Goal: Information Seeking & Learning: Learn about a topic

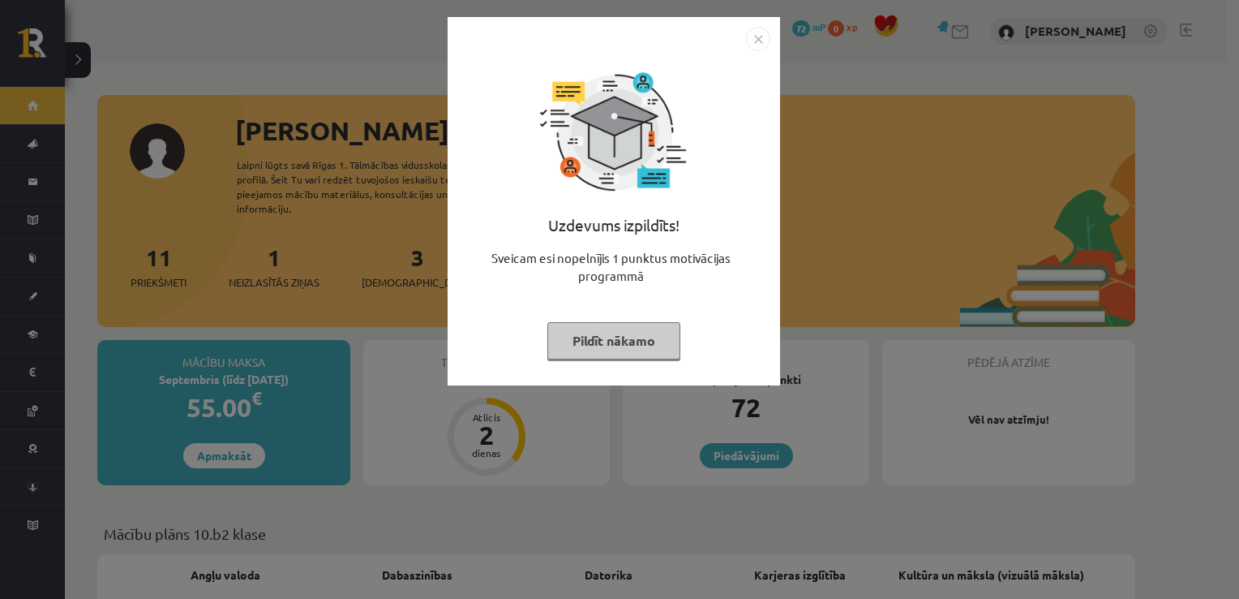
click at [756, 45] on img "Close" at bounding box center [758, 39] width 24 height 24
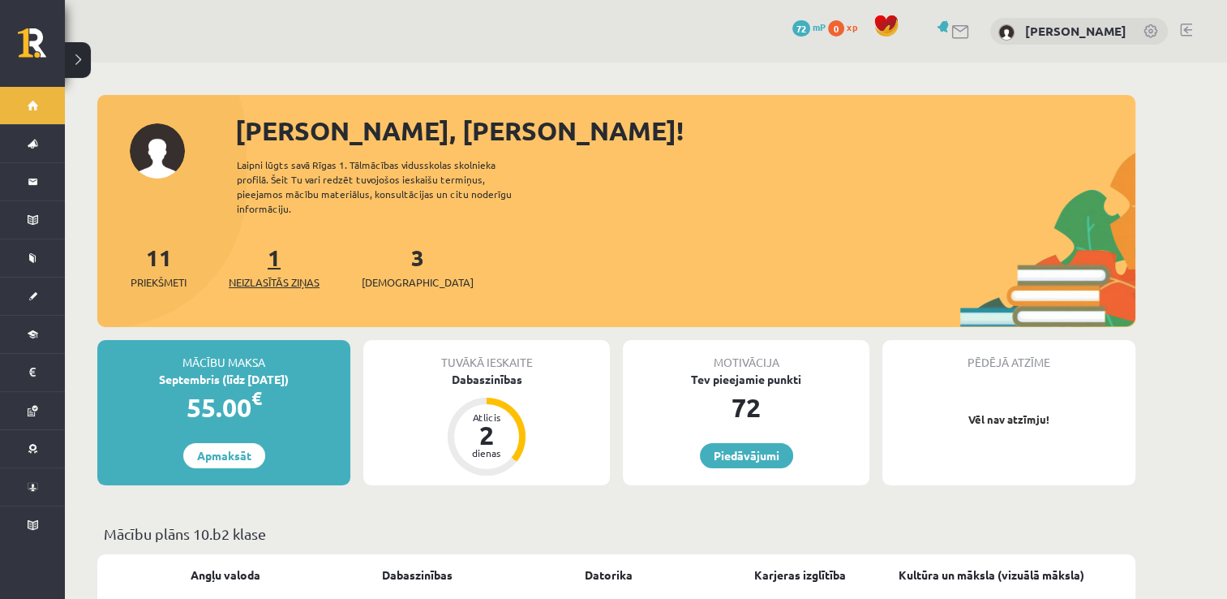
click at [291, 274] on span "Neizlasītās ziņas" at bounding box center [274, 282] width 91 height 16
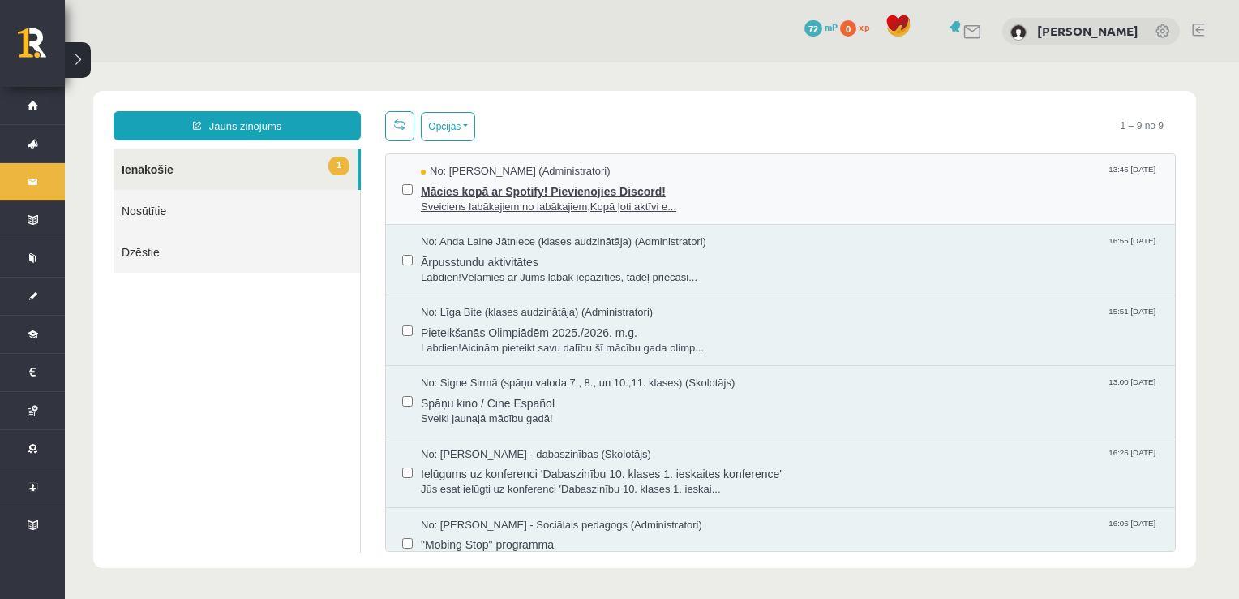
click at [551, 195] on span "Mācies kopā ar Spotify! Pievienojies Discord!" at bounding box center [790, 189] width 738 height 20
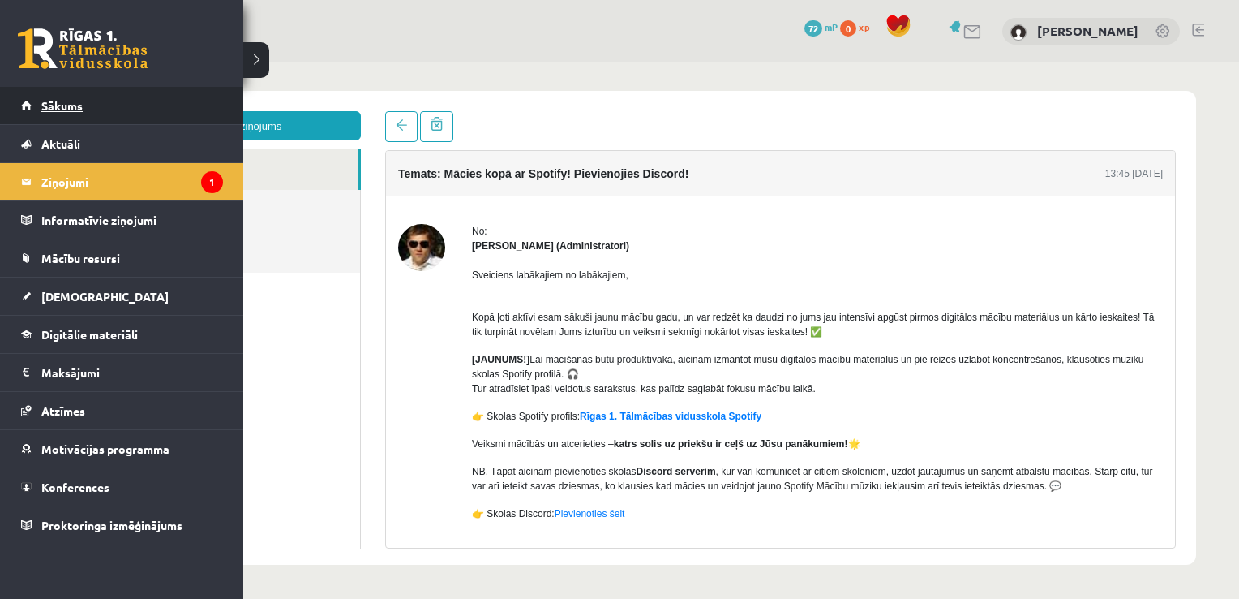
click at [29, 99] on link "Sākums" at bounding box center [122, 105] width 202 height 37
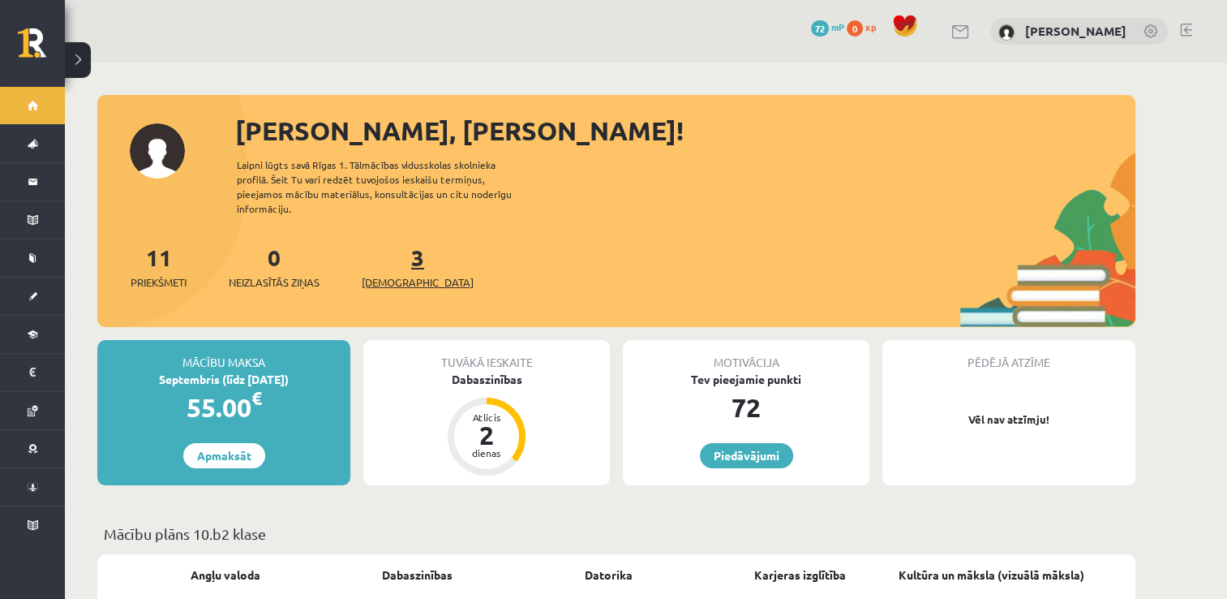
click at [395, 247] on link "3 Ieskaites" at bounding box center [418, 266] width 112 height 48
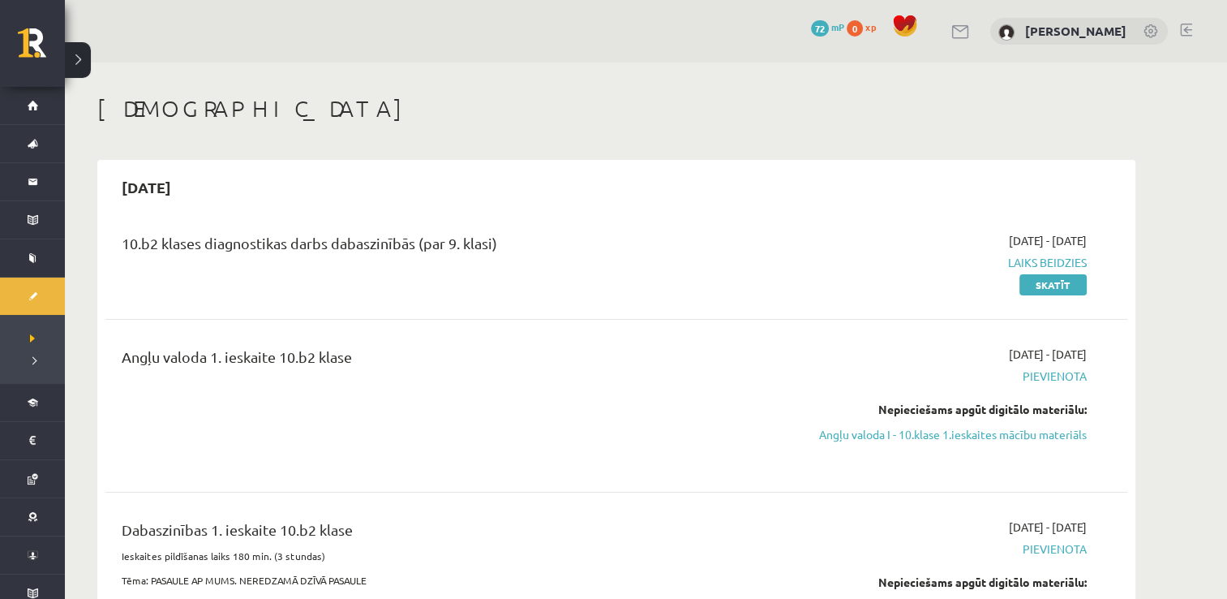
click at [1028, 261] on span "Laiks beidzies" at bounding box center [934, 262] width 306 height 17
click at [1051, 285] on link "Skatīt" at bounding box center [1052, 284] width 67 height 21
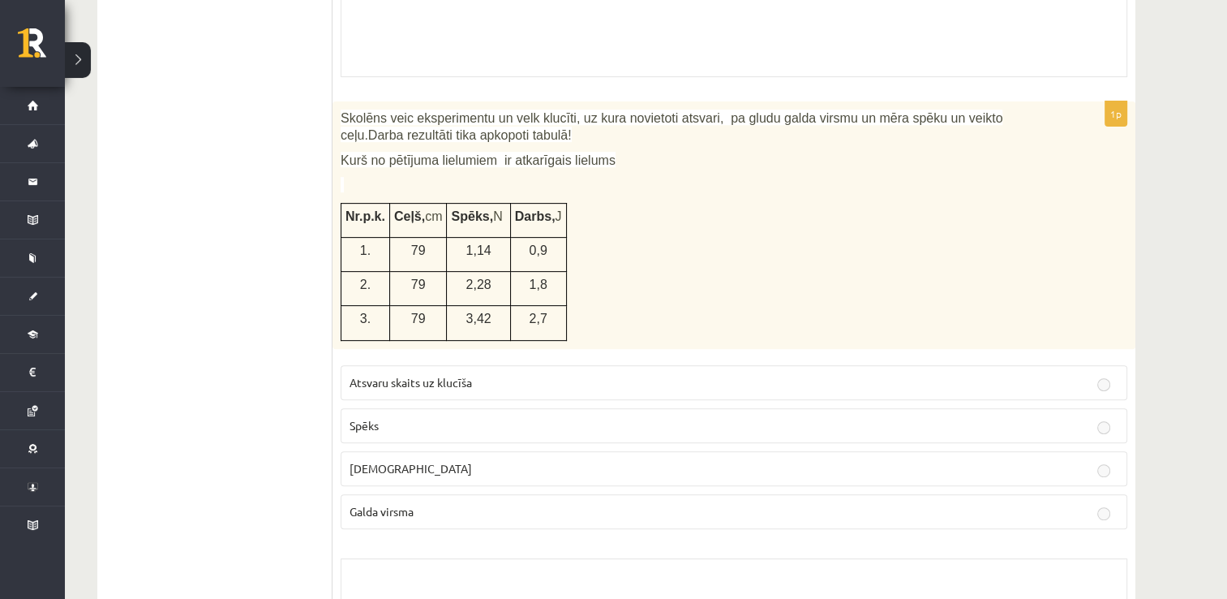
scroll to position [649, 0]
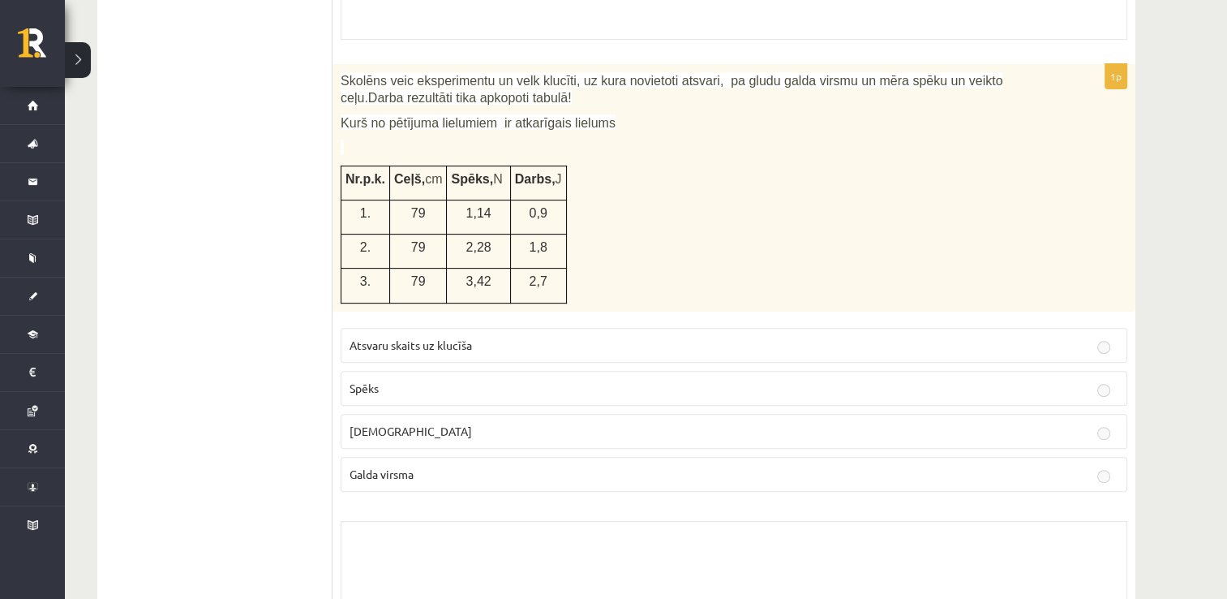
click at [684, 388] on p "Spēks" at bounding box center [734, 388] width 769 height 17
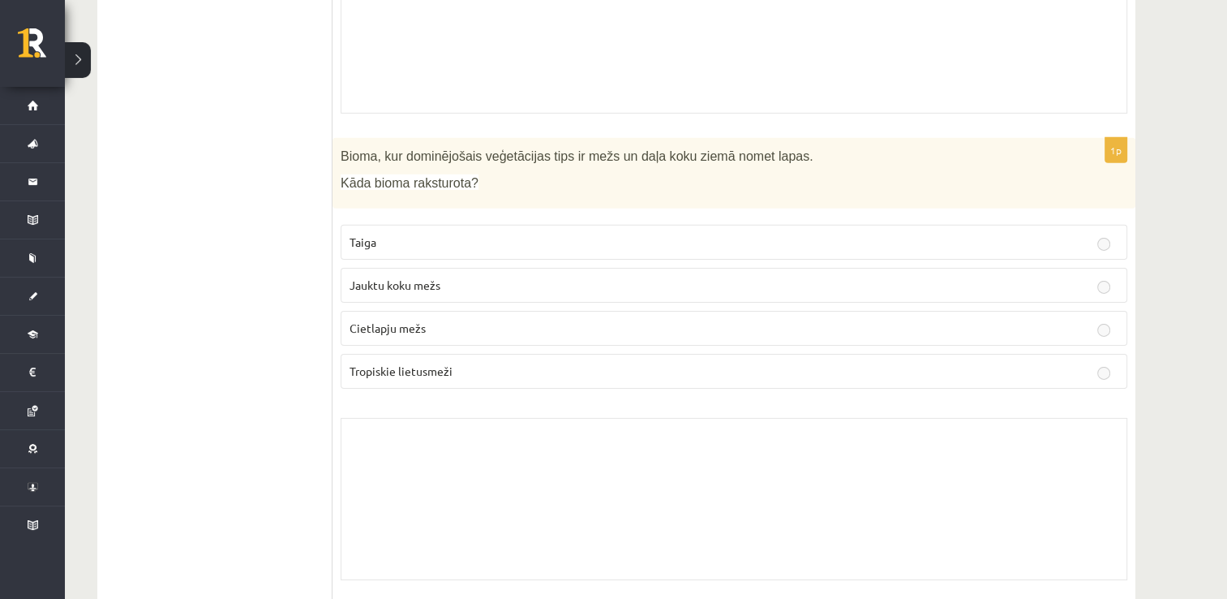
scroll to position [0, 0]
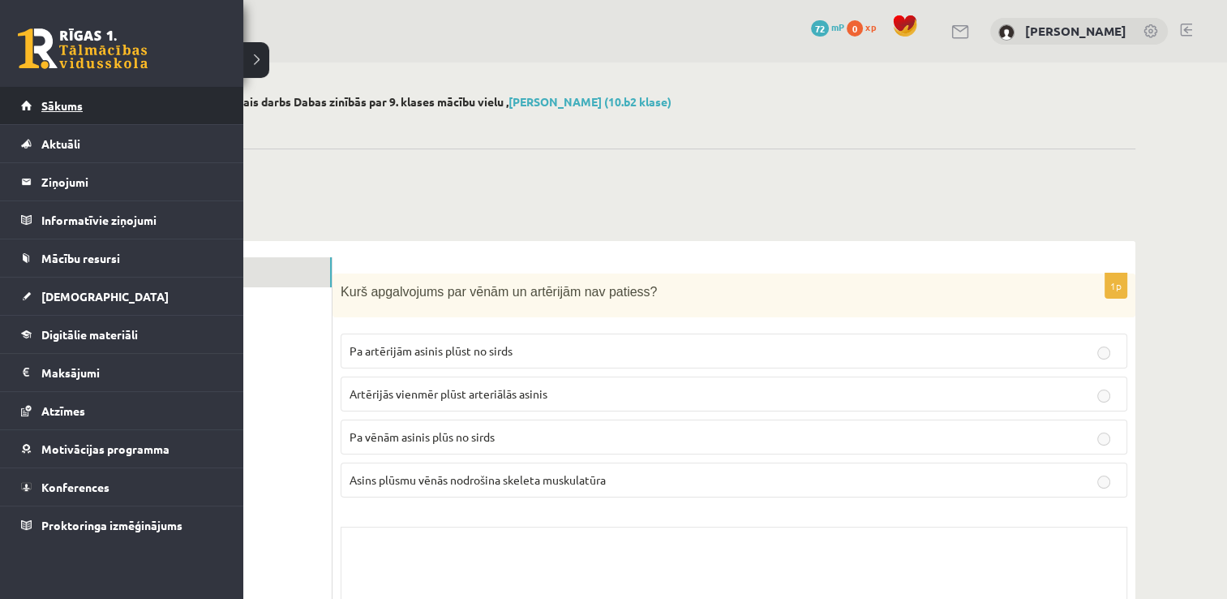
click at [65, 116] on link "Sākums" at bounding box center [122, 105] width 202 height 37
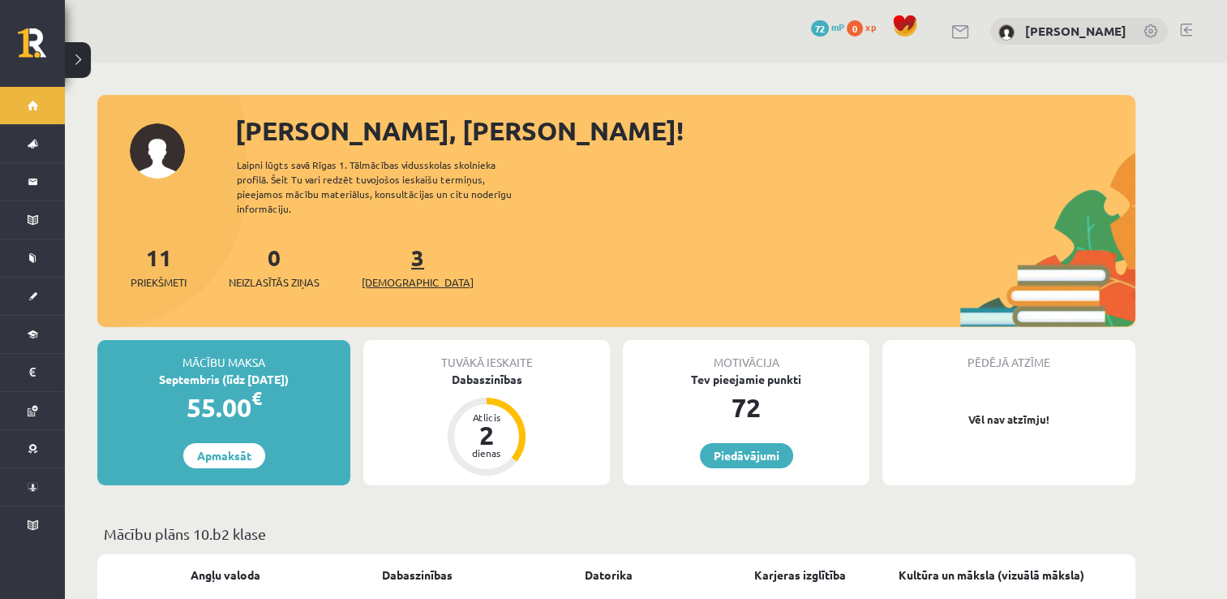
click at [388, 274] on span "[DEMOGRAPHIC_DATA]" at bounding box center [418, 282] width 112 height 16
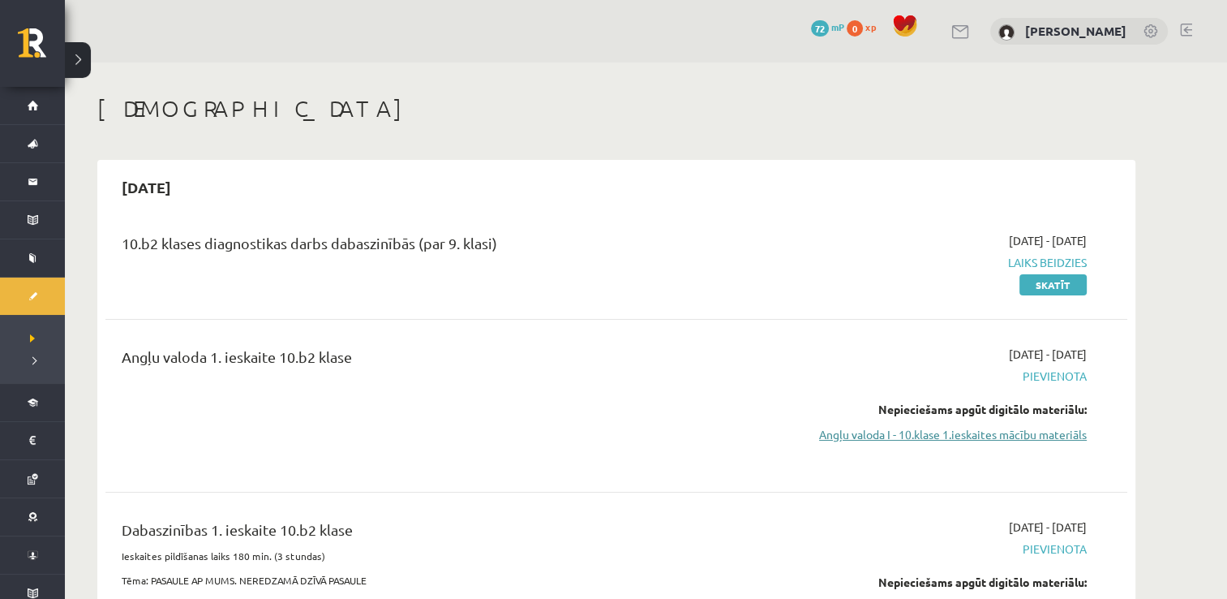
click at [986, 436] on link "Angļu valoda I - 10.klase 1.ieskaites mācību materiāls" at bounding box center [934, 434] width 306 height 17
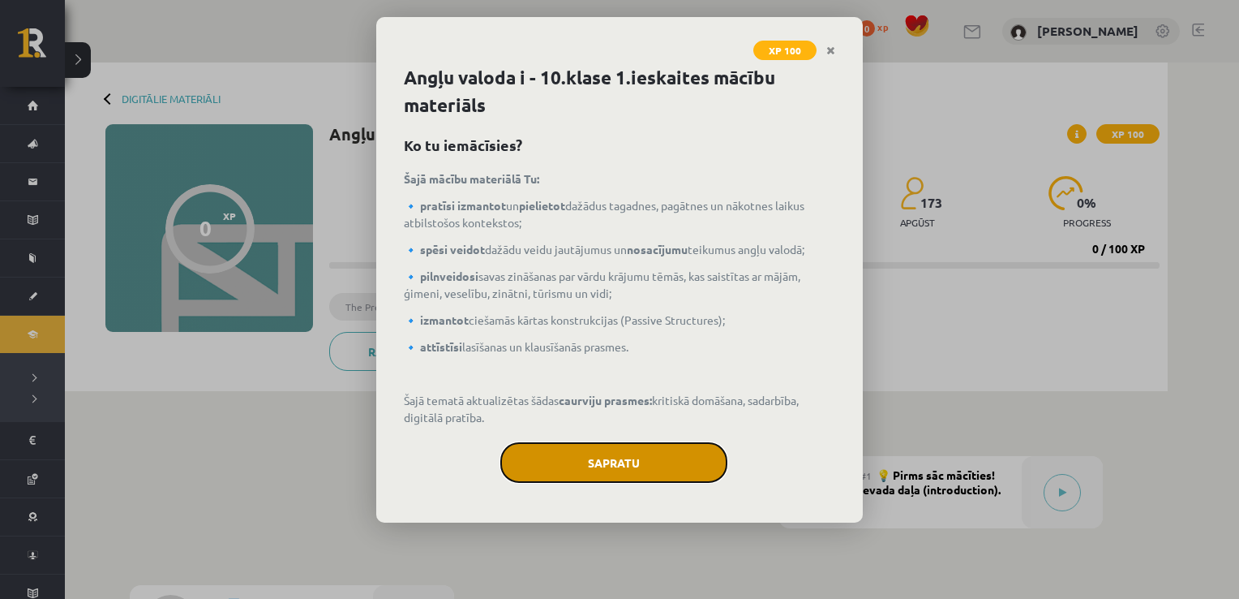
click at [590, 461] on button "Sapratu" at bounding box center [613, 462] width 227 height 41
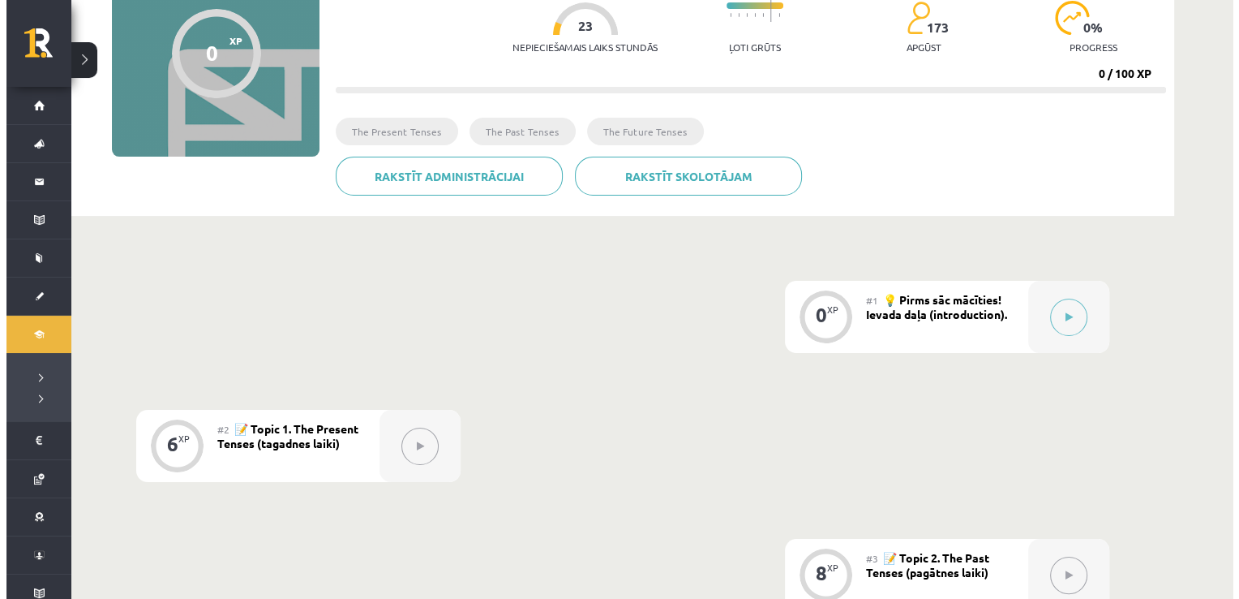
scroll to position [105, 0]
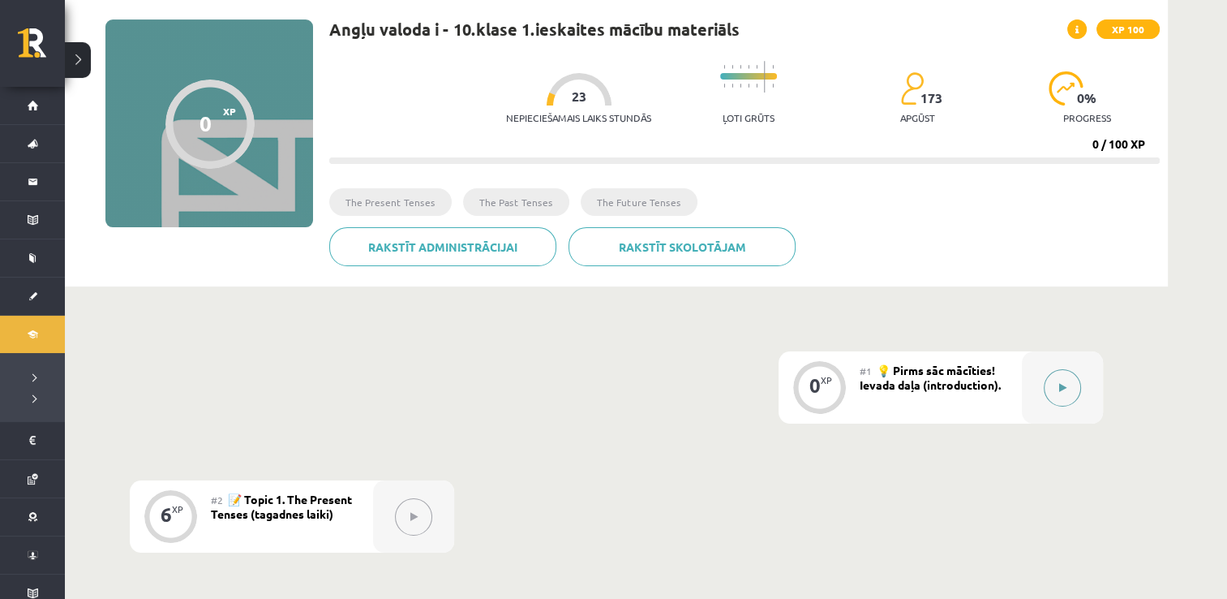
click at [1061, 385] on icon at bounding box center [1062, 388] width 7 height 10
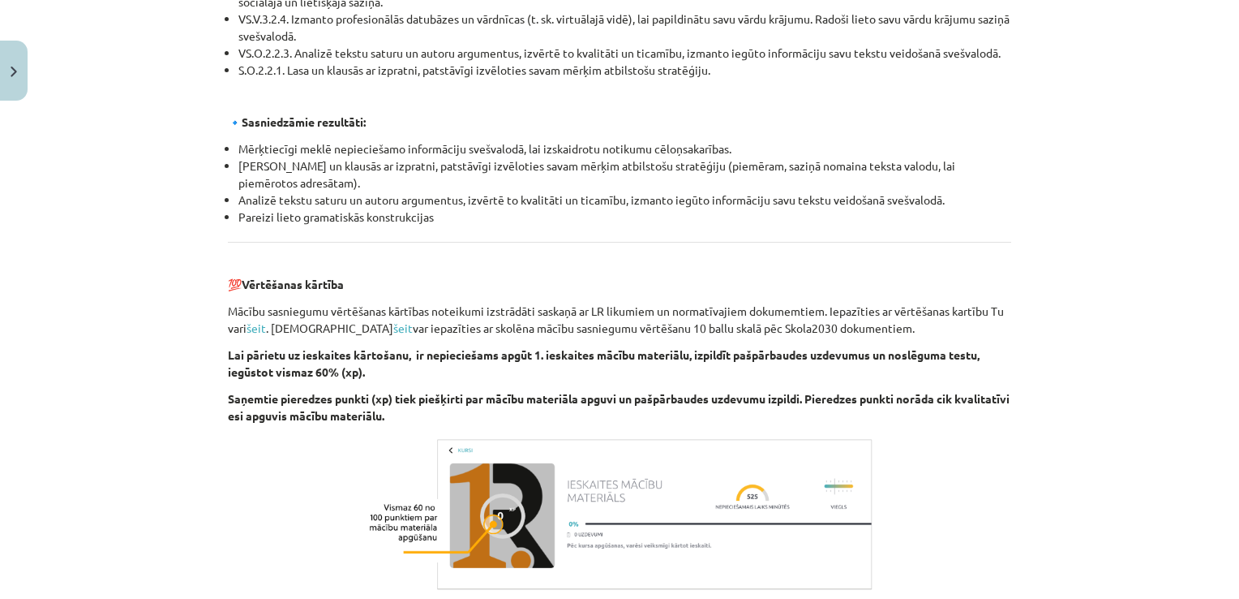
scroll to position [1839, 0]
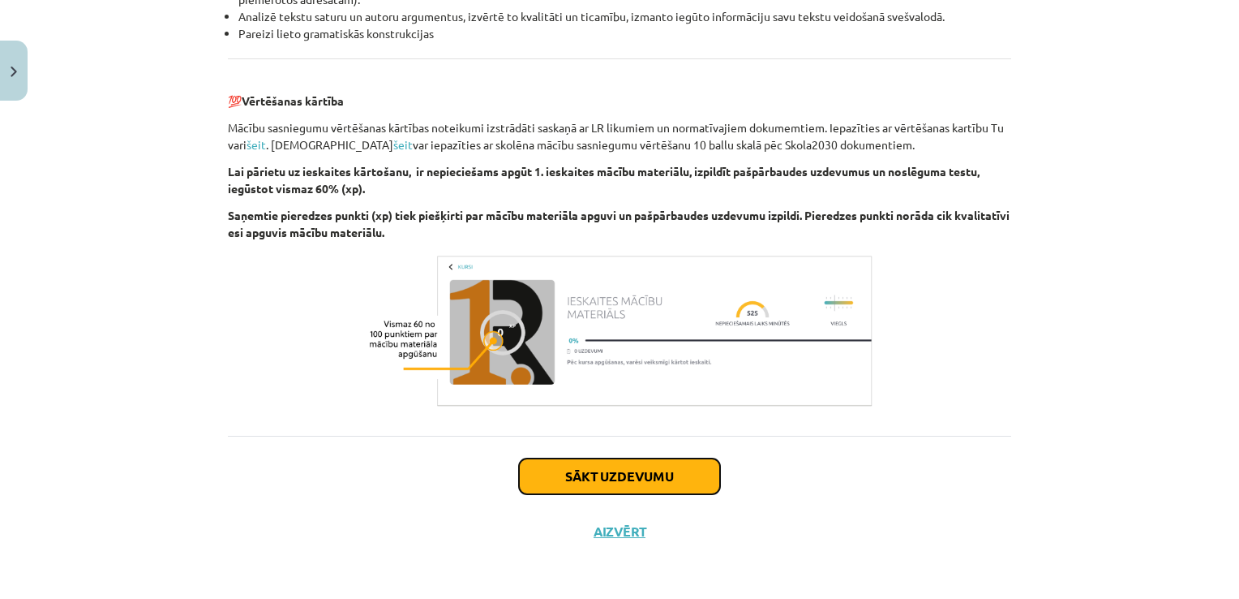
click at [569, 477] on button "Sākt uzdevumu" at bounding box center [619, 476] width 201 height 36
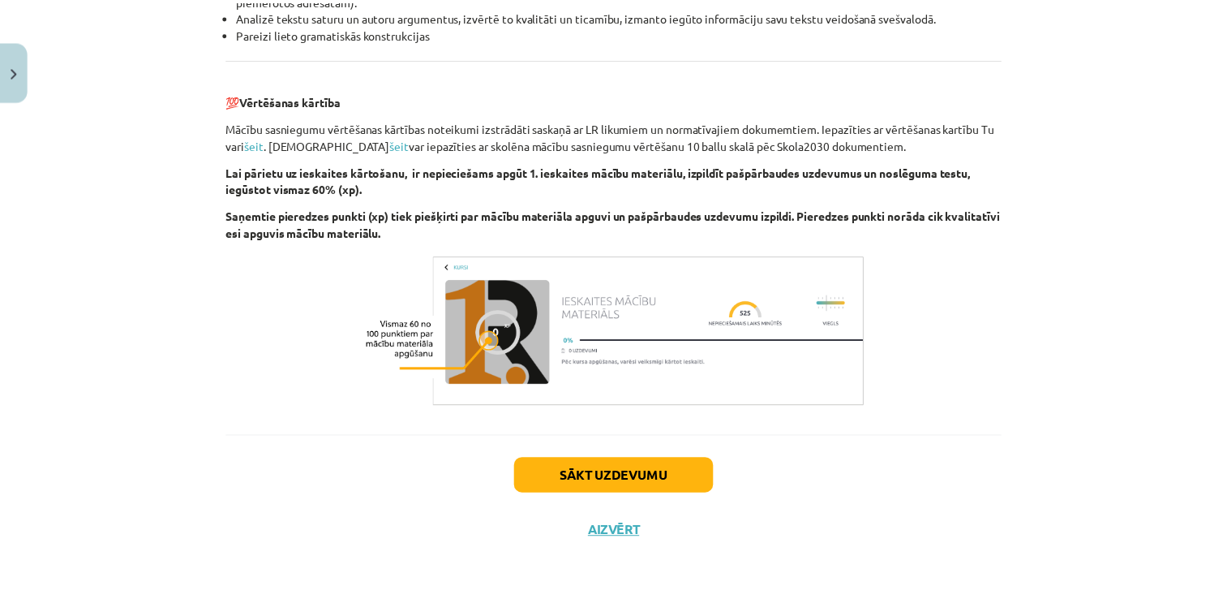
scroll to position [16, 0]
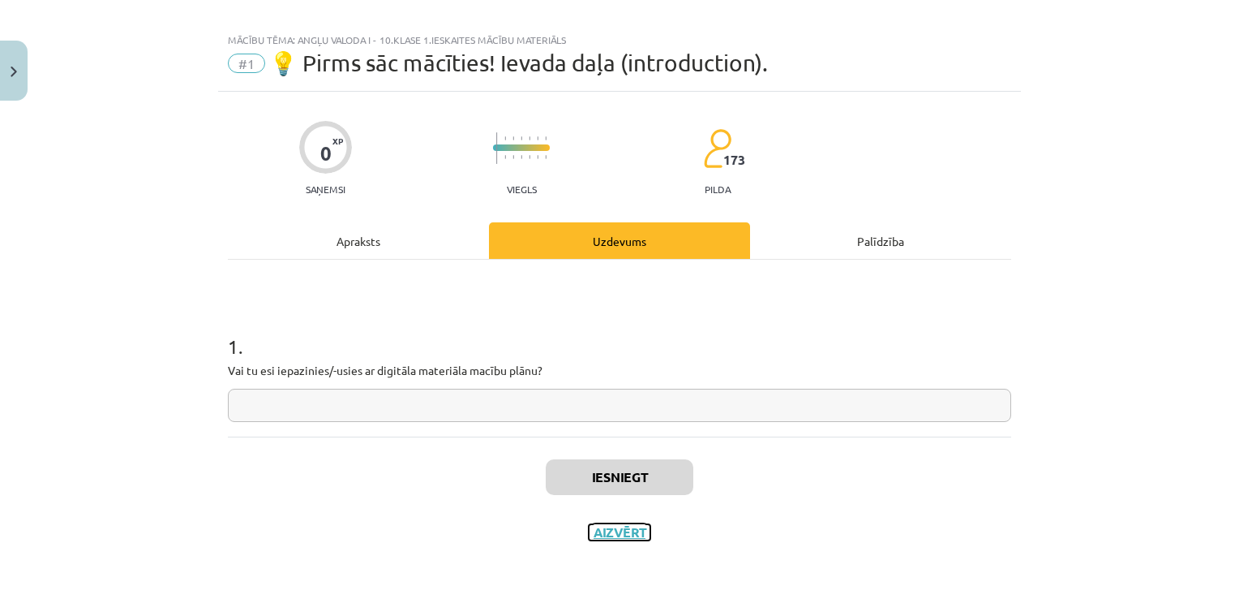
click at [603, 530] on button "Aizvērt" at bounding box center [620, 532] width 62 height 16
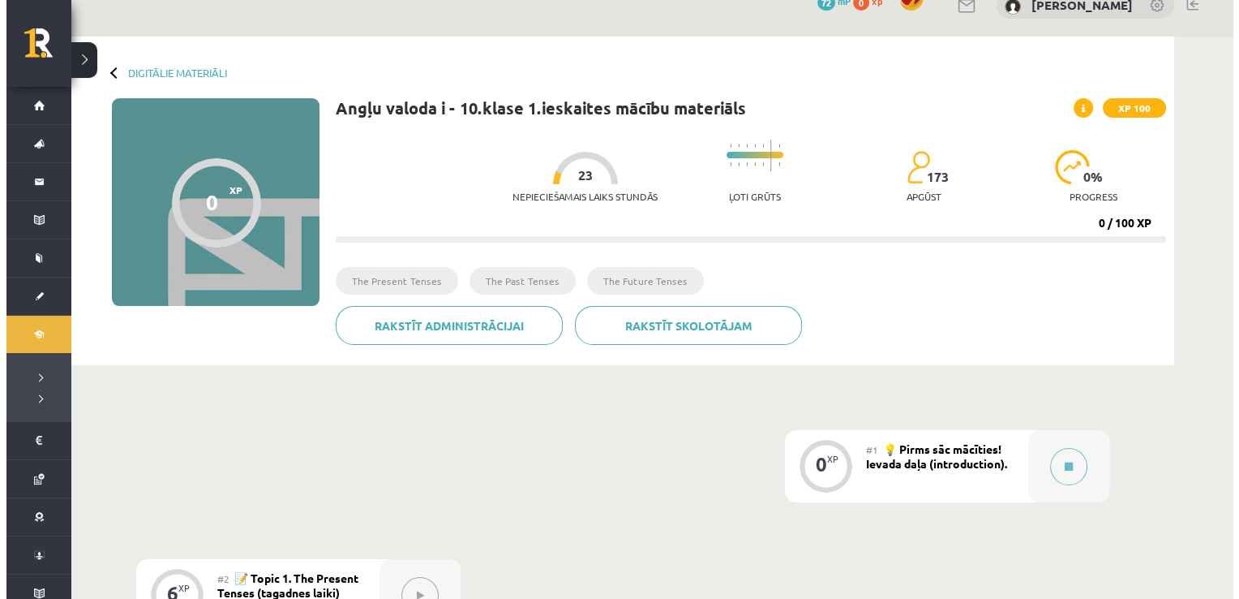
scroll to position [24, 0]
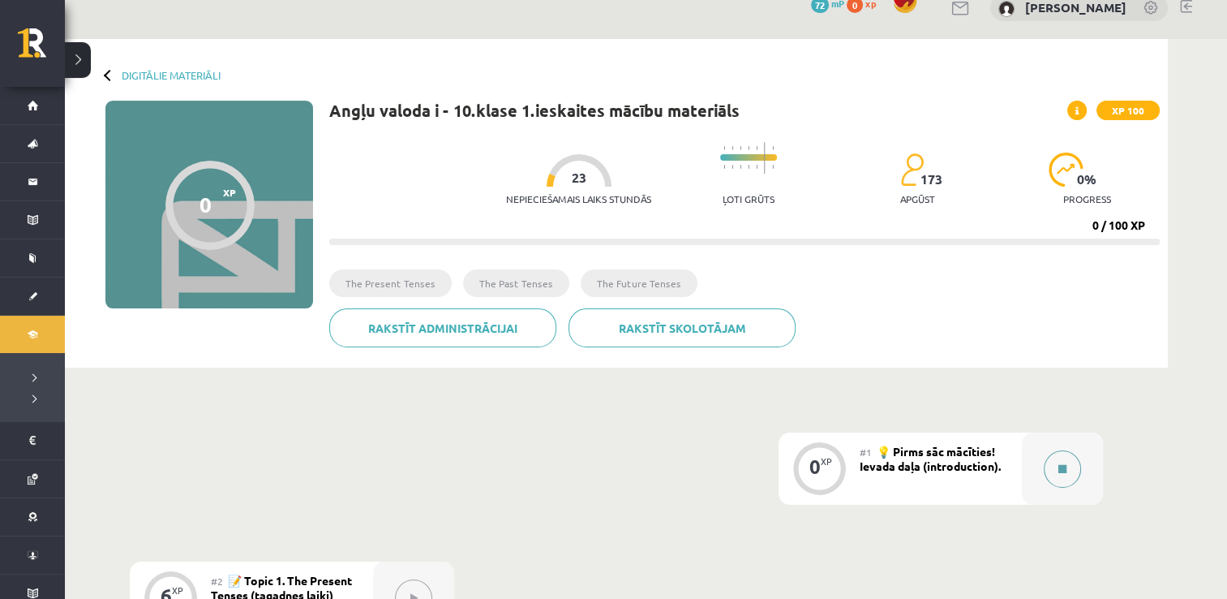
click at [1064, 466] on icon at bounding box center [1062, 469] width 8 height 10
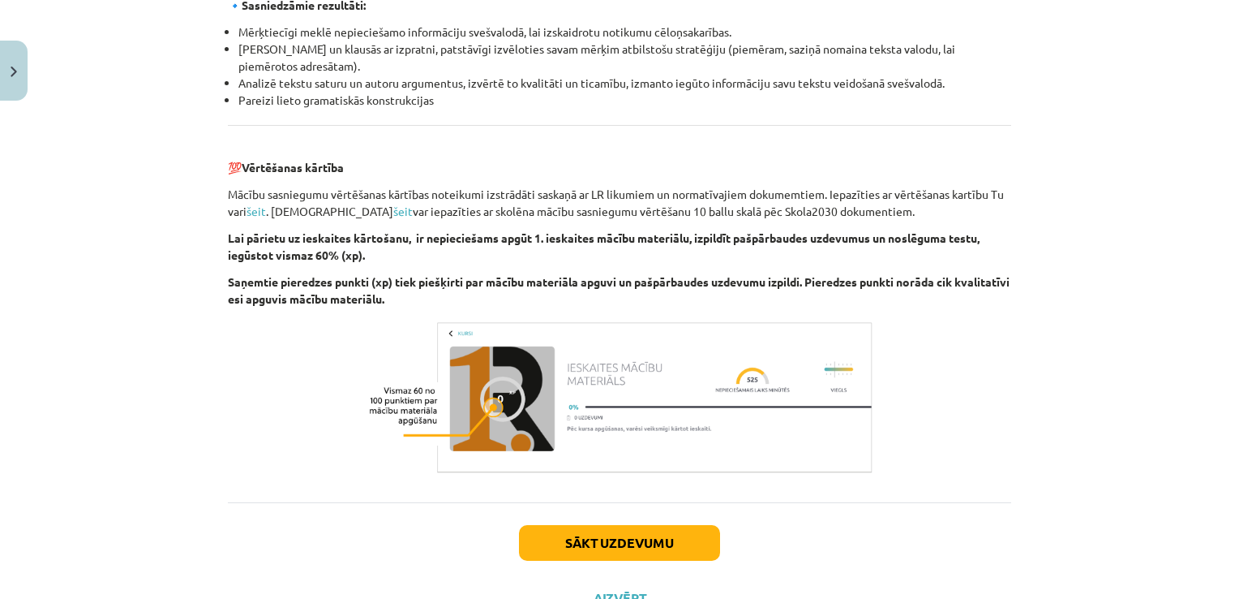
scroll to position [1839, 0]
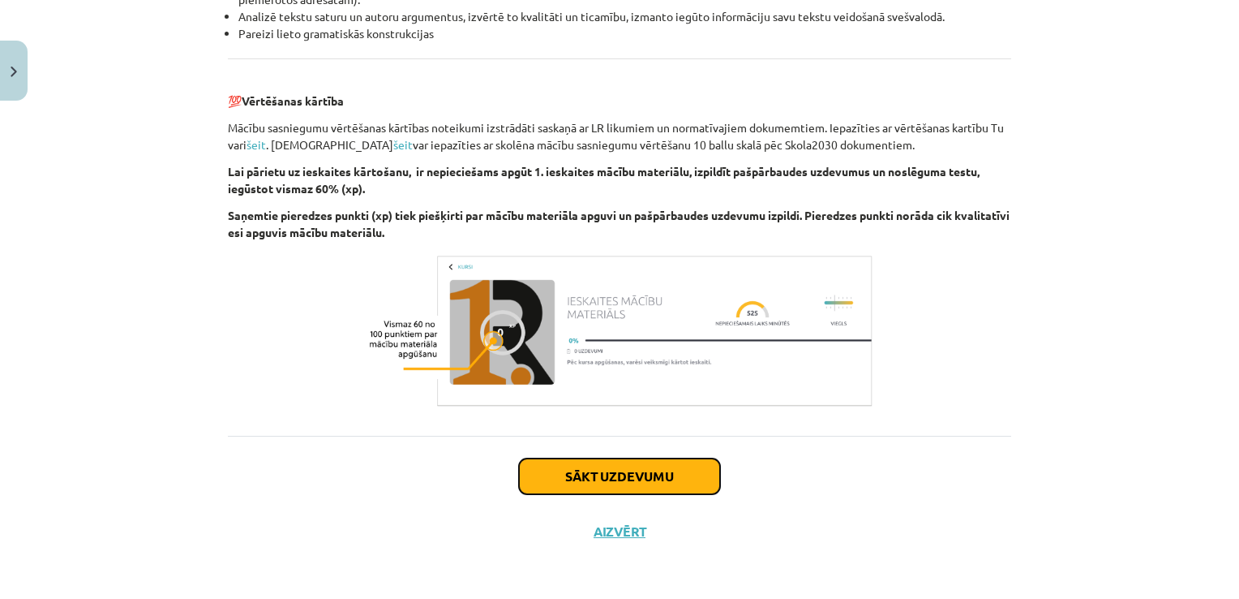
click at [626, 484] on button "Sākt uzdevumu" at bounding box center [619, 476] width 201 height 36
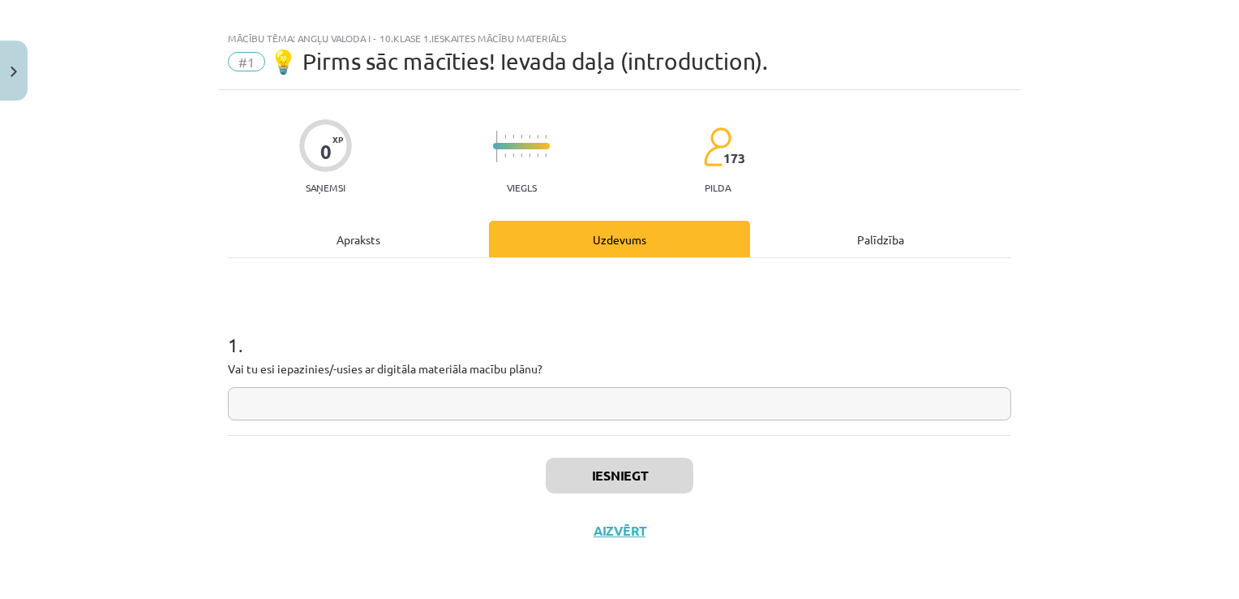
scroll to position [16, 0]
click at [438, 404] on input "text" at bounding box center [619, 404] width 783 height 33
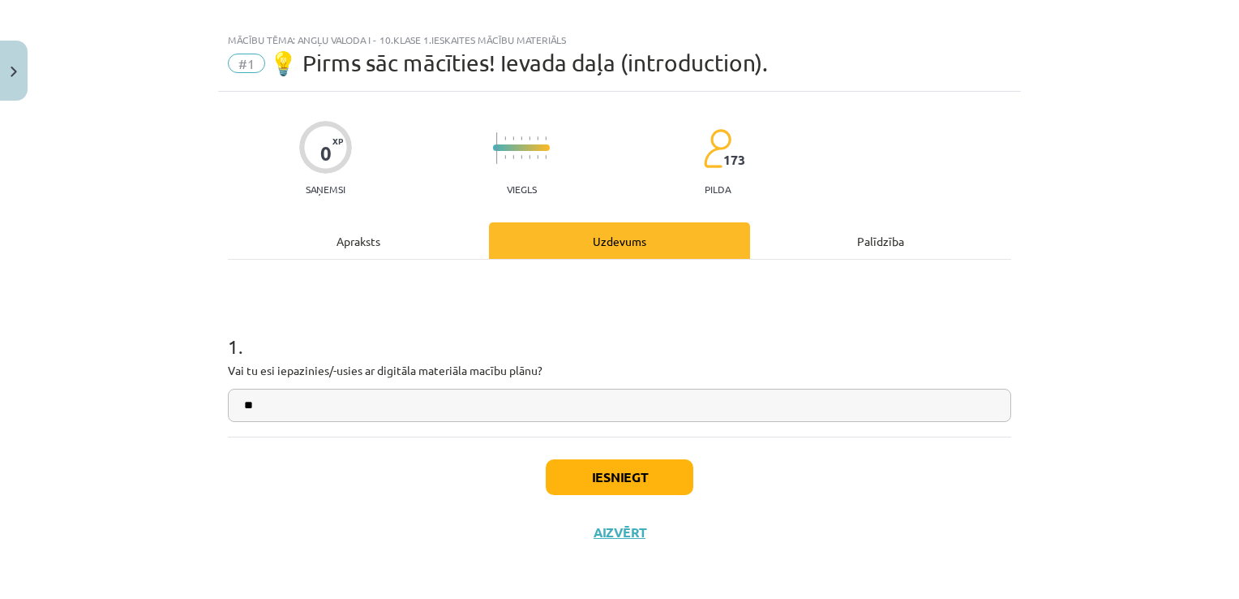
type input "**"
click at [606, 478] on button "Iesniegt" at bounding box center [620, 477] width 148 height 36
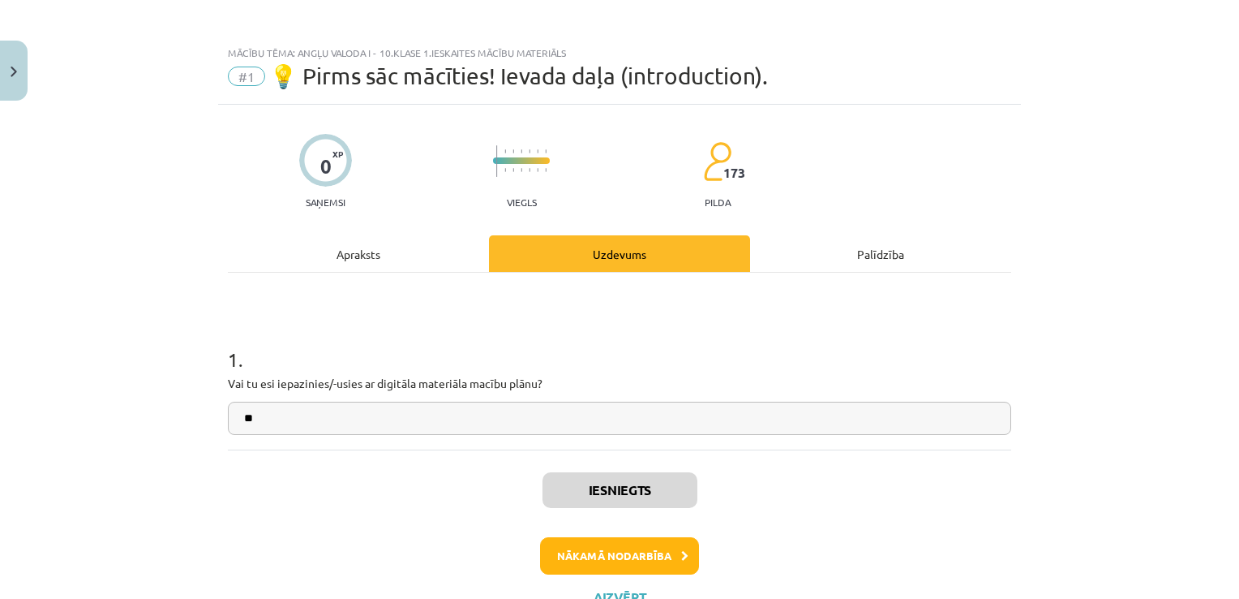
scroll to position [0, 0]
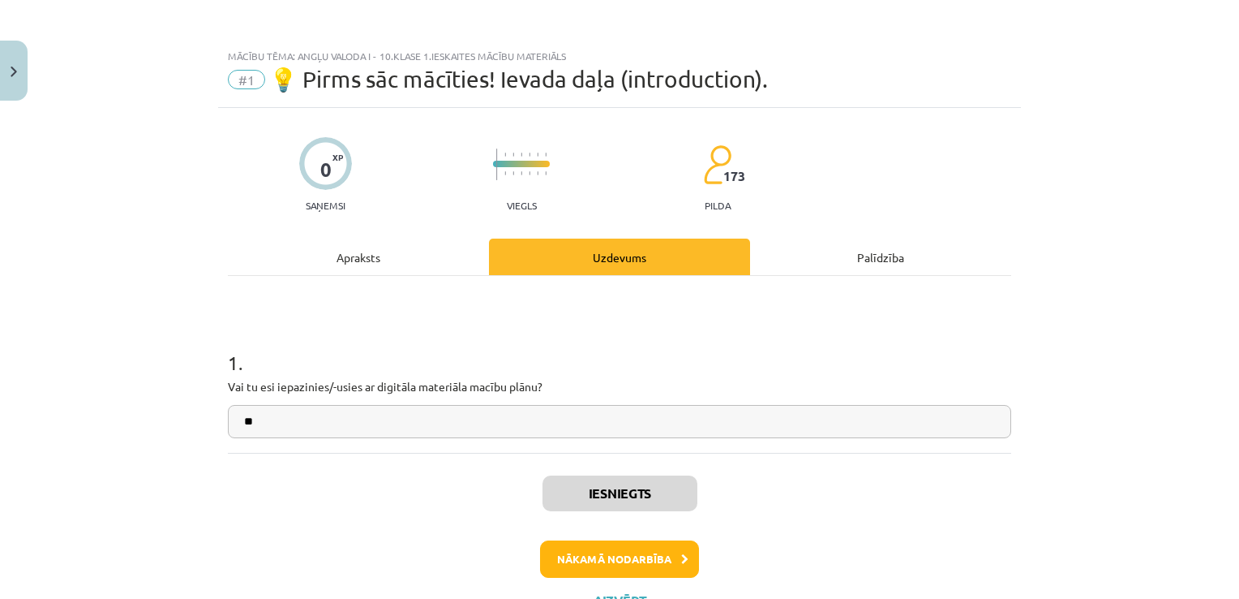
click at [354, 252] on div "Apraksts" at bounding box center [358, 256] width 261 height 36
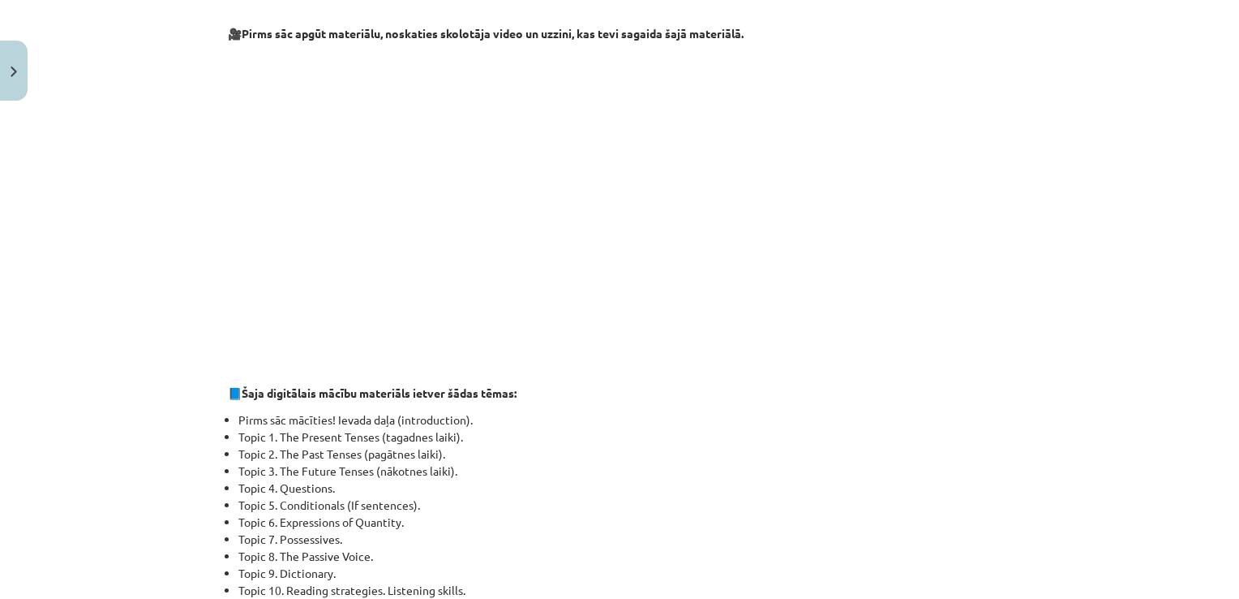
scroll to position [689, 0]
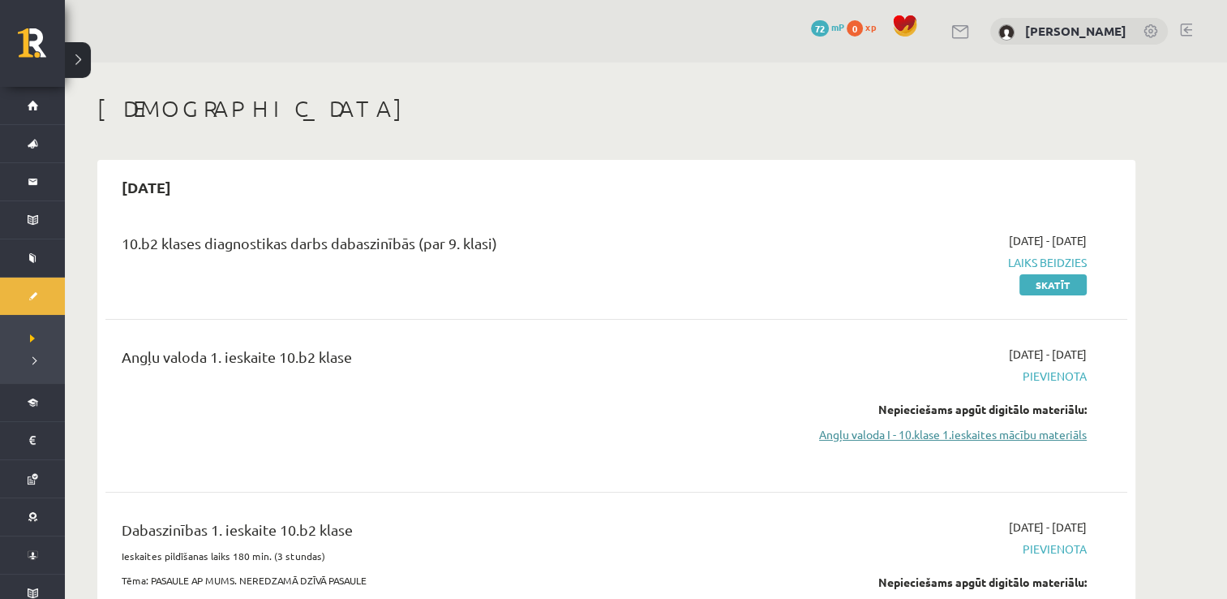
click at [986, 440] on link "Angļu valoda I - 10.klase 1.ieskaites mācību materiāls" at bounding box center [934, 434] width 306 height 17
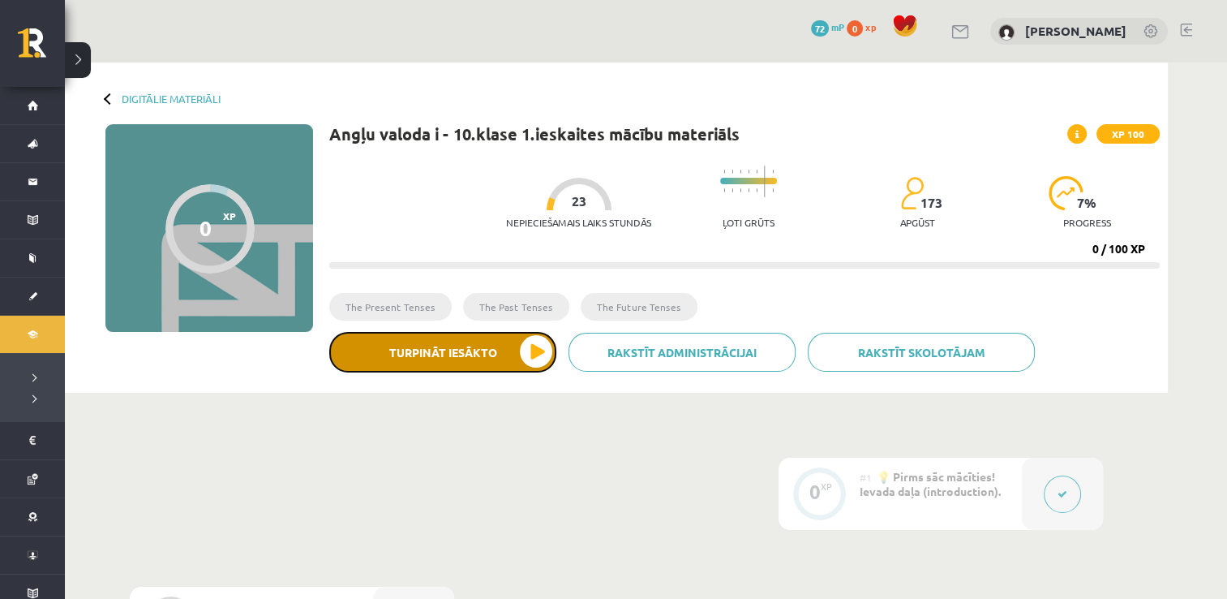
click at [457, 359] on button "Turpināt iesākto" at bounding box center [442, 352] width 227 height 41
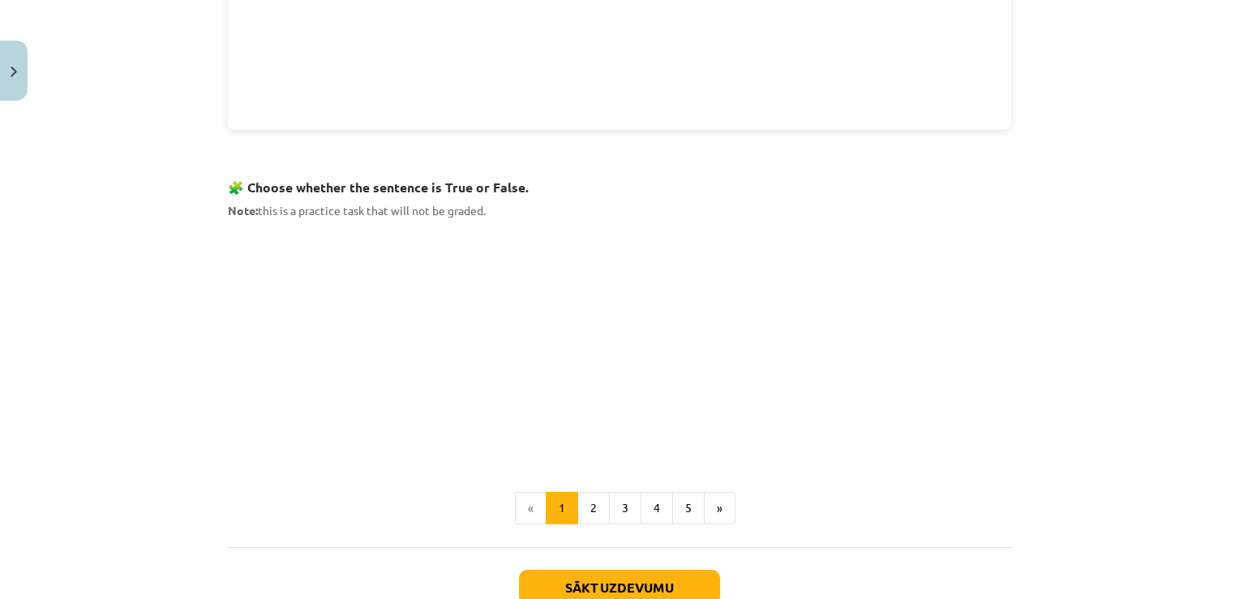
scroll to position [1036, 0]
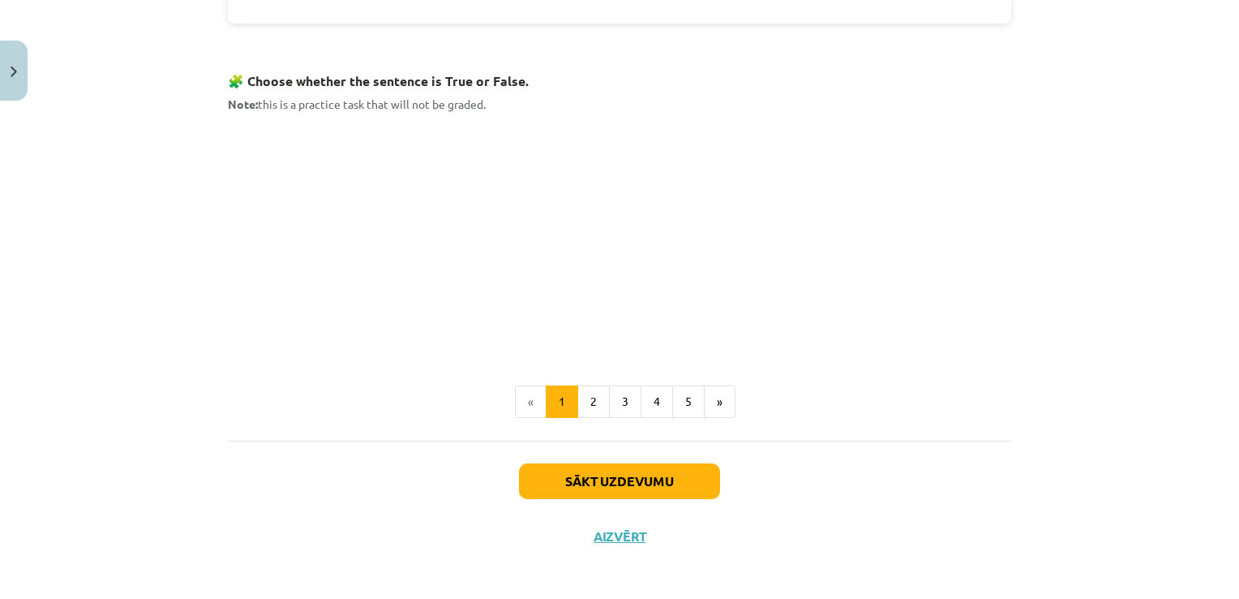
click at [36, 258] on div "Mācību tēma: Angļu valoda i - 10.[PERSON_NAME] 1.ieskaites mācību materiāls #2 …" at bounding box center [619, 299] width 1239 height 599
click at [132, 251] on div "Mācību tēma: Angļu valoda i - 10.[PERSON_NAME] 1.ieskaites mācību materiāls #2 …" at bounding box center [619, 299] width 1239 height 599
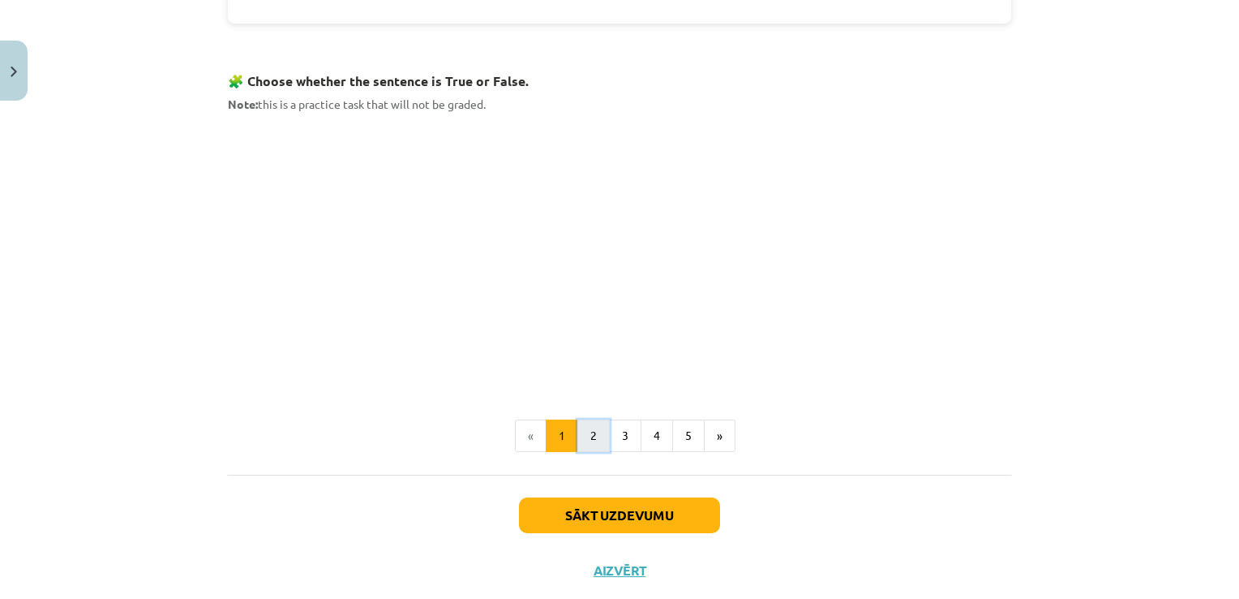
click at [585, 431] on button "2" at bounding box center [593, 435] width 32 height 32
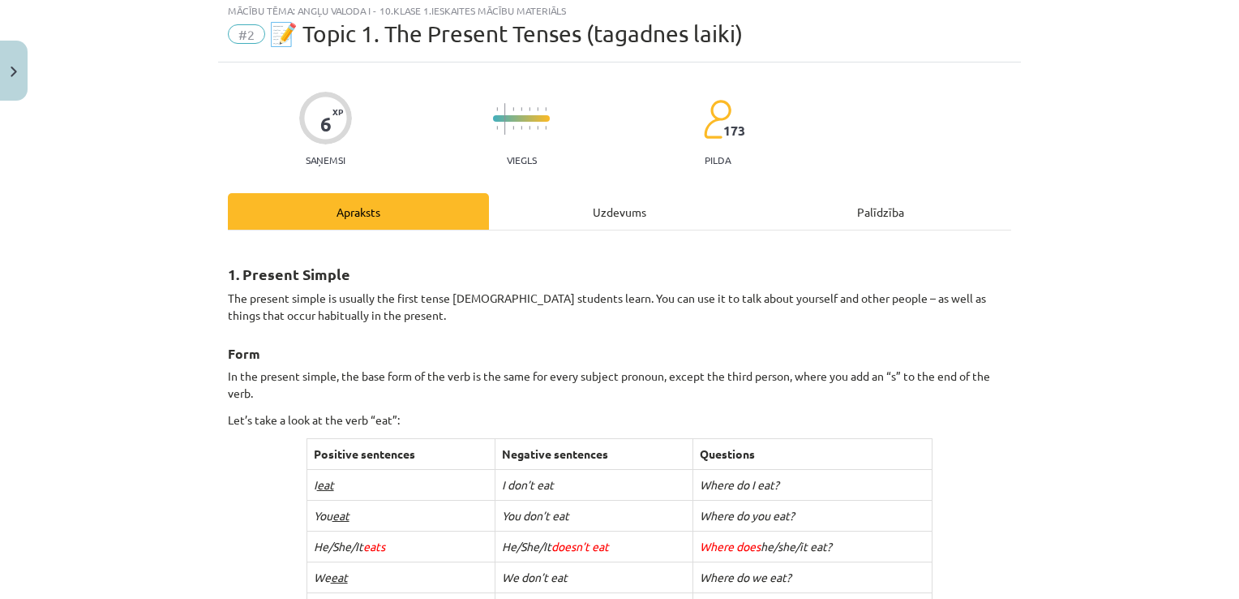
scroll to position [0, 0]
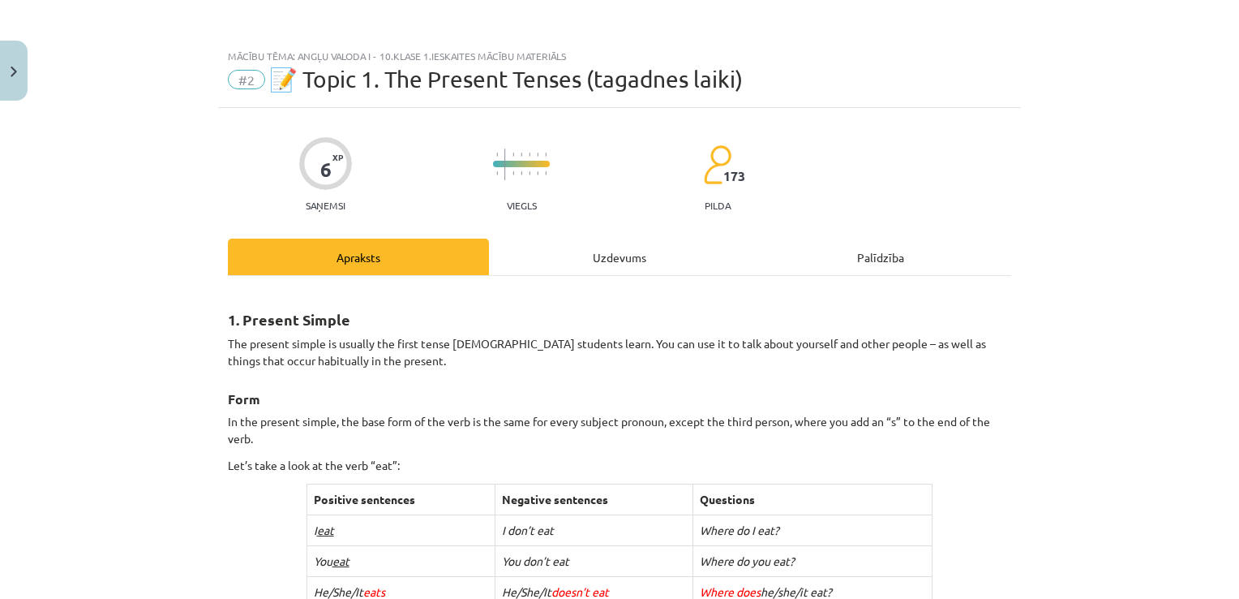
click at [907, 247] on div "Palīdzība" at bounding box center [880, 256] width 261 height 36
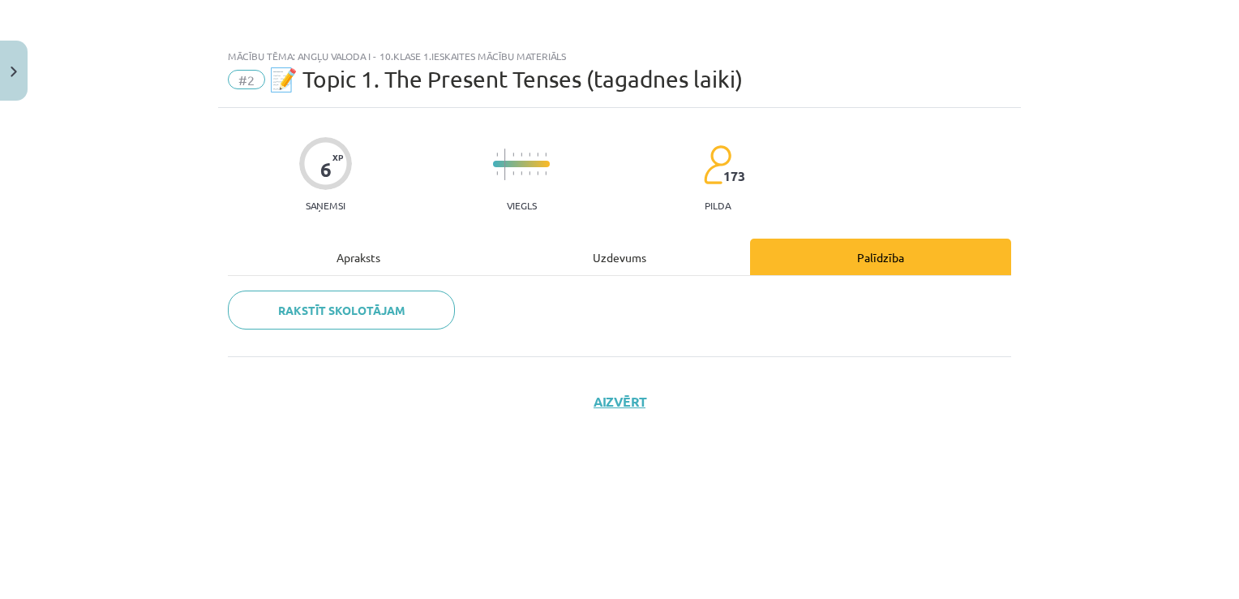
click at [607, 265] on div "Uzdevums" at bounding box center [619, 256] width 261 height 36
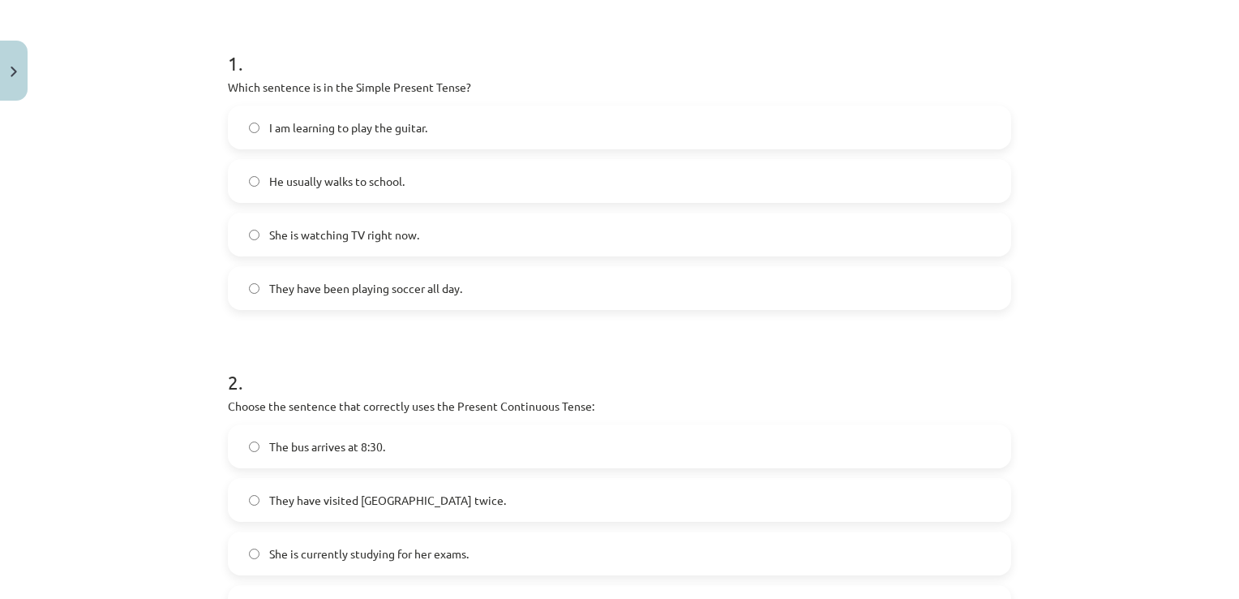
scroll to position [268, 0]
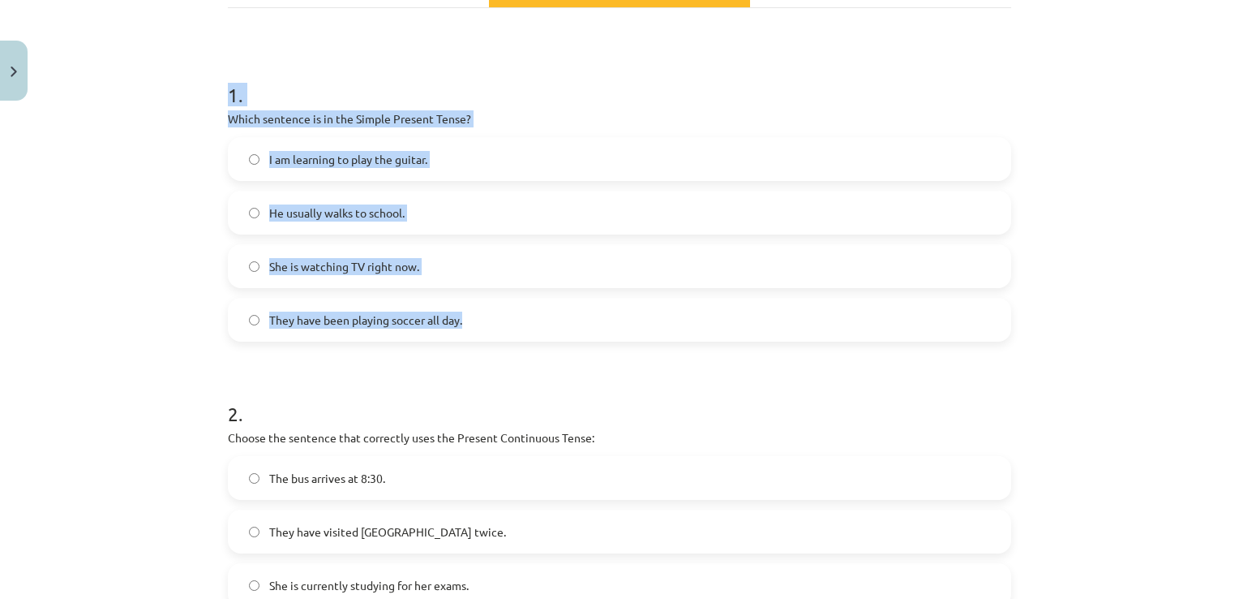
drag, startPoint x: 201, startPoint y: 63, endPoint x: 466, endPoint y: 315, distance: 366.0
click at [466, 315] on div "Mācību tēma: Angļu valoda i - 10.klase 1.ieskaites mācību materiāls #2 📝 Topic …" at bounding box center [619, 299] width 1239 height 599
drag, startPoint x: 466, startPoint y: 315, endPoint x: 363, endPoint y: 103, distance: 236.1
drag, startPoint x: 363, startPoint y: 103, endPoint x: 351, endPoint y: 117, distance: 18.4
copy div "1 . Which sentence is in the Simple Present Tense? I am learning to play the gu…"
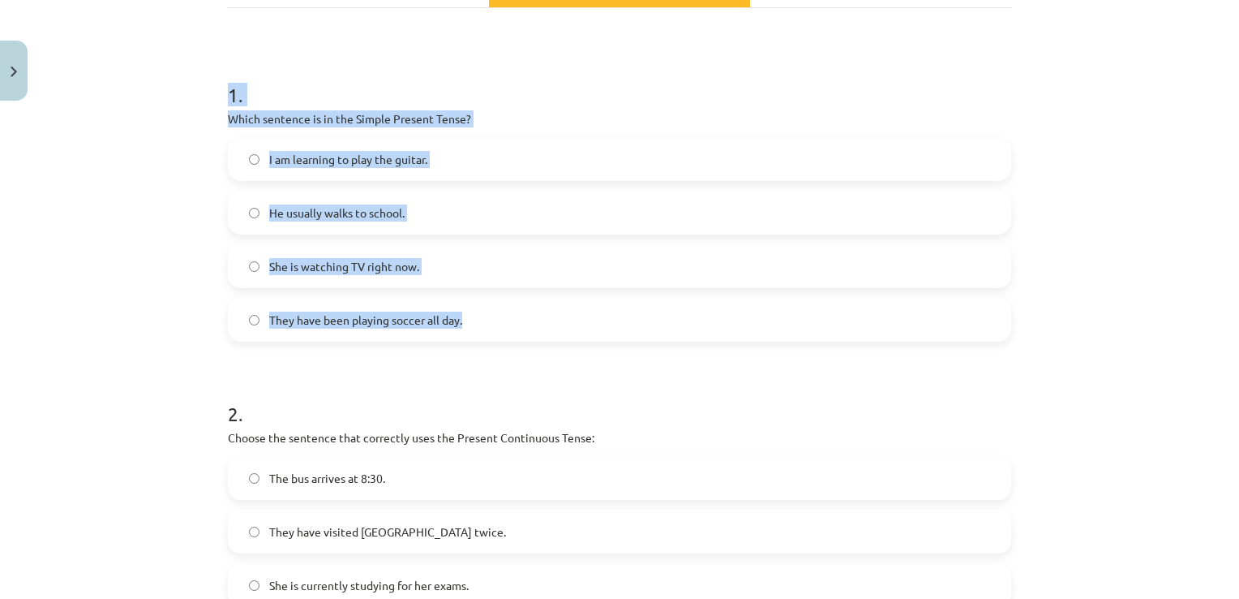
drag, startPoint x: 269, startPoint y: 115, endPoint x: 305, endPoint y: 116, distance: 35.7
click at [305, 116] on p "Which sentence is in the Simple Present Tense?" at bounding box center [619, 118] width 783 height 17
copy div "1 . Which sentence is in the Simple Present Tense? I am learning to play the gu…"
click at [253, 209] on label "He usually walks to school." at bounding box center [620, 212] width 780 height 41
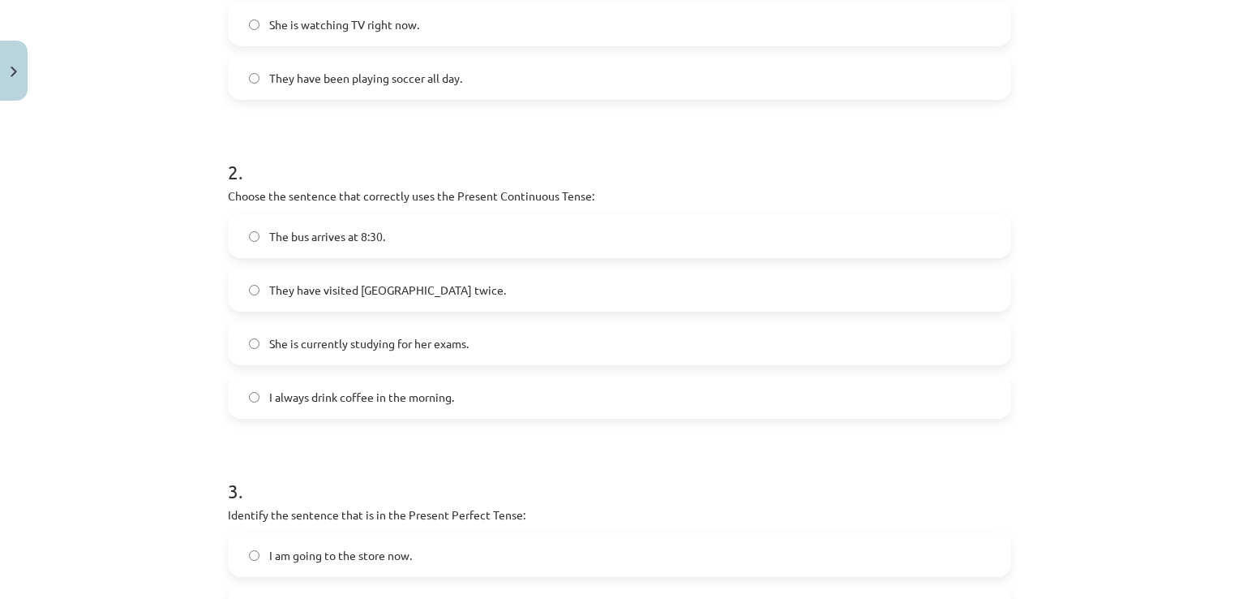
scroll to position [511, 0]
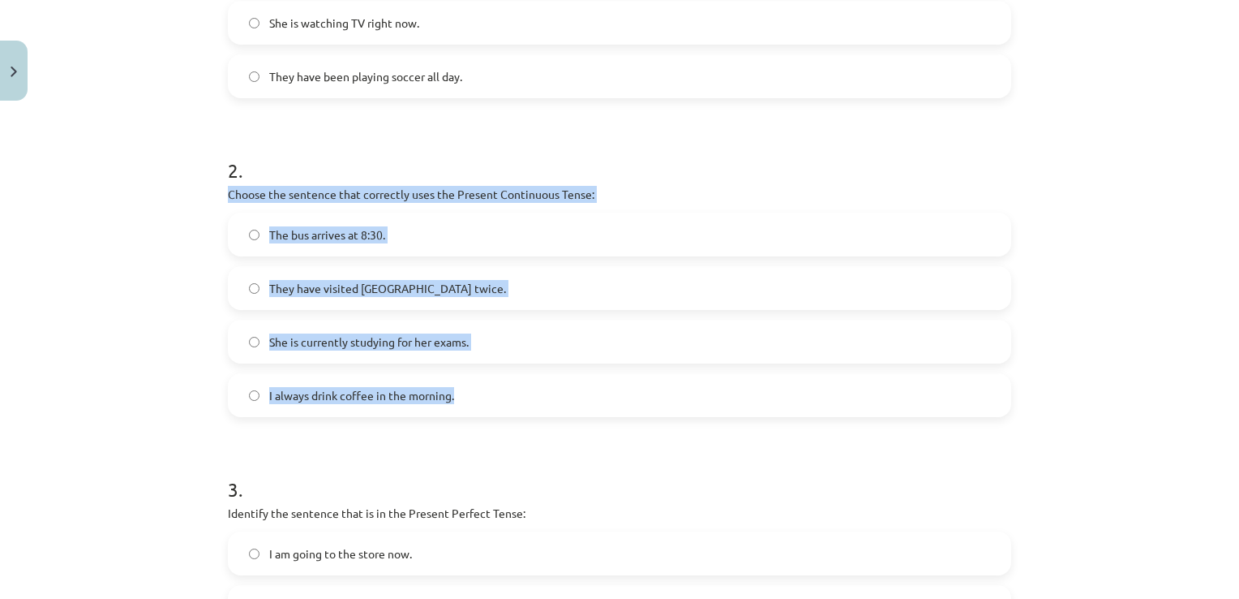
drag, startPoint x: 197, startPoint y: 187, endPoint x: 461, endPoint y: 380, distance: 327.8
click at [462, 381] on div "Mācību tēma: Angļu valoda i - 10.klase 1.ieskaites mācību materiāls #2 📝 Topic …" at bounding box center [619, 299] width 1239 height 599
drag, startPoint x: 461, startPoint y: 380, endPoint x: 337, endPoint y: 195, distance: 222.7
copy div "Choose the sentence that correctly uses the Present Continuous Tense: The bus a…"
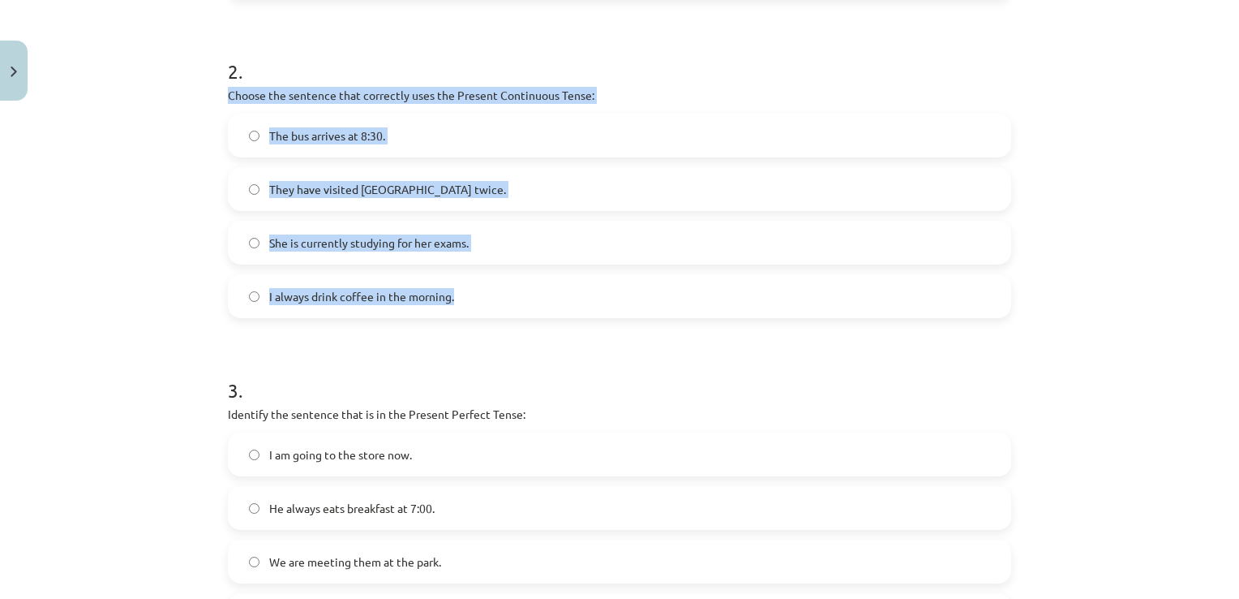
scroll to position [568, 0]
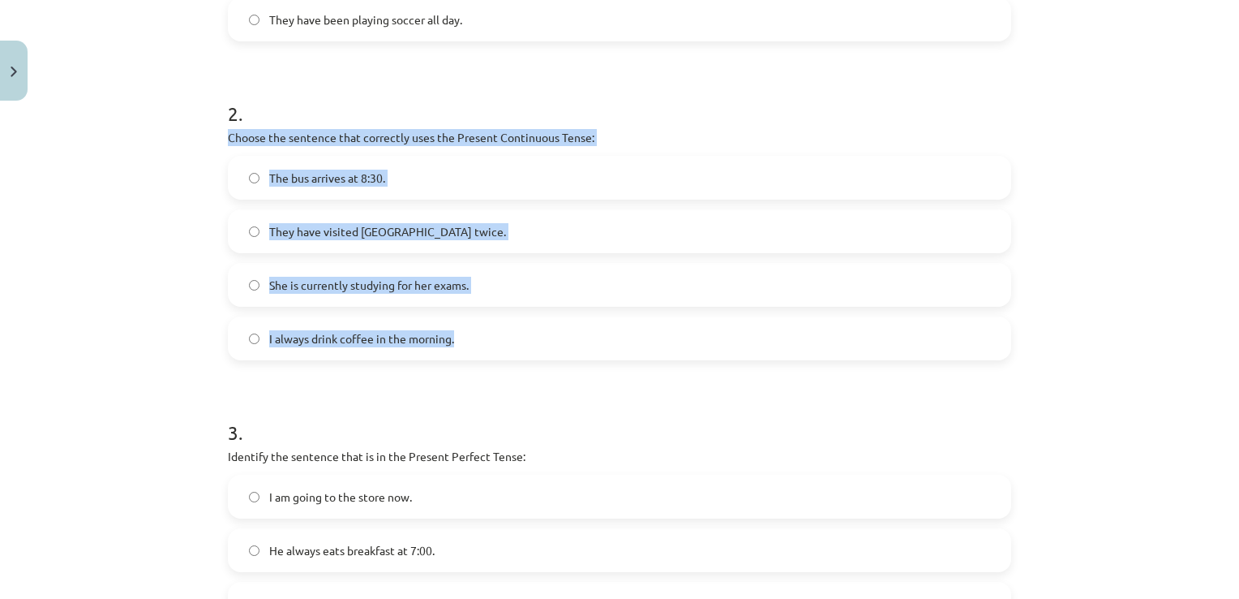
click at [162, 327] on div "Mācību tēma: Angļu valoda i - 10.klase 1.ieskaites mācību materiāls #2 📝 Topic …" at bounding box center [619, 299] width 1239 height 599
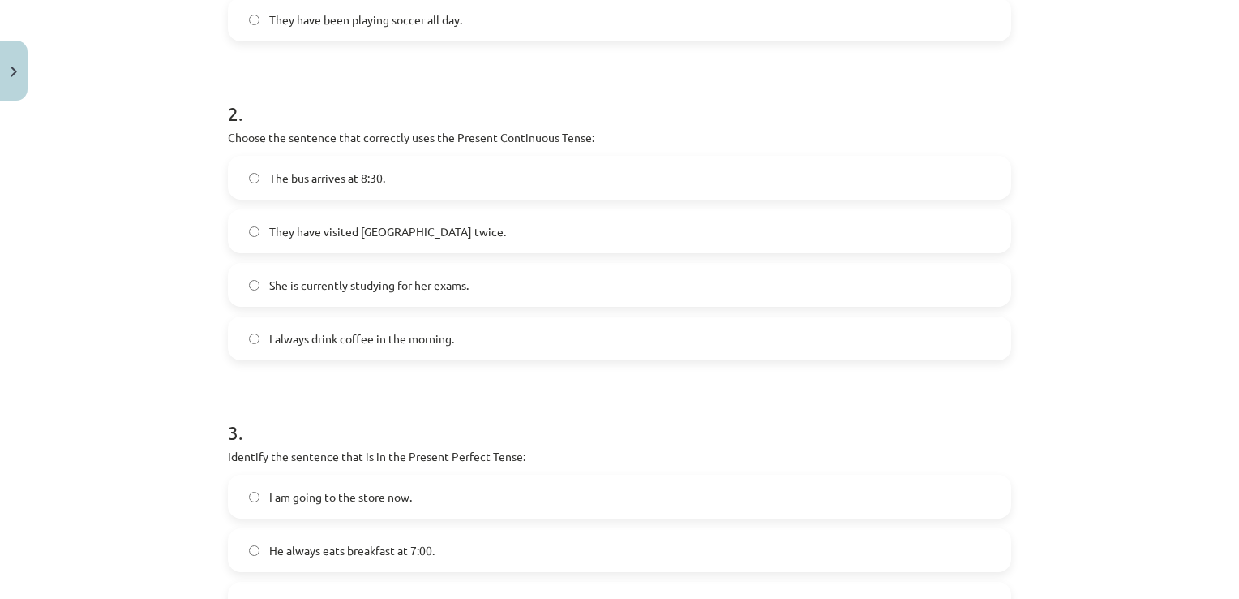
click at [237, 284] on label "She is currently studying for her exams." at bounding box center [620, 284] width 780 height 41
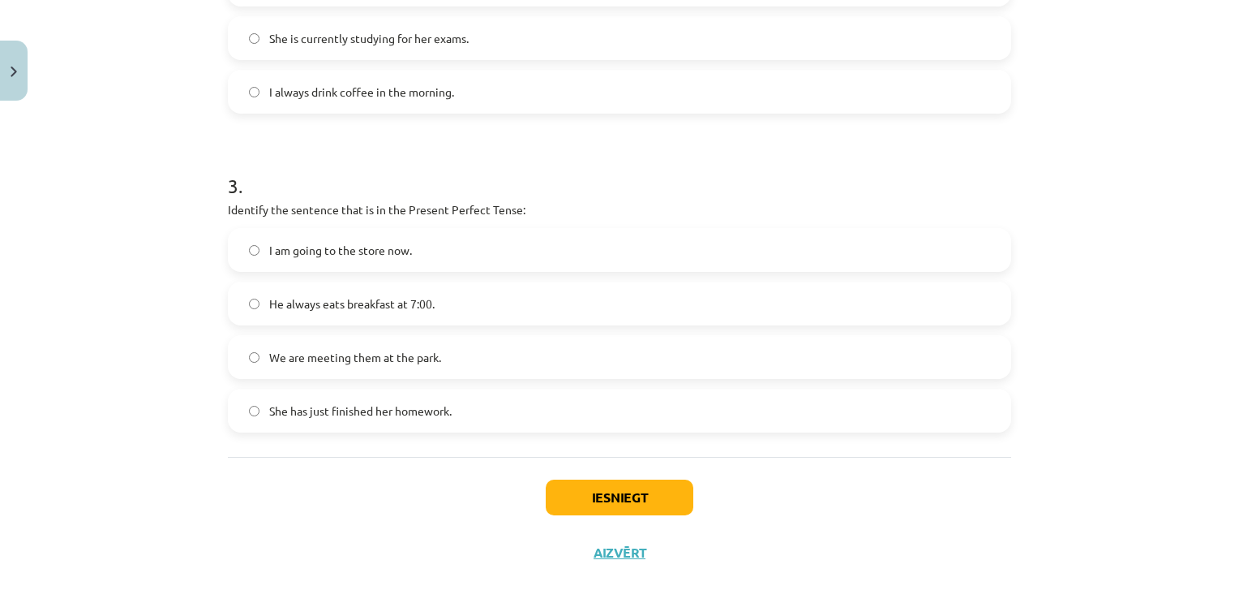
scroll to position [835, 0]
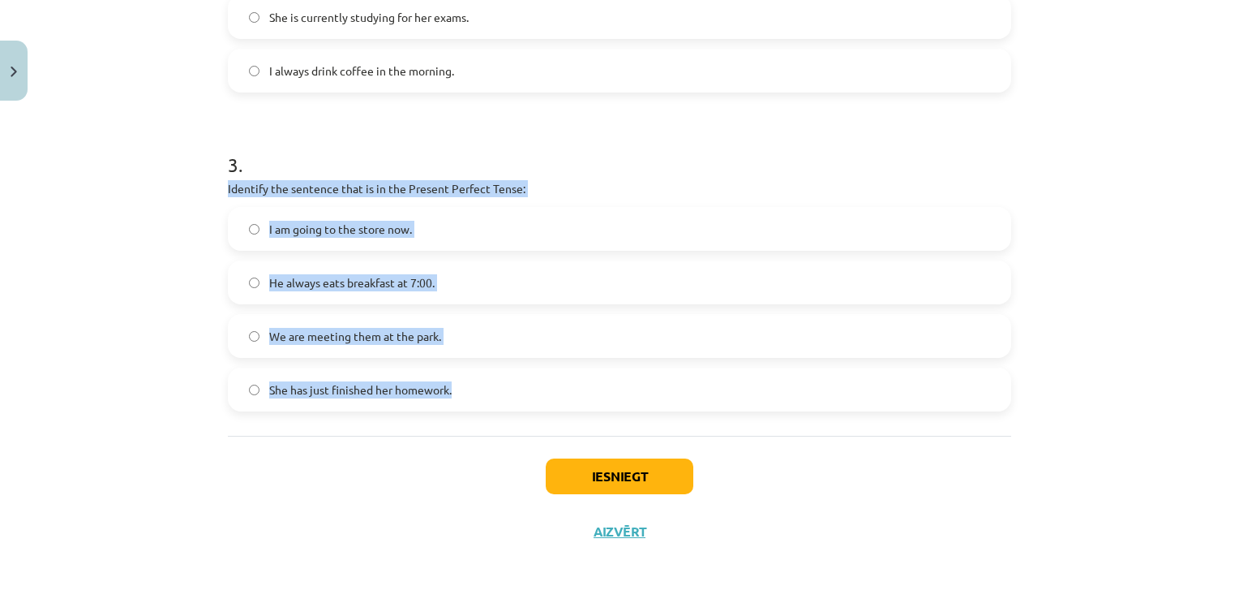
drag, startPoint x: 221, startPoint y: 182, endPoint x: 487, endPoint y: 401, distance: 345.2
drag, startPoint x: 487, startPoint y: 401, endPoint x: 376, endPoint y: 187, distance: 241.2
copy div "Identify the sentence that is in the Present Perfect Tense: I am going to the s…"
click at [96, 335] on div "Mācību tēma: Angļu valoda i - 10.klase 1.ieskaites mācību materiāls #2 📝 Topic …" at bounding box center [619, 299] width 1239 height 599
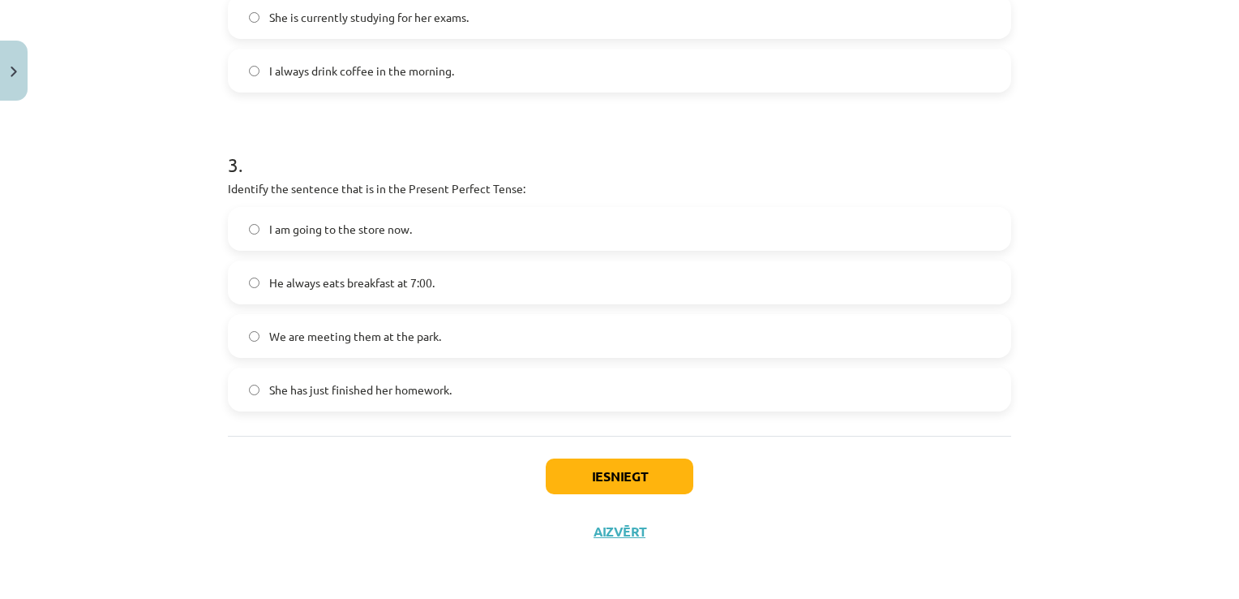
click at [240, 382] on label "She has just finished her homework." at bounding box center [620, 389] width 780 height 41
click at [623, 478] on button "Iesniegt" at bounding box center [620, 476] width 148 height 36
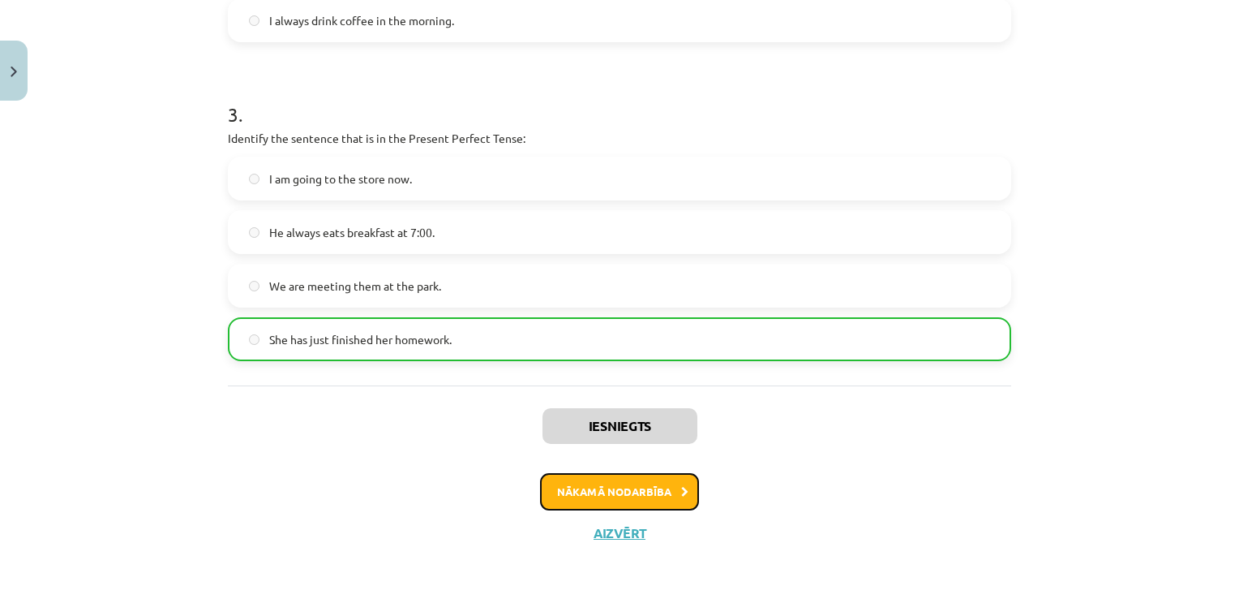
click at [584, 488] on button "Nākamā nodarbība" at bounding box center [619, 491] width 159 height 37
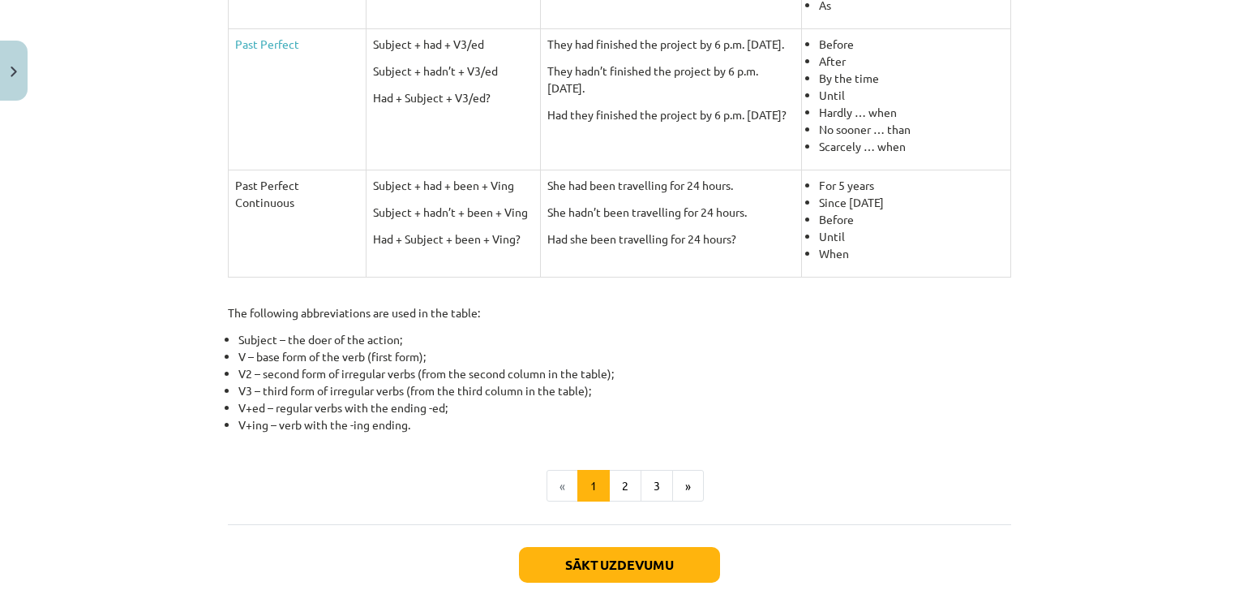
scroll to position [689, 0]
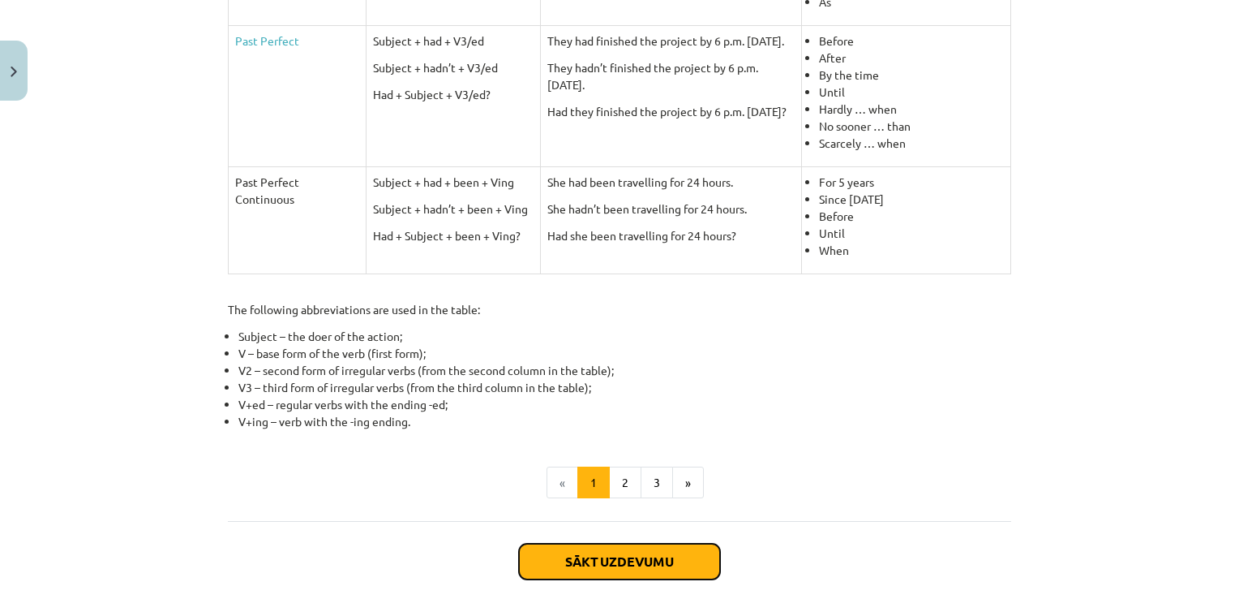
click at [578, 551] on button "Sākt uzdevumu" at bounding box center [619, 561] width 201 height 36
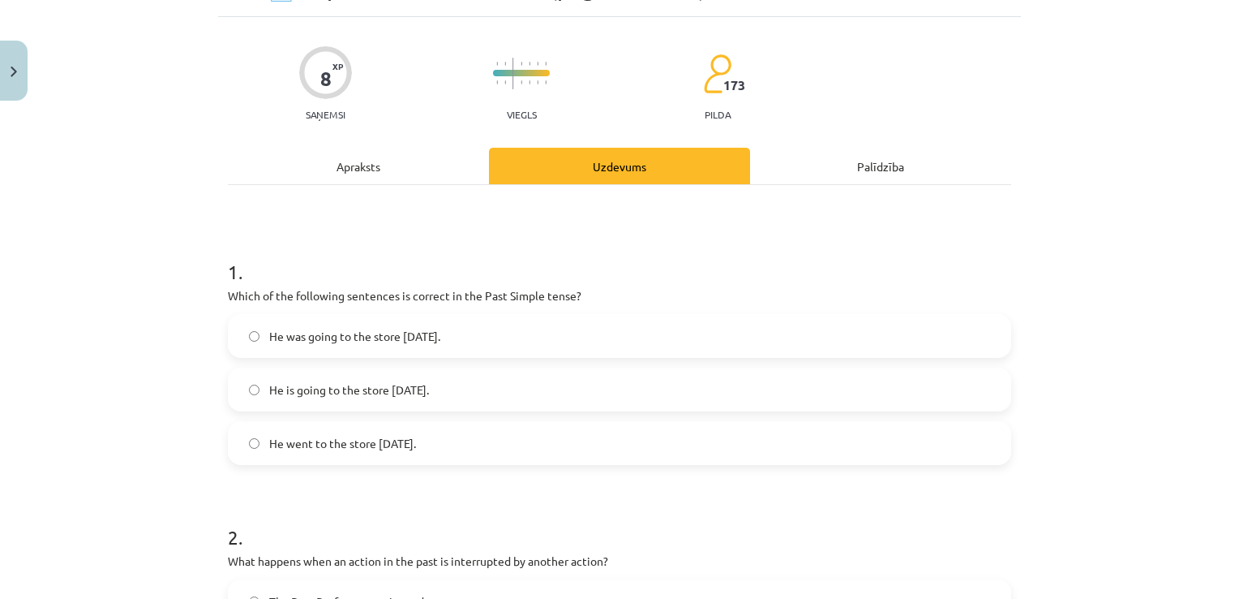
scroll to position [48, 0]
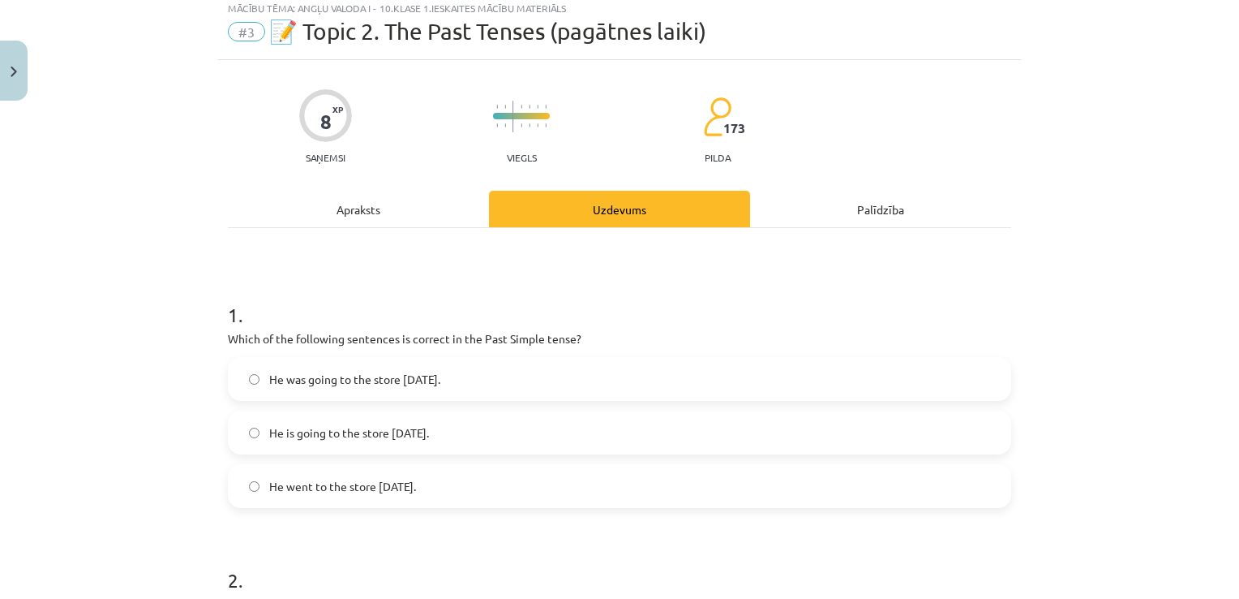
drag, startPoint x: 215, startPoint y: 333, endPoint x: 430, endPoint y: 495, distance: 269.3
drag, startPoint x: 430, startPoint y: 495, endPoint x: 341, endPoint y: 339, distance: 179.5
copy div "Which of the following sentences is correct in the Past Simple tense? He was go…"
click at [87, 477] on div "Mācību tēma: Angļu valoda i - 10.klase 1.ieskaites mācību materiāls #3 📝 Topic …" at bounding box center [619, 299] width 1239 height 599
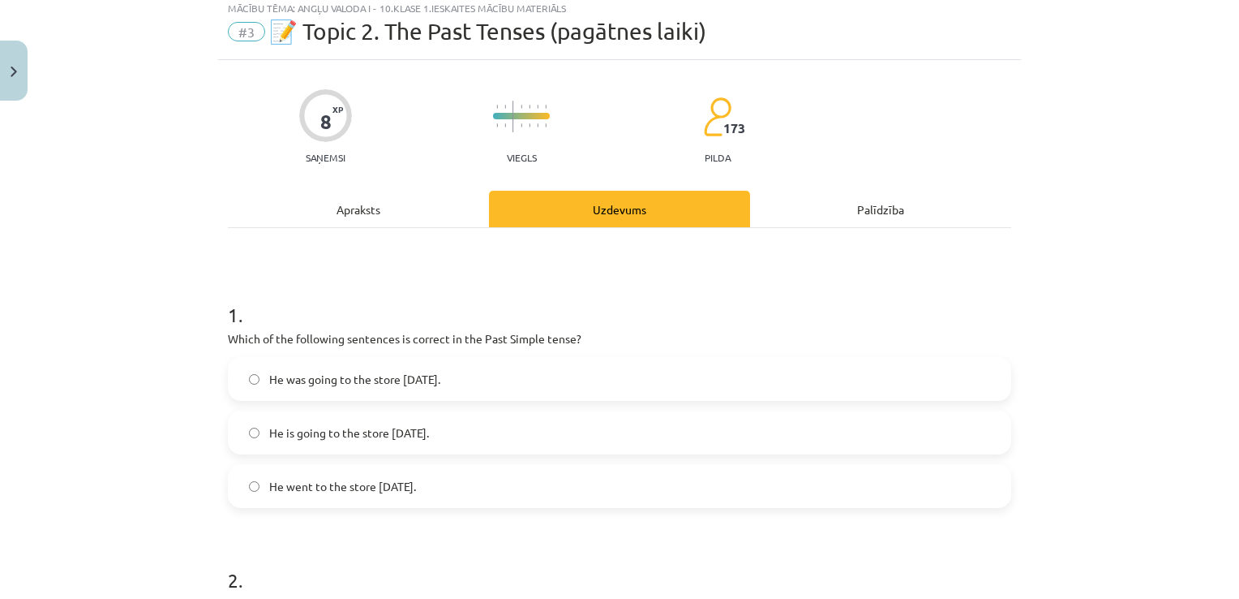
click at [251, 500] on label "He went to the store yesterday." at bounding box center [620, 486] width 780 height 41
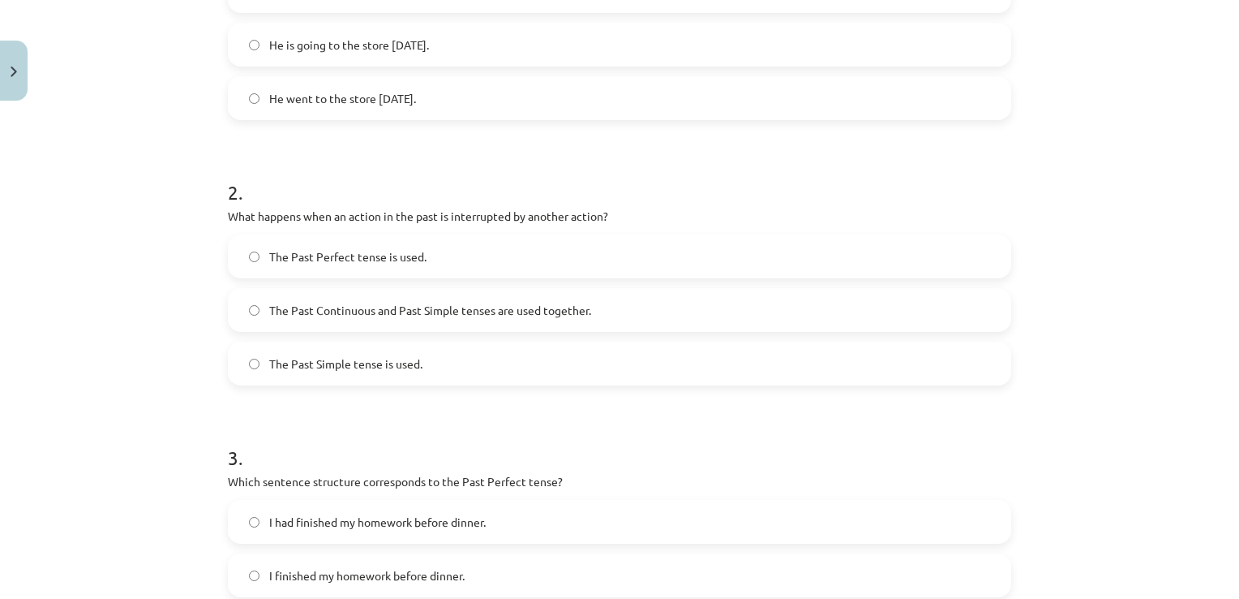
scroll to position [453, 0]
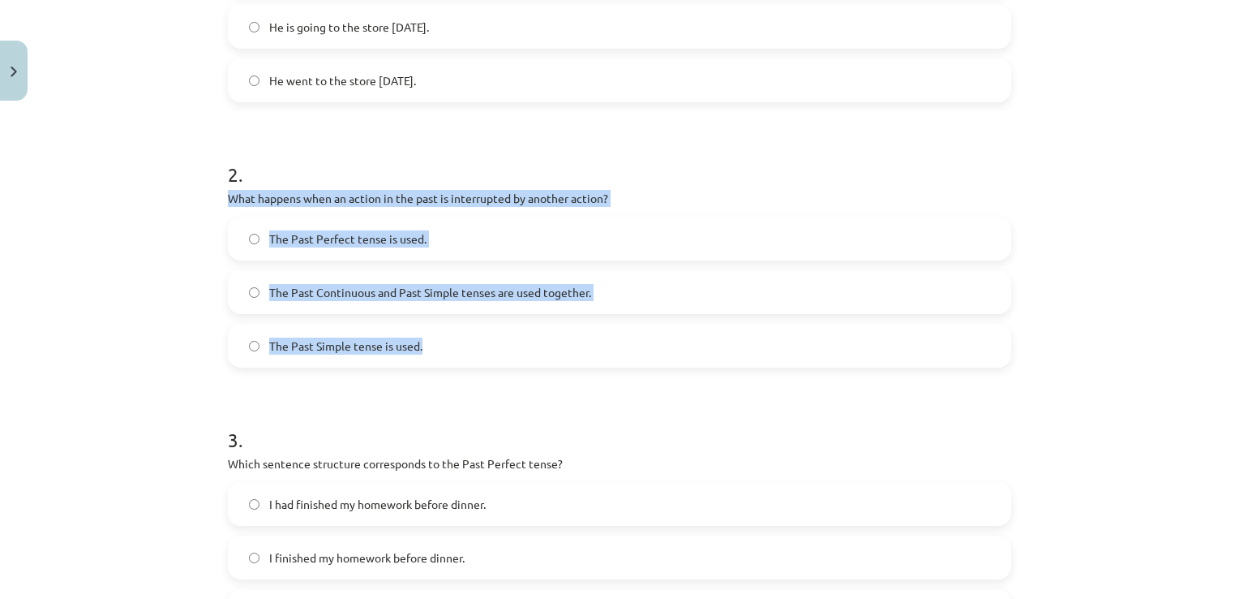
drag, startPoint x: 217, startPoint y: 190, endPoint x: 447, endPoint y: 343, distance: 276.0
click at [447, 343] on div "8 XP Saņemsi Viegls 173 pilda Apraksts Uzdevums Palīdzība 1 . Which of the foll…" at bounding box center [619, 350] width 803 height 1391
drag, startPoint x: 447, startPoint y: 343, endPoint x: 350, endPoint y: 206, distance: 167.6
drag, startPoint x: 350, startPoint y: 206, endPoint x: 350, endPoint y: 196, distance: 9.7
copy div "What happens when an action in the past is interrupted by another action? The P…"
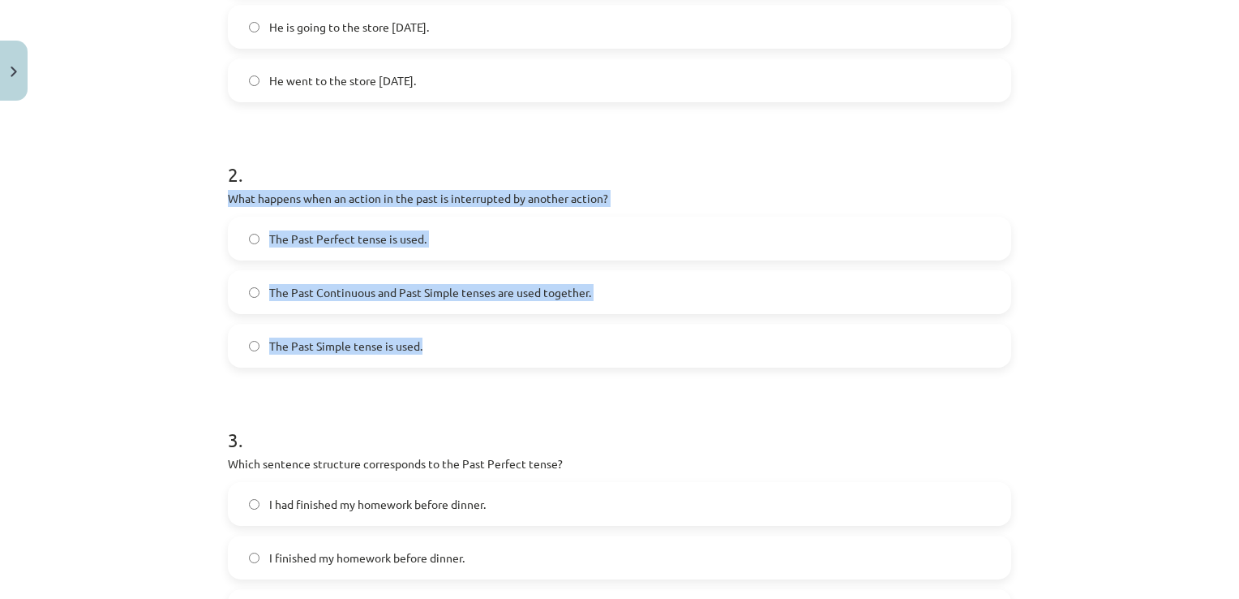
click at [133, 328] on div "Mācību tēma: Angļu valoda i - 10.klase 1.ieskaites mācību materiāls #3 📝 Topic …" at bounding box center [619, 299] width 1239 height 599
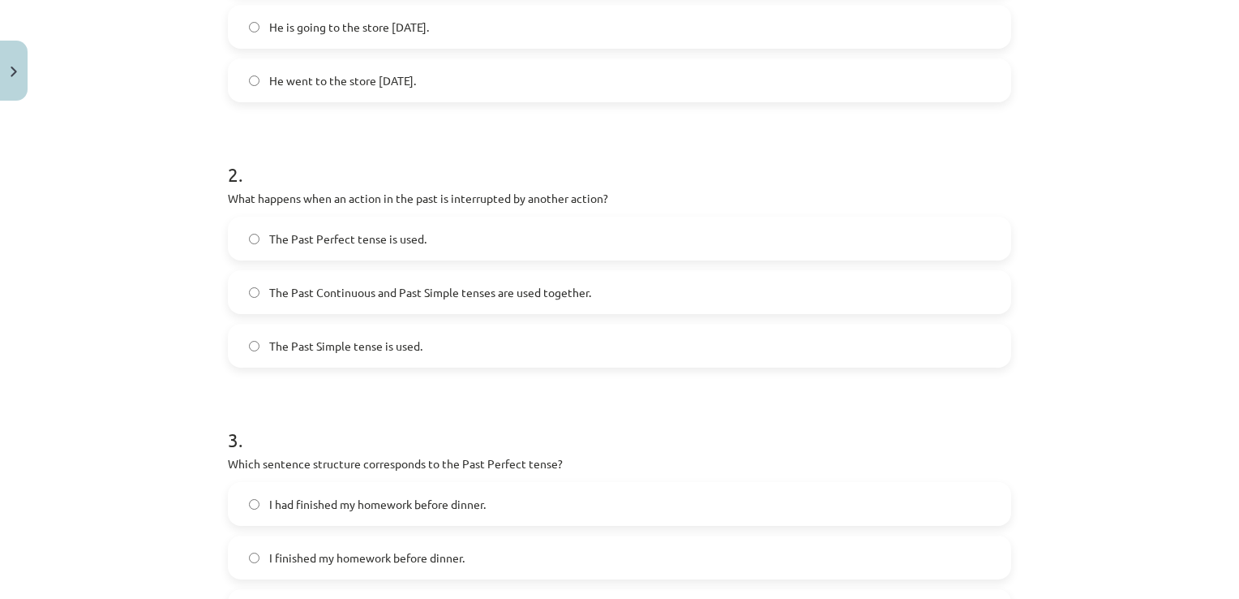
click at [303, 299] on span "The Past Continuous and Past Simple tenses are used together." at bounding box center [430, 292] width 322 height 17
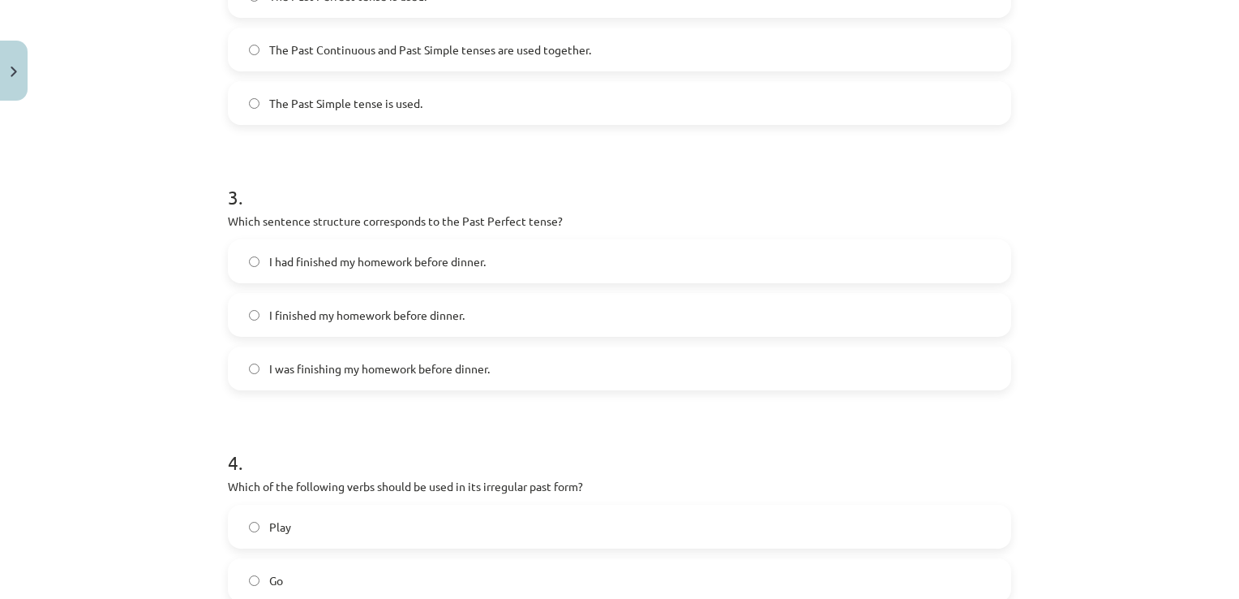
scroll to position [697, 0]
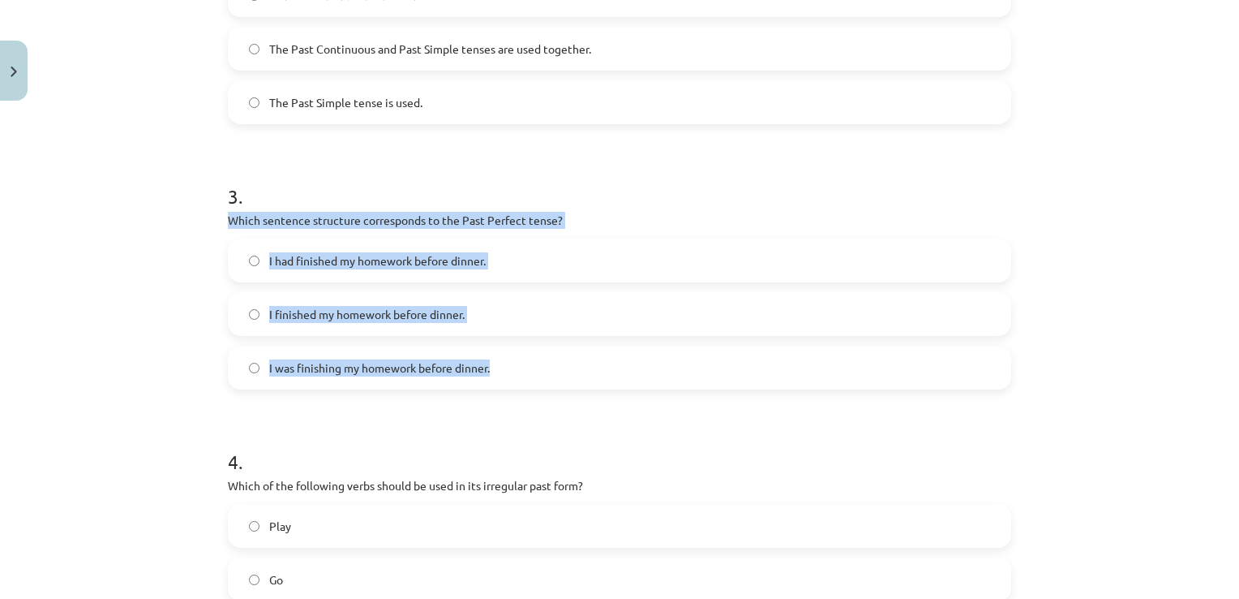
drag, startPoint x: 217, startPoint y: 214, endPoint x: 488, endPoint y: 355, distance: 305.4
click at [488, 355] on div "8 XP Saņemsi Viegls 173 pilda Apraksts Uzdevums Palīdzība 1 . Which of the foll…" at bounding box center [619, 106] width 803 height 1391
drag, startPoint x: 488, startPoint y: 355, endPoint x: 453, endPoint y: 219, distance: 140.6
copy div "Which sentence structure corresponds to the Past Perfect tense? I had finished …"
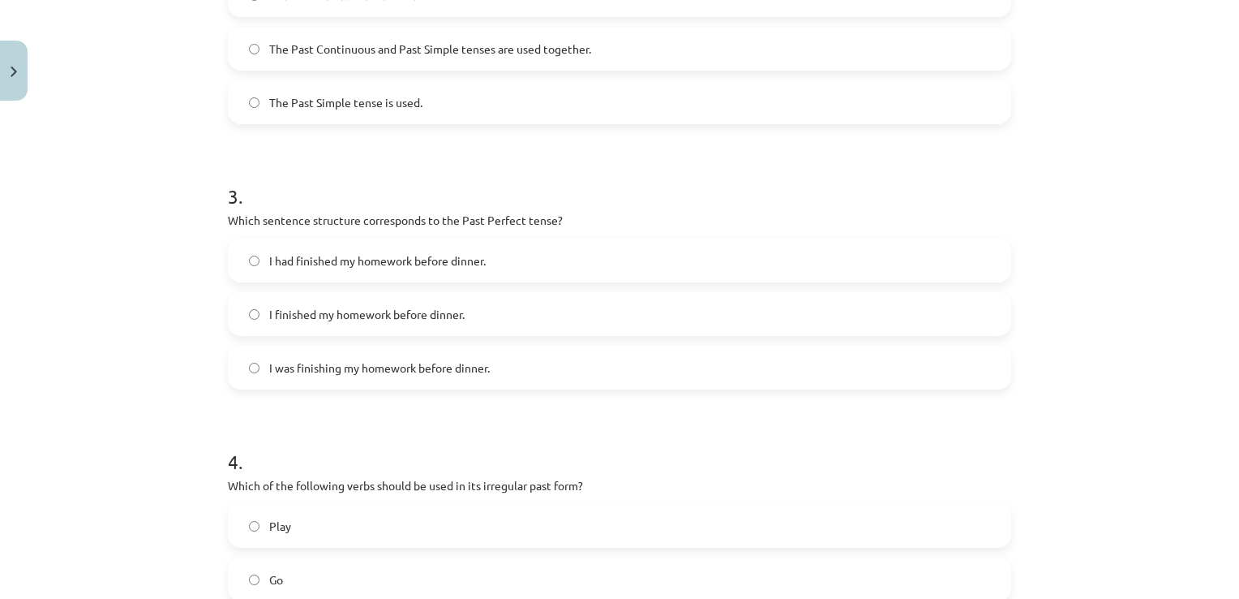
click at [62, 401] on div "Mācību tēma: Angļu valoda i - 10.klase 1.ieskaites mācību materiāls #3 📝 Topic …" at bounding box center [619, 299] width 1239 height 599
click at [258, 262] on label "I had finished my homework before dinner." at bounding box center [620, 260] width 780 height 41
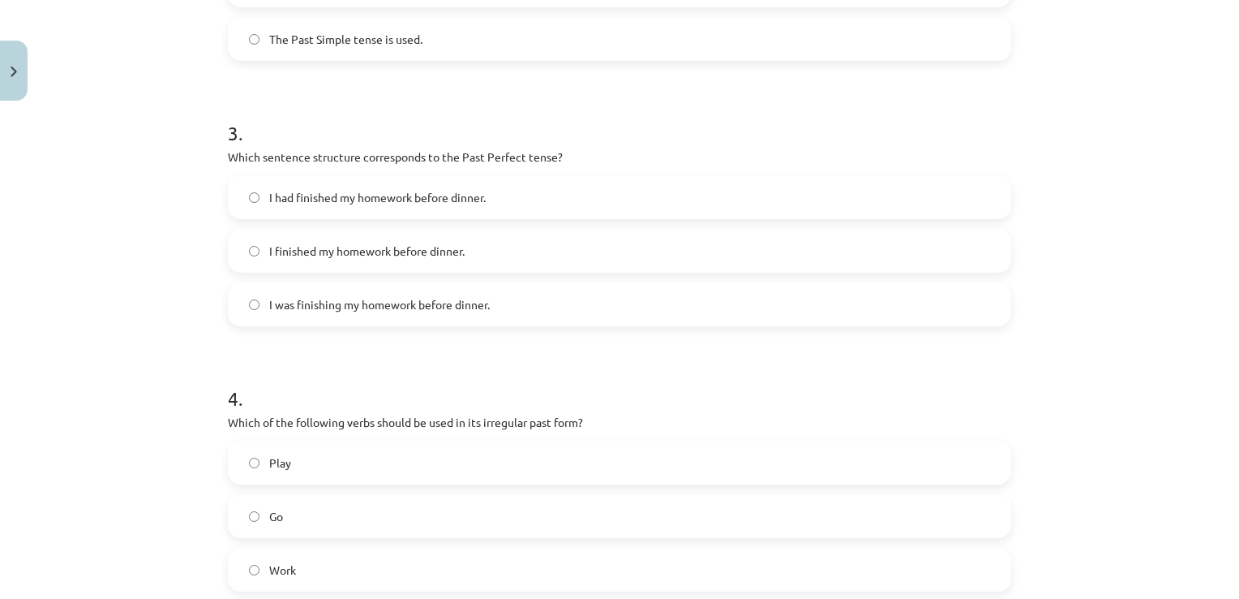
scroll to position [940, 0]
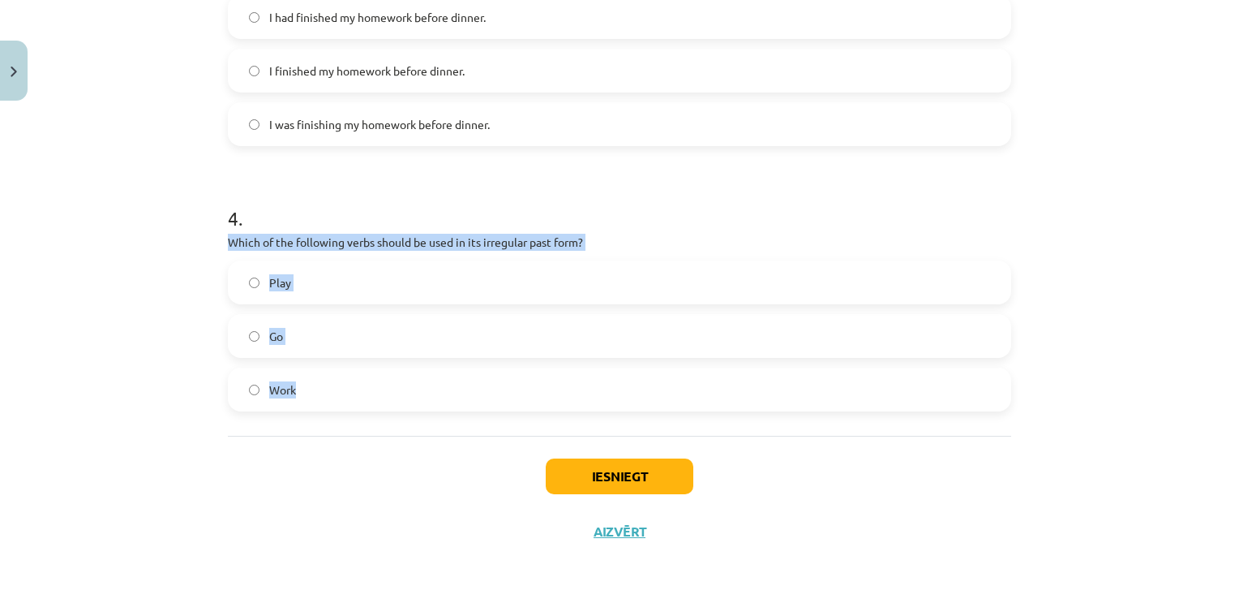
drag, startPoint x: 222, startPoint y: 242, endPoint x: 348, endPoint y: 340, distance: 159.5
click at [354, 354] on div "4 . Which of the following verbs should be used in its irregular past form? Pla…" at bounding box center [619, 294] width 783 height 233
drag, startPoint x: 348, startPoint y: 340, endPoint x: 162, endPoint y: 327, distance: 186.2
click at [162, 327] on div "Mācību tēma: Angļu valoda i - 10.klase 1.ieskaites mācību materiāls #3 📝 Topic …" at bounding box center [619, 299] width 1239 height 599
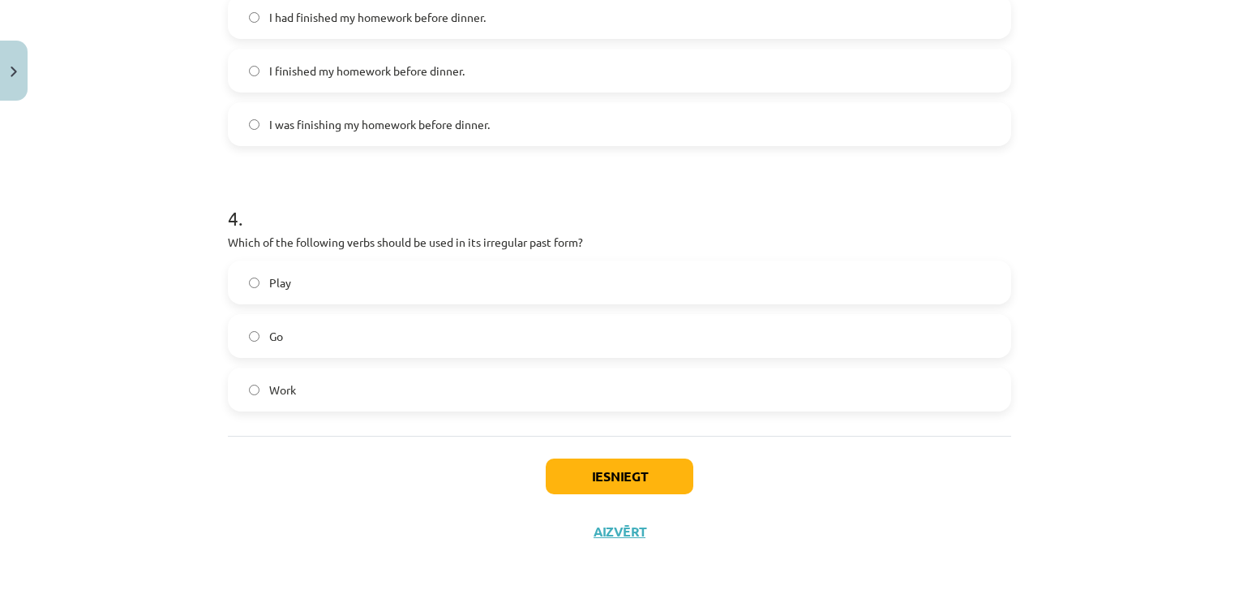
click at [112, 323] on div "Mācību tēma: Angļu valoda i - 10.klase 1.ieskaites mācību materiāls #3 📝 Topic …" at bounding box center [619, 299] width 1239 height 599
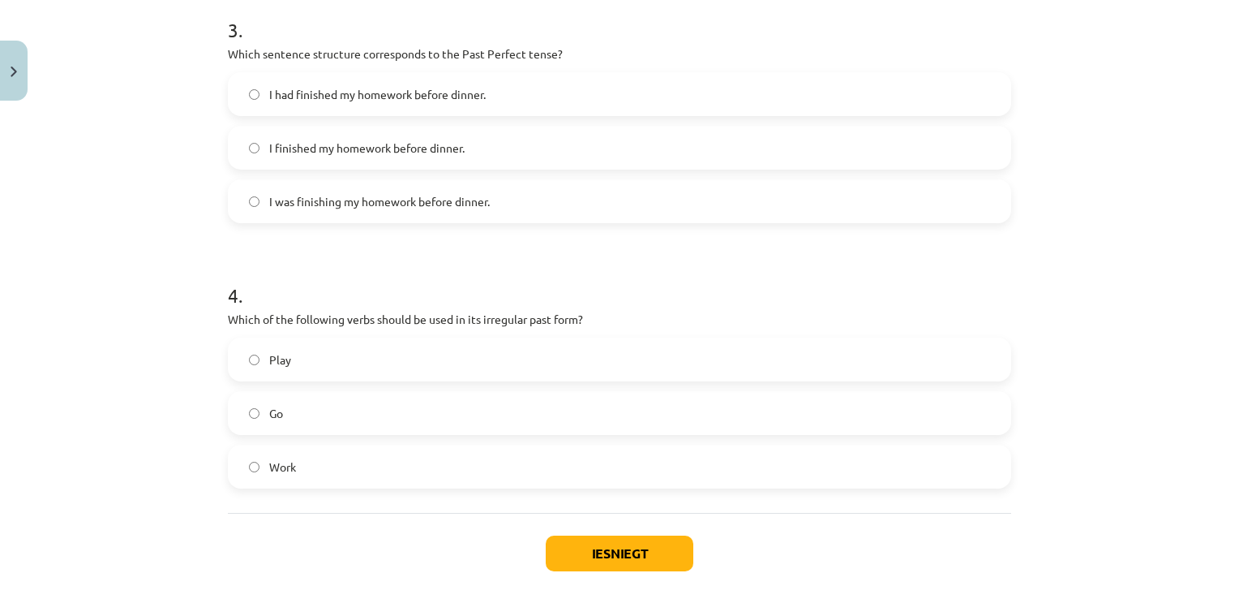
scroll to position [859, 0]
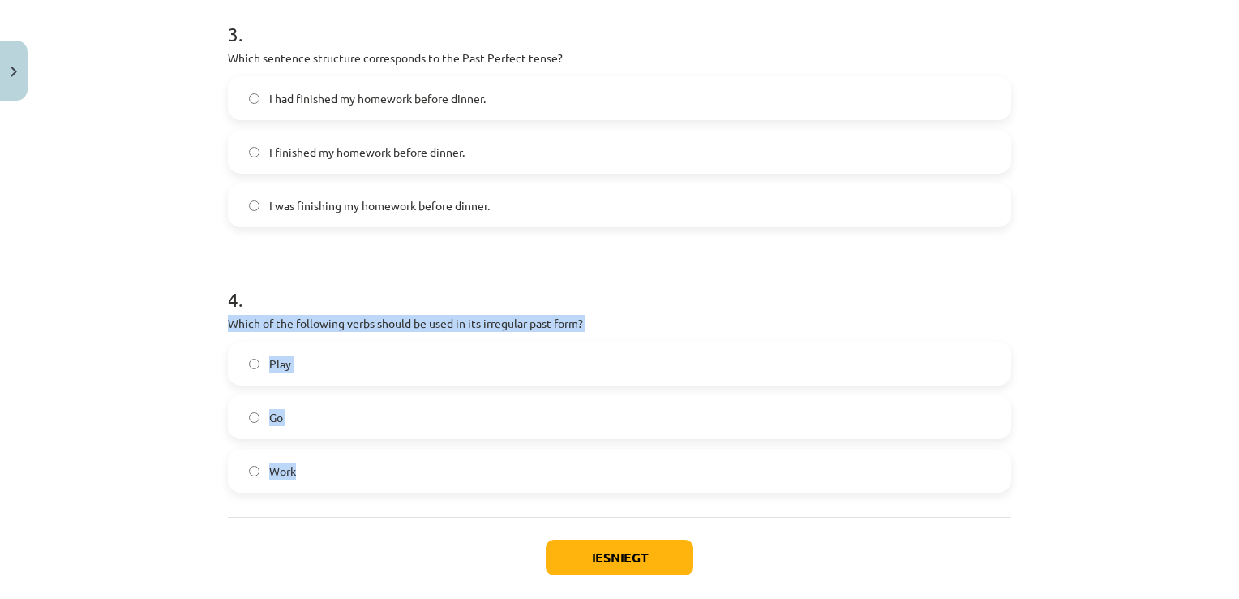
drag, startPoint x: 214, startPoint y: 314, endPoint x: 310, endPoint y: 461, distance: 175.9
drag, startPoint x: 310, startPoint y: 461, endPoint x: 303, endPoint y: 316, distance: 145.3
copy div "Which of the following verbs should be used in its irregular past form? Play Go…"
click at [30, 377] on div "Mācību tēma: Angļu valoda i - 10.klase 1.ieskaites mācību materiāls #3 📝 Topic …" at bounding box center [619, 299] width 1239 height 599
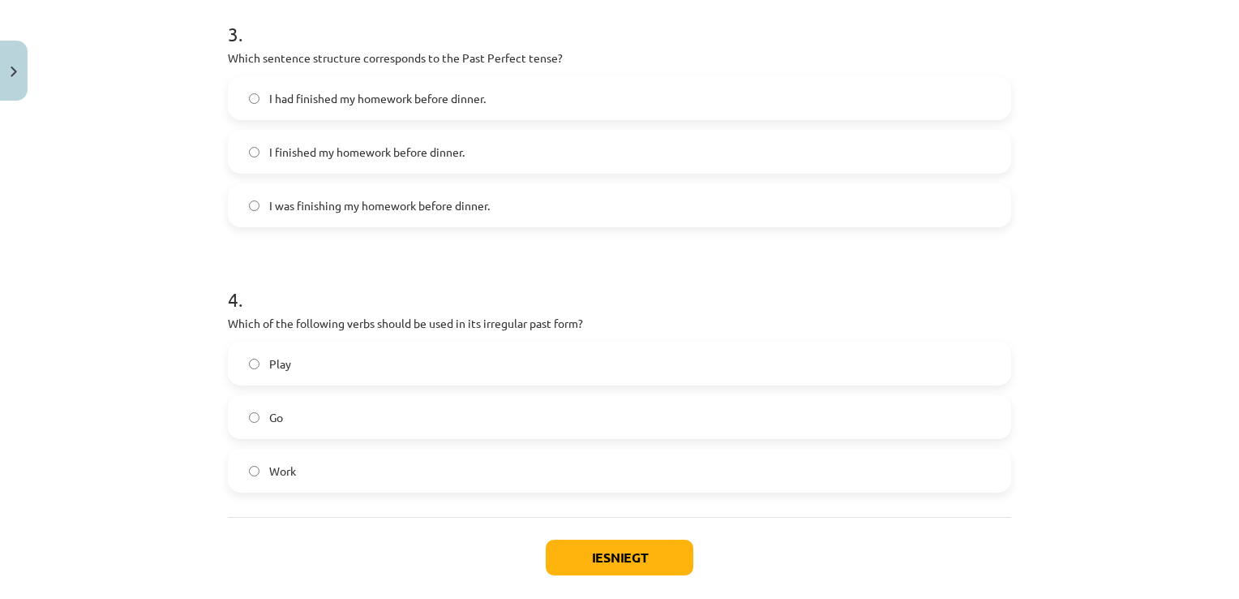
click at [271, 418] on span "Go" at bounding box center [276, 417] width 14 height 17
click at [594, 567] on button "Iesniegt" at bounding box center [620, 557] width 148 height 36
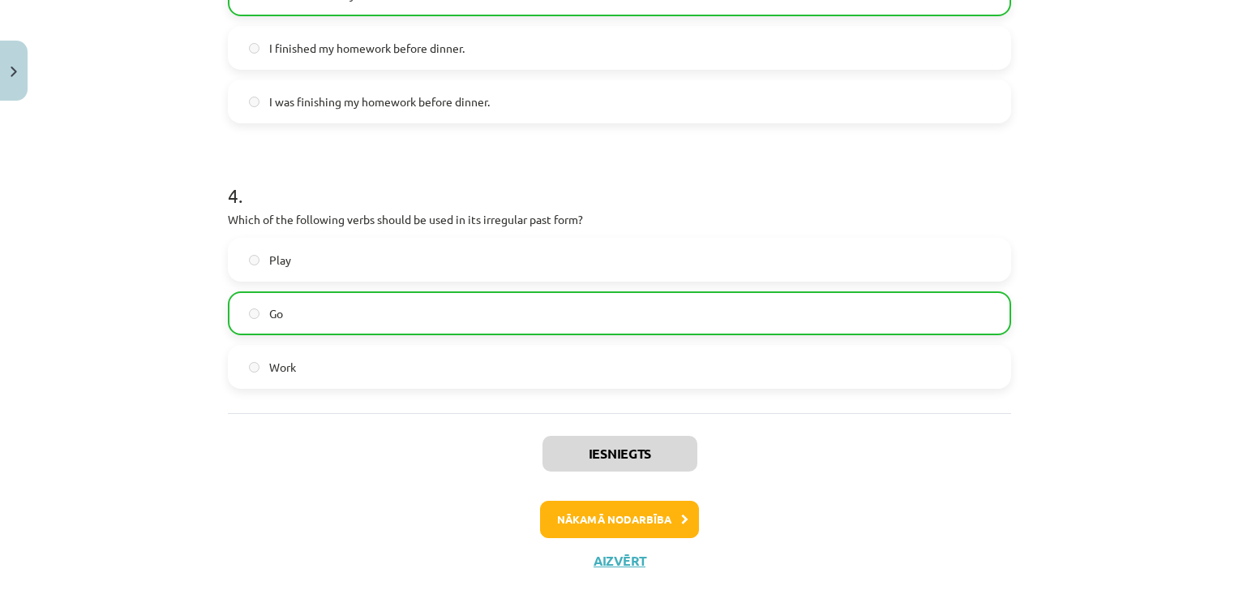
scroll to position [991, 0]
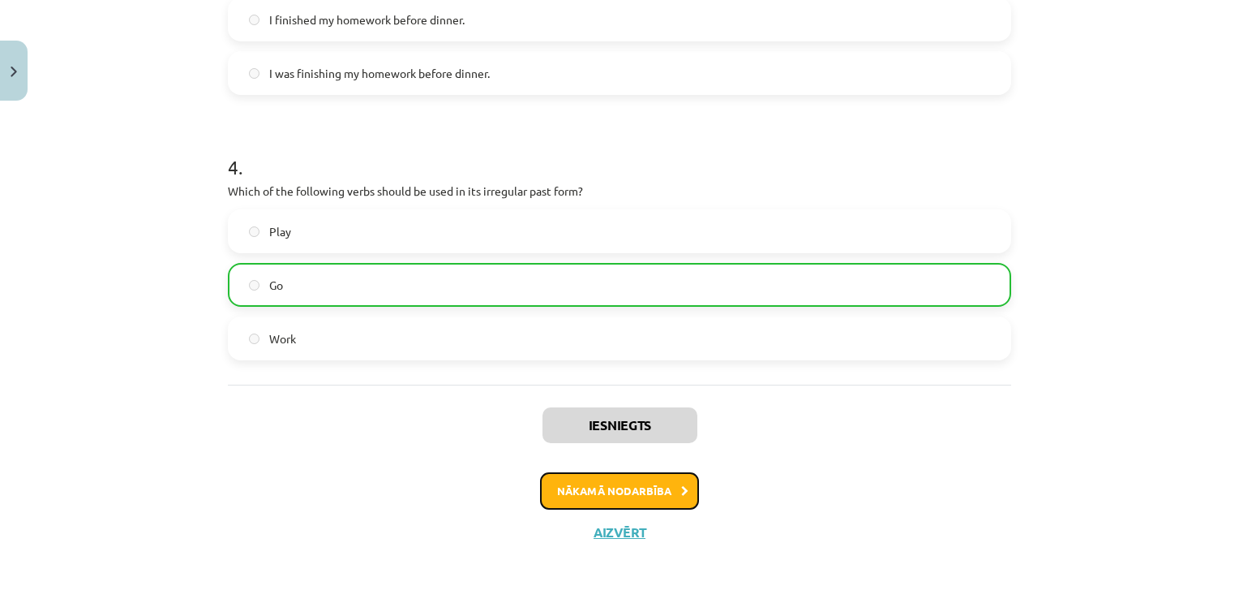
click at [637, 491] on button "Nākamā nodarbība" at bounding box center [619, 490] width 159 height 37
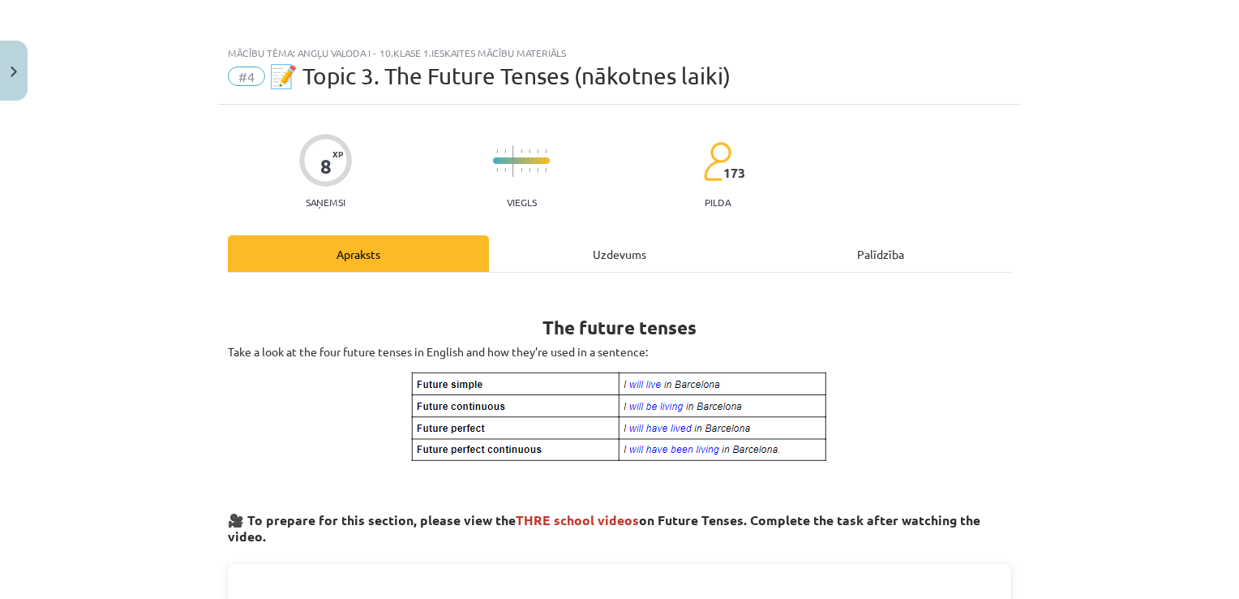
scroll to position [0, 0]
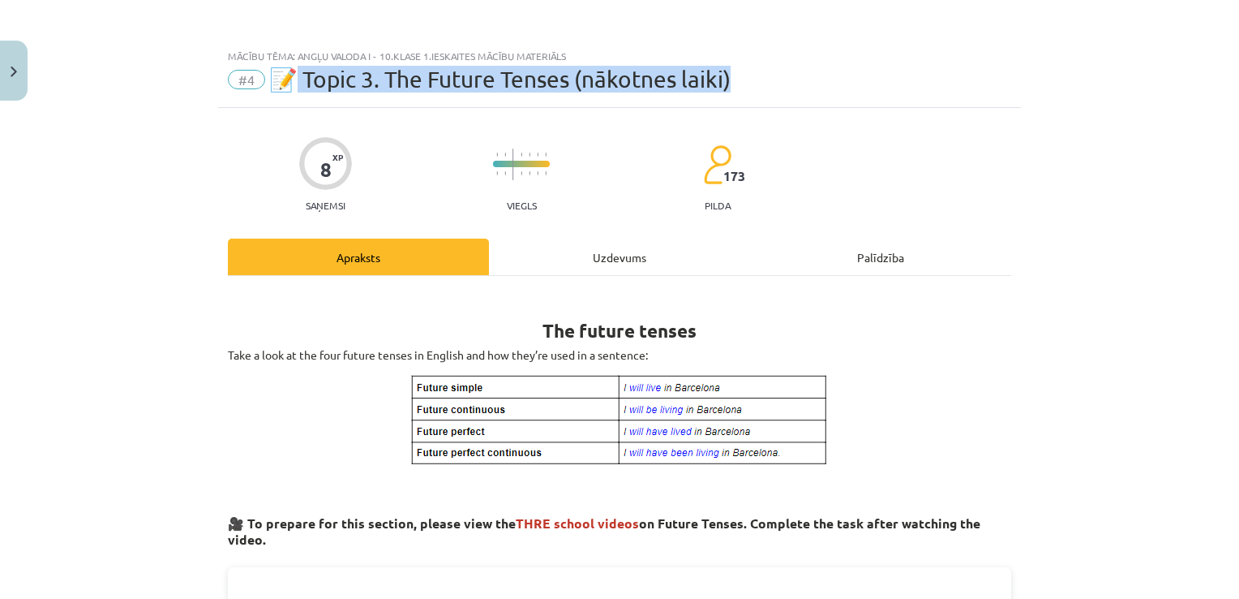
drag, startPoint x: 295, startPoint y: 72, endPoint x: 829, endPoint y: 95, distance: 534.1
click at [829, 95] on div "Mācību tēma: Angļu valoda i - 10.klase 1.ieskaites mācību materiāls #4 📝 Topic …" at bounding box center [619, 74] width 803 height 67
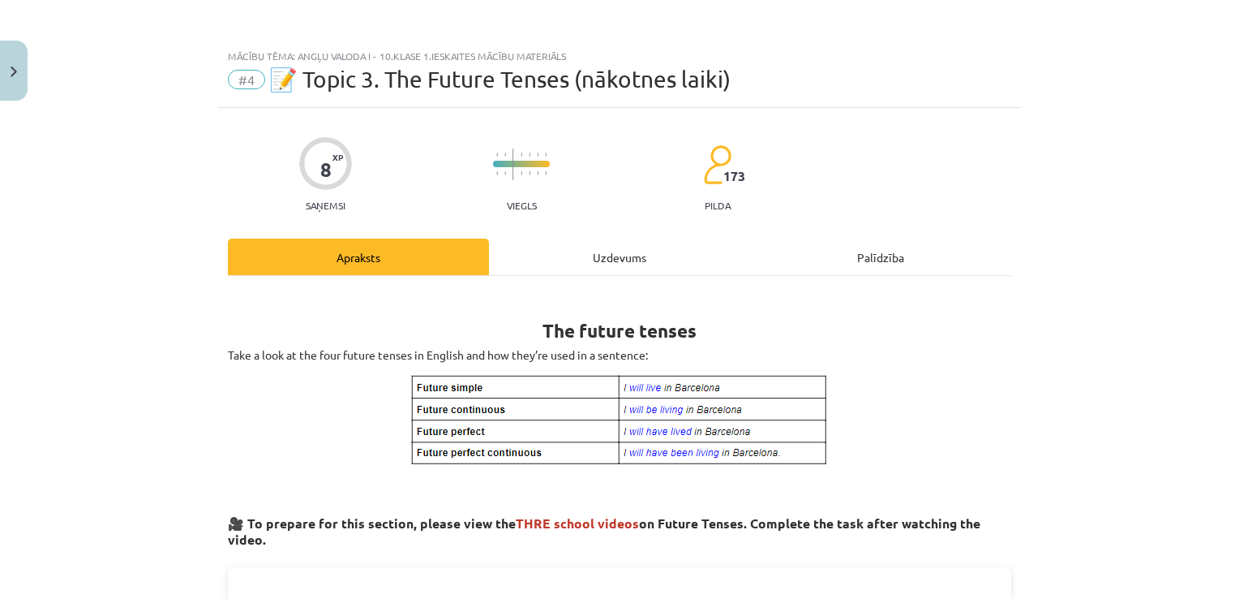
drag, startPoint x: 829, startPoint y: 95, endPoint x: 897, endPoint y: 223, distance: 145.1
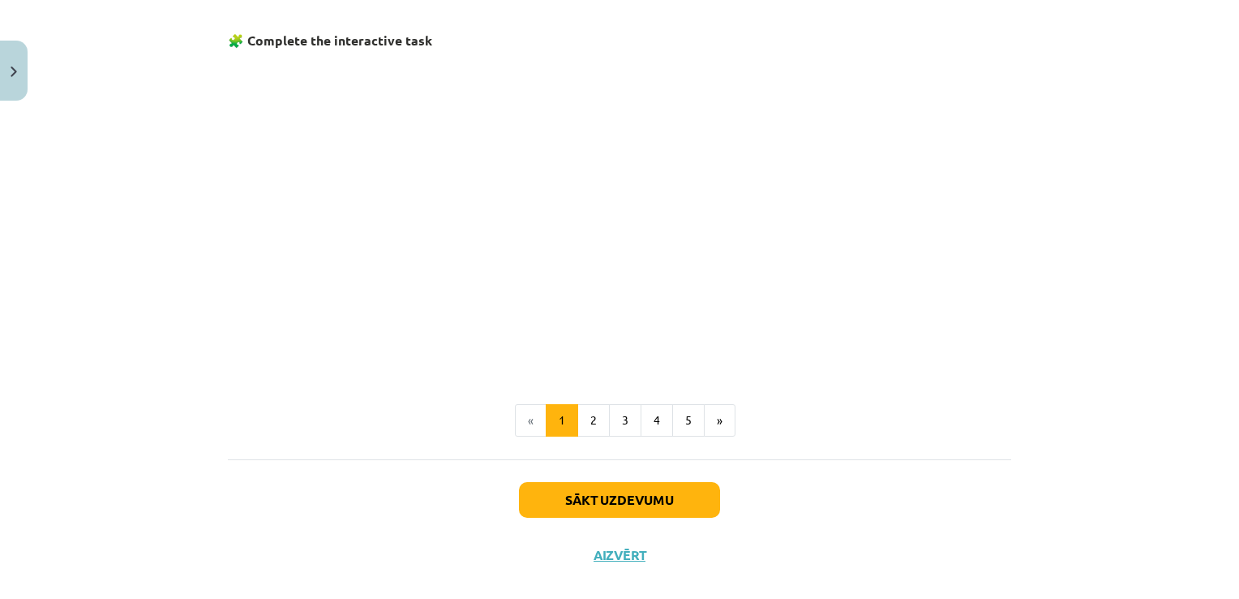
scroll to position [1045, 0]
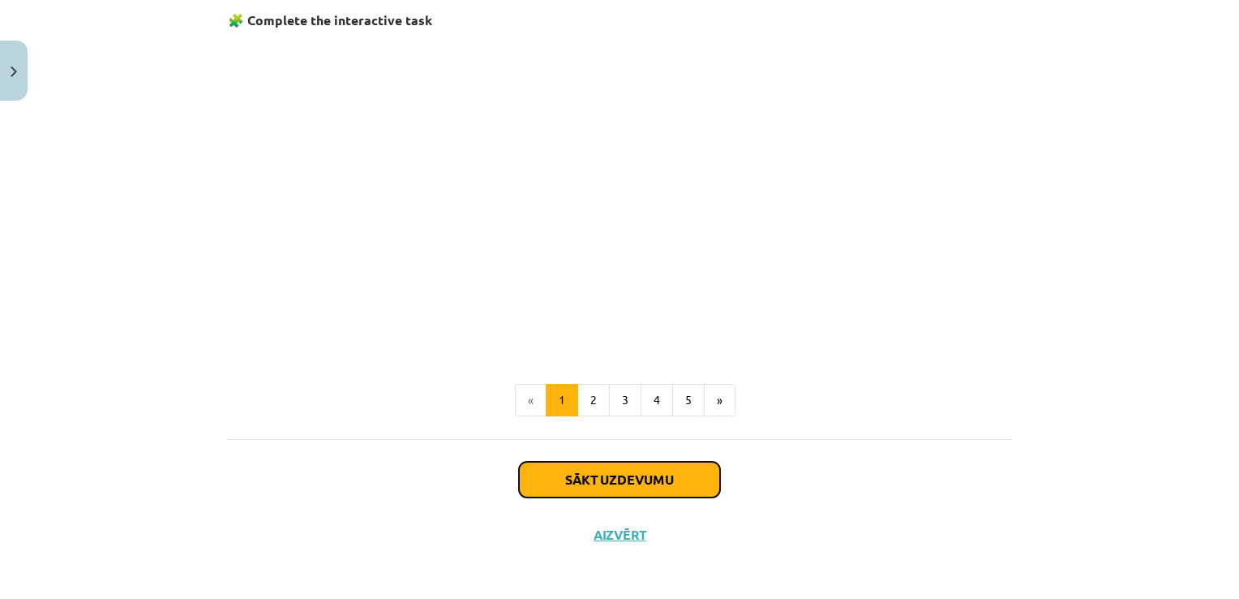
click at [616, 477] on button "Sākt uzdevumu" at bounding box center [619, 479] width 201 height 36
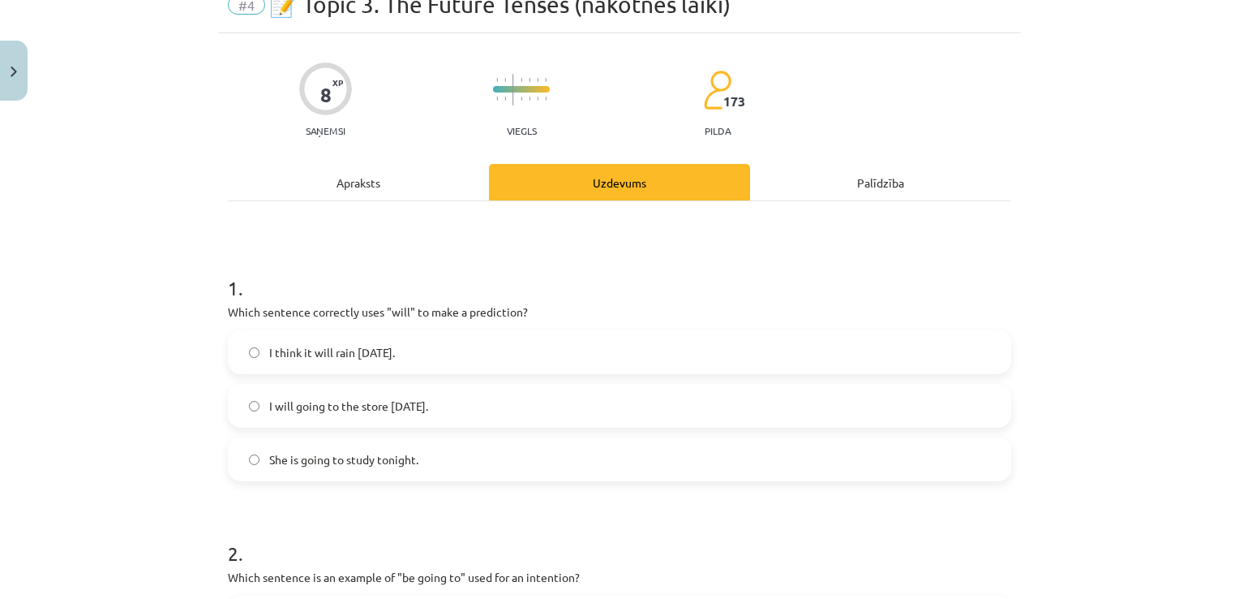
scroll to position [41, 0]
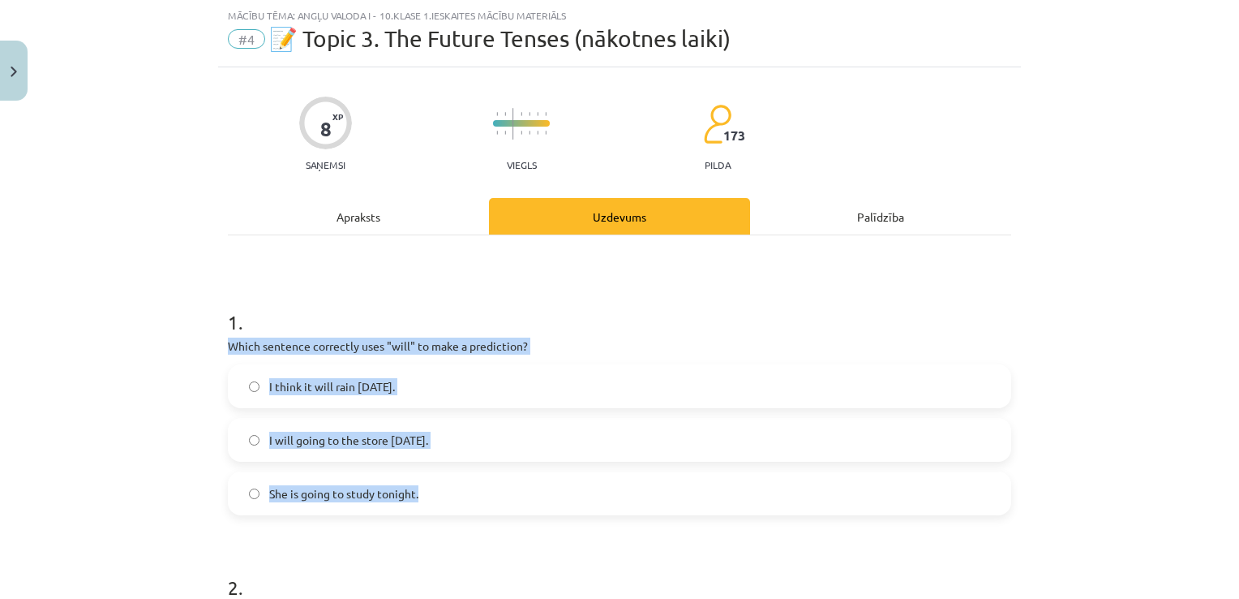
drag, startPoint x: 215, startPoint y: 342, endPoint x: 412, endPoint y: 497, distance: 250.7
drag, startPoint x: 412, startPoint y: 497, endPoint x: 369, endPoint y: 344, distance: 159.2
copy div "Which sentence correctly uses "will" to make a prediction? I think it will rain…"
click at [160, 379] on div "Mācību tēma: Angļu valoda i - 10.klase 1.ieskaites mācību materiāls #4 📝 Topic …" at bounding box center [619, 299] width 1239 height 599
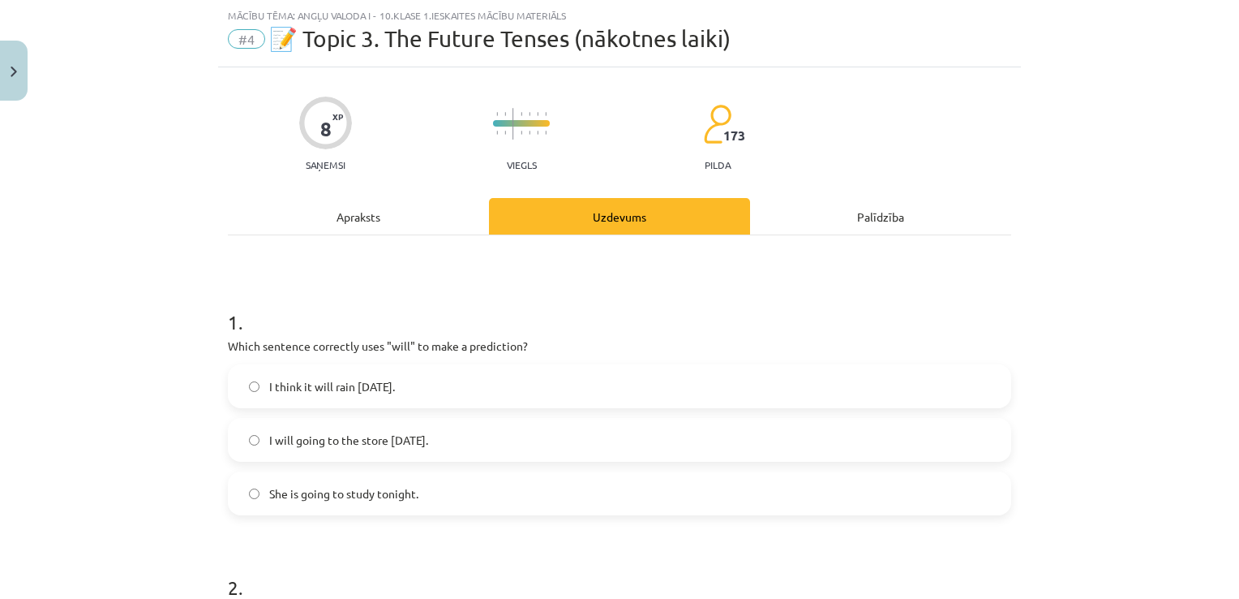
click at [230, 388] on label "I think it will rain tomorrow." at bounding box center [620, 386] width 780 height 41
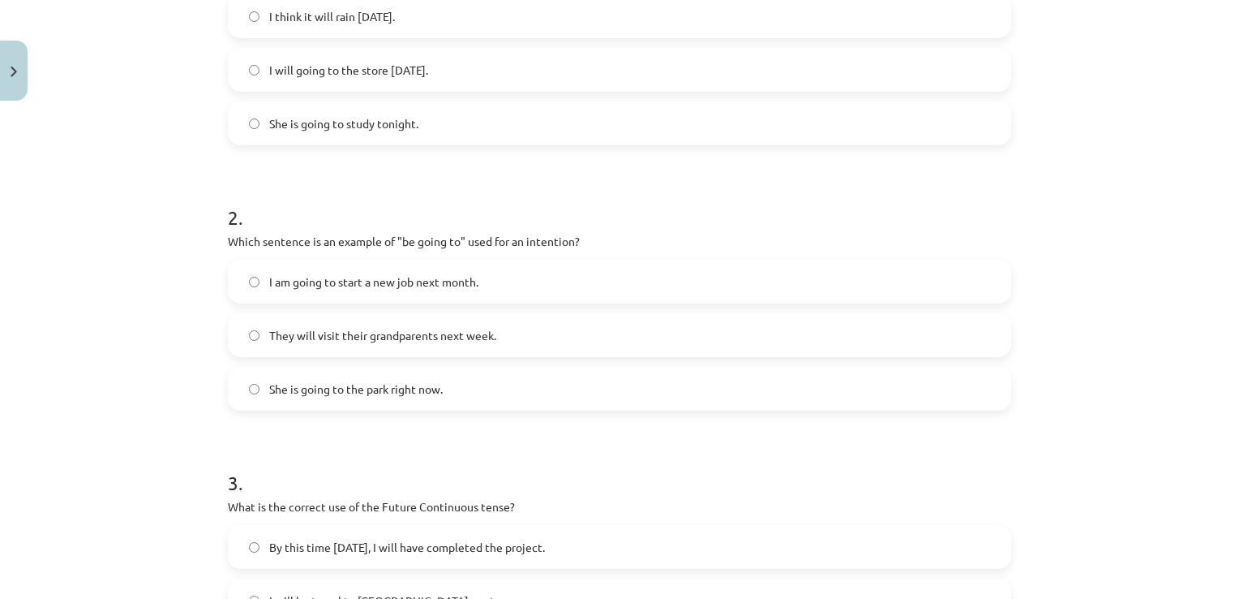
scroll to position [446, 0]
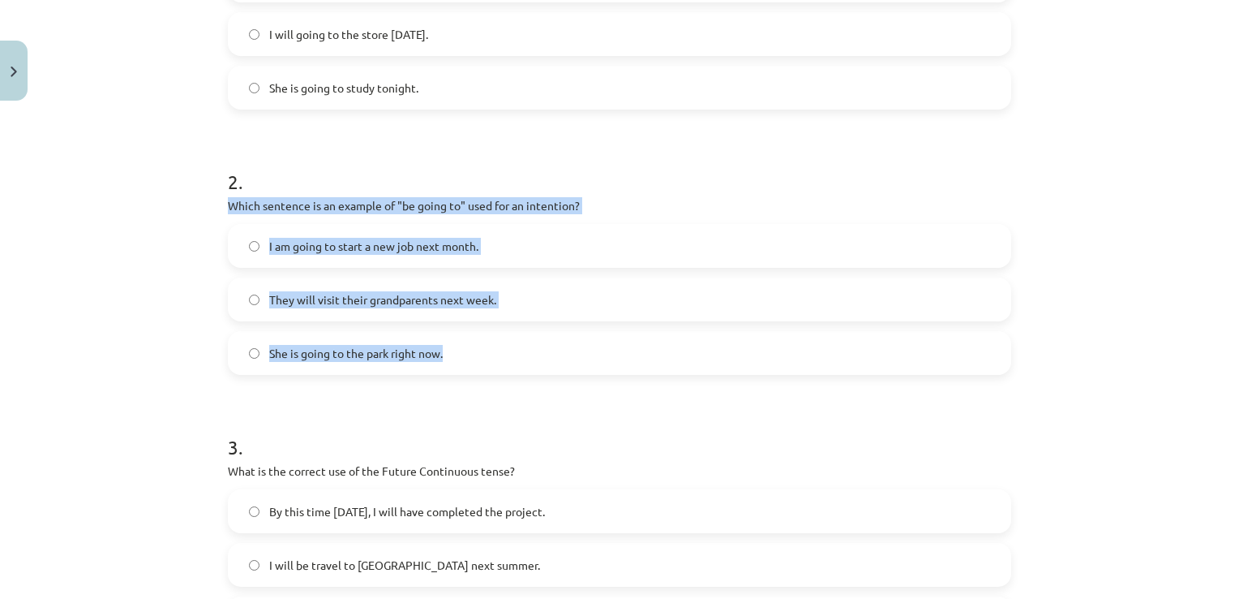
drag, startPoint x: 207, startPoint y: 192, endPoint x: 478, endPoint y: 356, distance: 317.3
click at [478, 356] on div "Mācību tēma: Angļu valoda i - 10.klase 1.ieskaites mācību materiāls #4 📝 Topic …" at bounding box center [619, 299] width 1239 height 599
drag, startPoint x: 478, startPoint y: 356, endPoint x: 383, endPoint y: 203, distance: 180.7
copy div "Which sentence is an example of "be going to" used for an intention? I am going…"
click at [139, 290] on div "Mācību tēma: Angļu valoda i - 10.klase 1.ieskaites mācību materiāls #4 📝 Topic …" at bounding box center [619, 299] width 1239 height 599
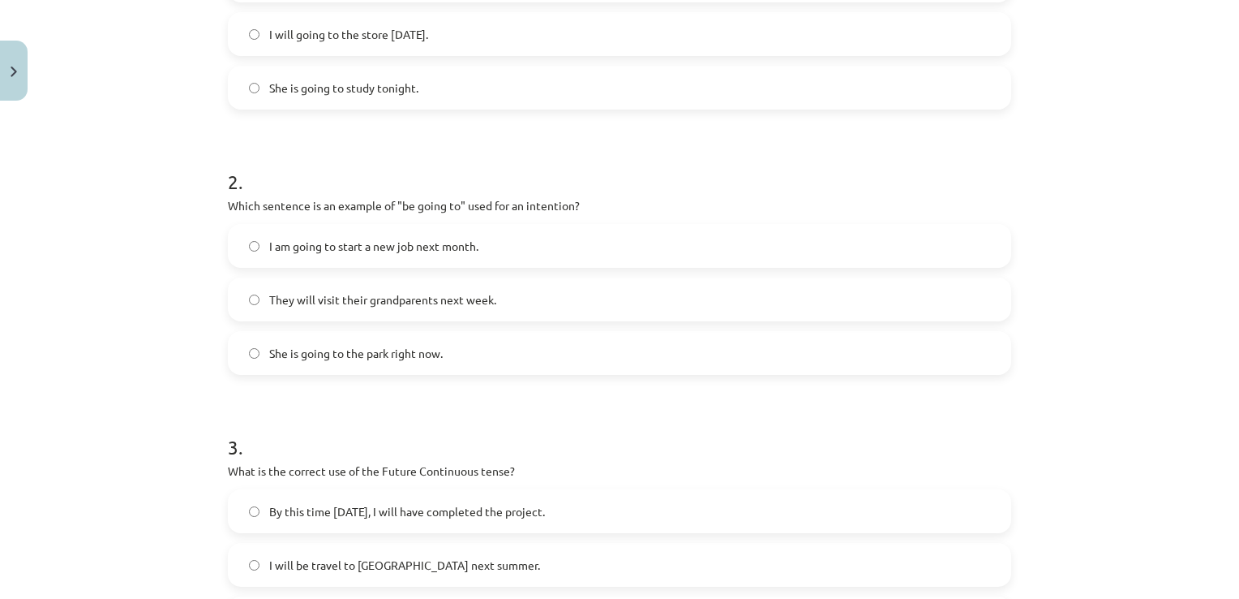
click at [104, 283] on div "Mācību tēma: Angļu valoda i - 10.klase 1.ieskaites mācību materiāls #4 📝 Topic …" at bounding box center [619, 299] width 1239 height 599
click at [240, 240] on label "I am going to start a new job next month." at bounding box center [620, 245] width 780 height 41
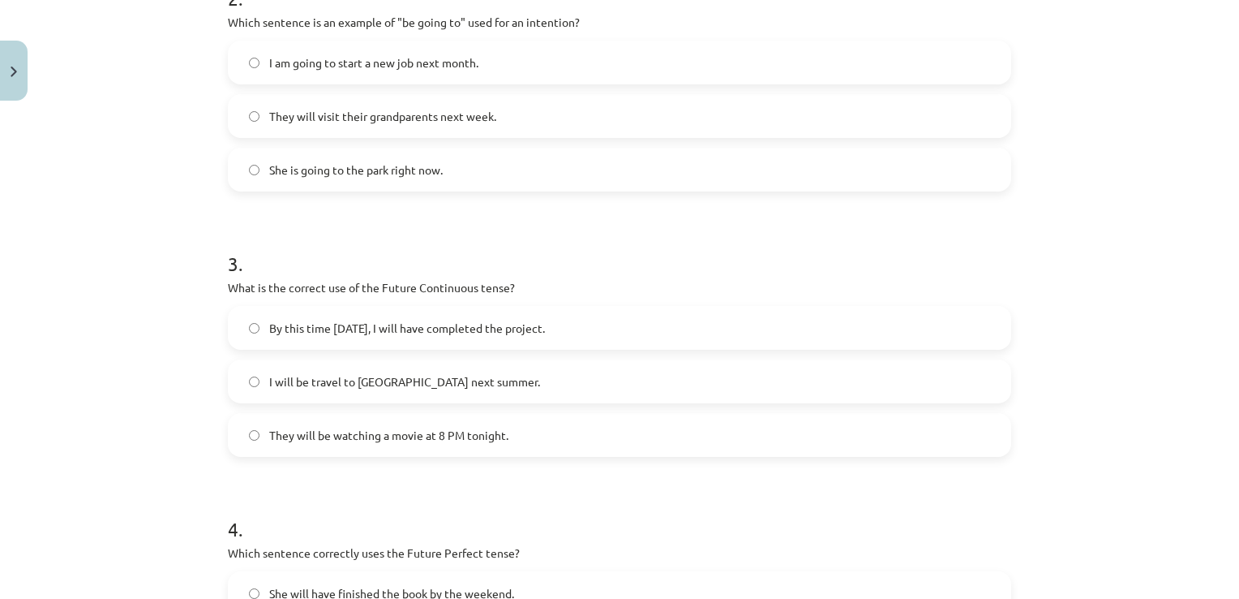
scroll to position [616, 0]
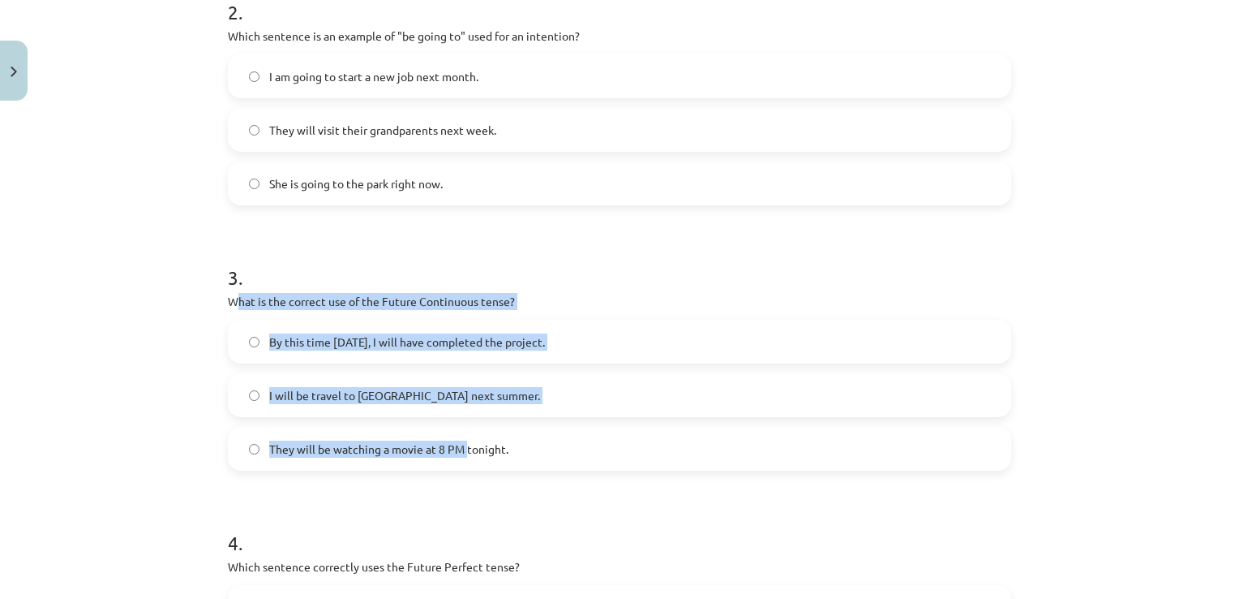
drag, startPoint x: 234, startPoint y: 298, endPoint x: 456, endPoint y: 430, distance: 258.2
click at [456, 430] on div "3 . What is the correct use of the Future Continuous tense? By this time tomorr…" at bounding box center [619, 354] width 783 height 233
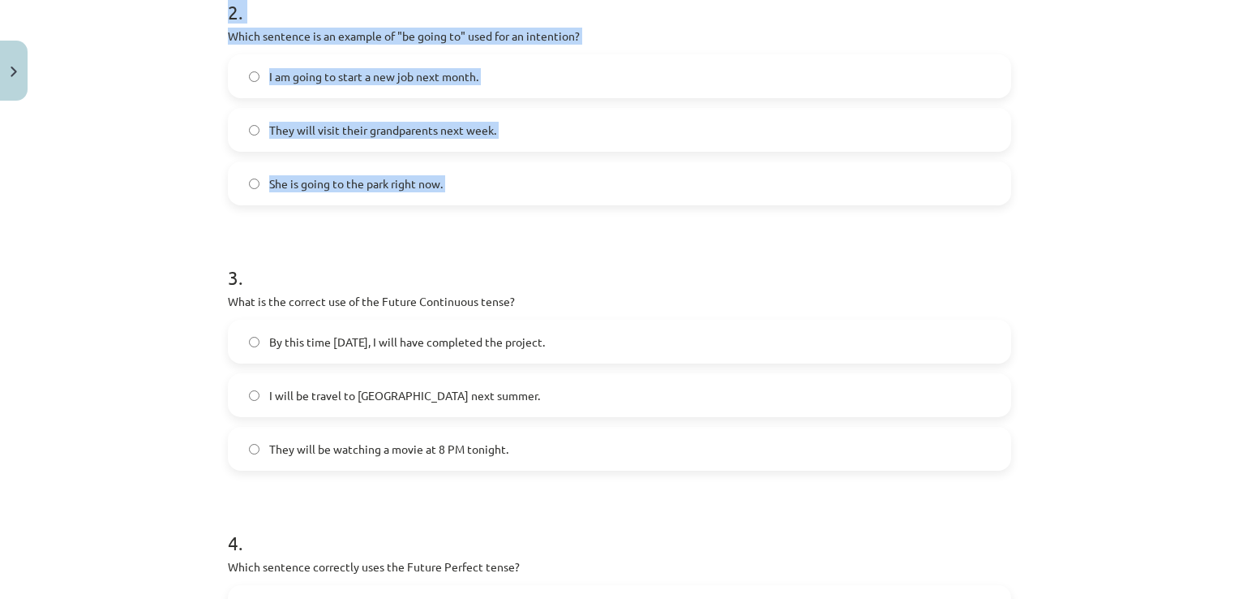
drag, startPoint x: 456, startPoint y: 430, endPoint x: -3, endPoint y: 259, distance: 489.9
click at [0, 259] on html "0 Dāvanas 72 mP 0 xp Toms Matlavs Sākums Aktuāli Kā mācīties eSKOLĀ Kontakti No…" at bounding box center [619, 299] width 1239 height 599
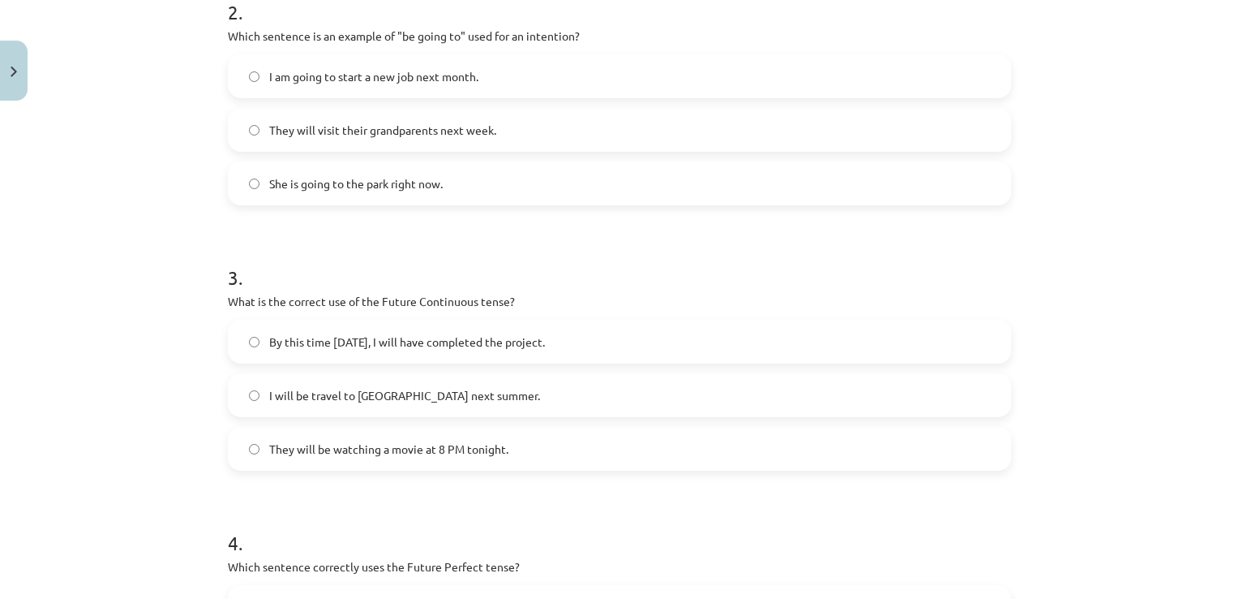
drag, startPoint x: 201, startPoint y: 323, endPoint x: 212, endPoint y: 315, distance: 12.8
click at [207, 320] on div "Mācību tēma: Angļu valoda i - 10.klase 1.ieskaites mācību materiāls #4 📝 Topic …" at bounding box center [619, 299] width 1239 height 599
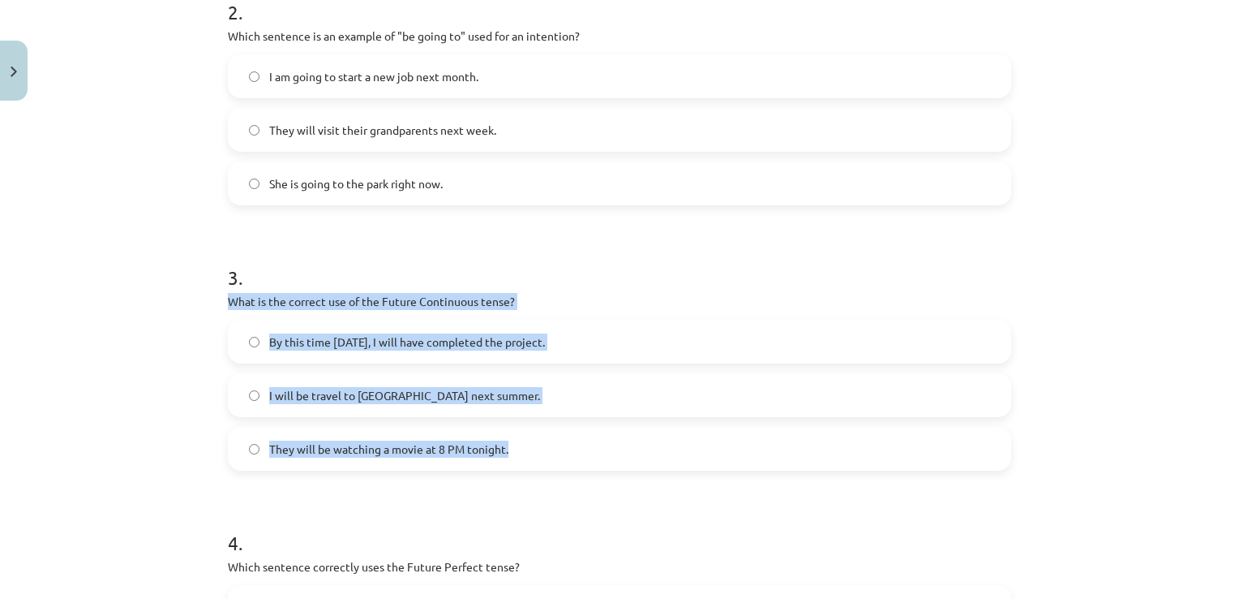
drag, startPoint x: 217, startPoint y: 298, endPoint x: 522, endPoint y: 447, distance: 339.1
click at [522, 447] on div "8 XP Saņemsi Viegls 173 pilda Apraksts Uzdevums Palīdzība 1 . Which sentence co…" at bounding box center [619, 187] width 803 height 1391
drag, startPoint x: 522, startPoint y: 447, endPoint x: 411, endPoint y: 294, distance: 188.7
click at [0, 311] on html "0 Dāvanas 72 mP 0 xp Toms Matlavs Sākums Aktuāli Kā mācīties eSKOLĀ Kontakti No…" at bounding box center [619, 299] width 1239 height 599
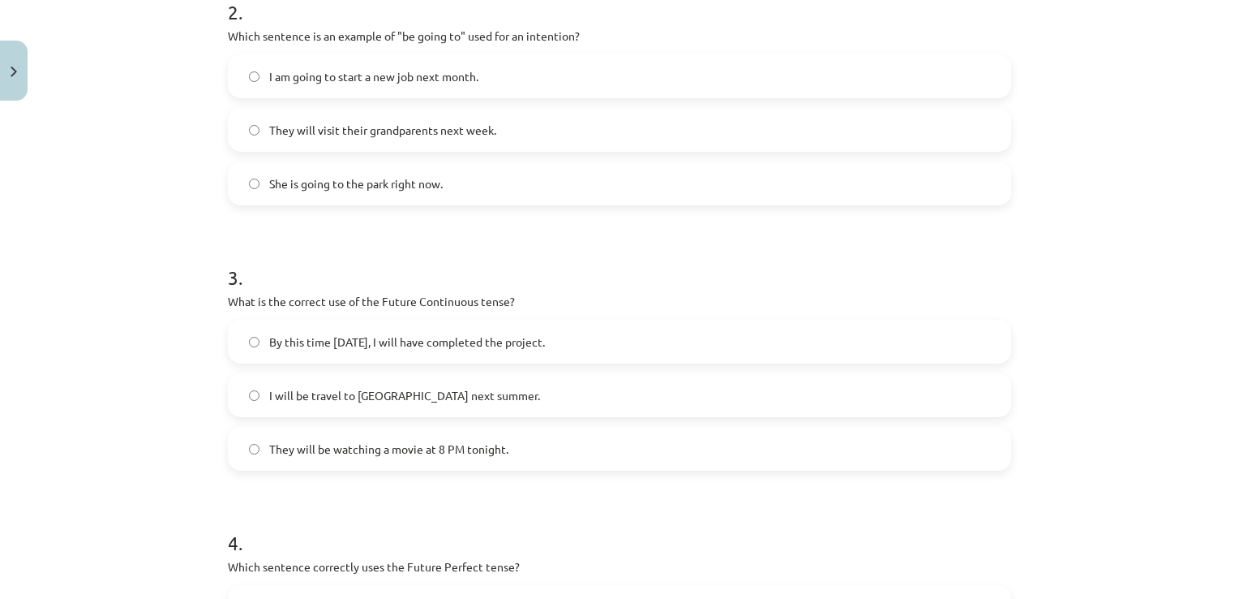
click at [1133, 255] on div "Mācību tēma: Angļu valoda i - 10.klase 1.ieskaites mācību materiāls #4 📝 Topic …" at bounding box center [619, 299] width 1239 height 599
drag, startPoint x: 427, startPoint y: 300, endPoint x: 517, endPoint y: 300, distance: 90.0
click at [517, 300] on p "What is the correct use of the Future Continuous tense?" at bounding box center [619, 301] width 783 height 17
drag, startPoint x: 517, startPoint y: 300, endPoint x: 516, endPoint y: 292, distance: 8.2
click at [516, 292] on div "3 . What is the correct use of the Future Continuous tense? By this time tomorr…" at bounding box center [619, 354] width 783 height 233
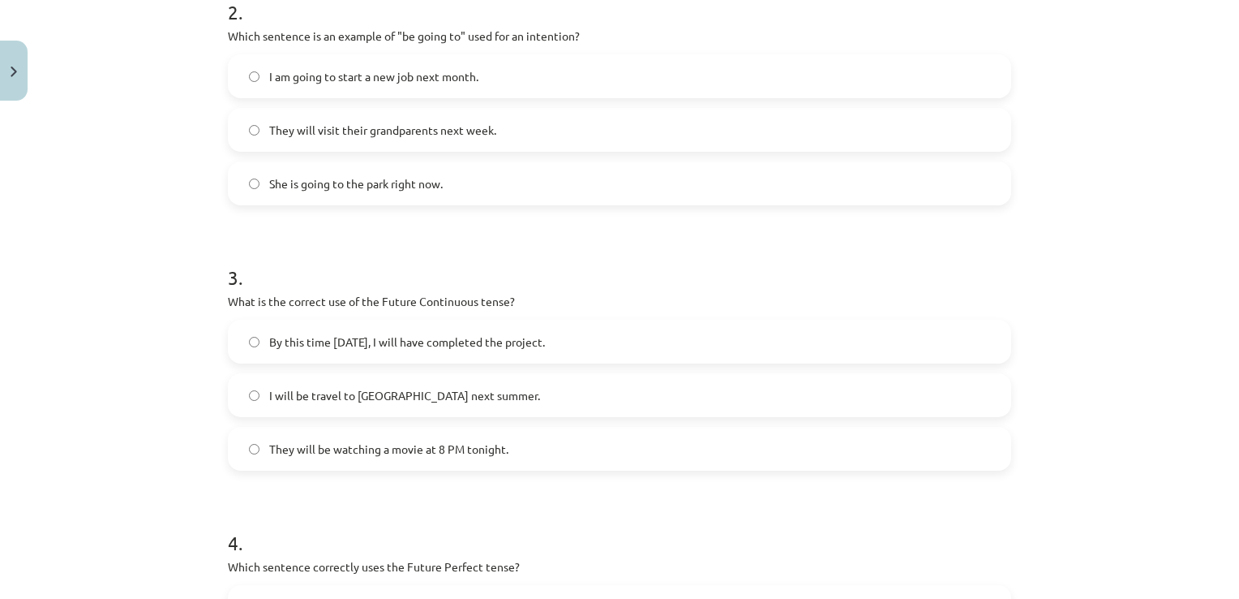
click at [218, 264] on div "8 XP Saņemsi Viegls 173 pilda Apraksts Uzdevums Palīdzība 1 . Which sentence co…" at bounding box center [619, 187] width 803 height 1391
drag, startPoint x: 305, startPoint y: 320, endPoint x: 552, endPoint y: 340, distance: 248.2
click at [552, 340] on div "Mācību tēma: Angļu valoda i - 10.klase 1.ieskaites mācību materiāls #4 📝 Topic …" at bounding box center [619, 299] width 1239 height 599
click at [167, 245] on div "Mācību tēma: Angļu valoda i - 10.klase 1.ieskaites mācību materiāls #4 📝 Topic …" at bounding box center [619, 299] width 1239 height 599
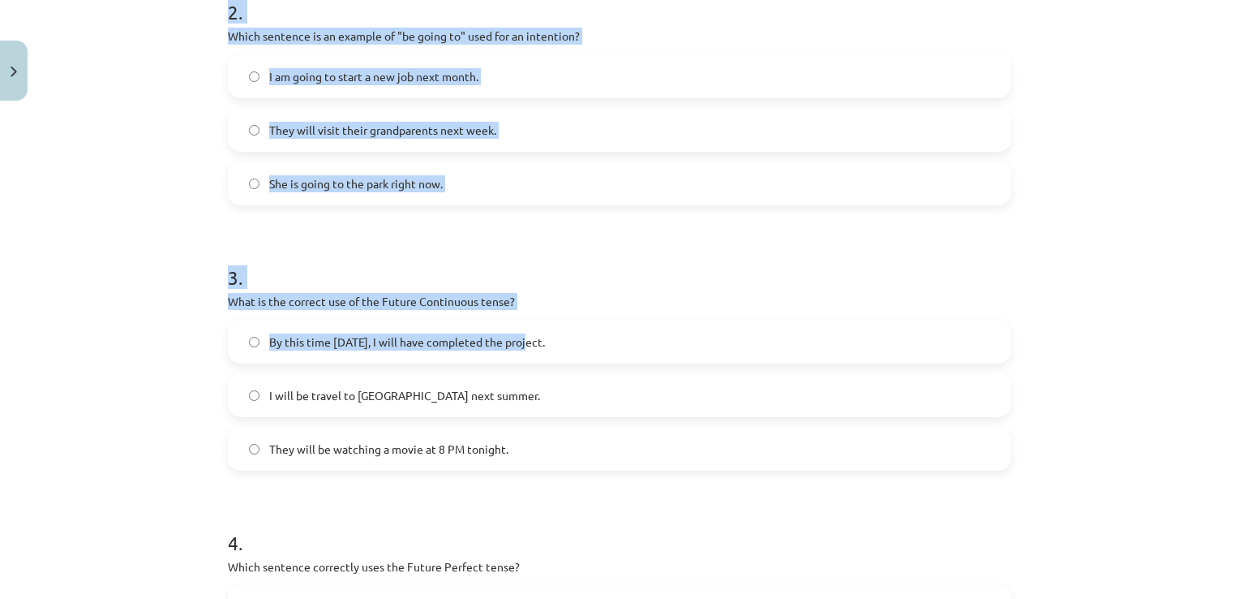
drag, startPoint x: 379, startPoint y: 370, endPoint x: -3, endPoint y: 387, distance: 382.4
click at [0, 387] on html "0 Dāvanas 72 mP 0 xp Toms Matlavs Sākums Aktuāli Kā mācīties eSKOLĀ Kontakti No…" at bounding box center [619, 299] width 1239 height 599
click at [79, 328] on div "Mācību tēma: Angļu valoda i - 10.klase 1.ieskaites mācību materiāls #4 📝 Topic …" at bounding box center [619, 299] width 1239 height 599
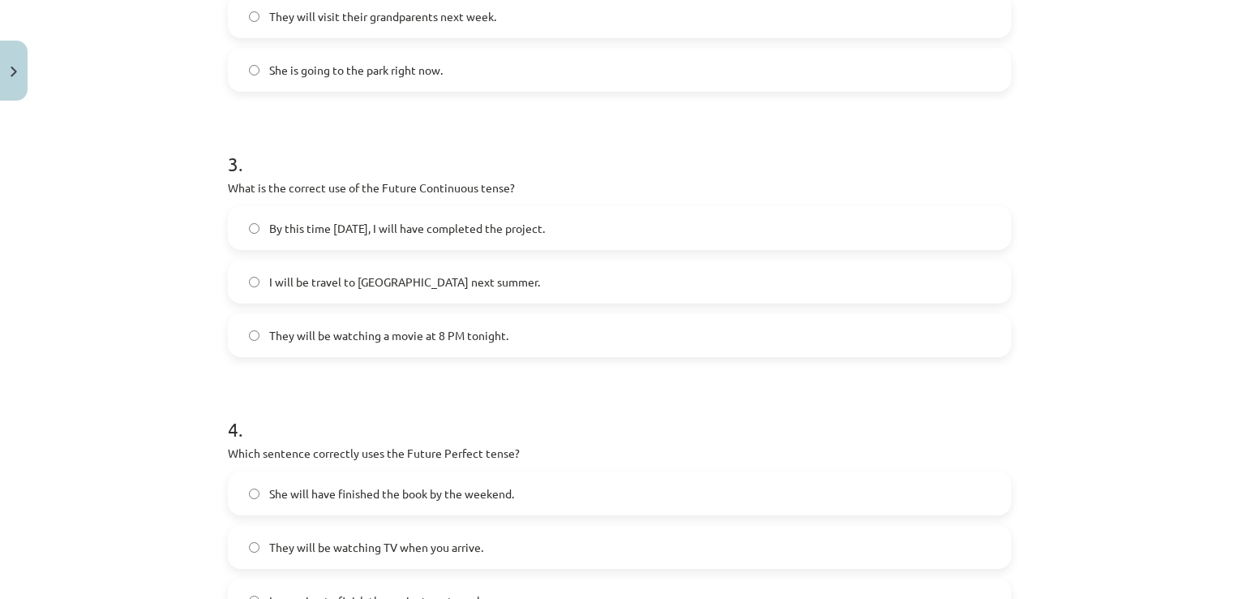
scroll to position [778, 0]
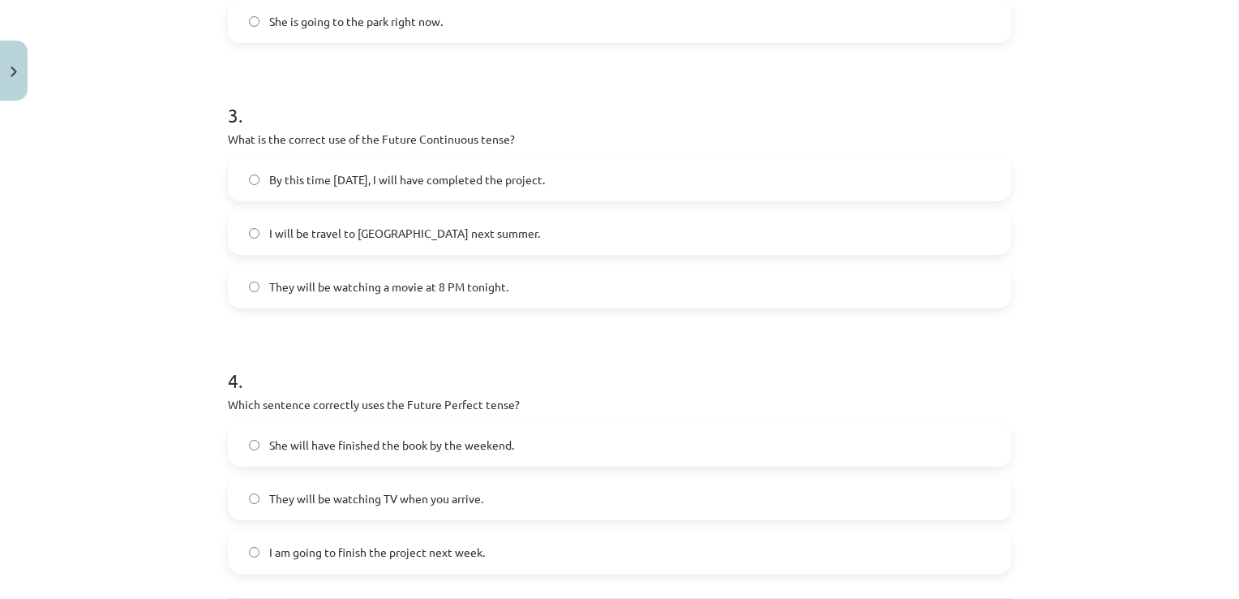
click at [294, 234] on span "I will be travel to Spain next summer." at bounding box center [404, 233] width 271 height 17
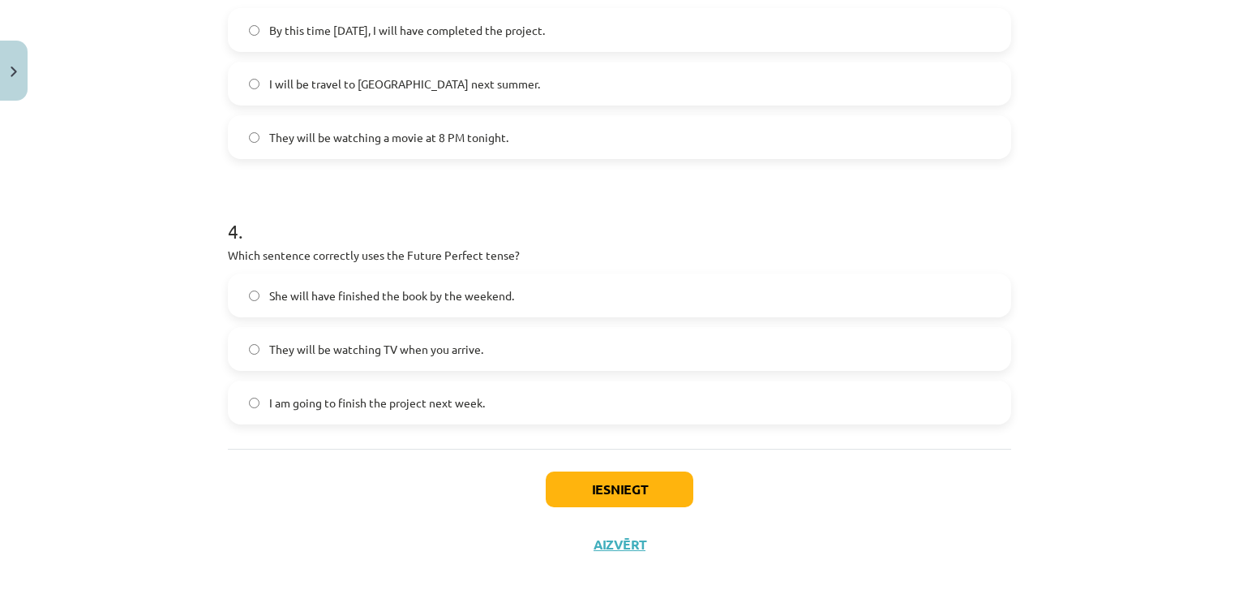
scroll to position [940, 0]
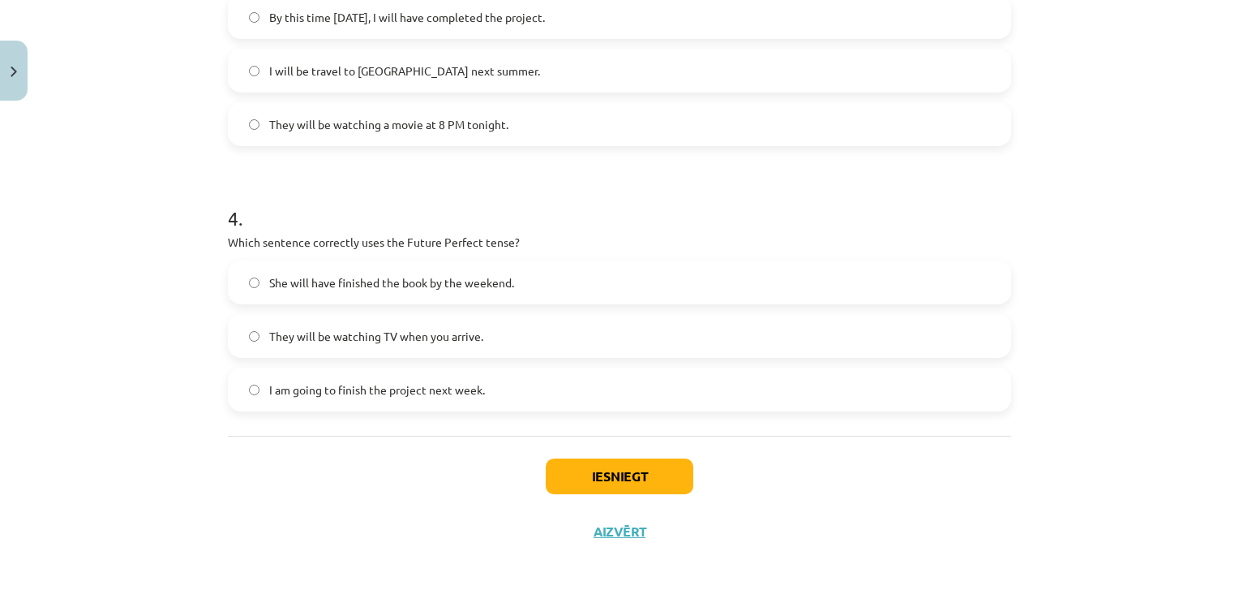
click at [285, 392] on span "I am going to finish the project next week." at bounding box center [377, 389] width 216 height 17
click at [590, 478] on button "Iesniegt" at bounding box center [620, 476] width 148 height 36
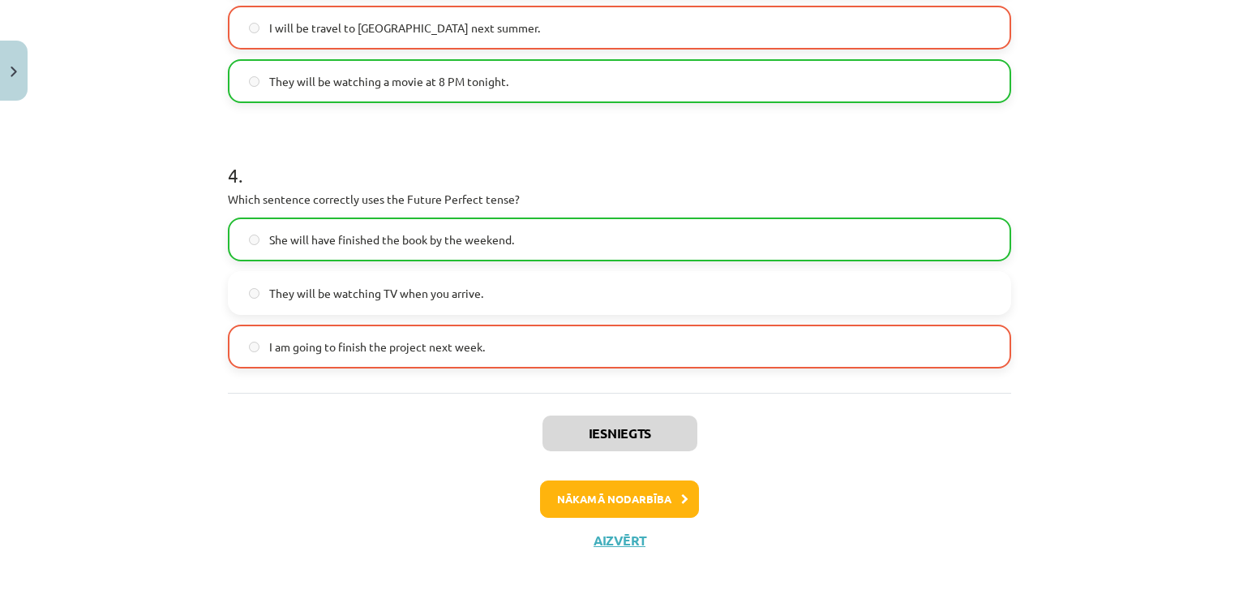
scroll to position [991, 0]
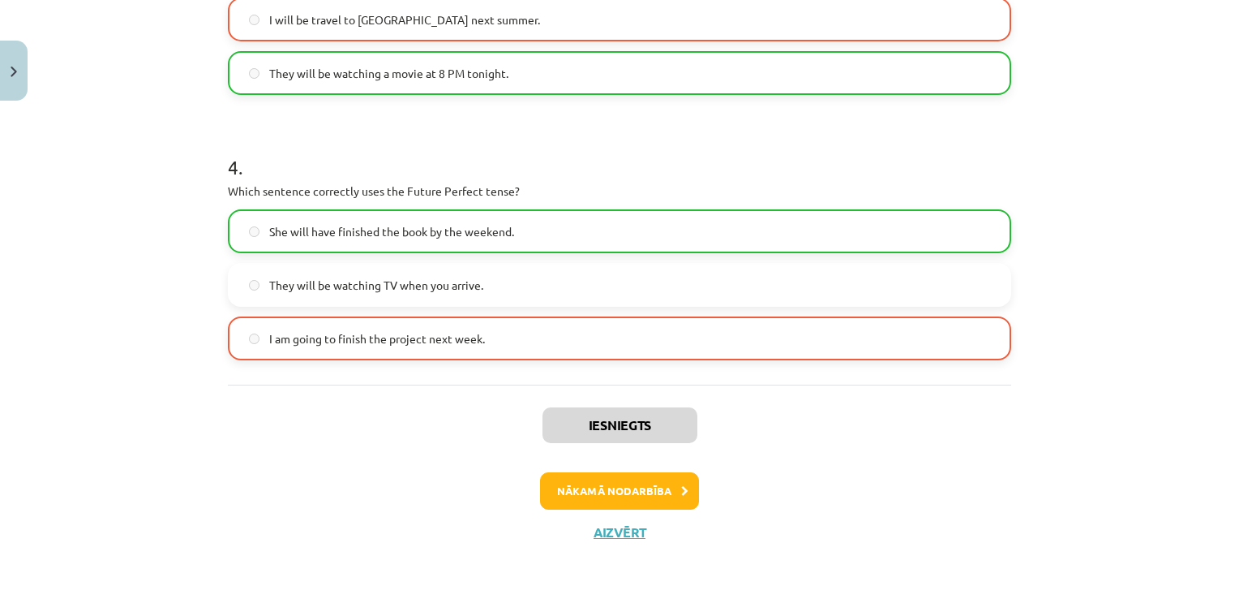
click at [668, 443] on div "Iesniegts Nākamā nodarbība Aizvērt" at bounding box center [619, 466] width 783 height 165
click at [753, 448] on div "Iesniegts Nākamā nodarbība Aizvērt" at bounding box center [619, 466] width 783 height 165
click at [589, 489] on button "Nākamā nodarbība" at bounding box center [619, 490] width 159 height 37
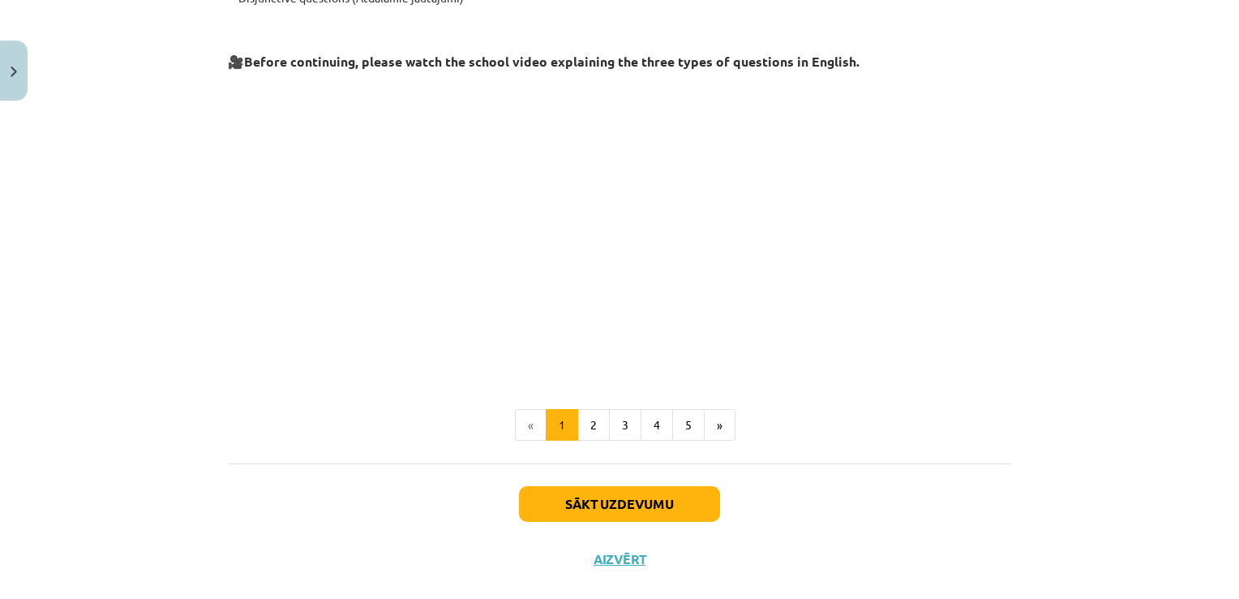
scroll to position [396, 0]
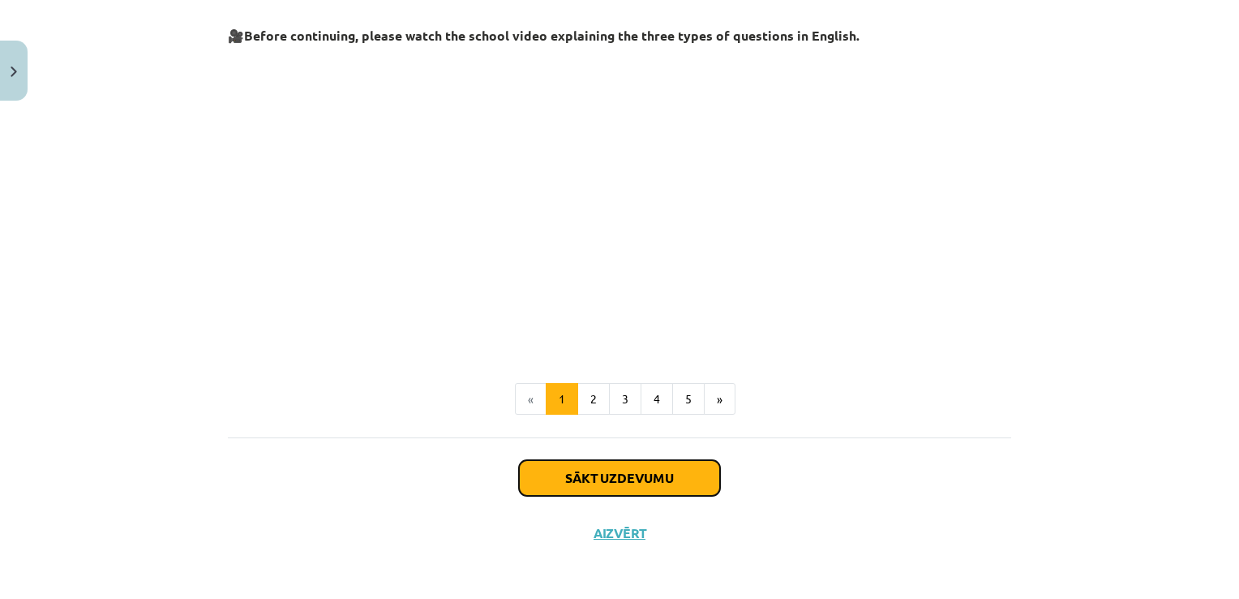
click at [584, 489] on button "Sākt uzdevumu" at bounding box center [619, 478] width 201 height 36
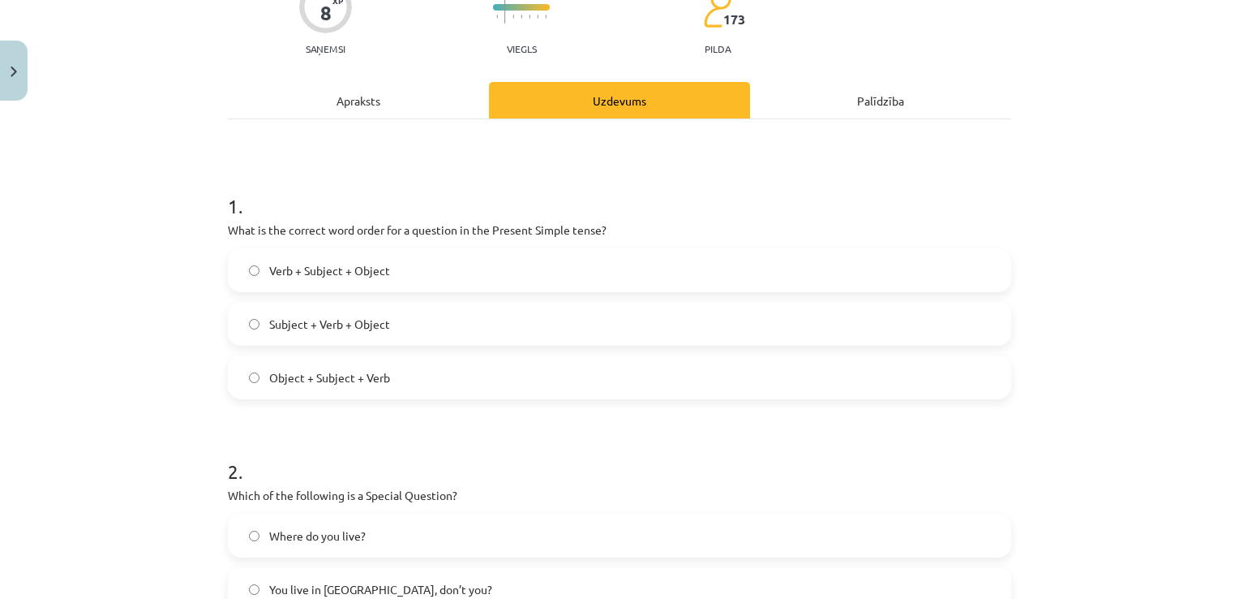
scroll to position [162, 0]
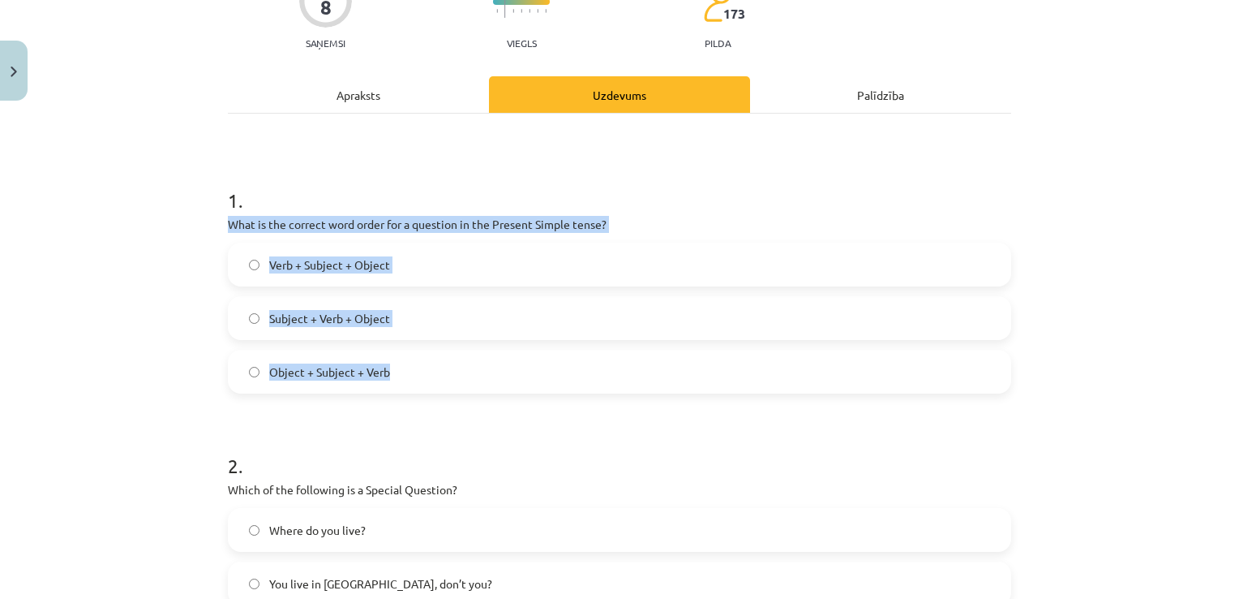
drag, startPoint x: 221, startPoint y: 222, endPoint x: 427, endPoint y: 383, distance: 261.8
drag, startPoint x: 427, startPoint y: 383, endPoint x: 337, endPoint y: 225, distance: 181.3
click at [190, 316] on div "Mācību tēma: Angļu valoda i - 10.klase 1.ieskaites mācību materiāls #5 💬 Topic …" at bounding box center [619, 299] width 1239 height 599
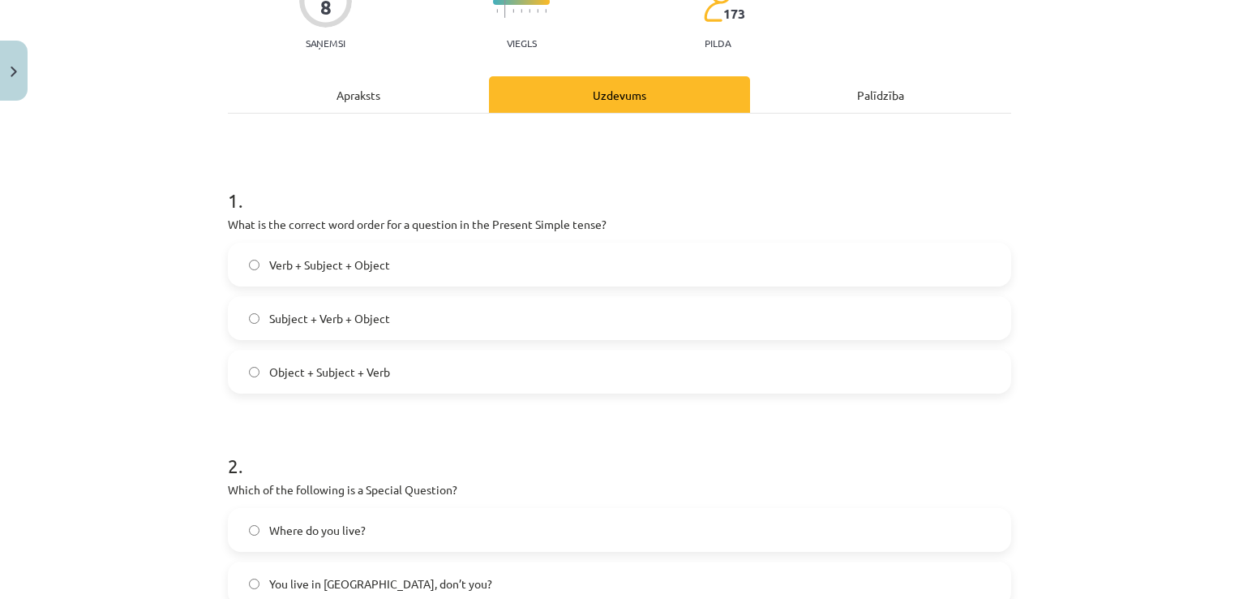
click at [269, 267] on span "Verb + Subject + Object" at bounding box center [329, 264] width 121 height 17
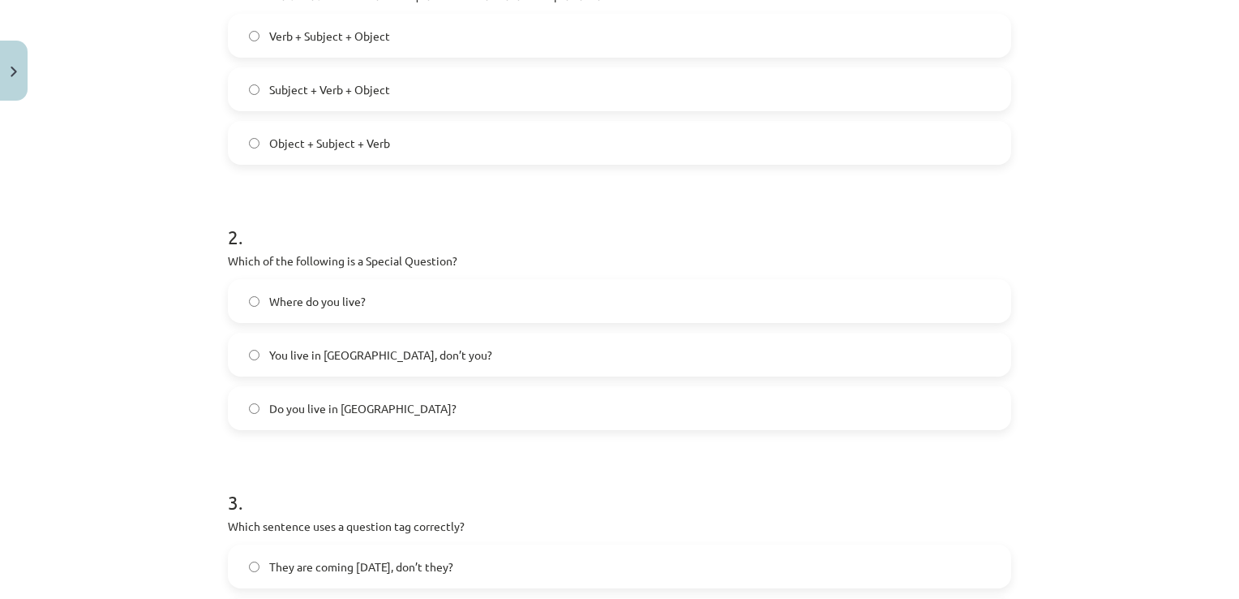
scroll to position [406, 0]
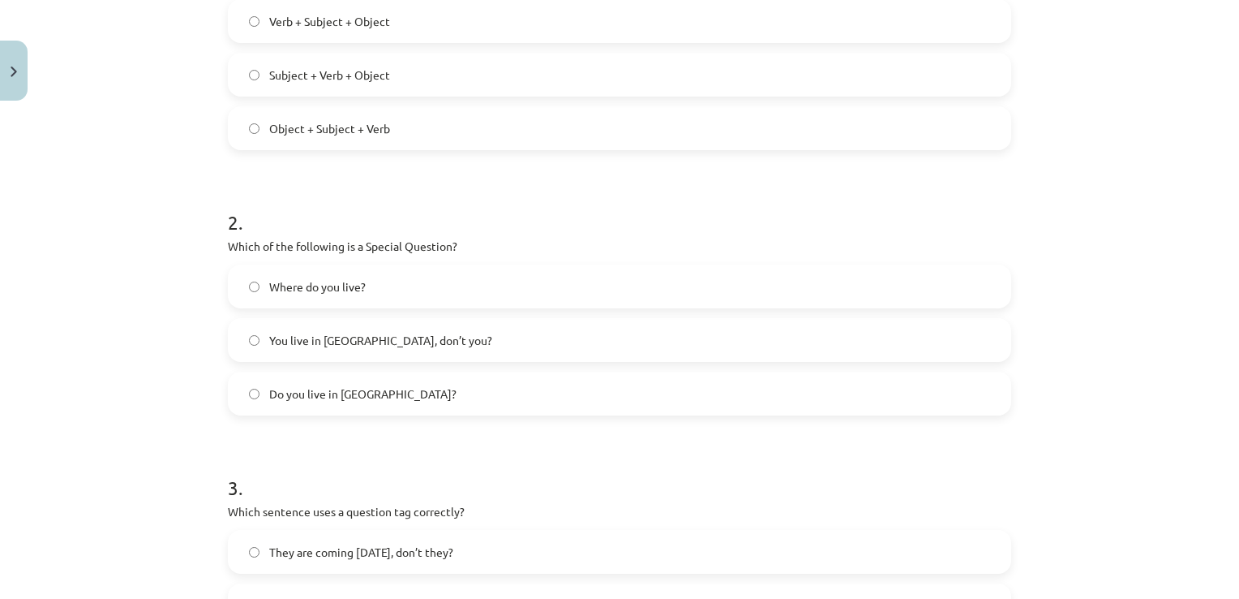
click at [269, 342] on span "You live in Riga, don’t you?" at bounding box center [380, 340] width 223 height 17
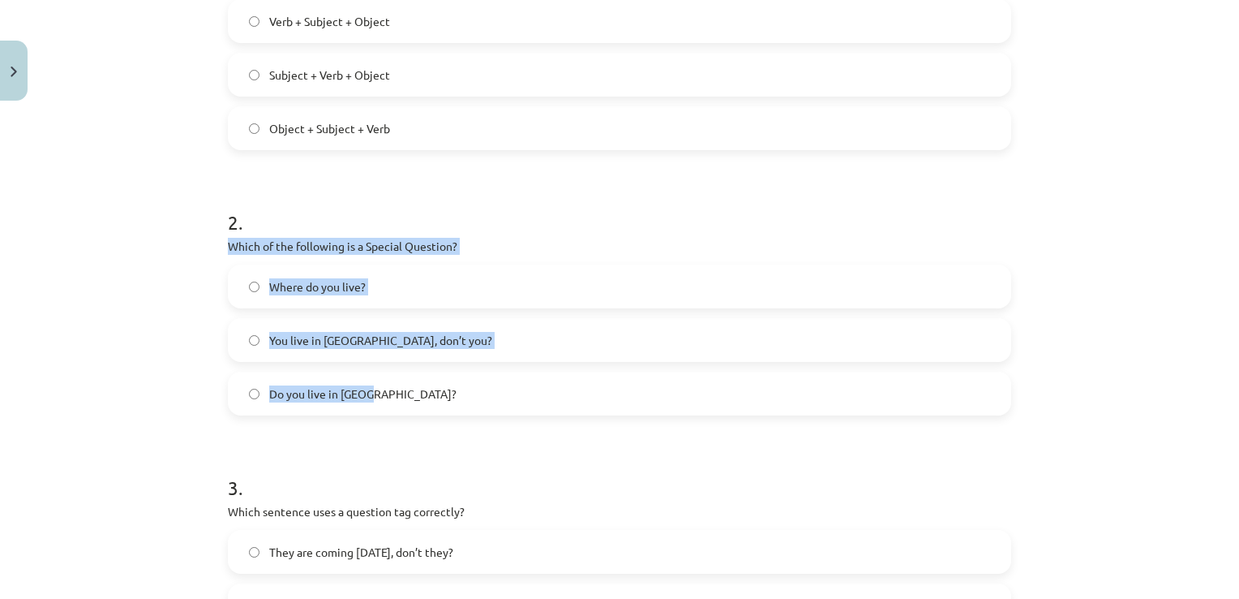
drag, startPoint x: 224, startPoint y: 250, endPoint x: 387, endPoint y: 380, distance: 208.9
click at [387, 380] on div "2 . Which of the following is a Special Question? Where do you live? You live i…" at bounding box center [619, 298] width 783 height 233
drag, startPoint x: 387, startPoint y: 380, endPoint x: 344, endPoint y: 245, distance: 142.1
click at [253, 283] on label "Where do you live?" at bounding box center [620, 286] width 780 height 41
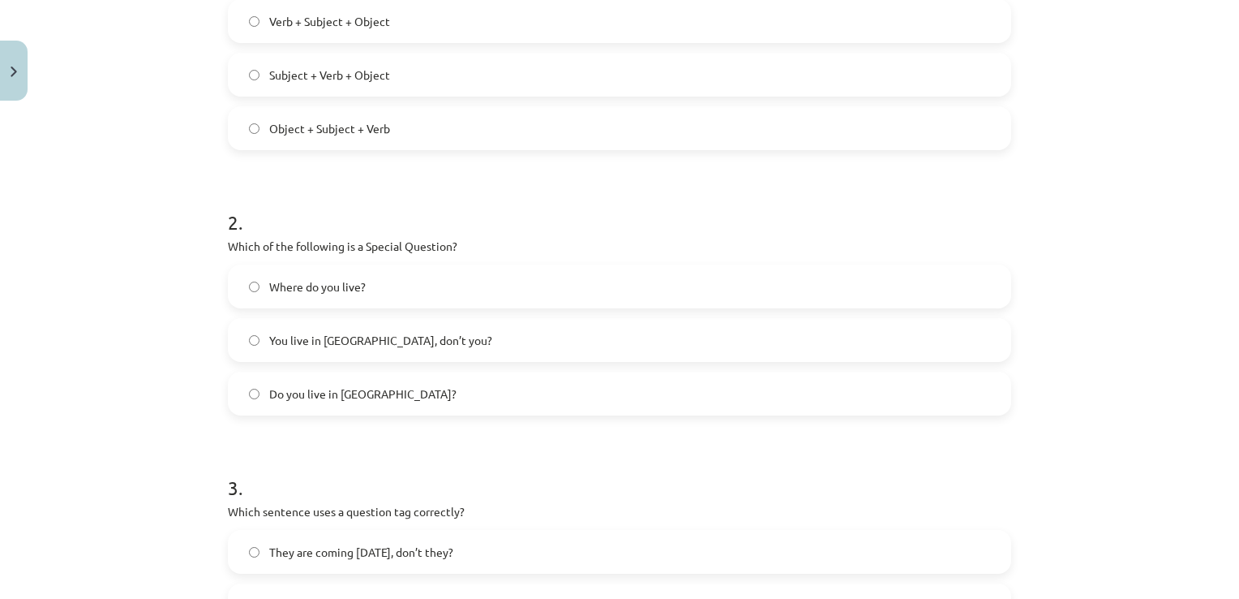
click at [143, 389] on div "Mācību tēma: Angļu valoda i - 10.klase 1.ieskaites mācību materiāls #5 💬 Topic …" at bounding box center [619, 299] width 1239 height 599
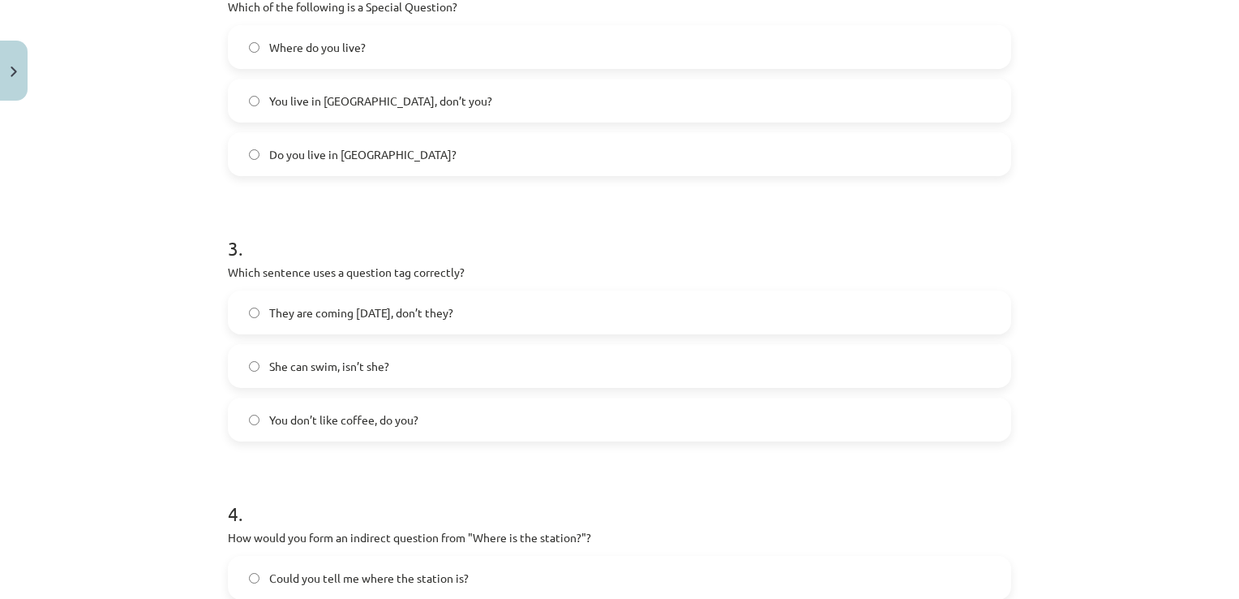
scroll to position [649, 0]
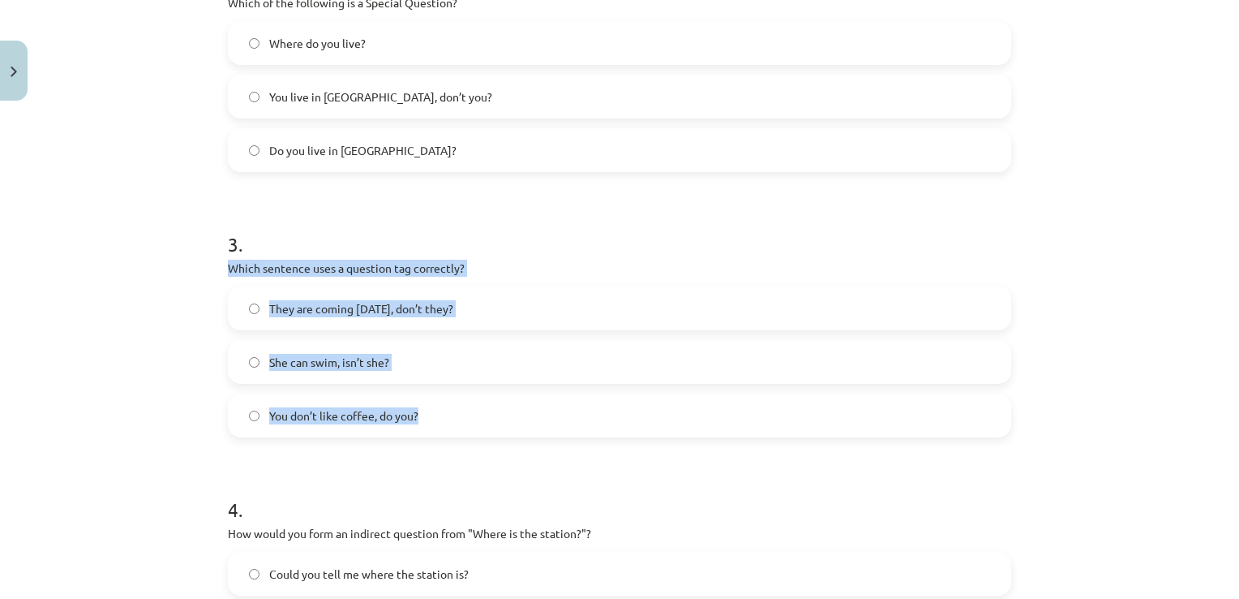
drag, startPoint x: 214, startPoint y: 264, endPoint x: 432, endPoint y: 408, distance: 261.2
click at [432, 408] on div "8 XP Saņemsi Viegls 173 pilda Apraksts Uzdevums Palīdzība 1 . What is the corre…" at bounding box center [619, 154] width 803 height 1391
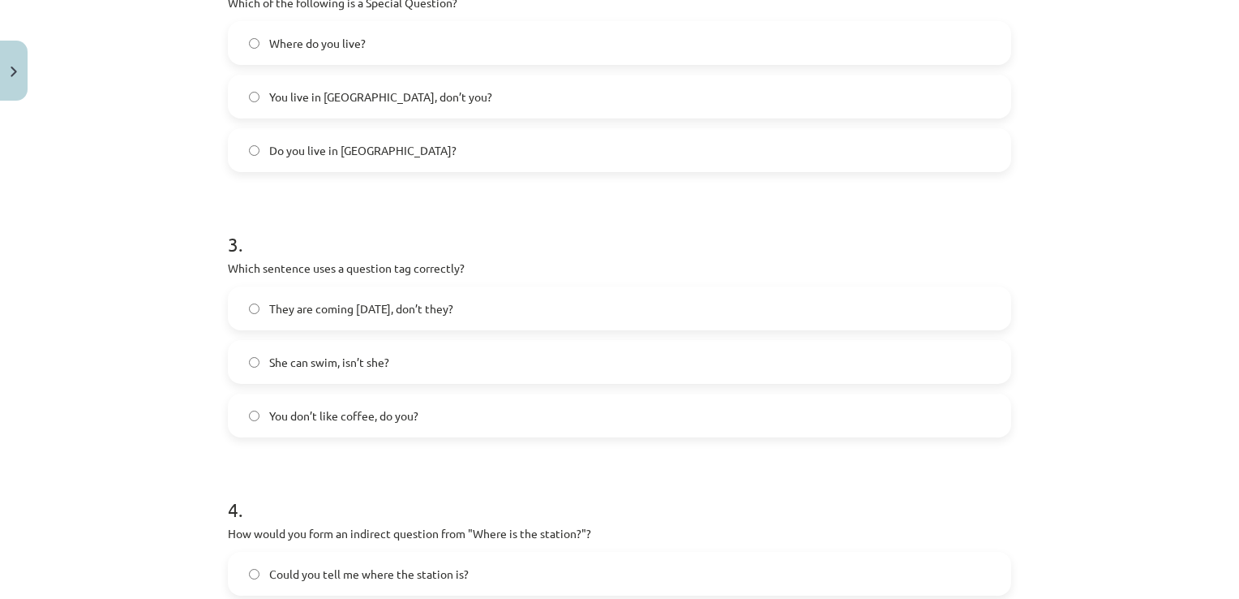
drag, startPoint x: 432, startPoint y: 408, endPoint x: 358, endPoint y: 254, distance: 171.2
drag, startPoint x: 358, startPoint y: 254, endPoint x: 229, endPoint y: 262, distance: 129.2
click at [229, 262] on p "Which sentence uses a question tag correctly?" at bounding box center [619, 268] width 783 height 17
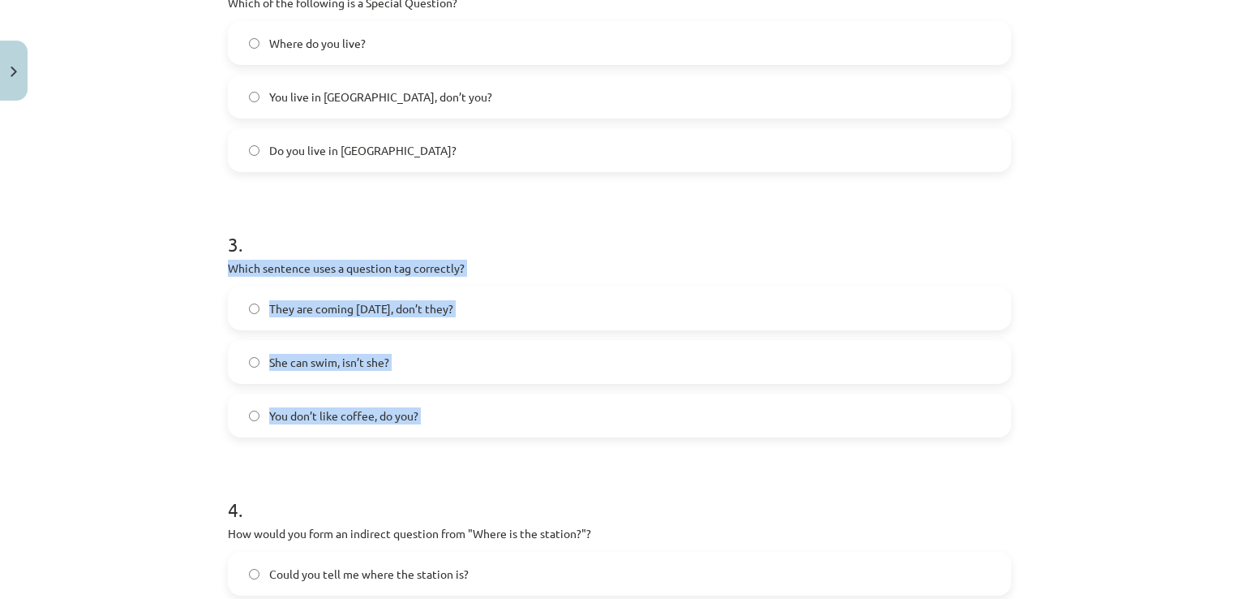
drag, startPoint x: 229, startPoint y: 262, endPoint x: 412, endPoint y: 401, distance: 229.8
click at [412, 401] on div "3 . Which sentence uses a question tag correctly? They are coming tomorrow, don…" at bounding box center [619, 320] width 783 height 233
drag, startPoint x: 412, startPoint y: 401, endPoint x: 331, endPoint y: 265, distance: 157.9
click at [109, 280] on div "Mācību tēma: Angļu valoda i - 10.klase 1.ieskaites mācību materiāls #5 💬 Topic …" at bounding box center [619, 299] width 1239 height 599
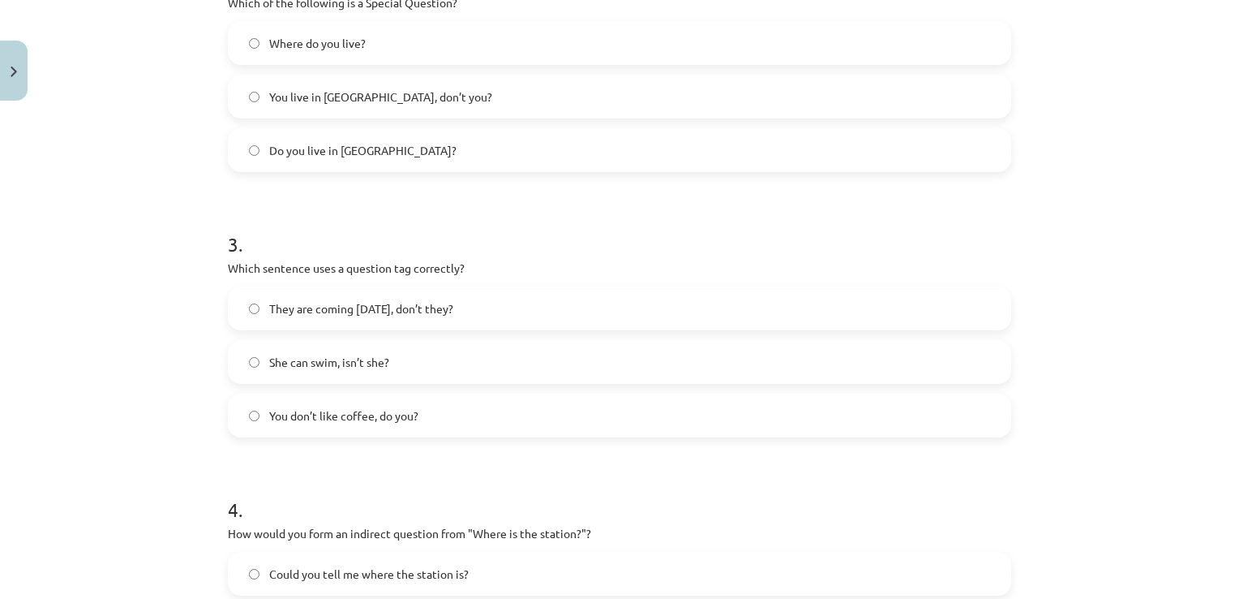
click at [295, 364] on span "She can swim, isn’t she?" at bounding box center [329, 362] width 120 height 17
click at [338, 417] on span "You don’t like coffee, do you?" at bounding box center [343, 415] width 149 height 17
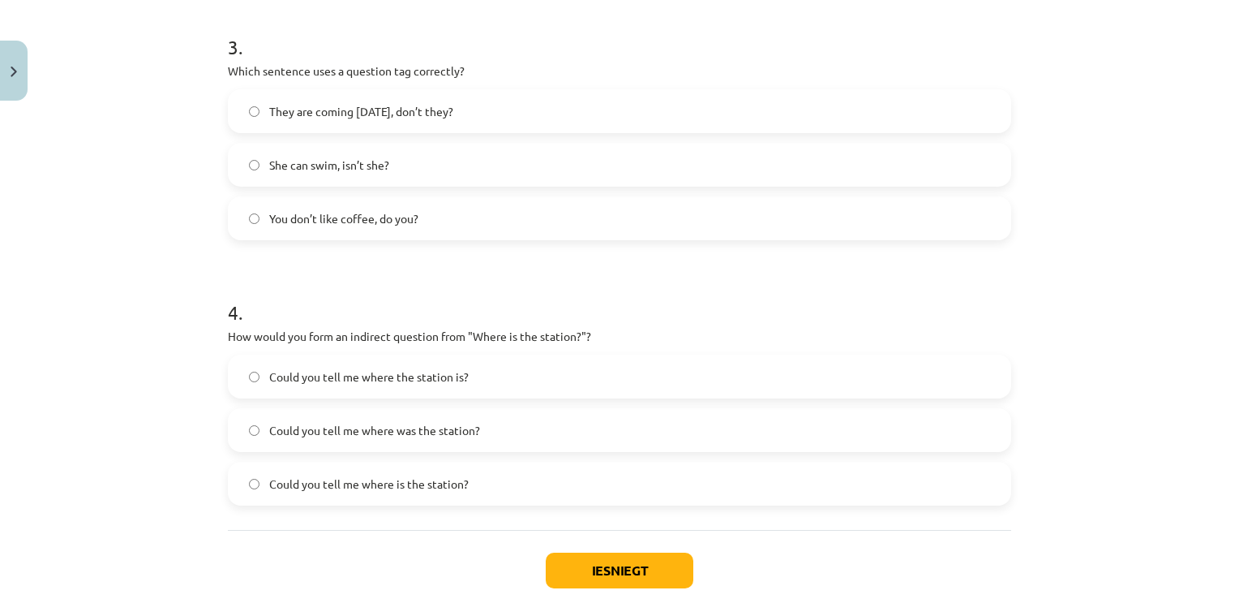
scroll to position [892, 0]
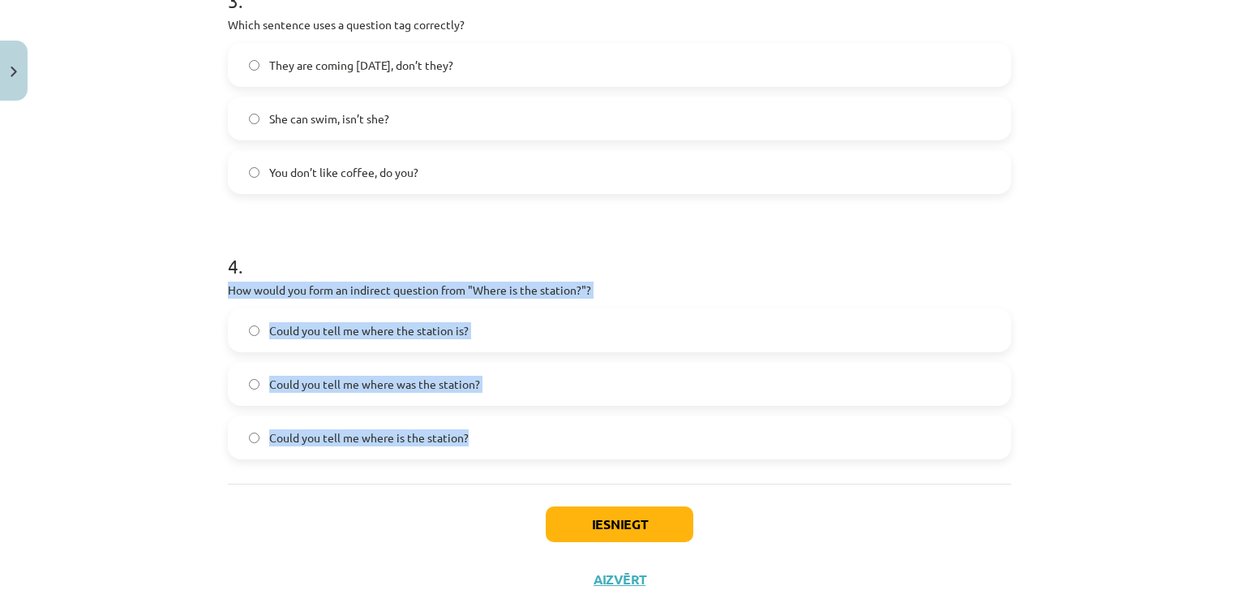
drag, startPoint x: 224, startPoint y: 288, endPoint x: 464, endPoint y: 433, distance: 280.5
click at [464, 433] on div "4 . How would you form an indirect question from "Where is the station?"? Could…" at bounding box center [619, 342] width 783 height 233
drag, startPoint x: 464, startPoint y: 433, endPoint x: 433, endPoint y: 297, distance: 139.7
drag, startPoint x: 433, startPoint y: 297, endPoint x: 433, endPoint y: 284, distance: 13.0
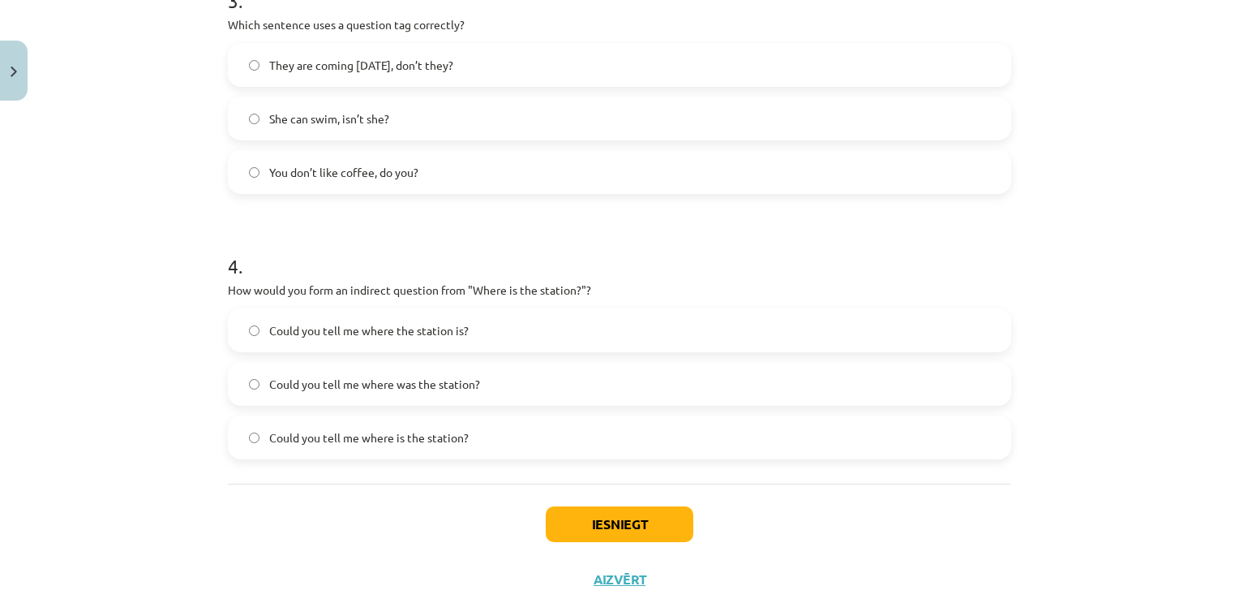
click at [106, 239] on div "Mācību tēma: Angļu valoda i - 10.klase 1.ieskaites mācību materiāls #5 💬 Topic …" at bounding box center [619, 299] width 1239 height 599
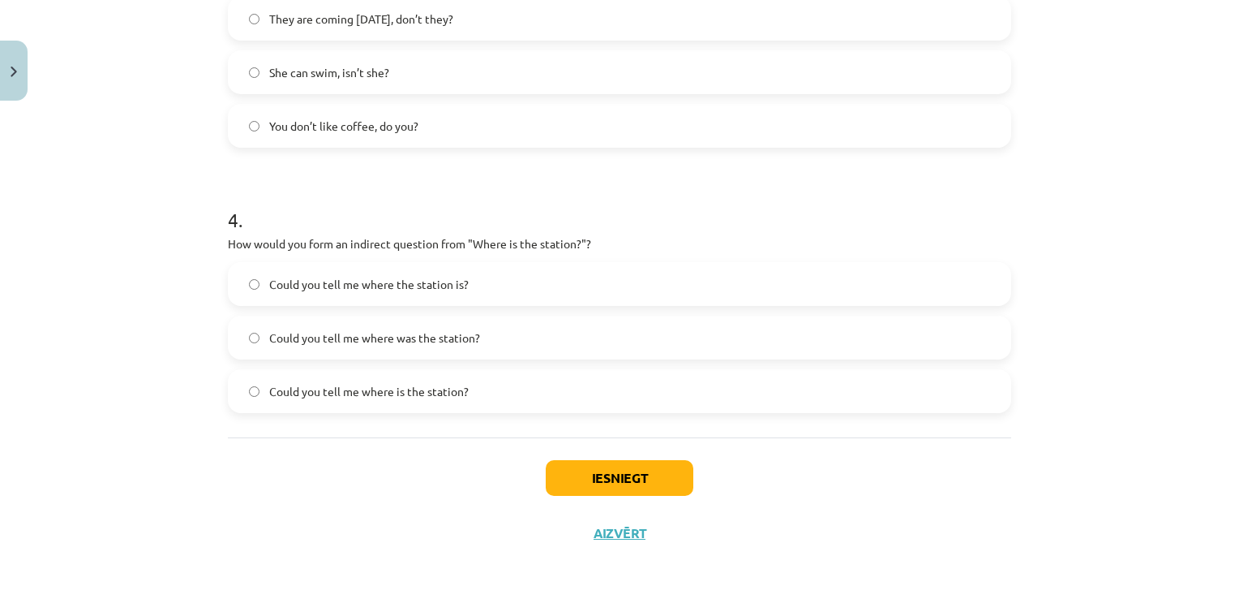
scroll to position [940, 0]
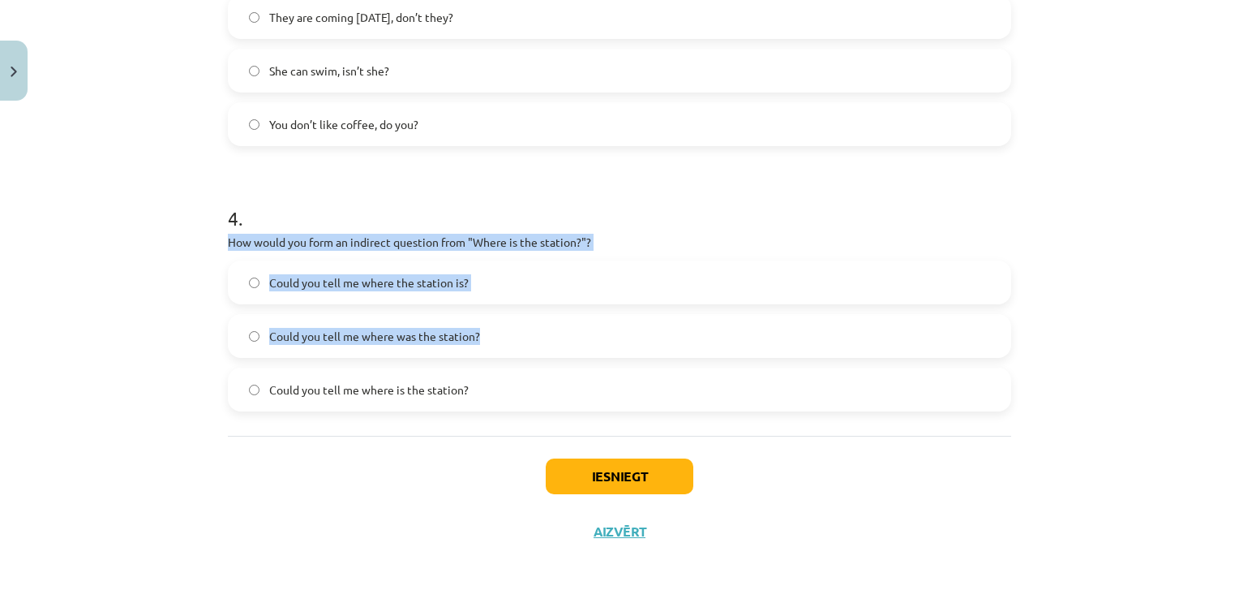
drag, startPoint x: 221, startPoint y: 243, endPoint x: 221, endPoint y: 371, distance: 128.1
drag, startPoint x: 221, startPoint y: 371, endPoint x: 201, endPoint y: 326, distance: 49.4
click at [201, 326] on div "Mācību tēma: Angļu valoda i - 10.klase 1.ieskaites mācību materiāls #5 💬 Topic …" at bounding box center [619, 299] width 1239 height 599
click at [145, 287] on div "Mācību tēma: Angļu valoda i - 10.klase 1.ieskaites mācību materiāls #5 💬 Topic …" at bounding box center [619, 299] width 1239 height 599
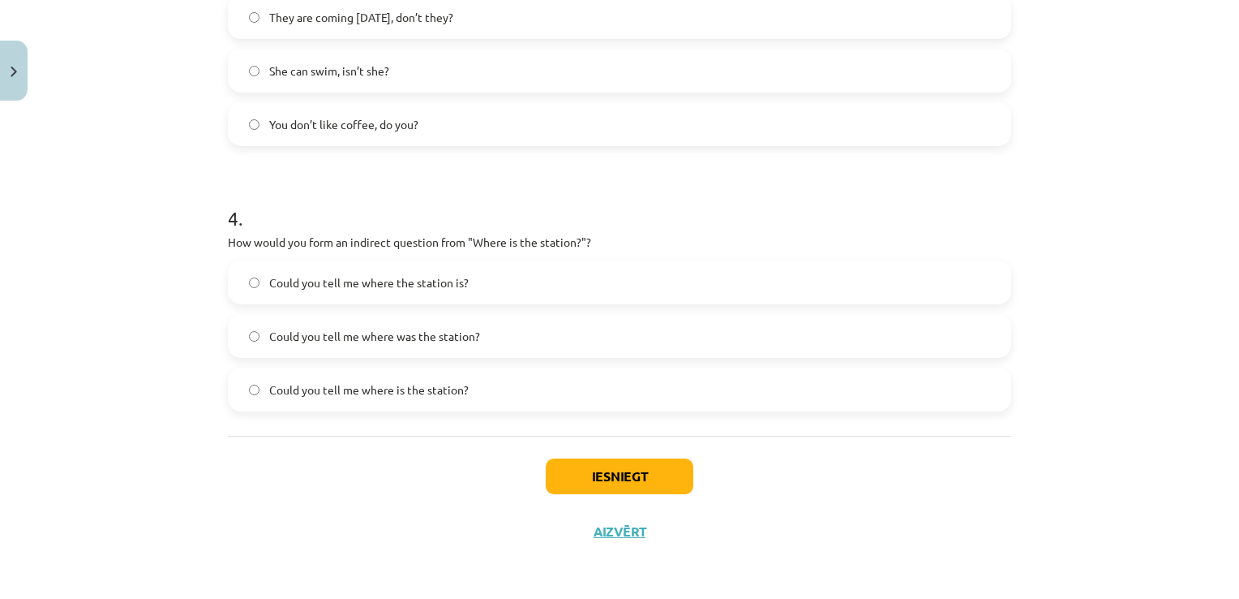
click at [305, 287] on span "Could you tell me where the station is?" at bounding box center [369, 282] width 200 height 17
click at [162, 328] on div "Mācību tēma: Angļu valoda i - 10.klase 1.ieskaites mācību materiāls #5 💬 Topic …" at bounding box center [619, 299] width 1239 height 599
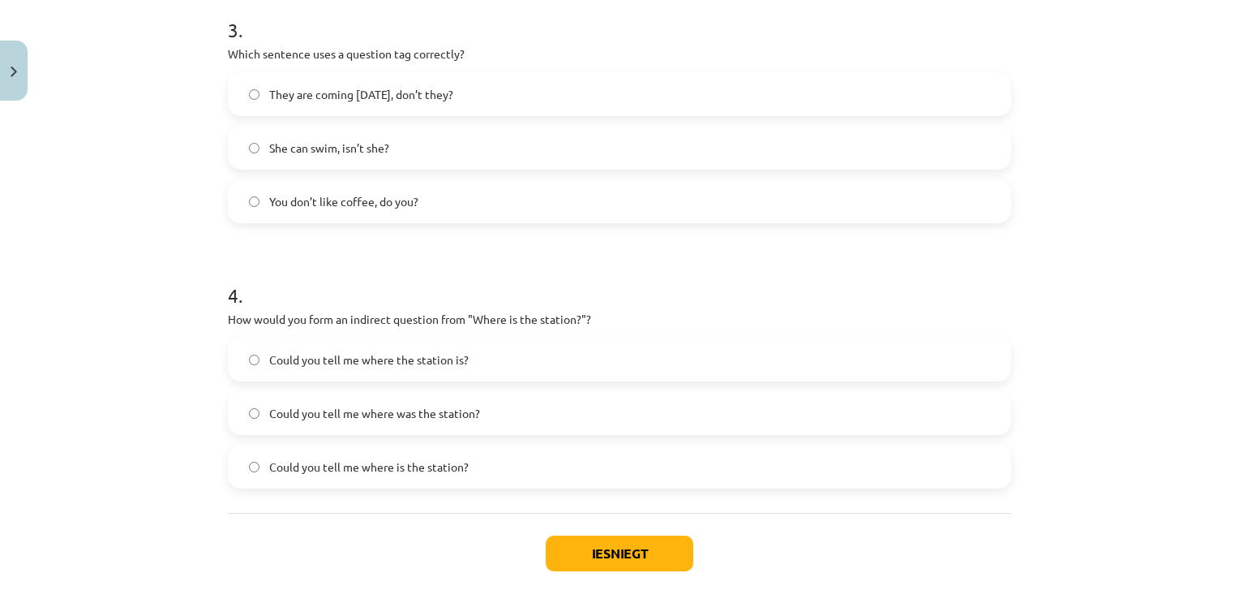
scroll to position [859, 0]
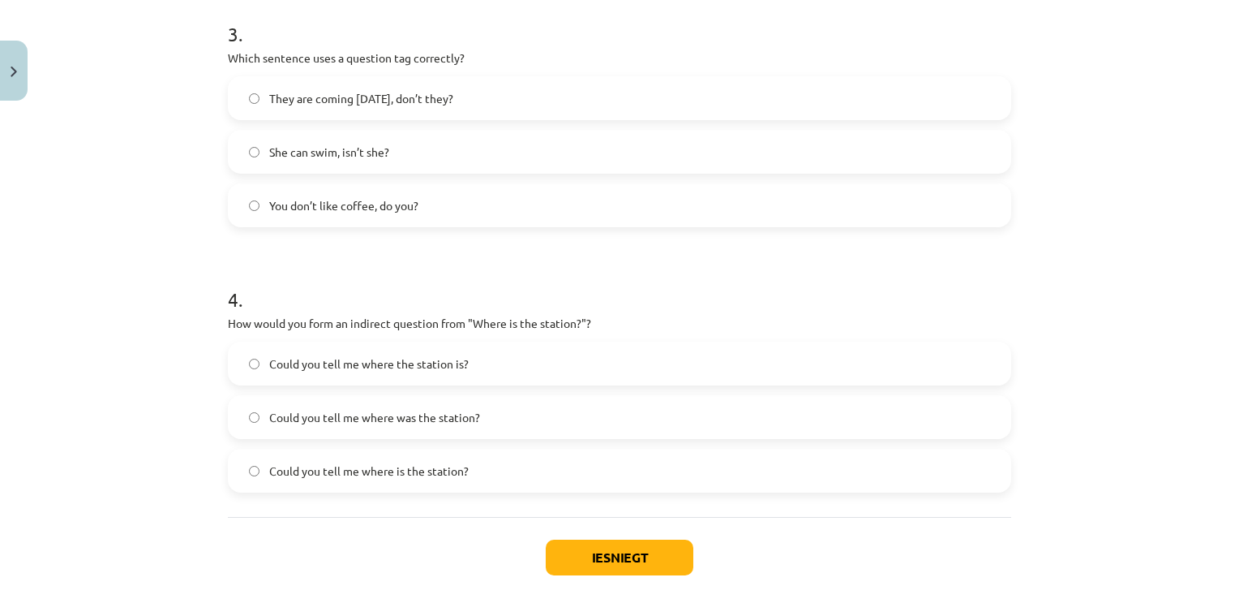
click at [431, 97] on span "They are coming tomorrow, don’t they?" at bounding box center [361, 98] width 184 height 17
click at [593, 552] on button "Iesniegt" at bounding box center [620, 557] width 148 height 36
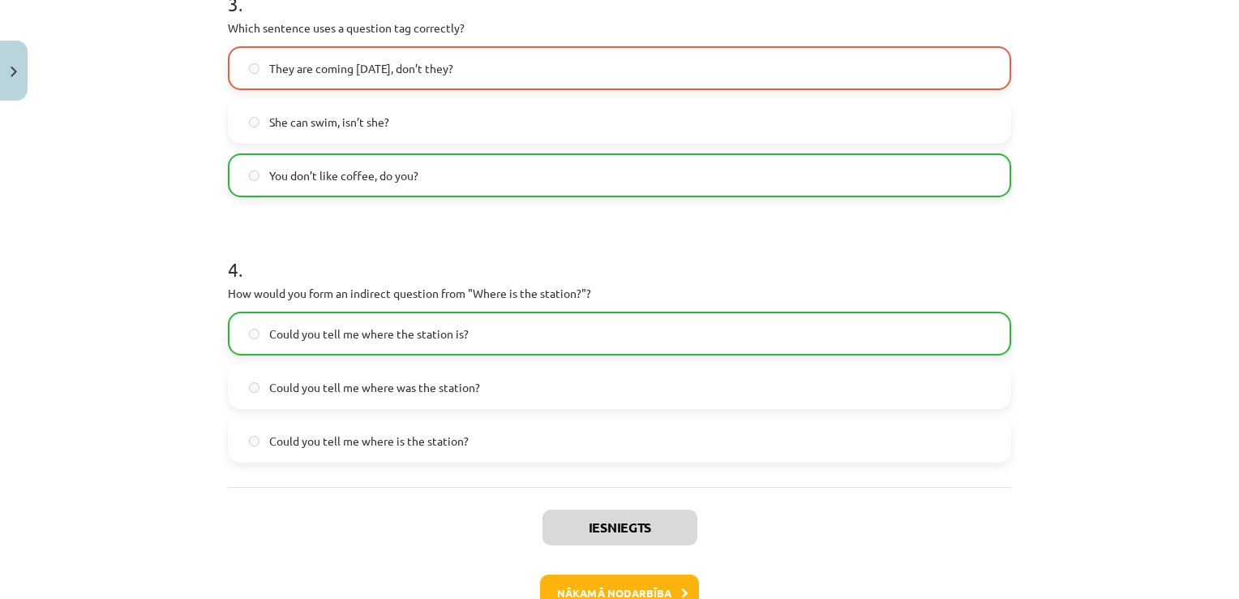
scroll to position [991, 0]
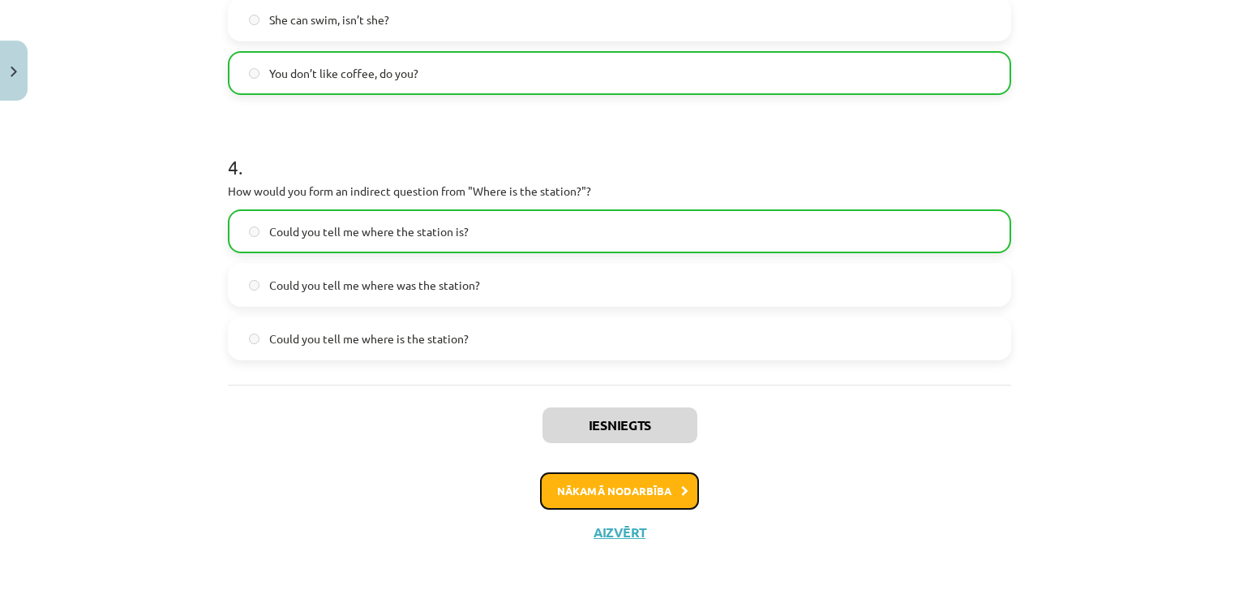
click at [639, 501] on button "Nākamā nodarbība" at bounding box center [619, 490] width 159 height 37
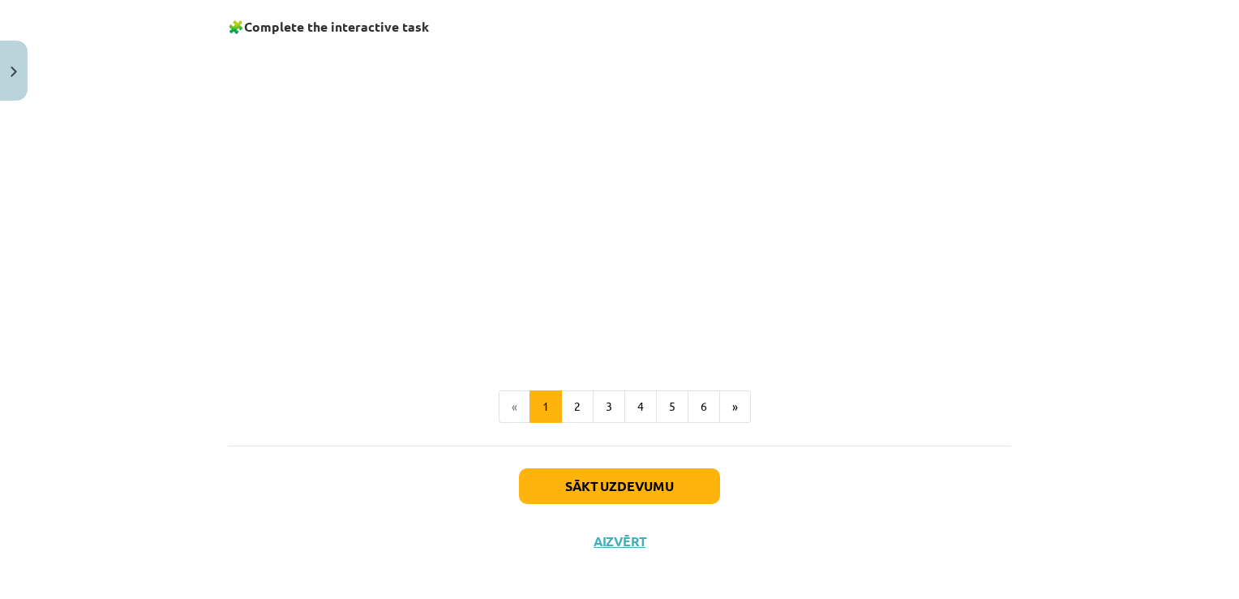
scroll to position [1097, 0]
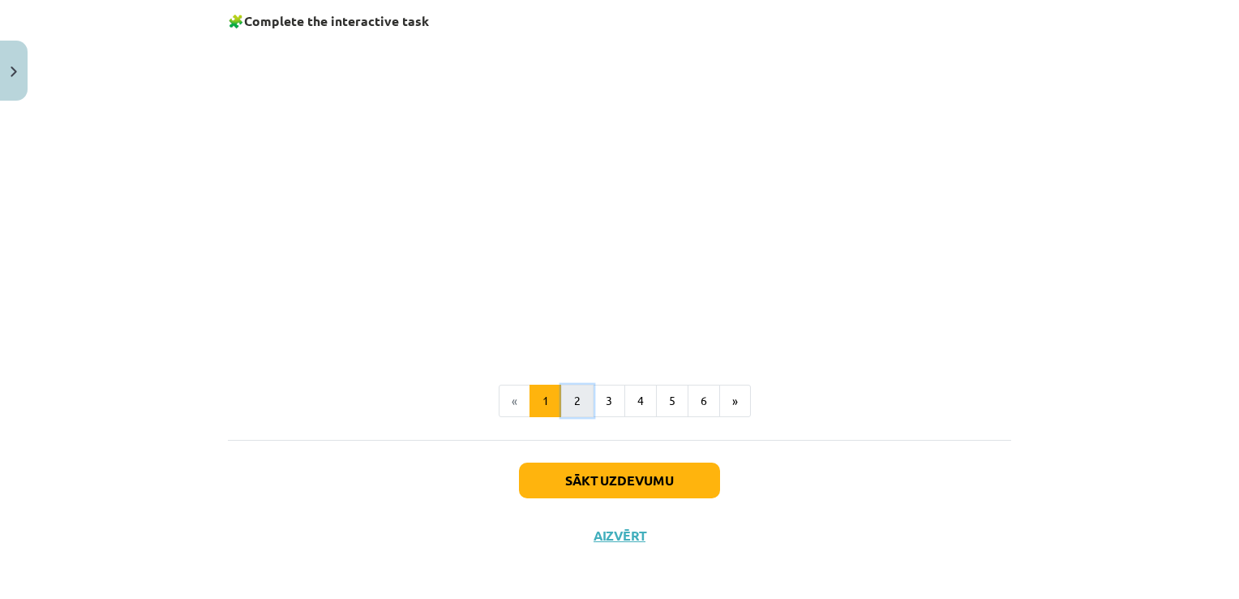
click at [572, 397] on button "2" at bounding box center [577, 400] width 32 height 32
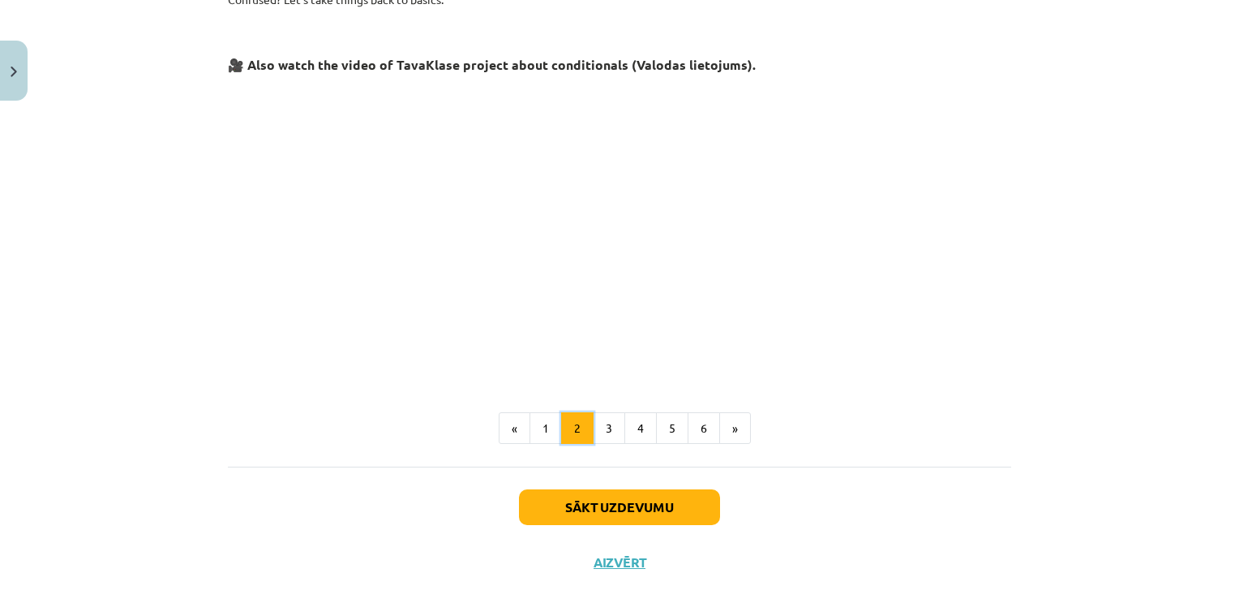
scroll to position [714, 0]
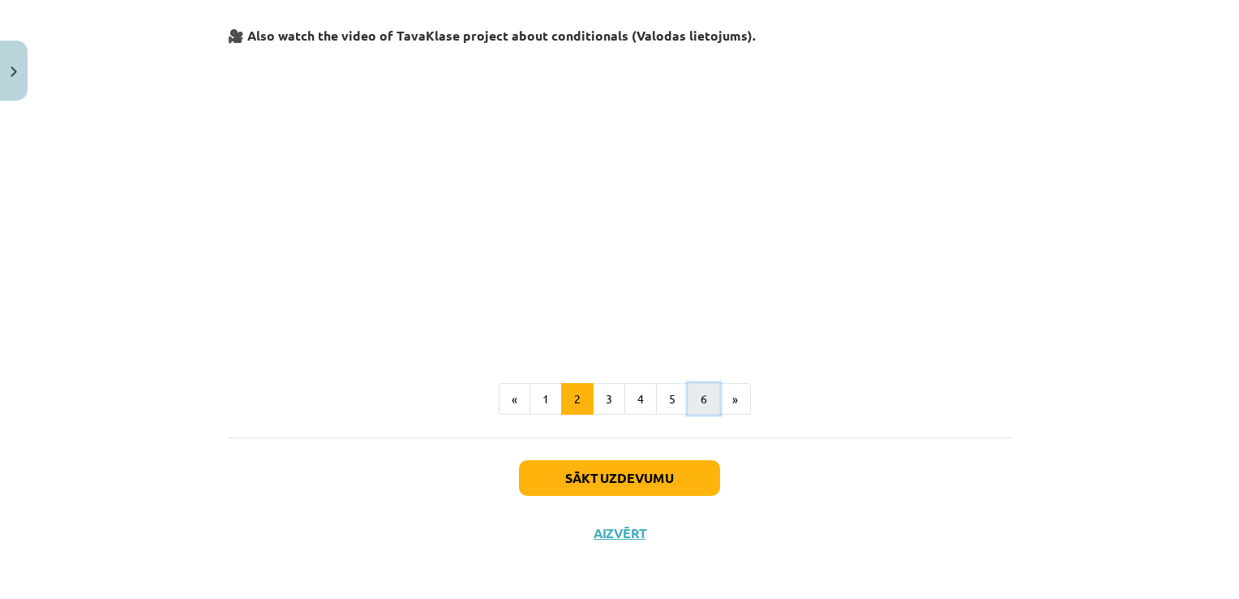
click at [696, 403] on button "6" at bounding box center [704, 399] width 32 height 32
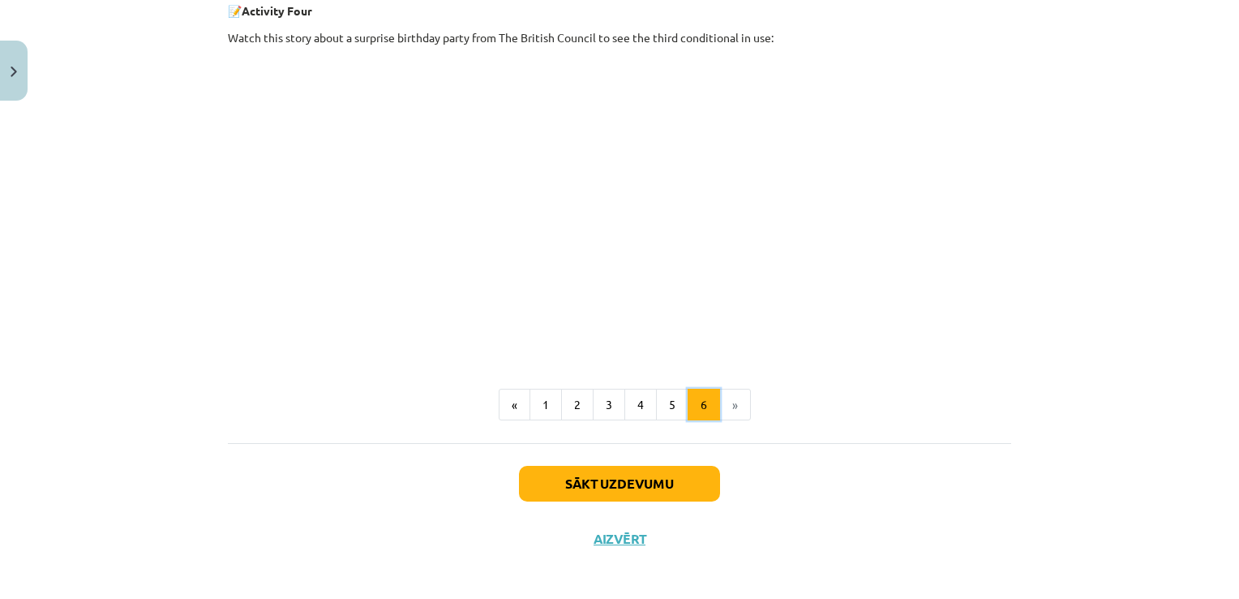
scroll to position [669, 0]
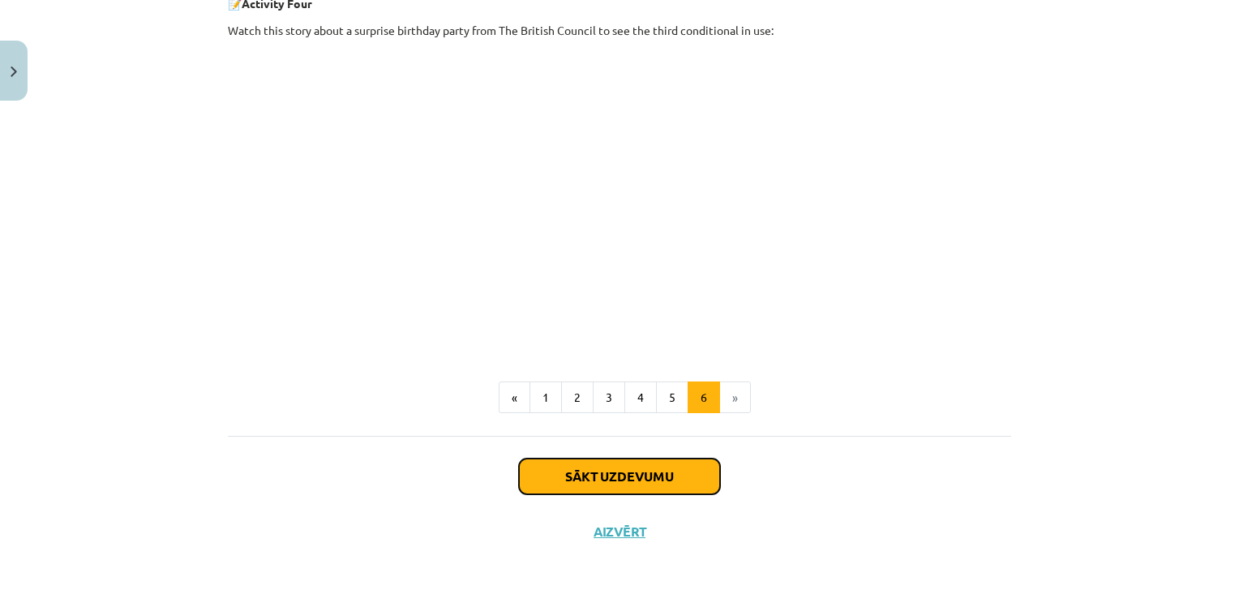
click at [600, 479] on button "Sākt uzdevumu" at bounding box center [619, 476] width 201 height 36
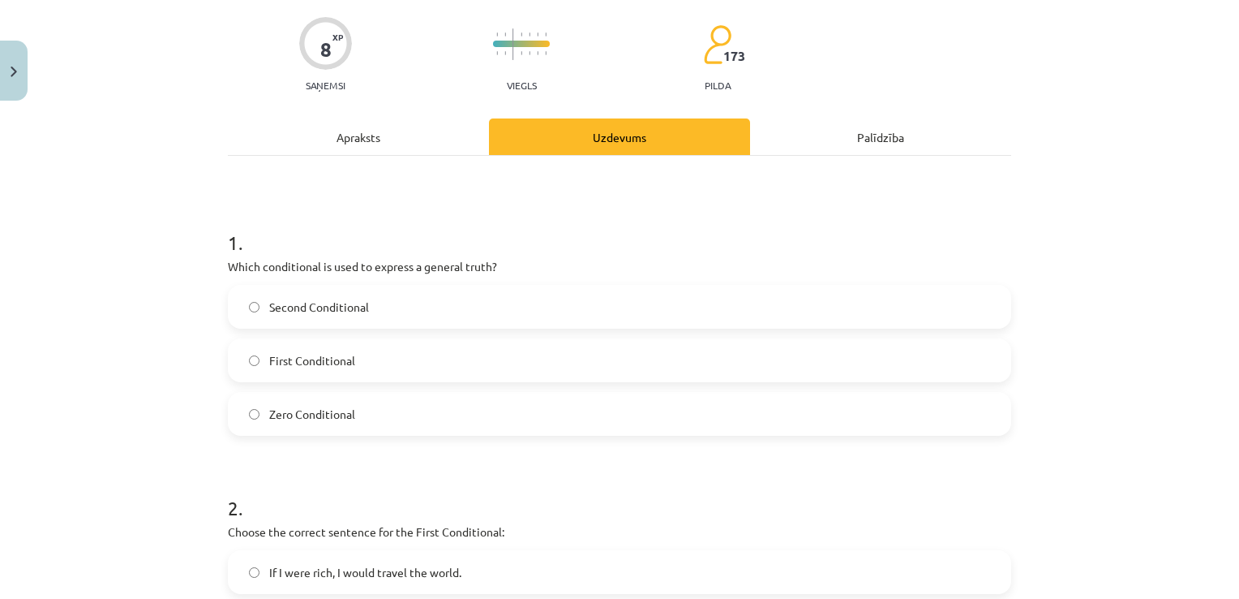
scroll to position [122, 0]
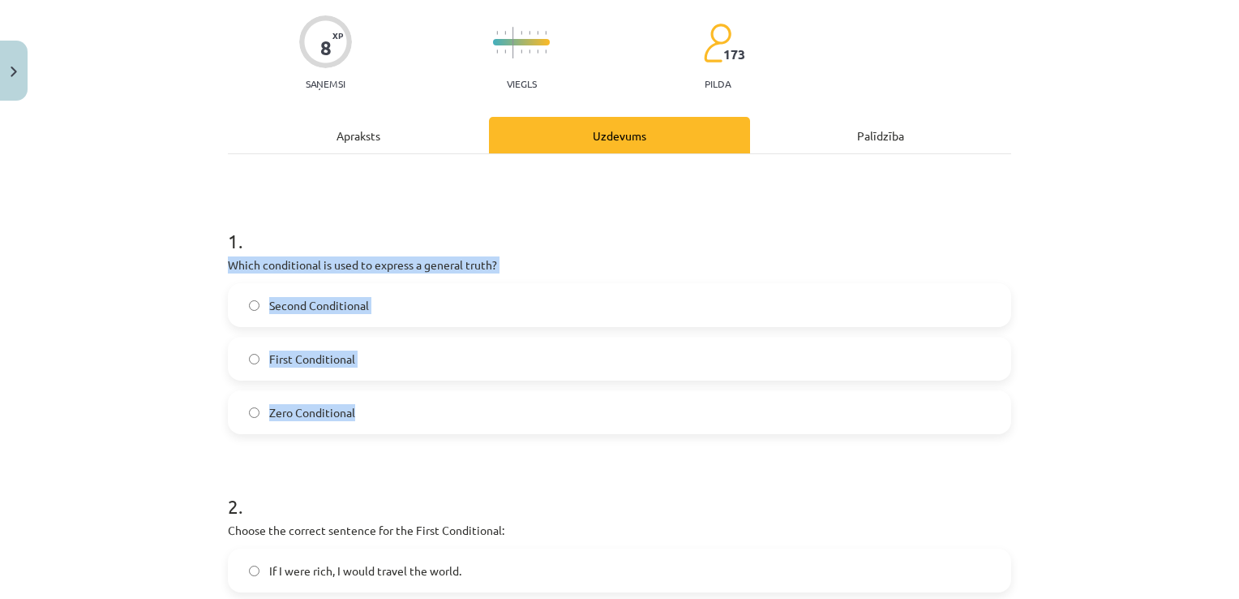
drag, startPoint x: 219, startPoint y: 264, endPoint x: 354, endPoint y: 413, distance: 200.4
drag, startPoint x: 354, startPoint y: 413, endPoint x: 334, endPoint y: 262, distance: 152.1
drag, startPoint x: 268, startPoint y: 272, endPoint x: 276, endPoint y: 263, distance: 11.5
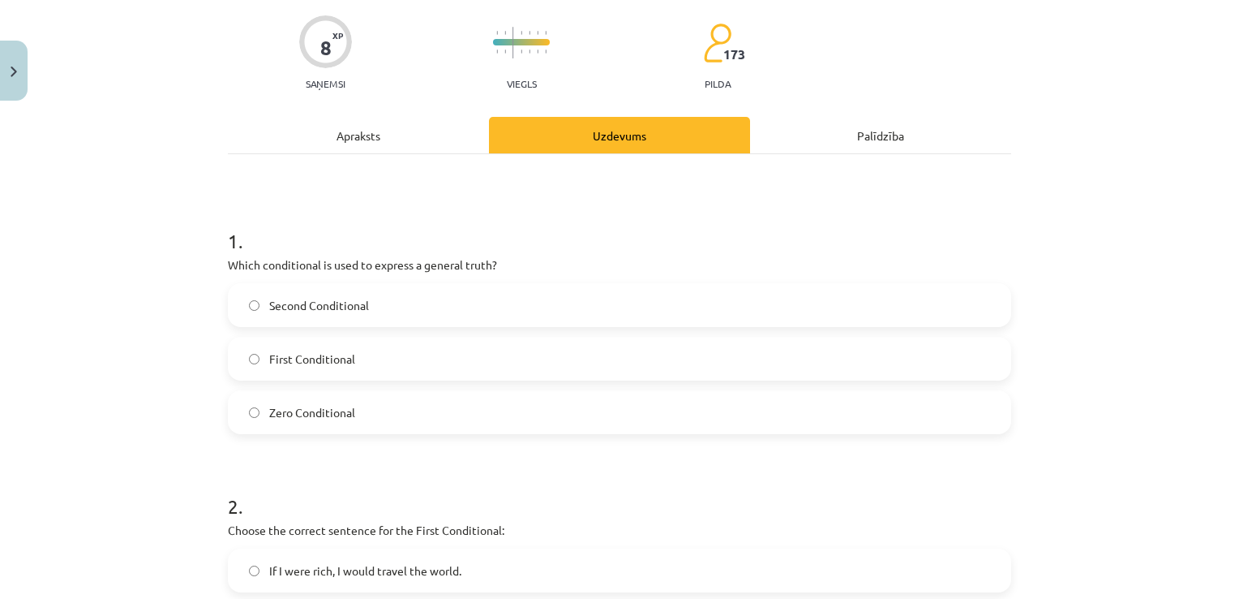
drag, startPoint x: 314, startPoint y: 185, endPoint x: 308, endPoint y: 200, distance: 15.7
click at [278, 418] on span "Zero Conditional" at bounding box center [312, 412] width 86 height 17
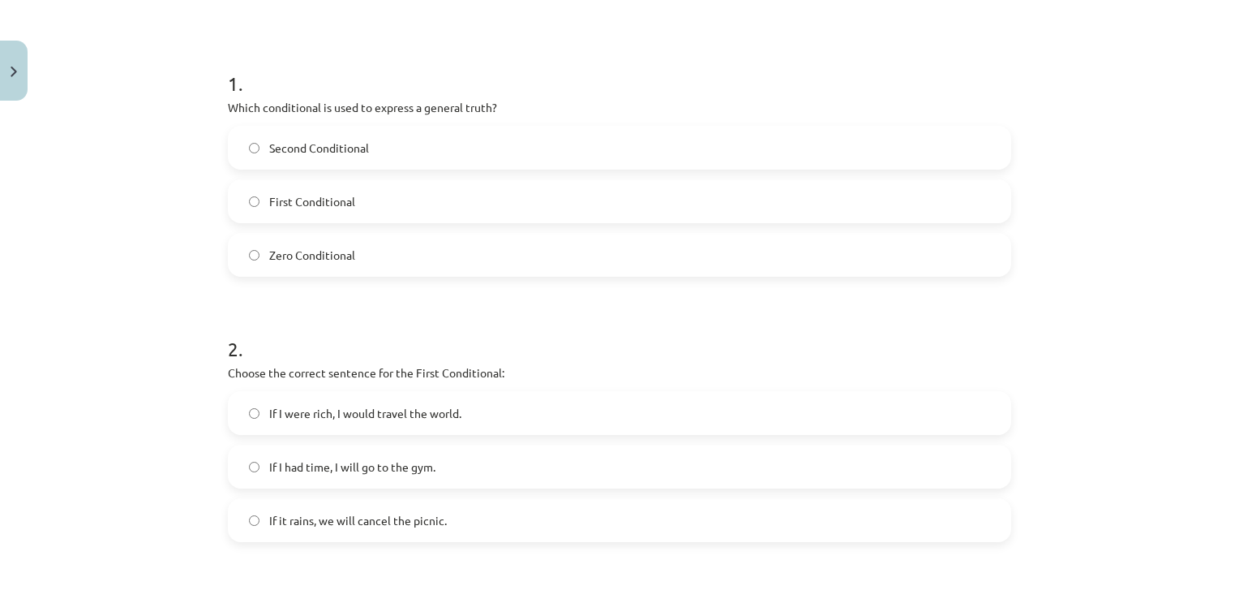
scroll to position [487, 0]
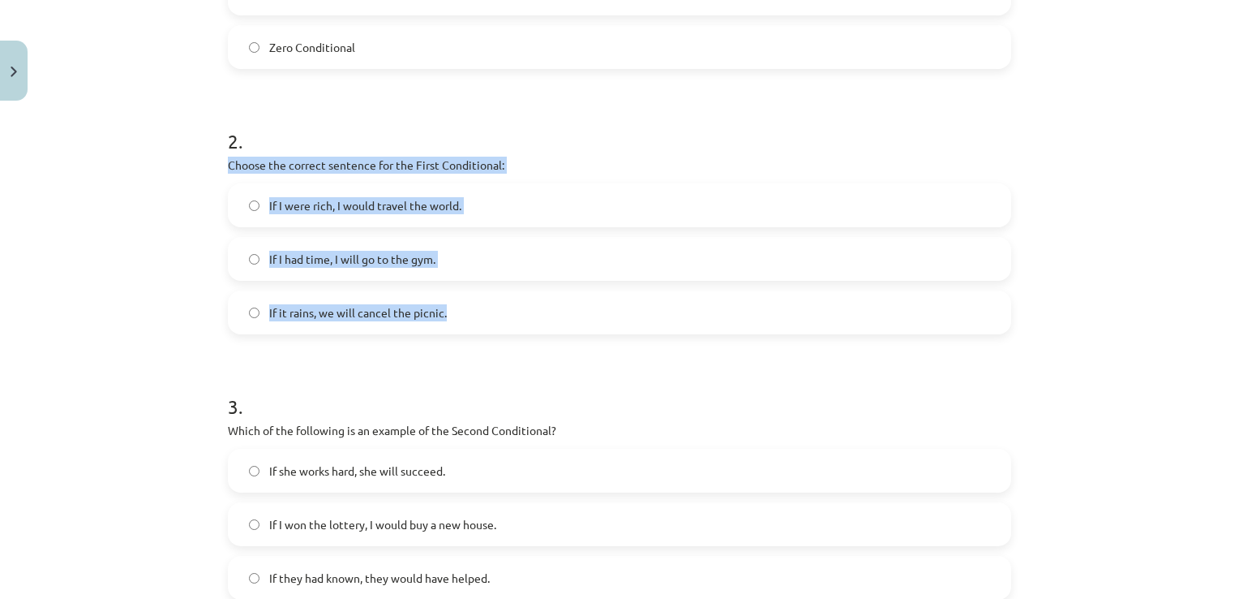
drag, startPoint x: 214, startPoint y: 162, endPoint x: 446, endPoint y: 321, distance: 281.2
click at [446, 321] on div "8 XP Saņemsi Viegls 173 pilda Apraksts Uzdevums Palīdzība 1 . Which conditional…" at bounding box center [619, 316] width 803 height 1391
drag, startPoint x: 446, startPoint y: 321, endPoint x: 373, endPoint y: 166, distance: 171.2
click at [159, 250] on div "Mācību tēma: Angļu valoda i - 10.klase 1.ieskaites mācību materiāls #6 📝 Topic …" at bounding box center [619, 299] width 1239 height 599
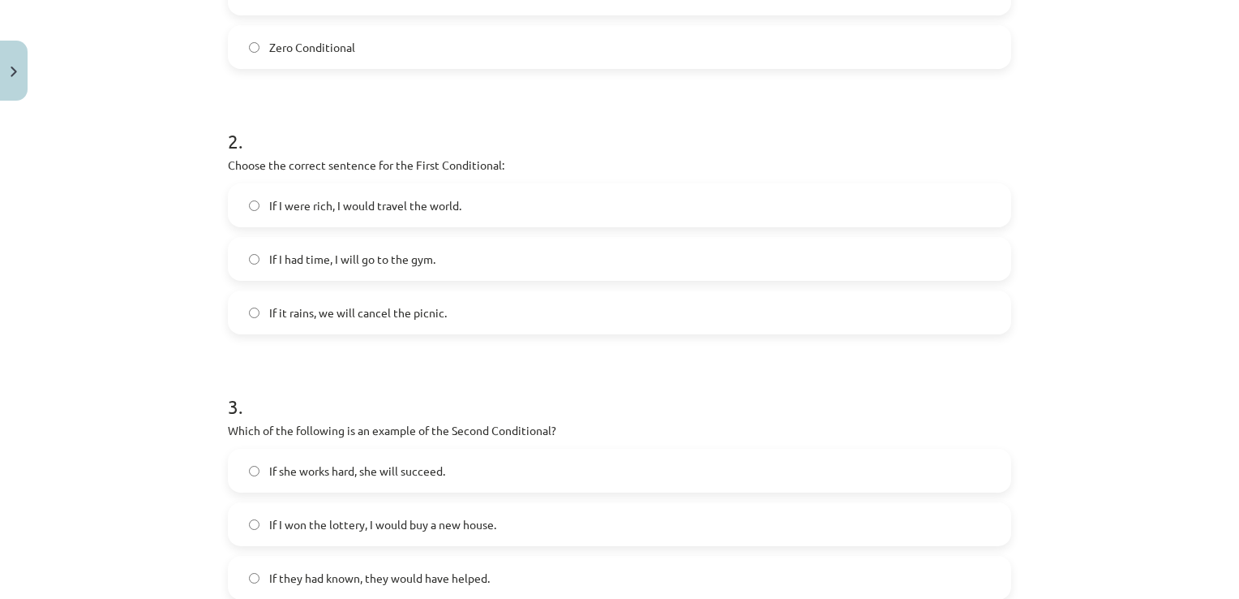
click at [274, 314] on span "If it rains, we will cancel the picnic." at bounding box center [358, 312] width 178 height 17
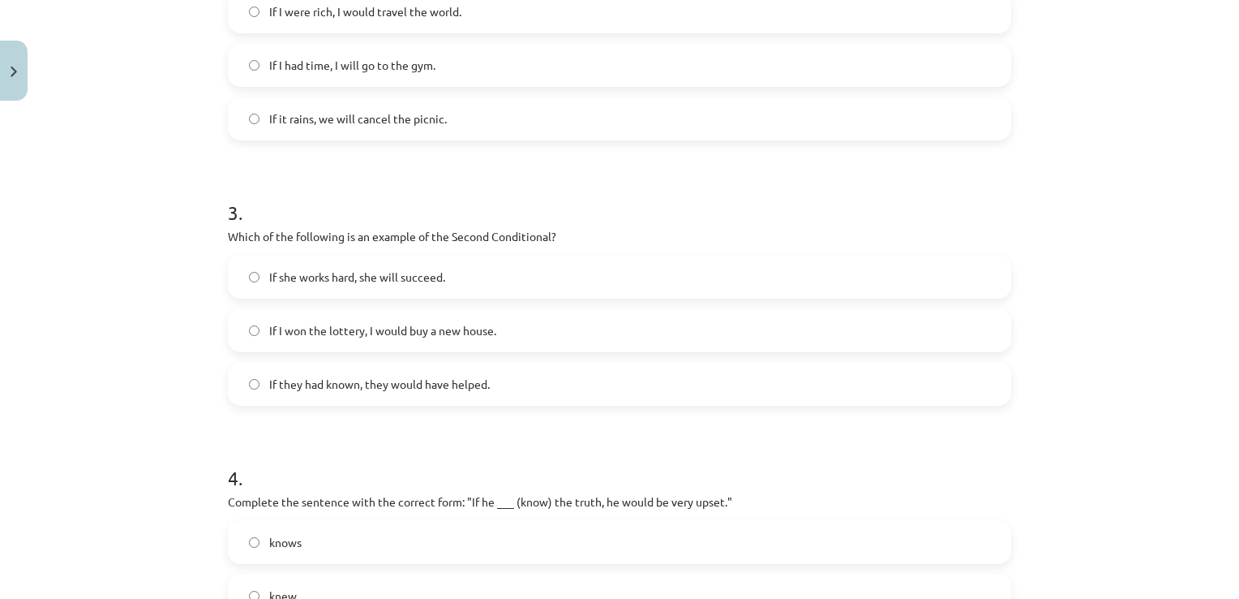
scroll to position [730, 0]
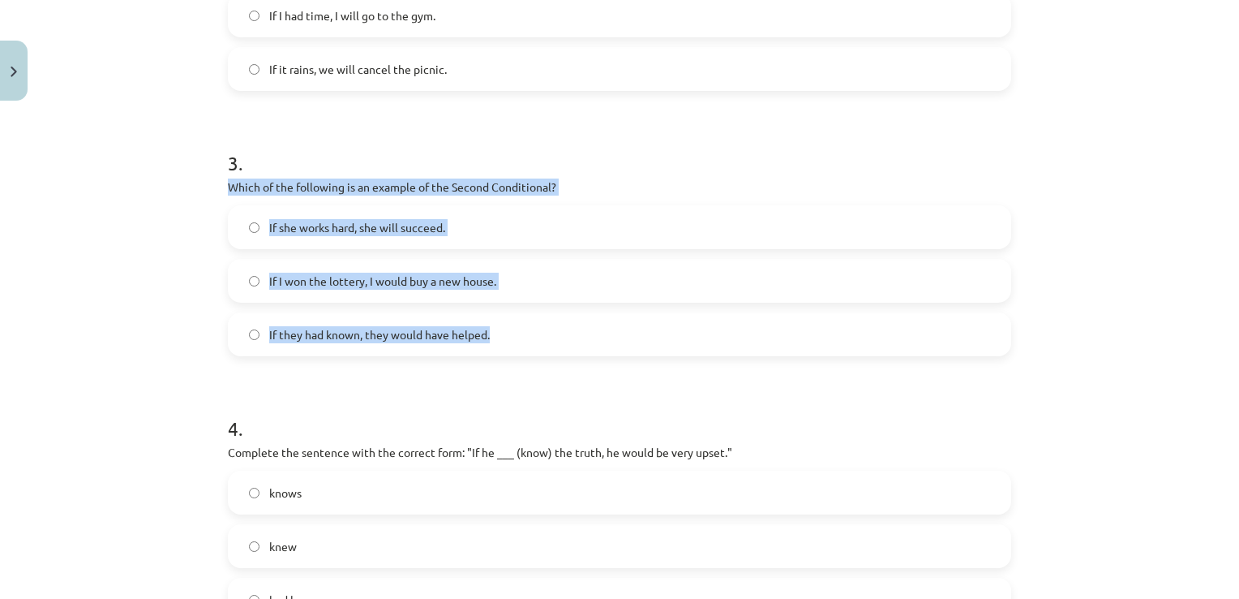
drag, startPoint x: 221, startPoint y: 181, endPoint x: 493, endPoint y: 325, distance: 308.4
click at [493, 325] on div "8 XP Saņemsi Viegls 173 pilda Apraksts Uzdevums Palīdzība 1 . Which conditional…" at bounding box center [619, 73] width 803 height 1391
drag, startPoint x: 493, startPoint y: 325, endPoint x: 377, endPoint y: 187, distance: 180.8
click at [191, 324] on div "Mācību tēma: Angļu valoda i - 10.klase 1.ieskaites mācību materiāls #6 📝 Topic …" at bounding box center [619, 299] width 1239 height 599
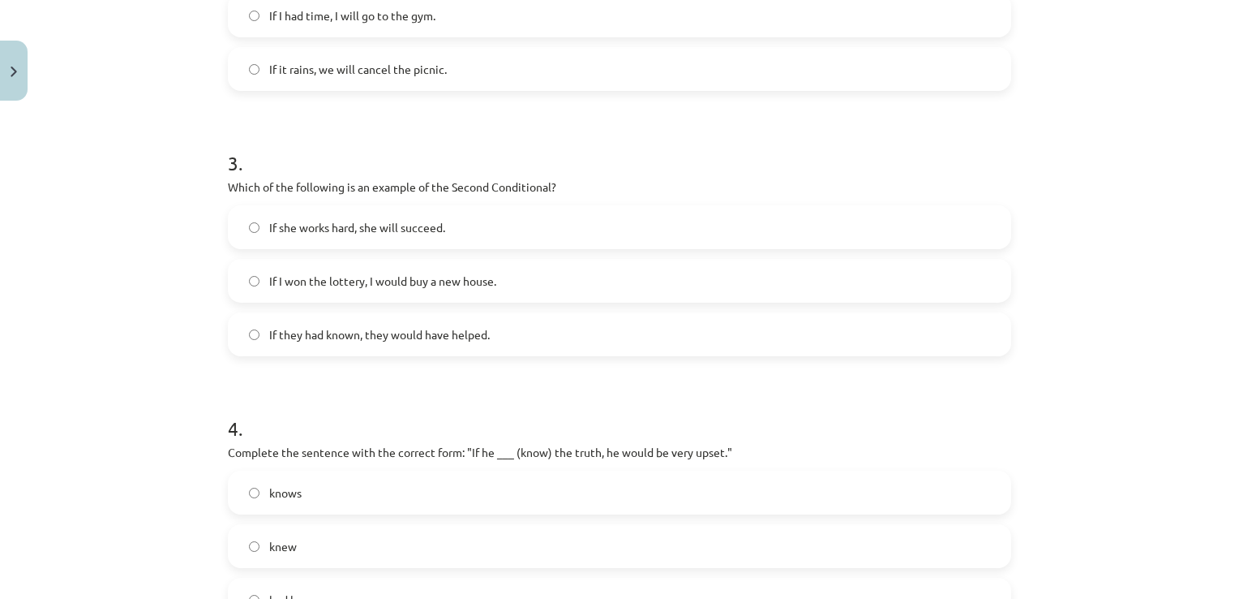
click at [276, 275] on span "If I won the lottery, I would buy a new house." at bounding box center [382, 280] width 227 height 17
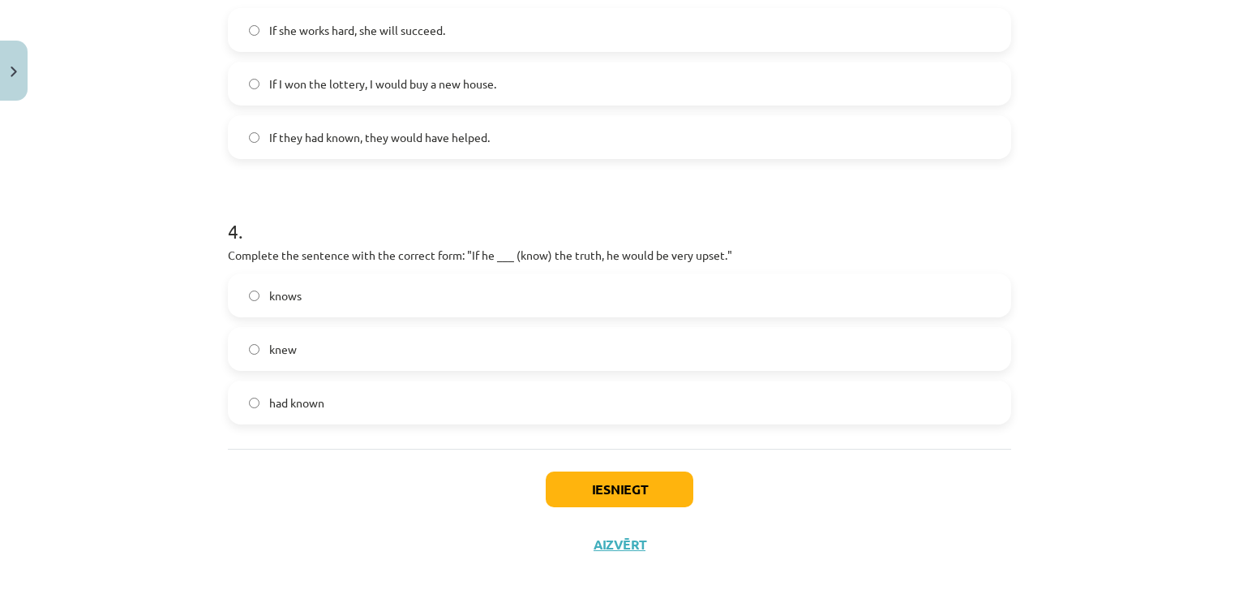
scroll to position [940, 0]
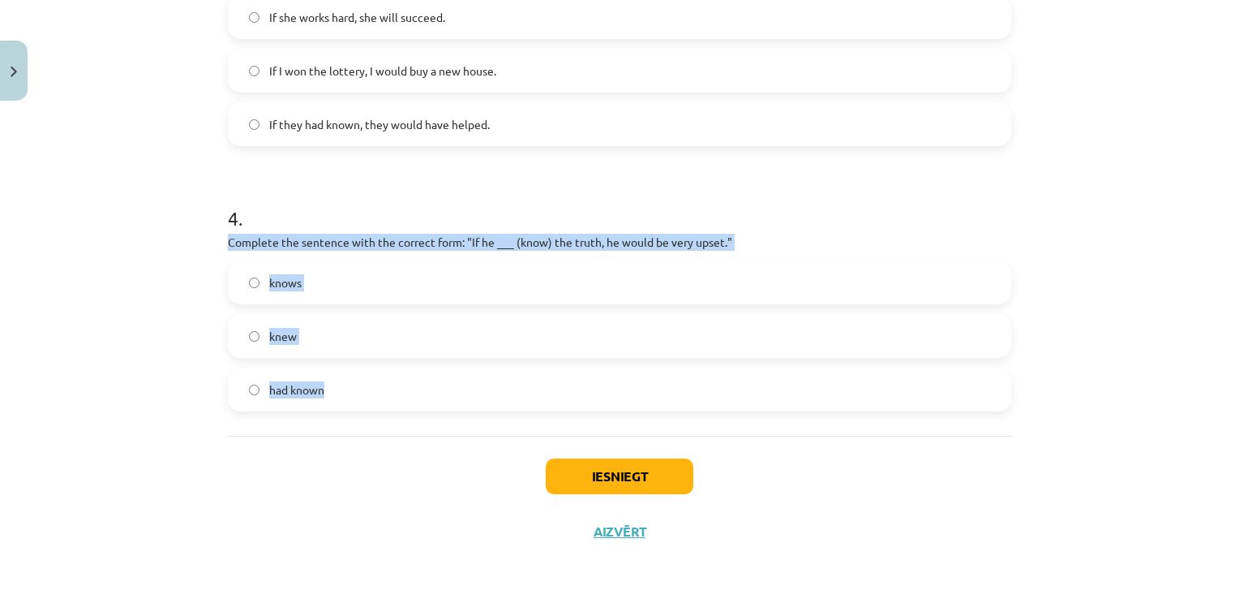
drag, startPoint x: 224, startPoint y: 243, endPoint x: 334, endPoint y: 384, distance: 178.5
click at [334, 384] on div "4 . Complete the sentence with the correct form: "If he ___ (know) the truth, h…" at bounding box center [619, 294] width 783 height 233
drag, startPoint x: 334, startPoint y: 384, endPoint x: 314, endPoint y: 244, distance: 141.0
click at [253, 352] on label "knew" at bounding box center [620, 335] width 780 height 41
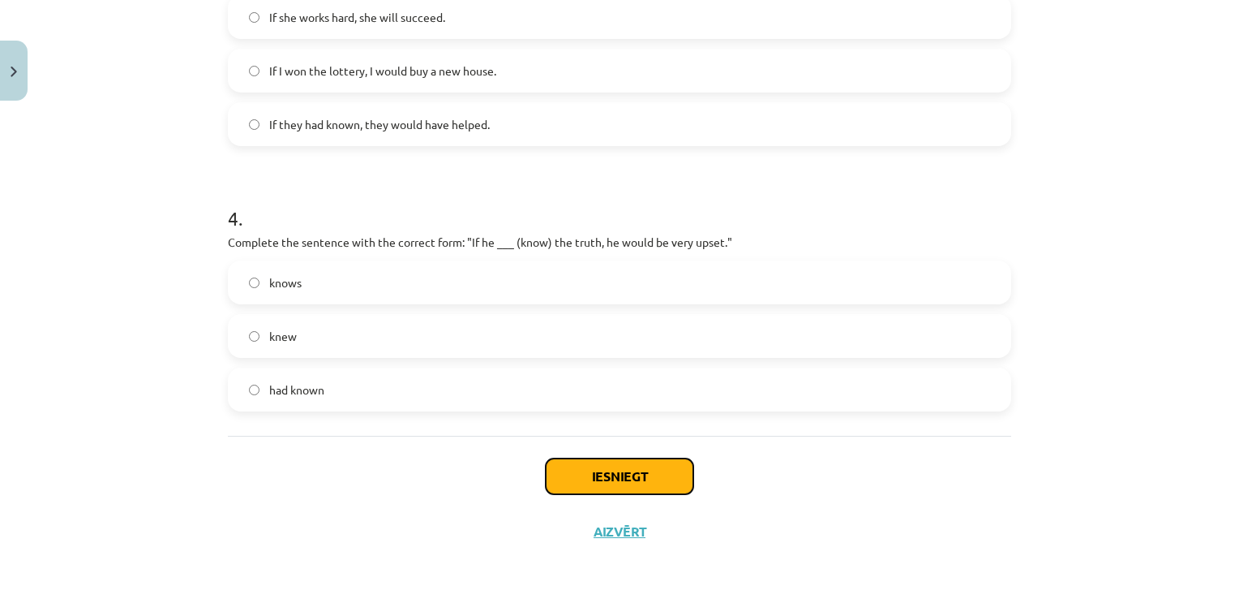
click at [629, 478] on button "Iesniegt" at bounding box center [620, 476] width 148 height 36
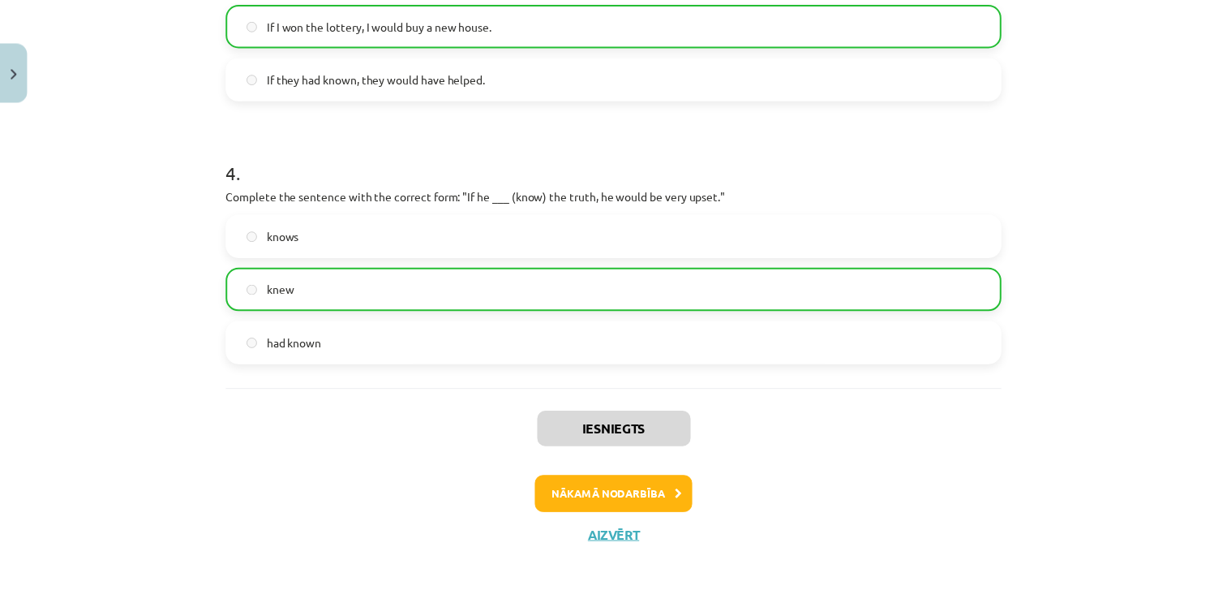
scroll to position [991, 0]
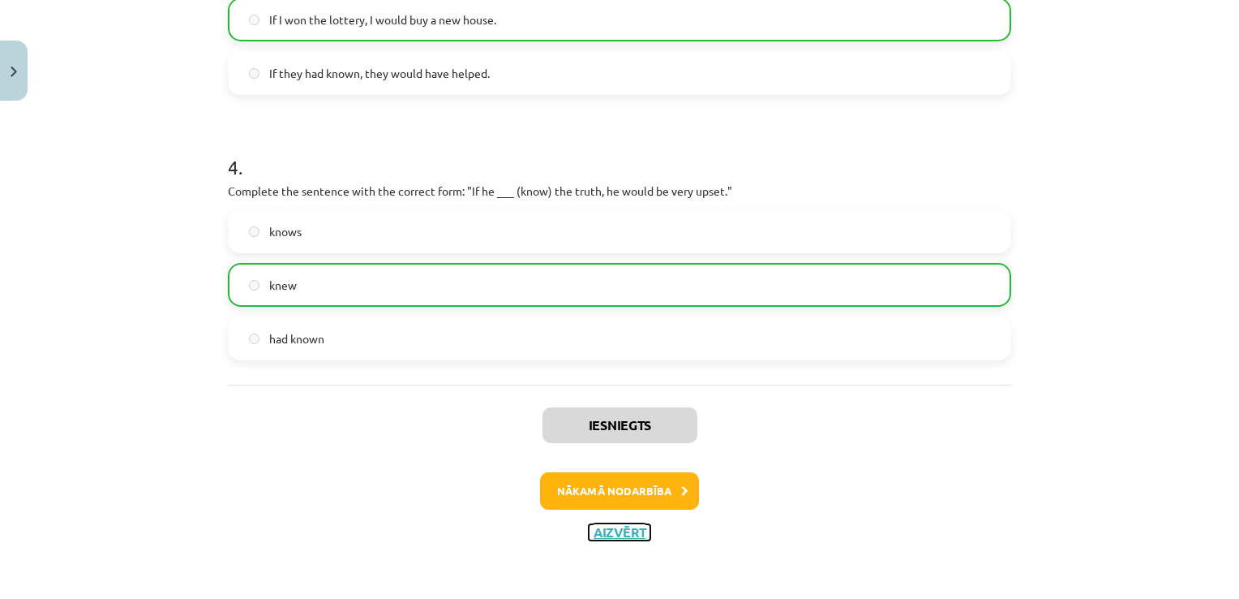
click at [618, 534] on button "Aizvērt" at bounding box center [620, 532] width 62 height 16
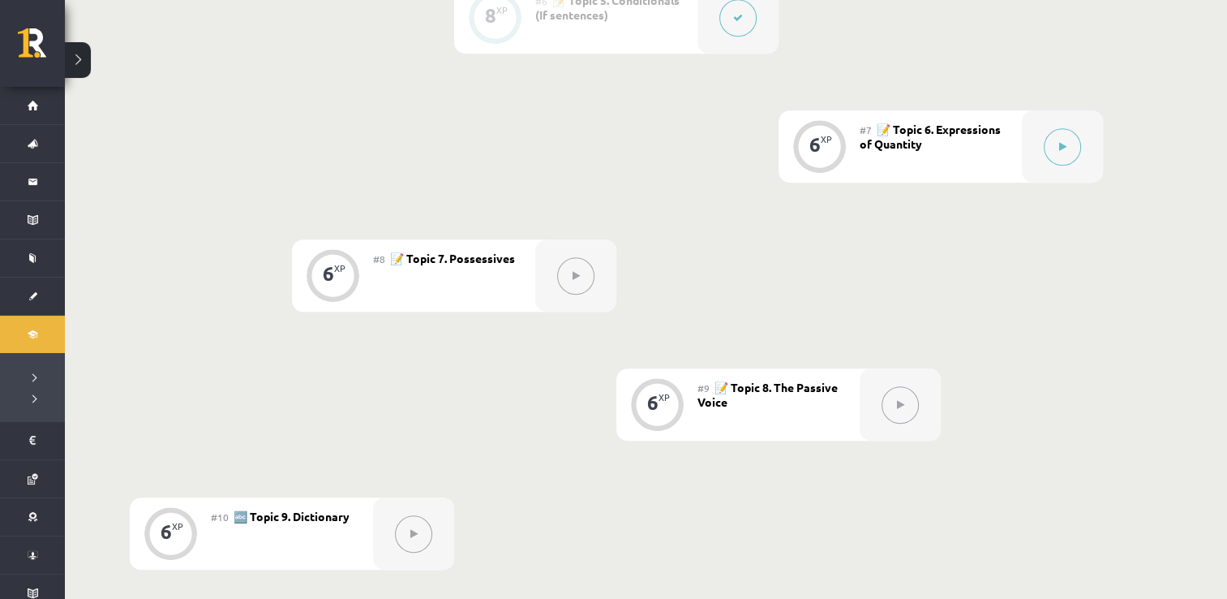
scroll to position [1242, 0]
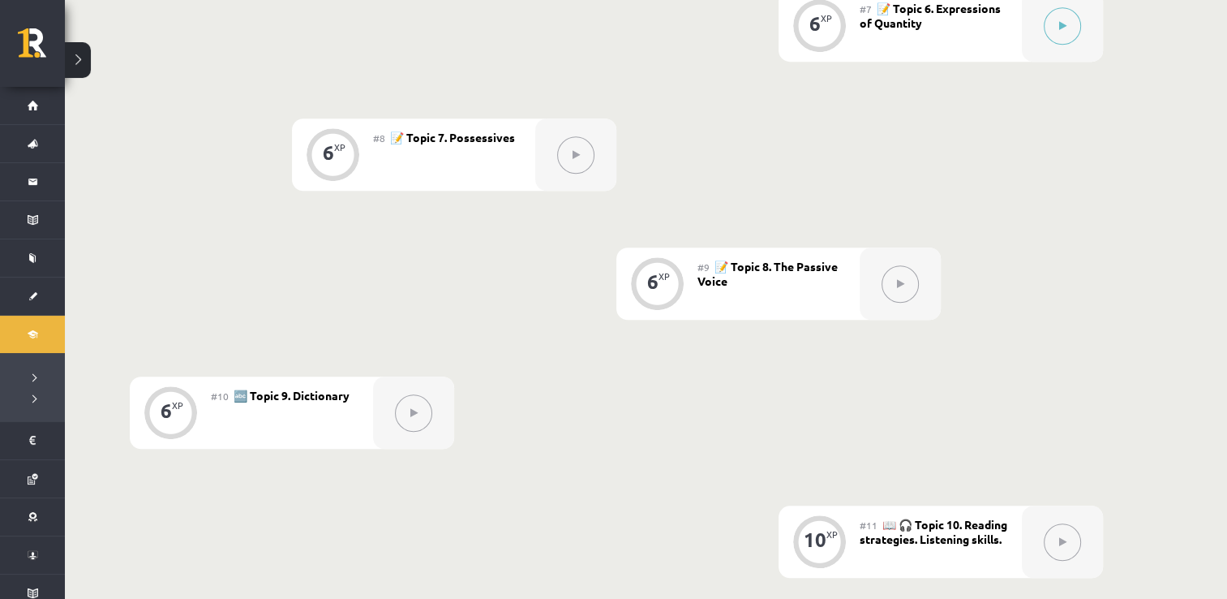
click at [590, 162] on button at bounding box center [575, 154] width 37 height 37
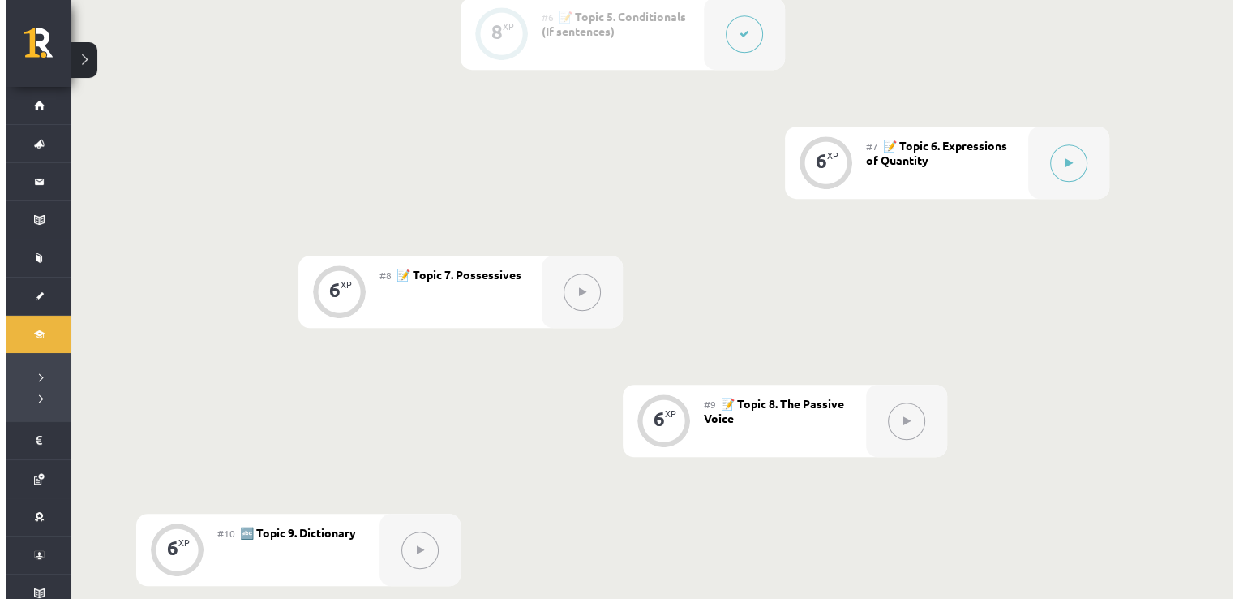
scroll to position [1079, 0]
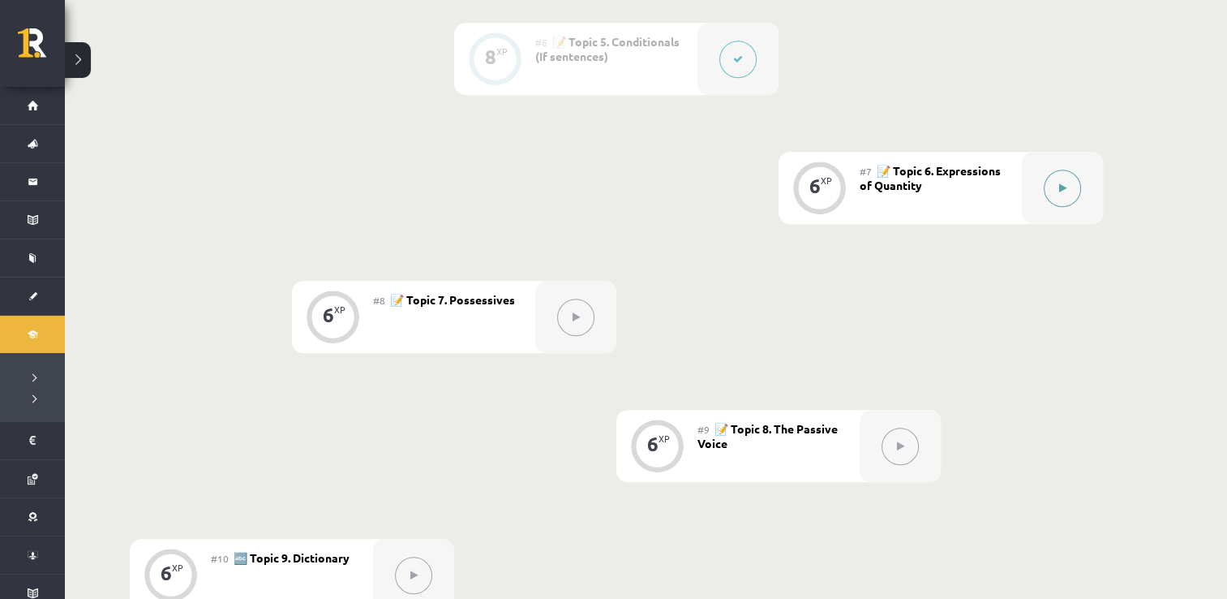
click at [1060, 187] on icon at bounding box center [1062, 188] width 7 height 10
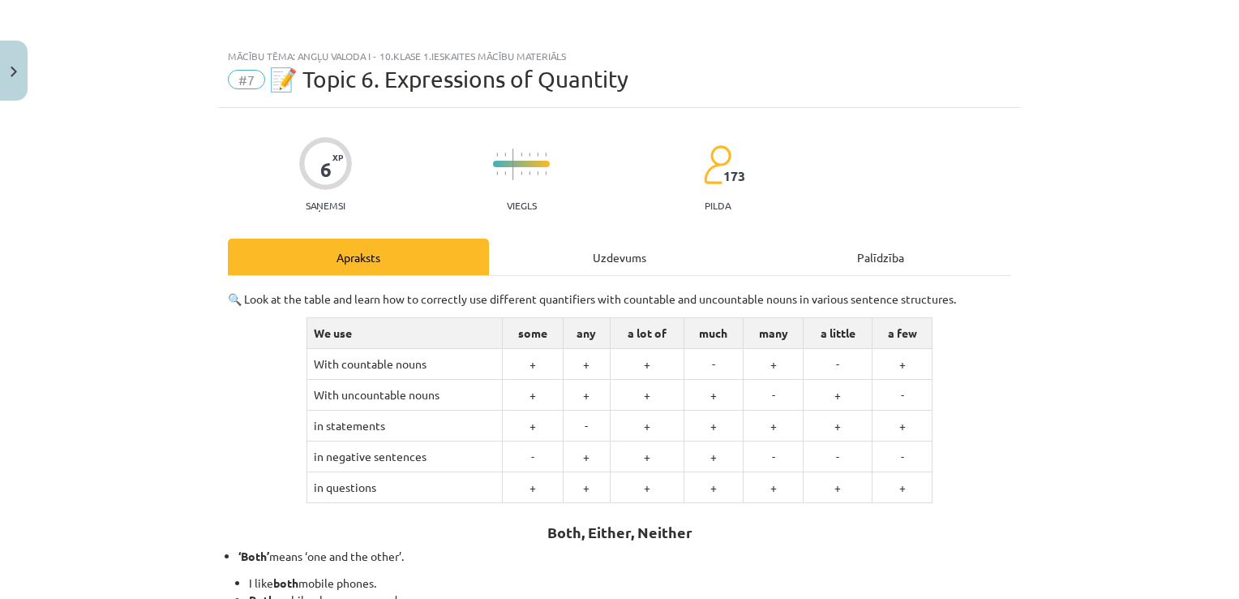
click at [646, 260] on div "Uzdevums" at bounding box center [619, 256] width 261 height 36
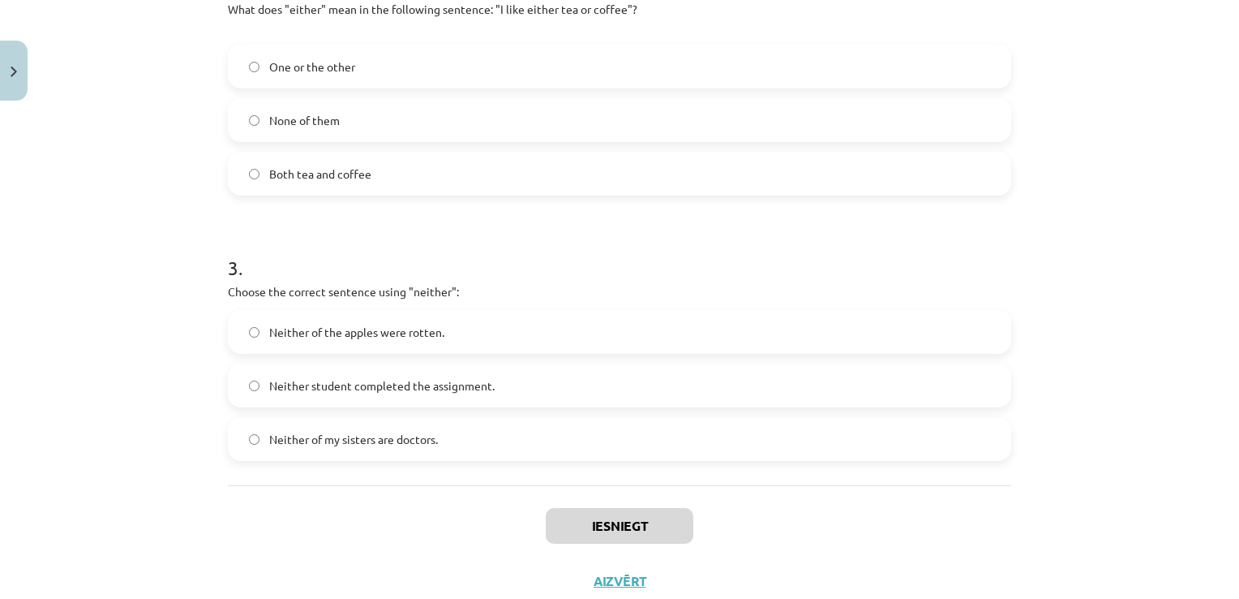
scroll to position [691, 0]
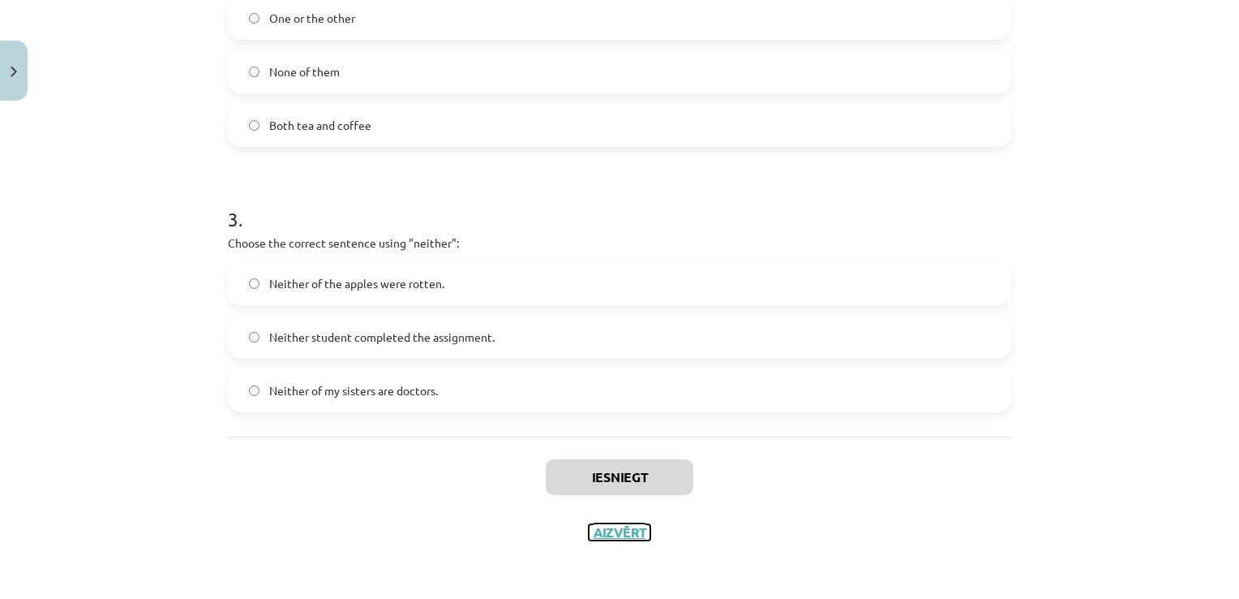
click at [605, 533] on button "Aizvērt" at bounding box center [620, 532] width 62 height 16
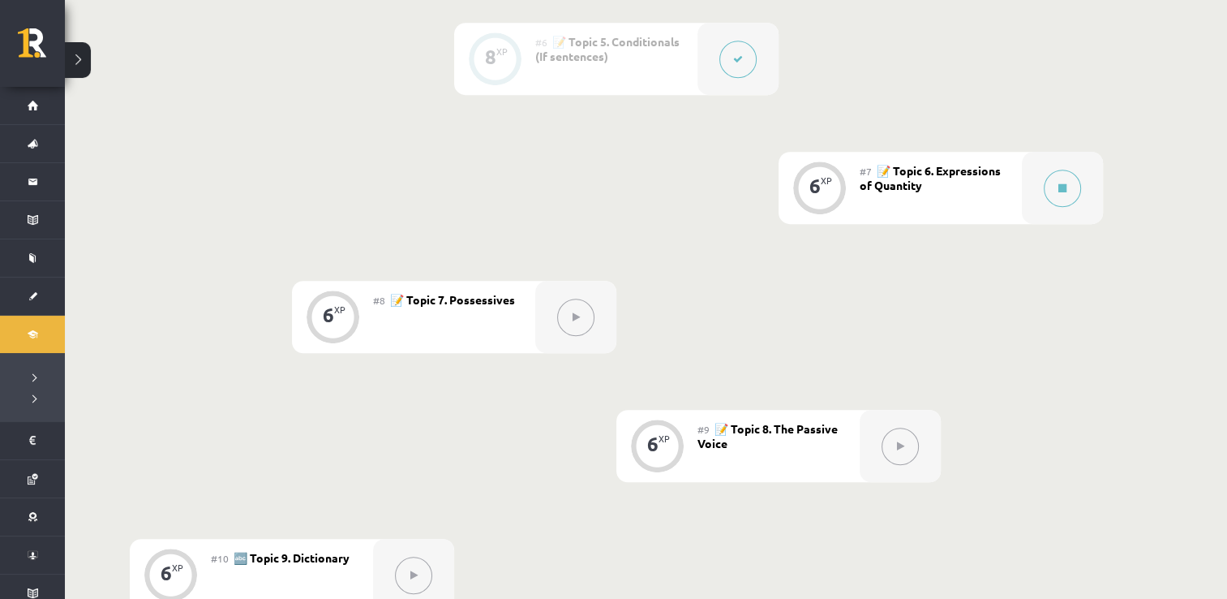
click at [570, 320] on button at bounding box center [575, 316] width 37 height 37
click at [1071, 192] on button at bounding box center [1062, 188] width 37 height 37
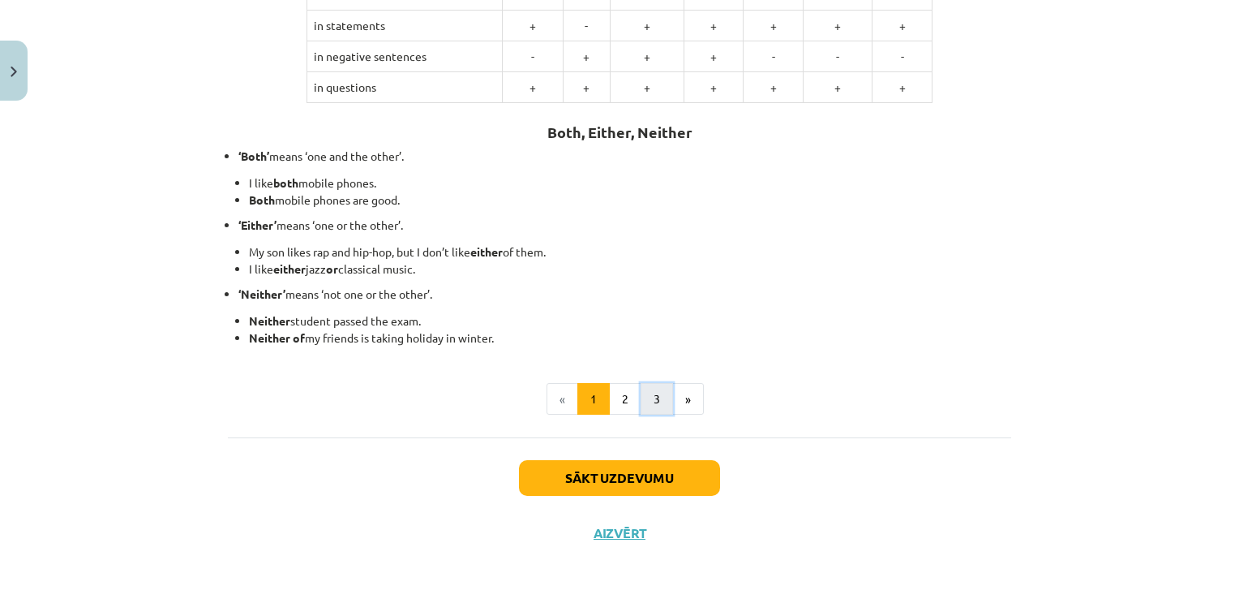
click at [659, 392] on button "3" at bounding box center [657, 399] width 32 height 32
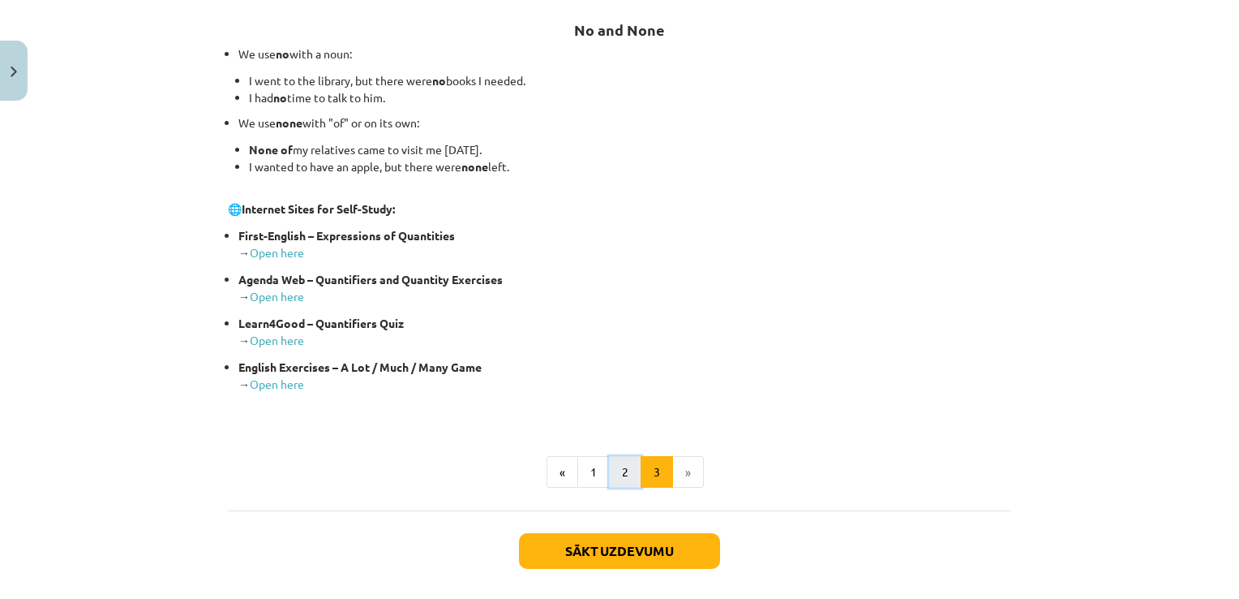
click at [626, 475] on button "2" at bounding box center [625, 472] width 32 height 32
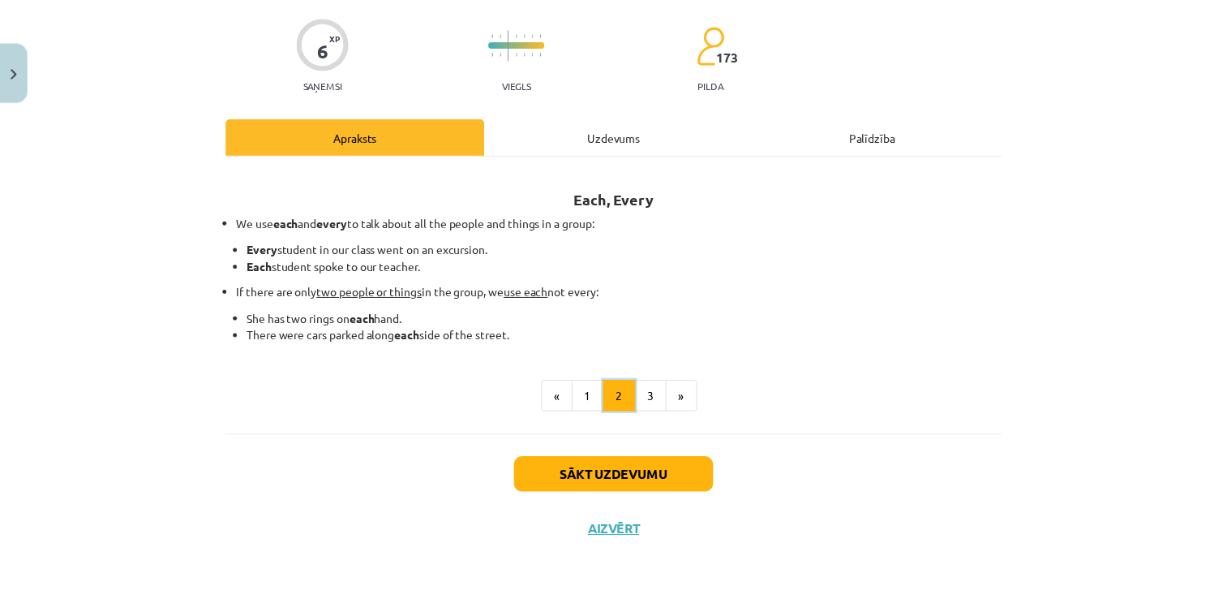
scroll to position [120, 0]
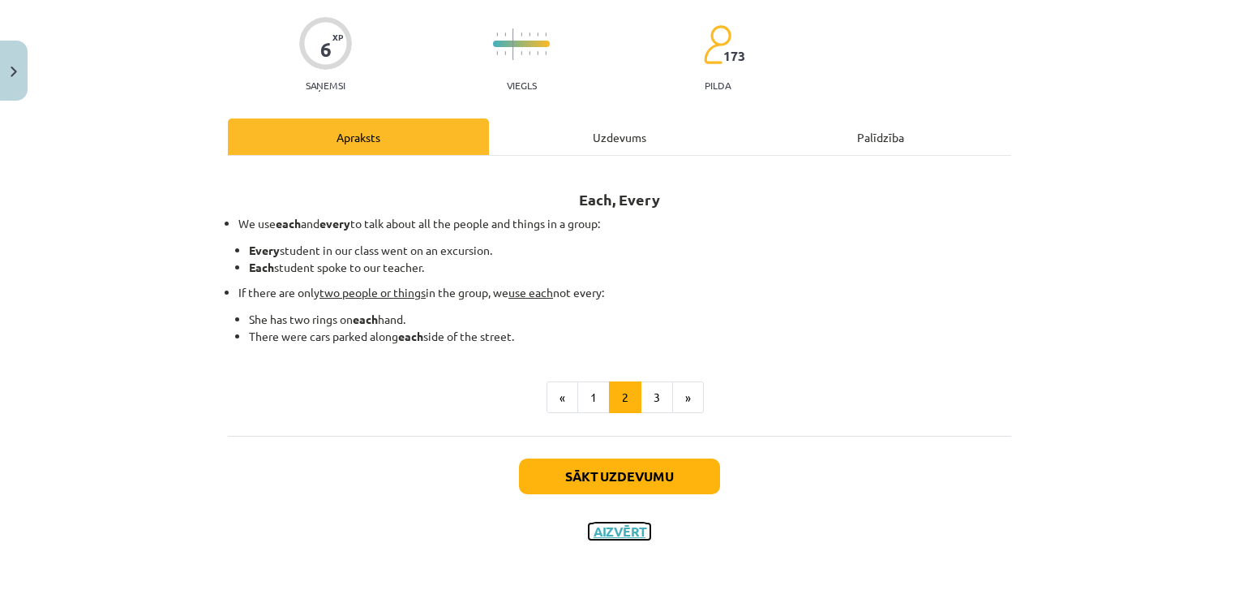
click at [602, 527] on button "Aizvērt" at bounding box center [620, 531] width 62 height 16
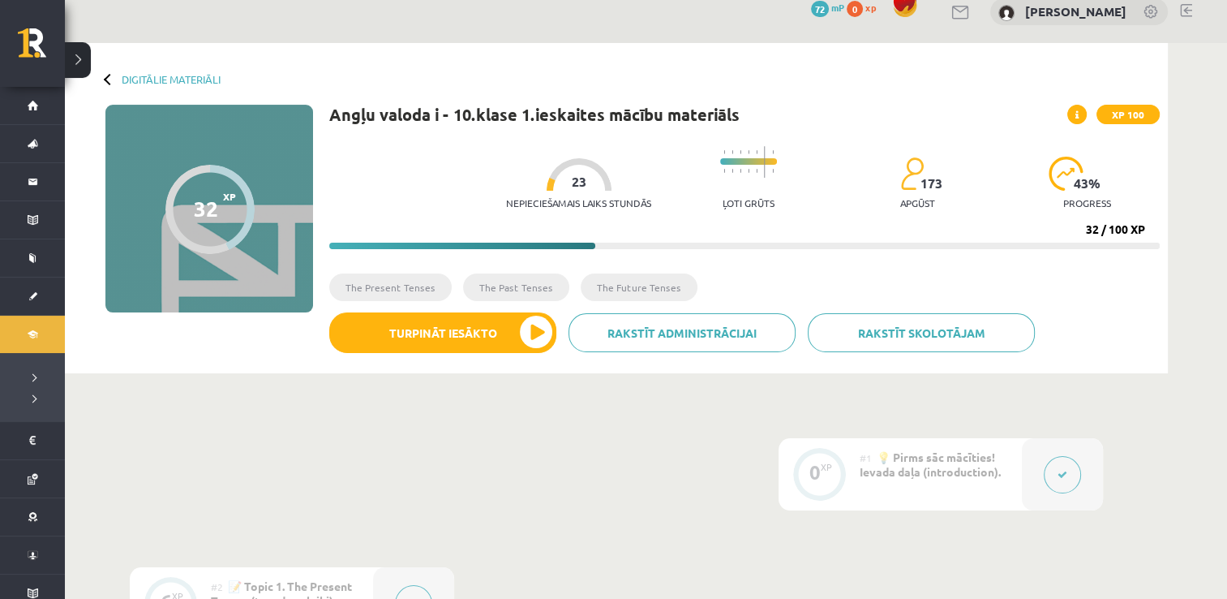
scroll to position [0, 0]
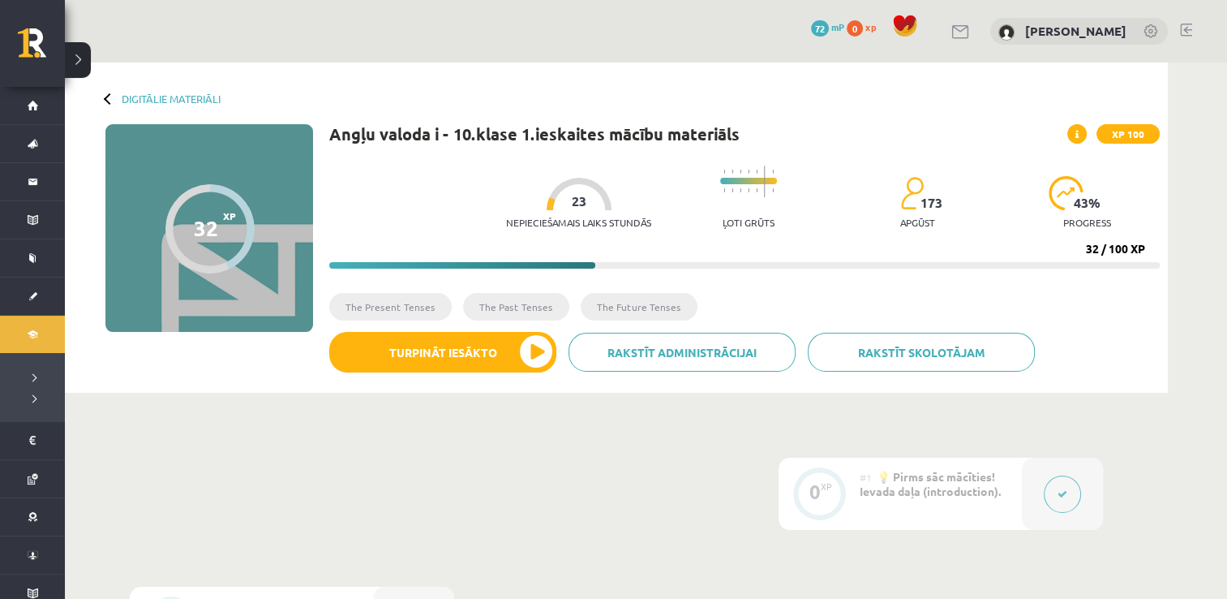
drag, startPoint x: 198, startPoint y: 220, endPoint x: 227, endPoint y: 223, distance: 29.4
click at [227, 223] on div "32 XP XP 100" at bounding box center [209, 228] width 208 height 208
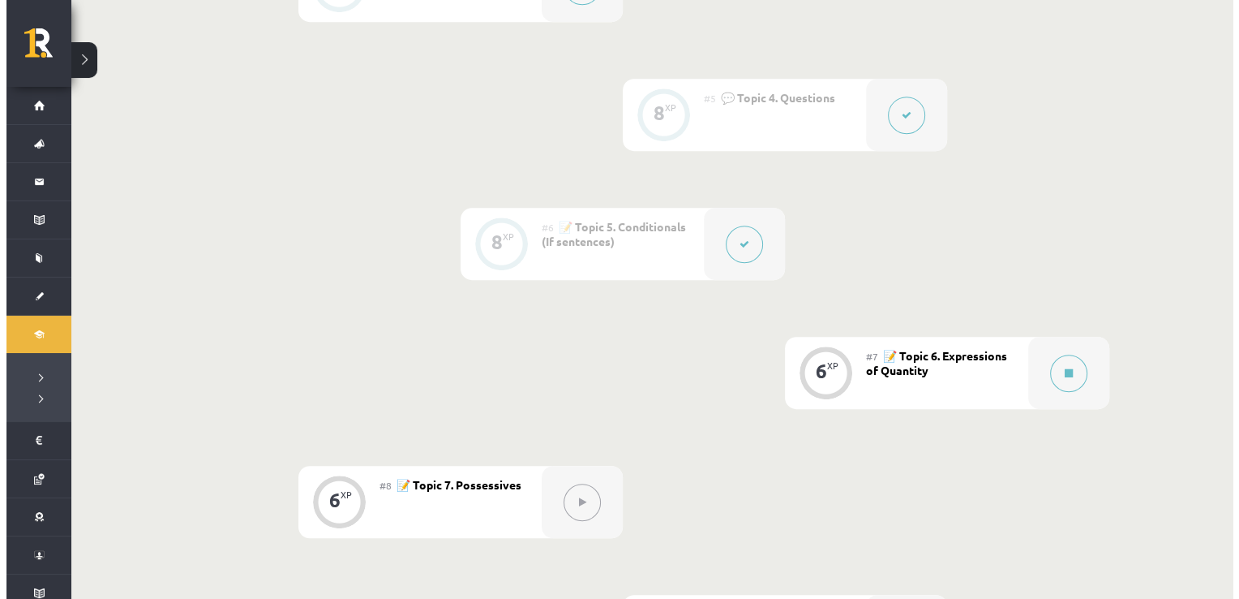
scroll to position [892, 0]
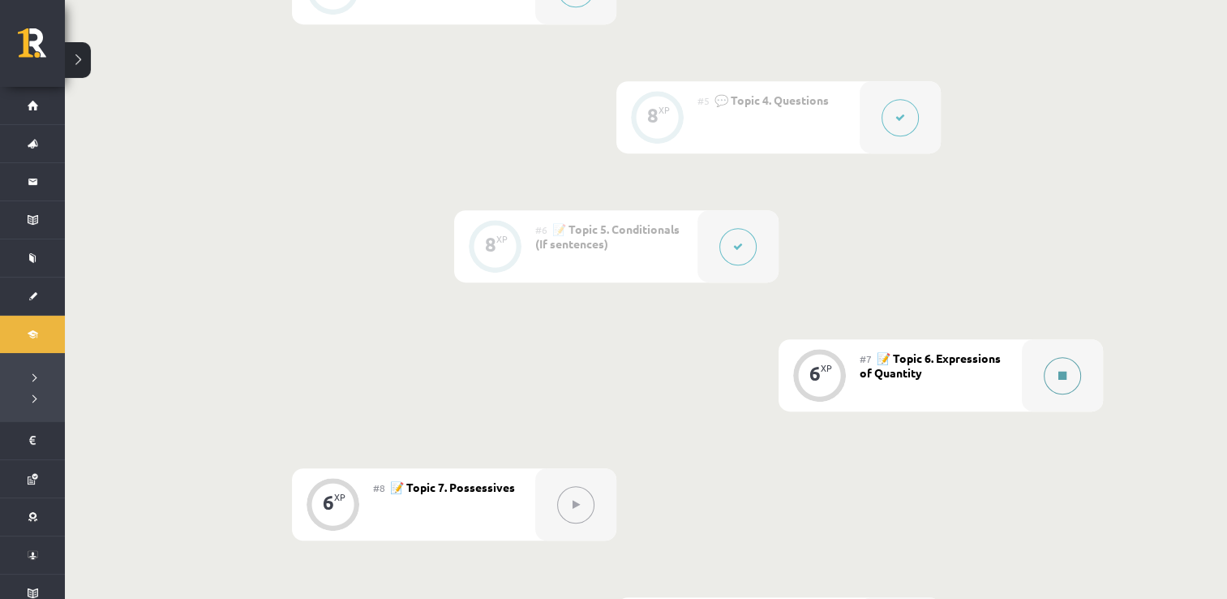
click at [1066, 374] on icon at bounding box center [1062, 376] width 8 height 10
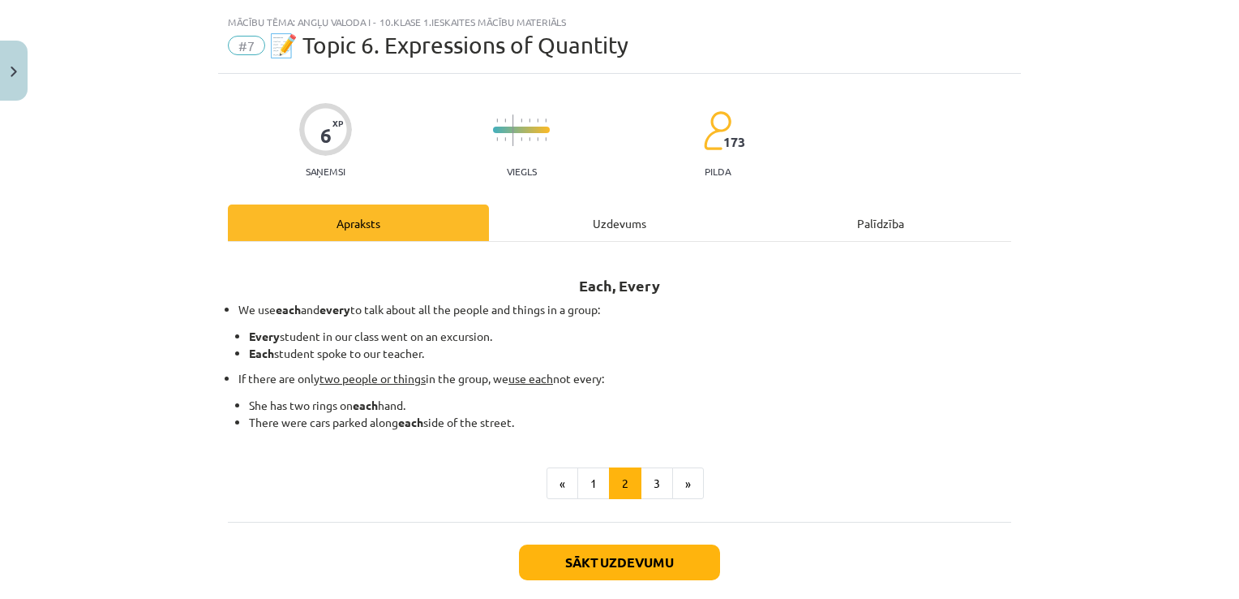
scroll to position [120, 0]
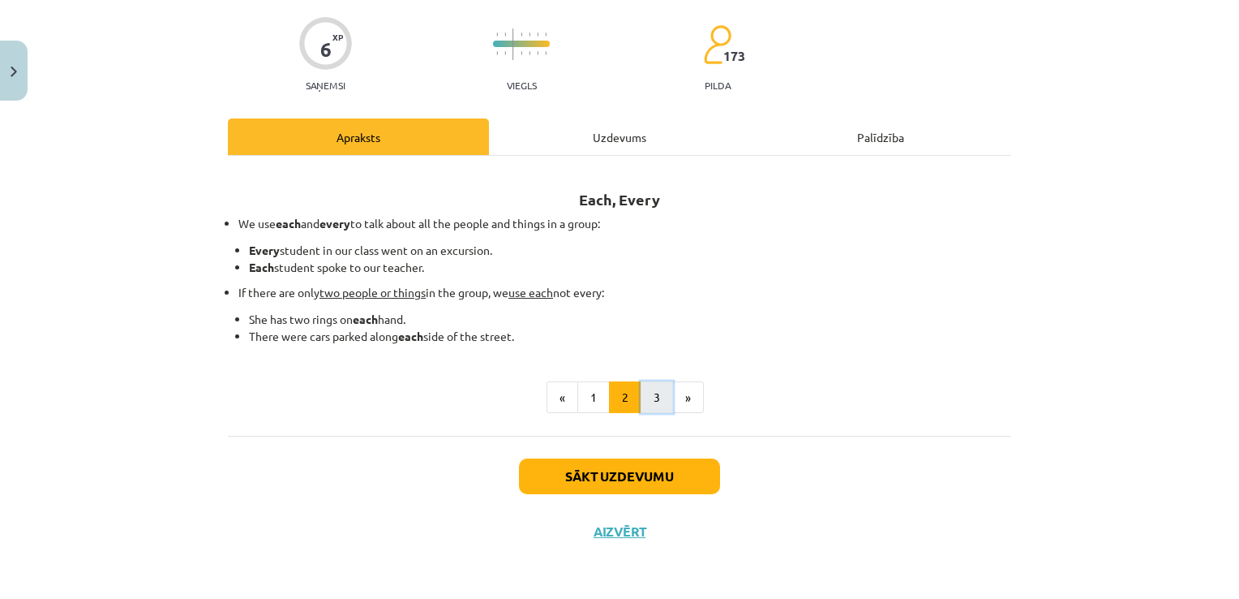
click at [656, 401] on button "3" at bounding box center [657, 397] width 32 height 32
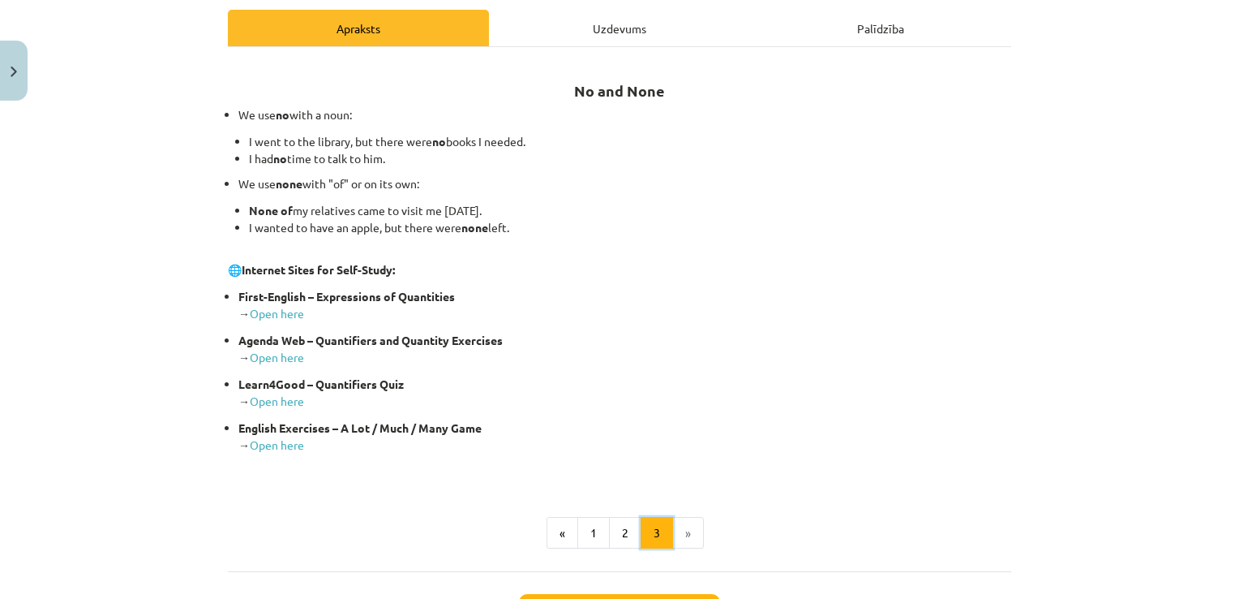
scroll to position [363, 0]
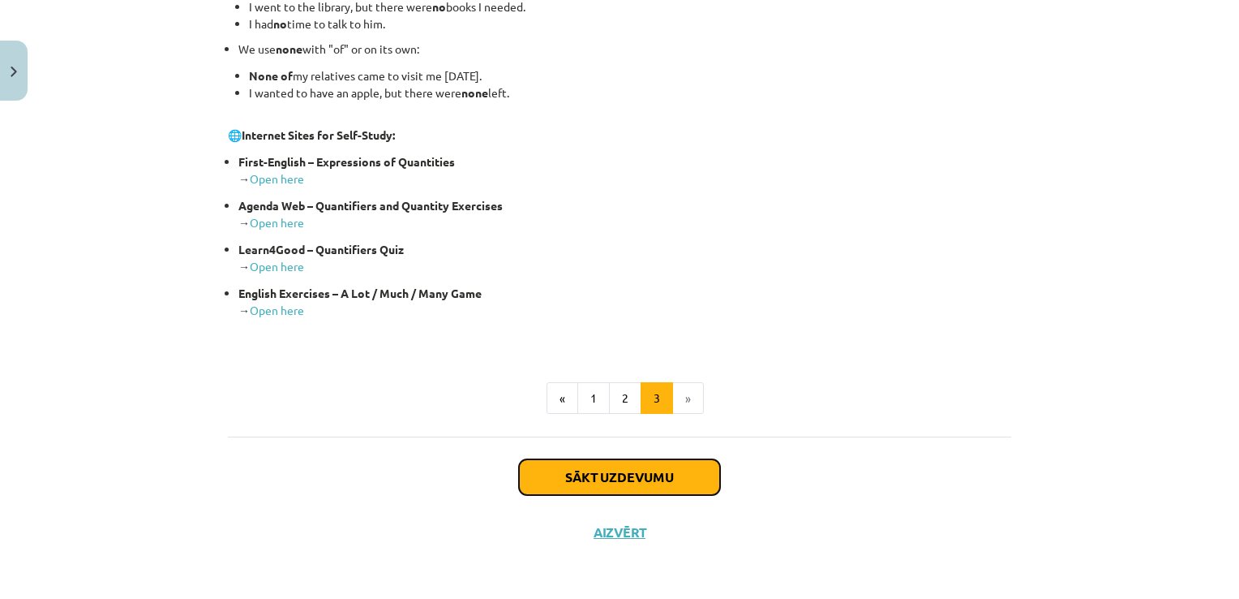
click at [599, 476] on button "Sākt uzdevumu" at bounding box center [619, 477] width 201 height 36
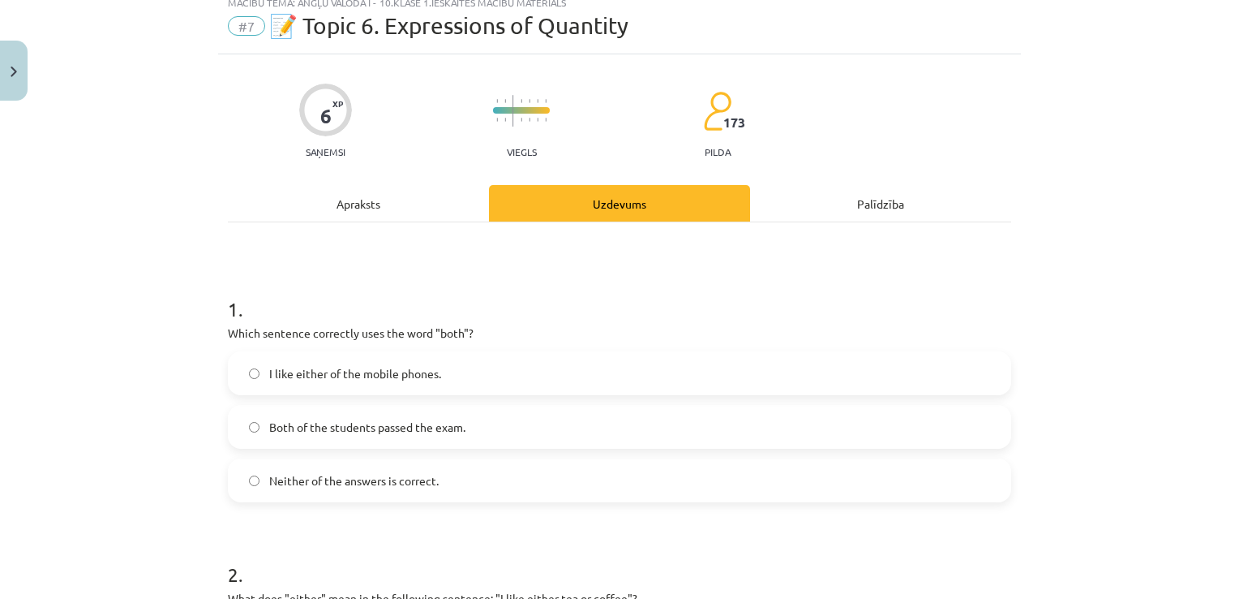
scroll to position [41, 0]
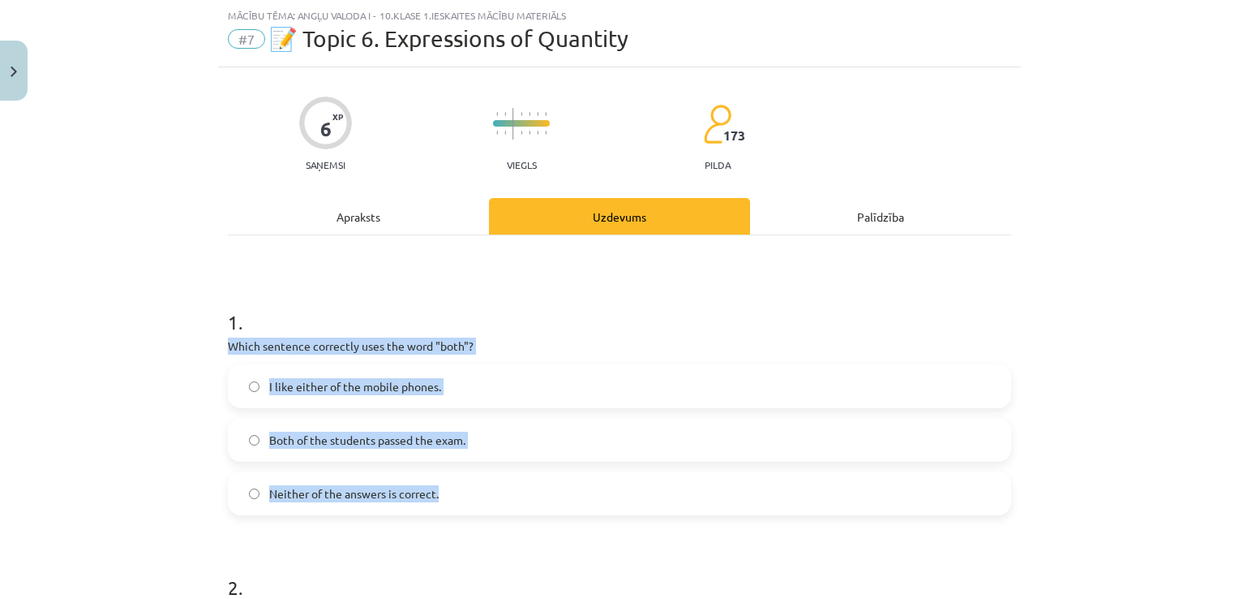
drag, startPoint x: 217, startPoint y: 345, endPoint x: 441, endPoint y: 488, distance: 265.9
drag, startPoint x: 441, startPoint y: 488, endPoint x: 381, endPoint y: 339, distance: 160.8
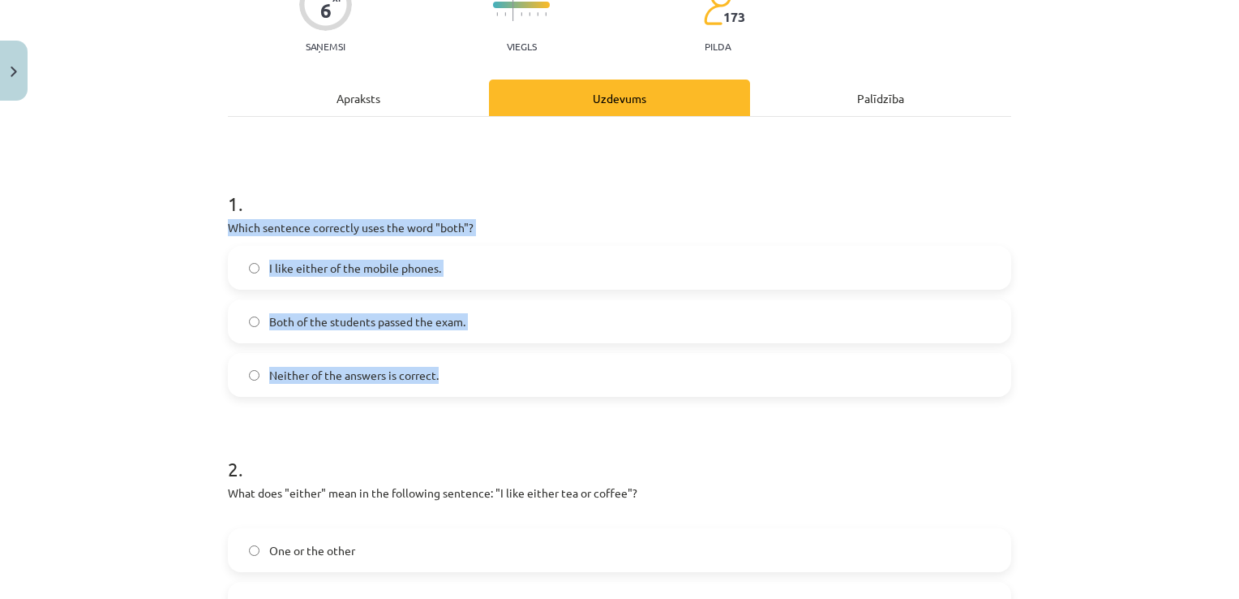
scroll to position [162, 0]
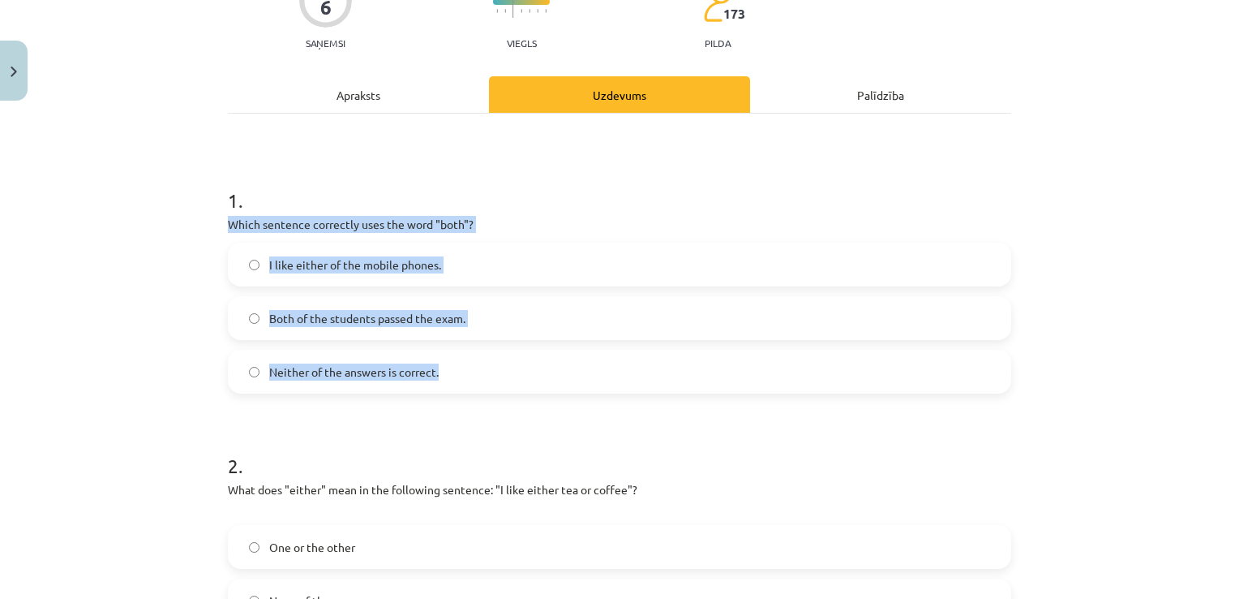
click at [97, 222] on div "Mācību tēma: Angļu valoda i - 10.klase 1.ieskaites mācību materiāls #7 📝 Topic …" at bounding box center [619, 299] width 1239 height 599
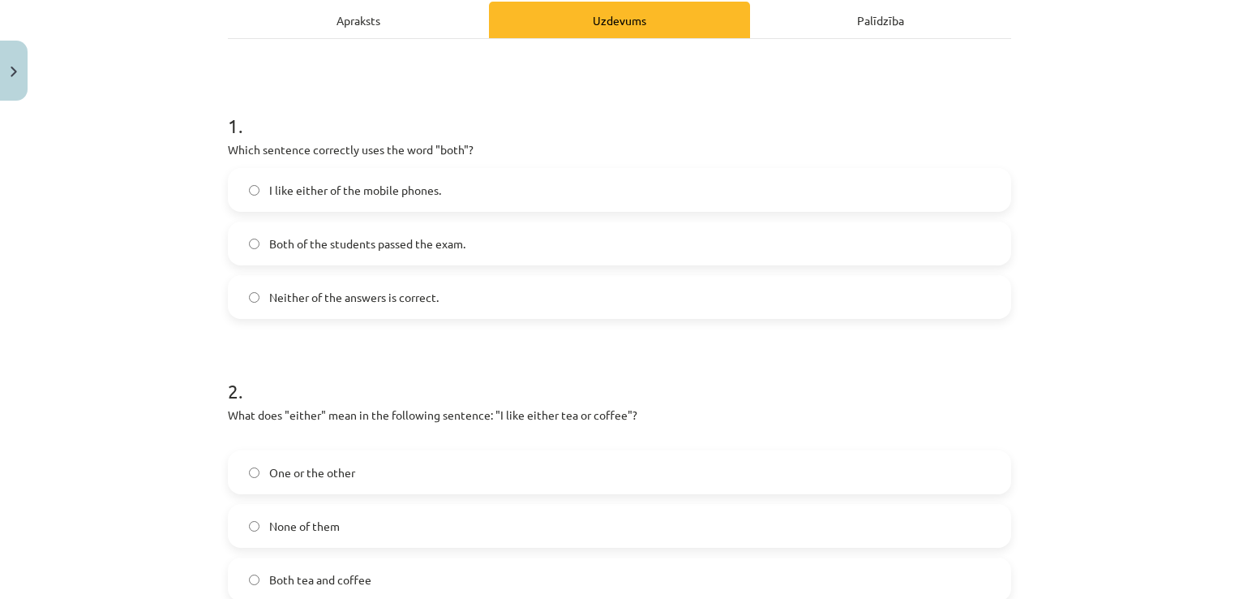
scroll to position [243, 0]
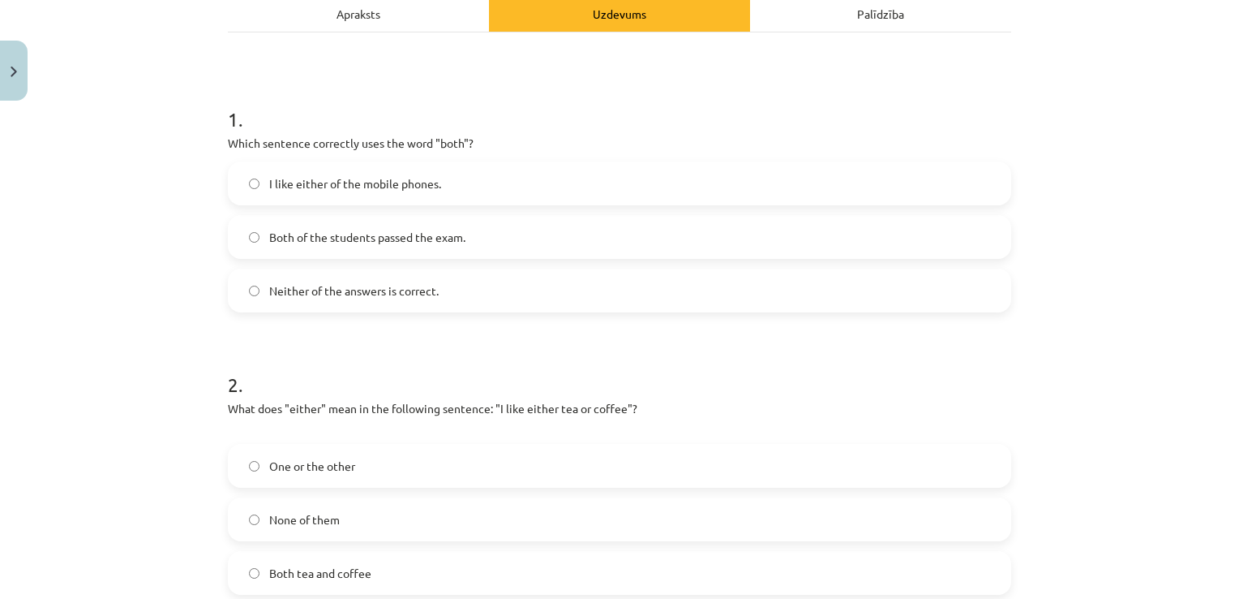
click at [270, 184] on span "I like either of the mobile phones." at bounding box center [355, 183] width 172 height 17
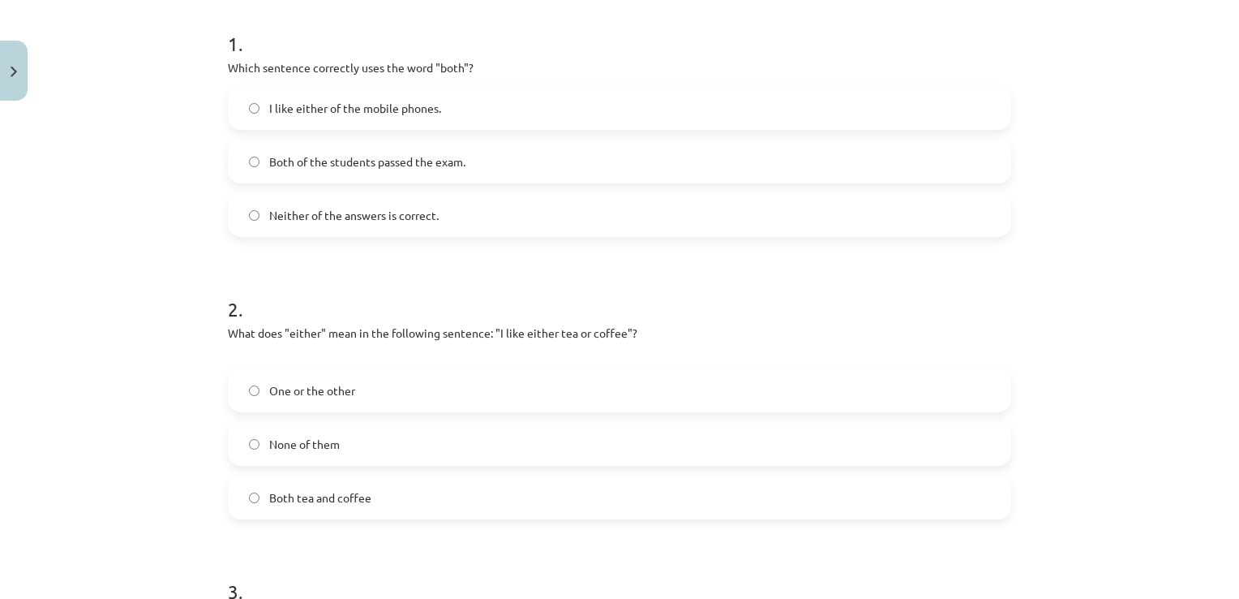
scroll to position [324, 0]
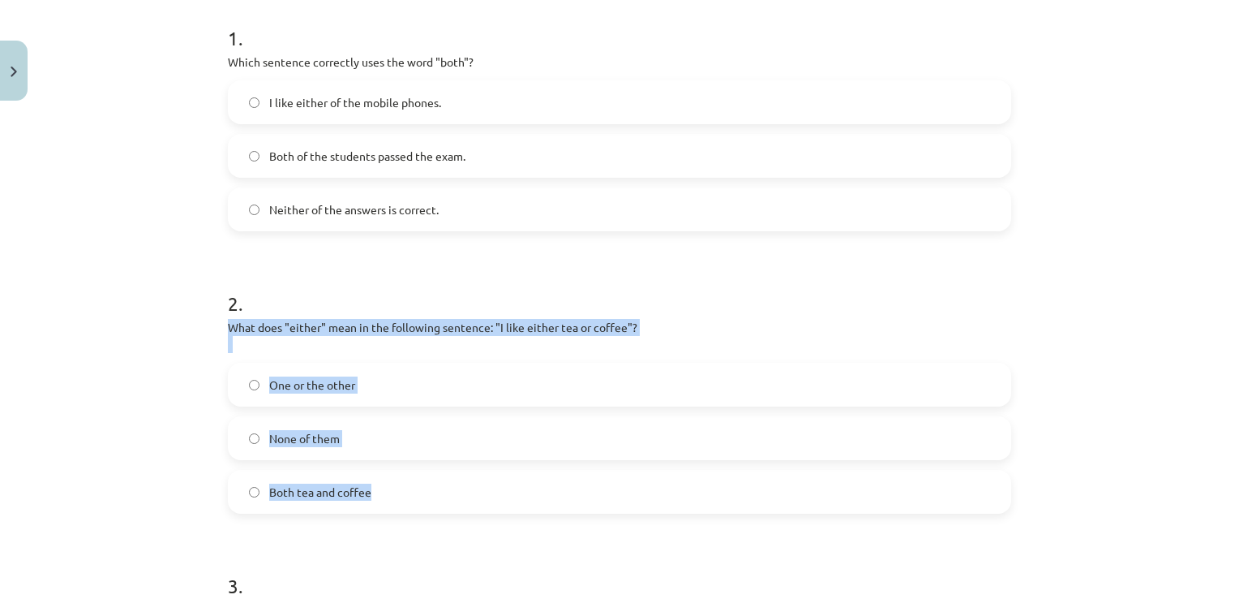
drag, startPoint x: 221, startPoint y: 326, endPoint x: 403, endPoint y: 466, distance: 229.0
click at [409, 470] on div "2 . What does "either" mean in the following sentence: "I like either tea or co…" at bounding box center [619, 389] width 783 height 250
drag, startPoint x: 403, startPoint y: 466, endPoint x: 324, endPoint y: 325, distance: 160.9
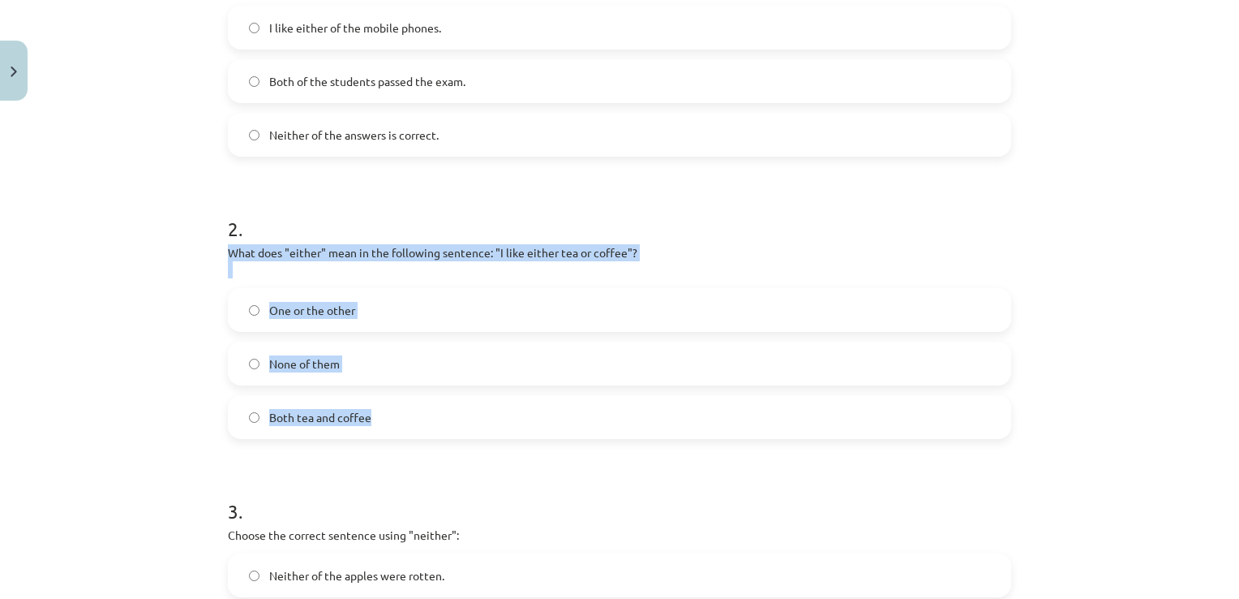
scroll to position [406, 0]
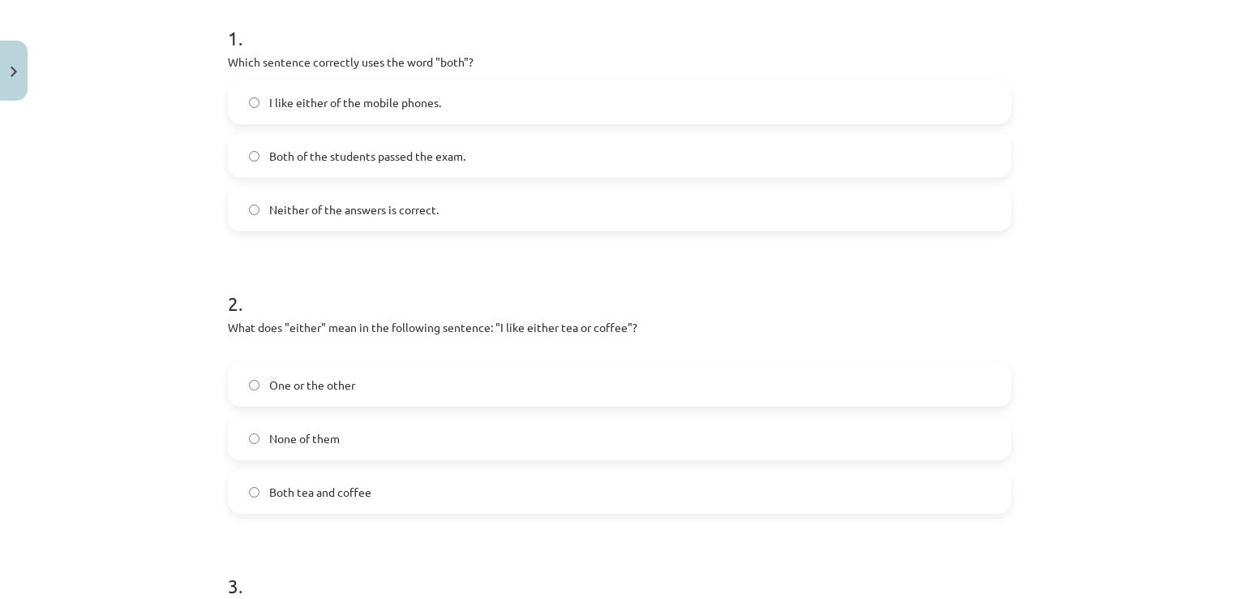
click at [320, 157] on span "Both of the students passed the exam." at bounding box center [367, 156] width 196 height 17
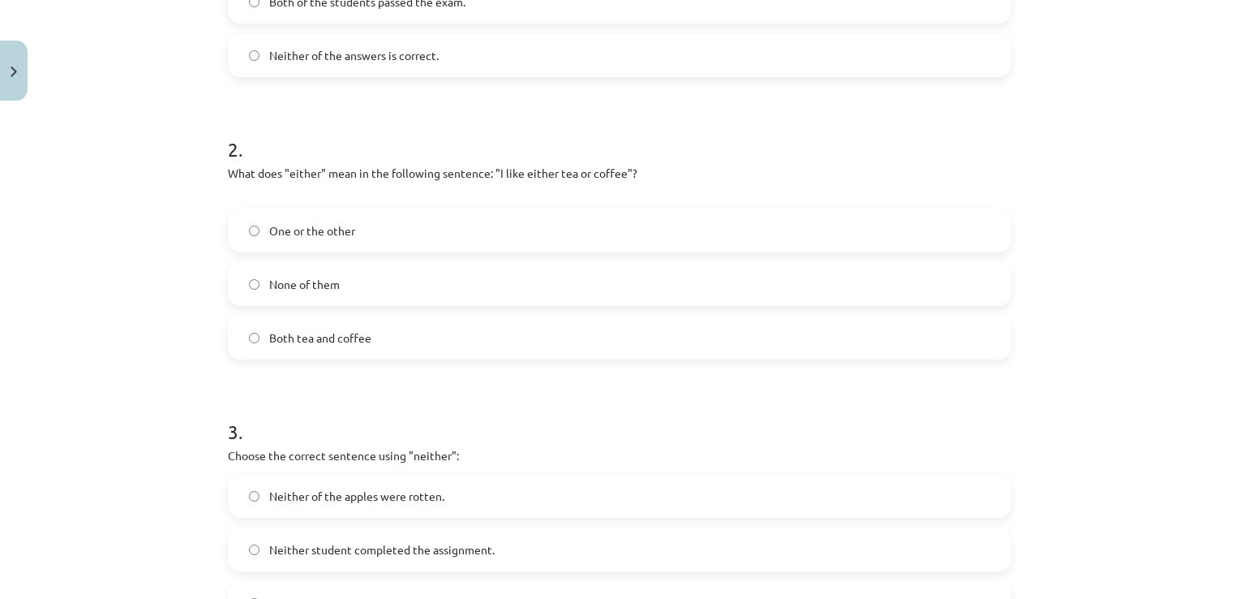
scroll to position [487, 0]
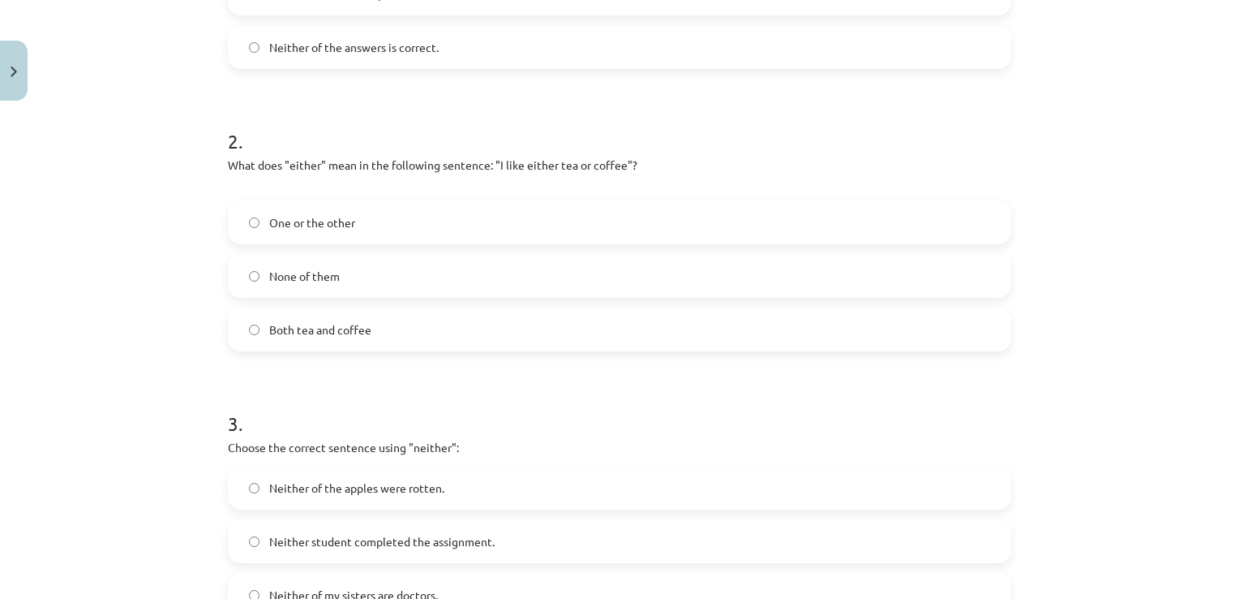
click at [356, 284] on label "None of them" at bounding box center [620, 275] width 780 height 41
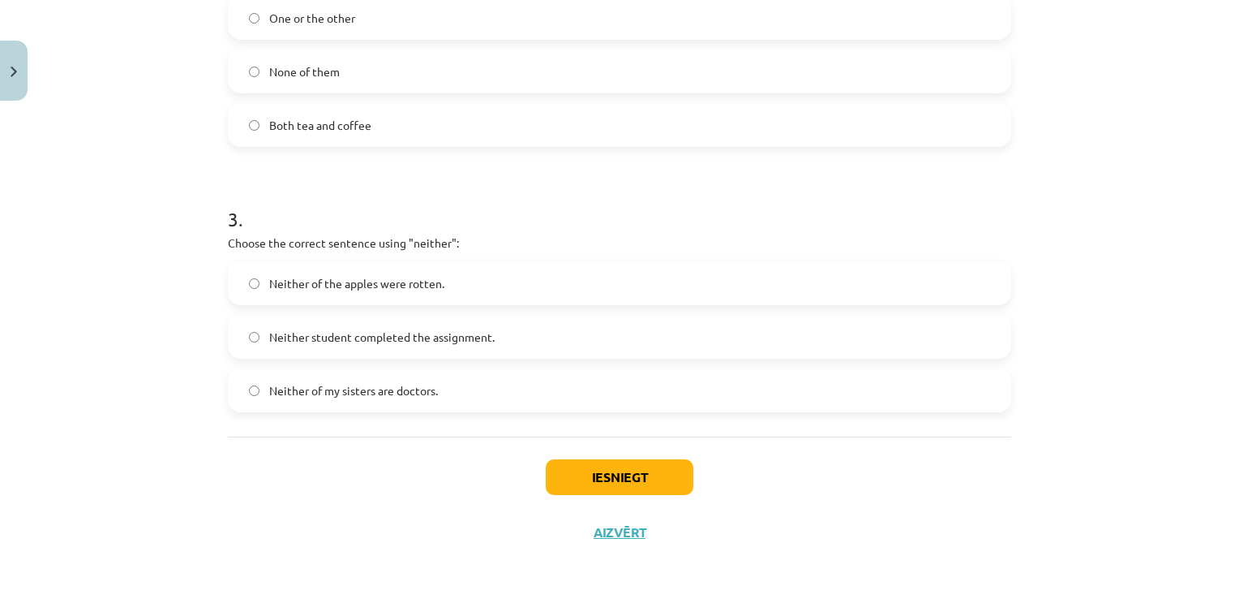
scroll to position [691, 0]
click at [328, 287] on span "Neither of the apples were rotten." at bounding box center [356, 283] width 175 height 17
click at [591, 498] on div "Iesniegt Aizvērt" at bounding box center [619, 493] width 783 height 114
click at [594, 465] on button "Iesniegt" at bounding box center [620, 477] width 148 height 36
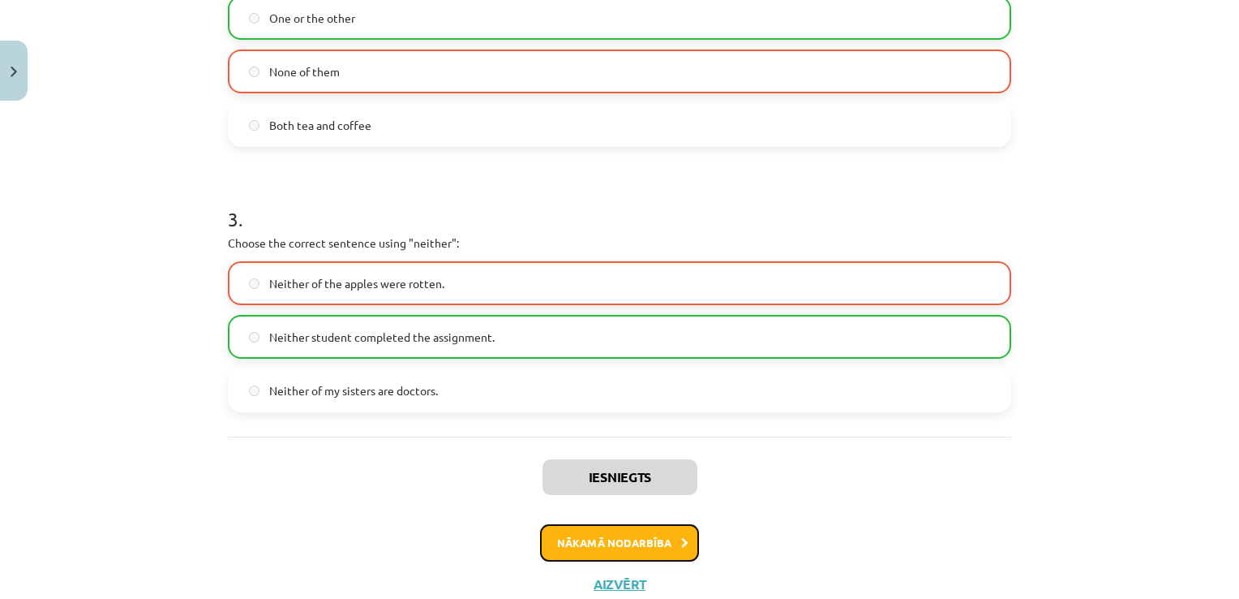
click at [612, 542] on button "Nākamā nodarbība" at bounding box center [619, 542] width 159 height 37
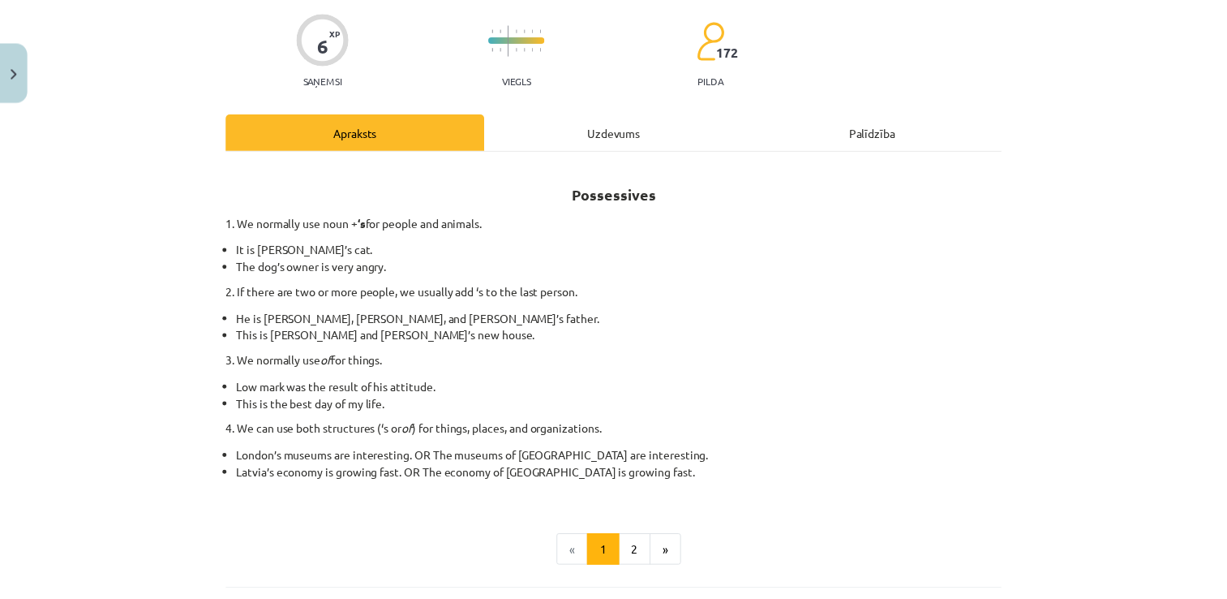
scroll to position [279, 0]
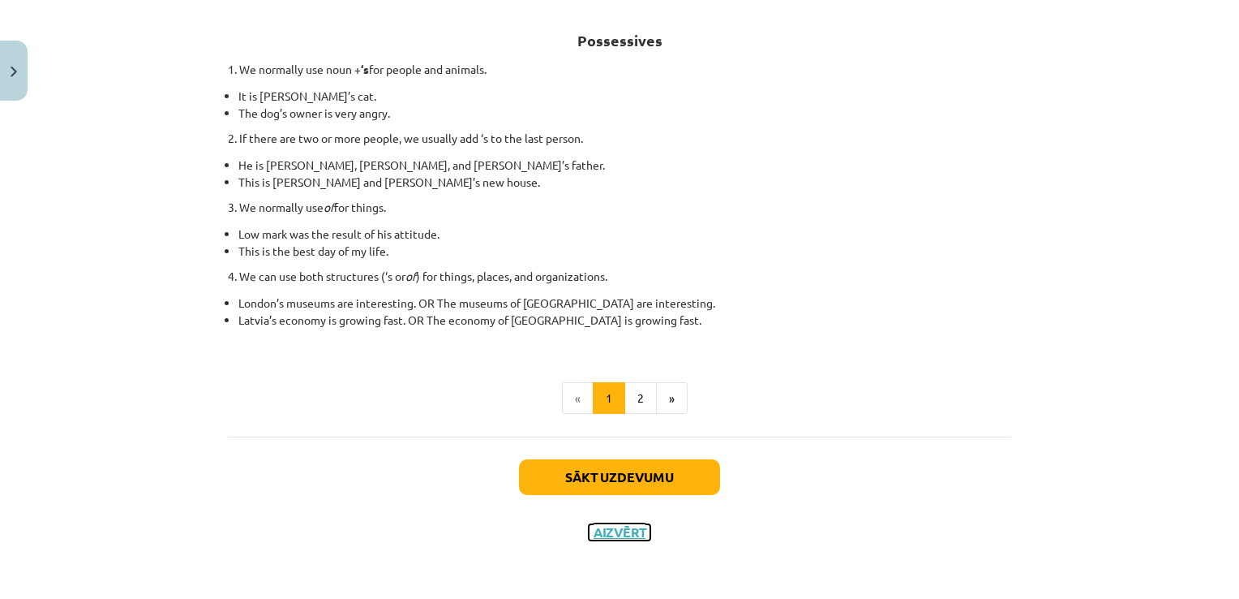
click at [595, 534] on button "Aizvērt" at bounding box center [620, 532] width 62 height 16
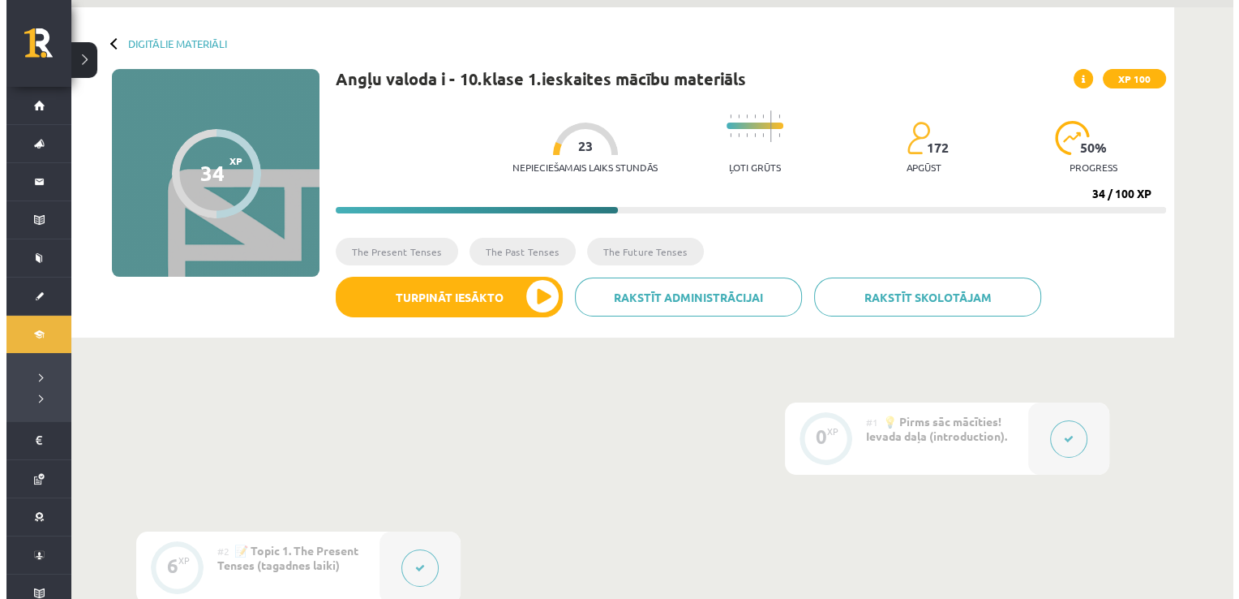
scroll to position [0, 0]
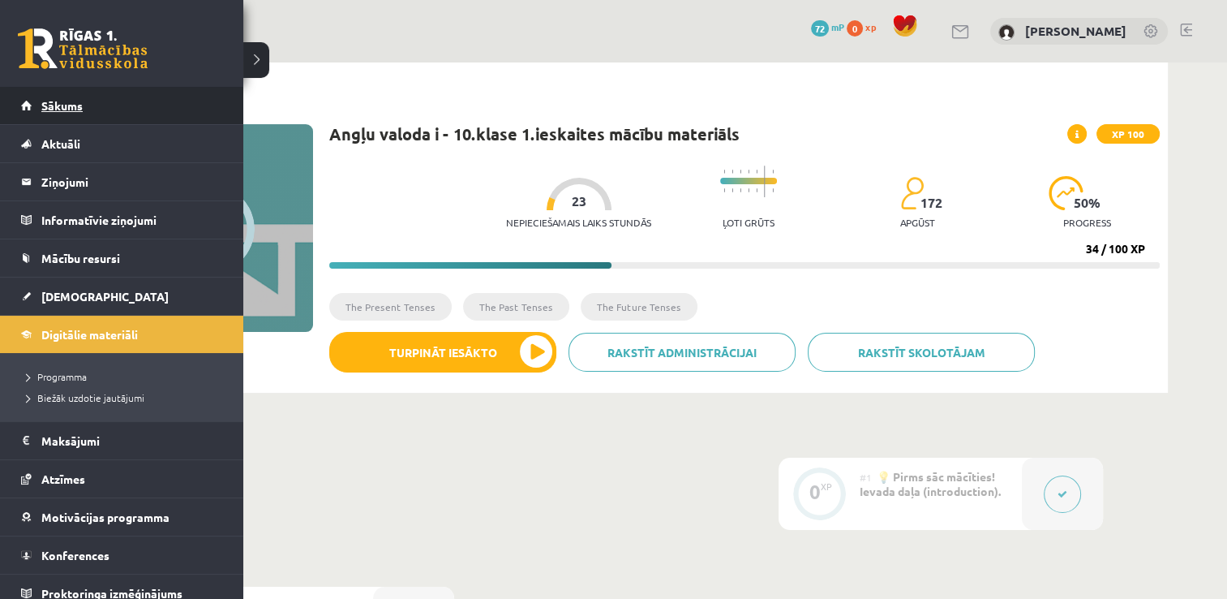
click at [61, 107] on span "Sākums" at bounding box center [61, 105] width 41 height 15
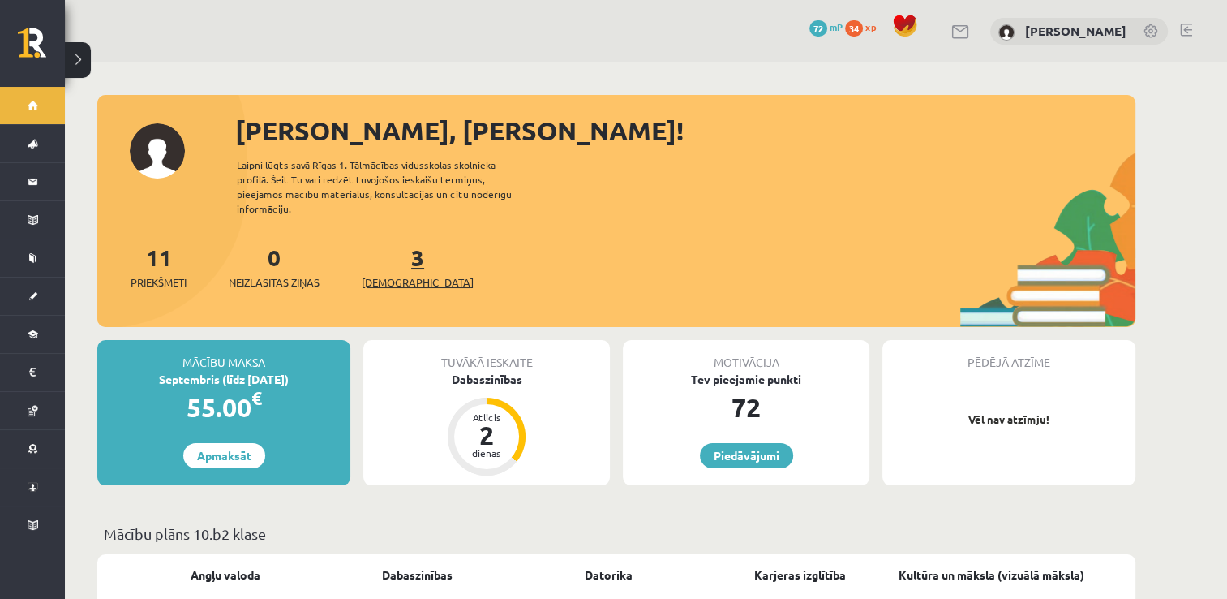
click at [410, 274] on span "[DEMOGRAPHIC_DATA]" at bounding box center [418, 282] width 112 height 16
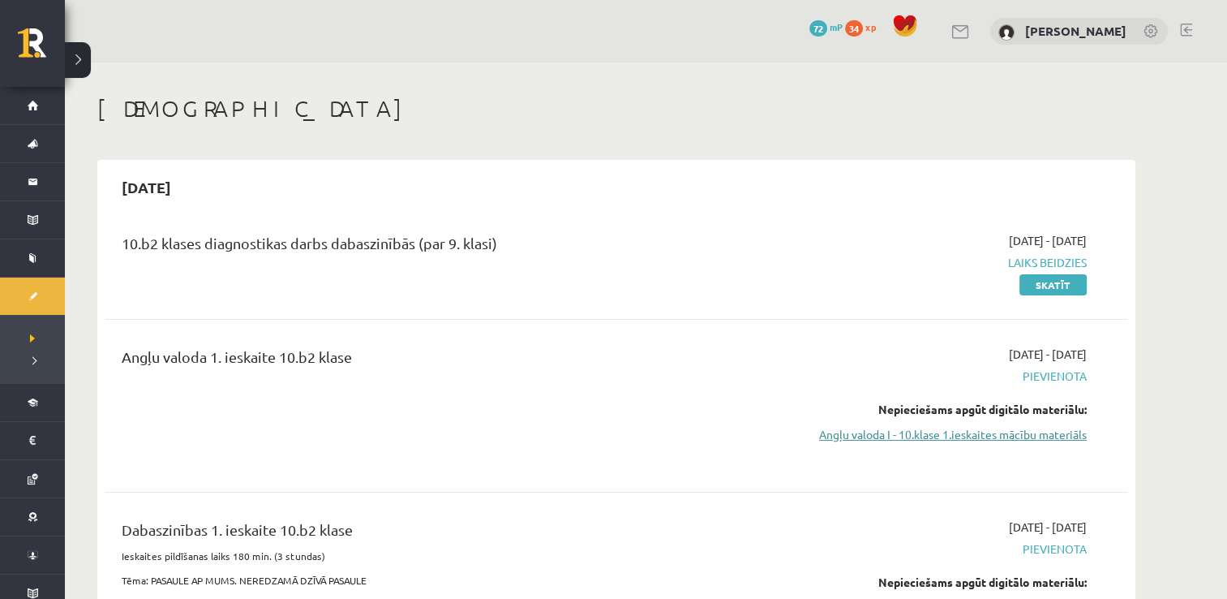
click at [982, 433] on link "Angļu valoda I - 10.klase 1.ieskaites mācību materiāls" at bounding box center [934, 434] width 306 height 17
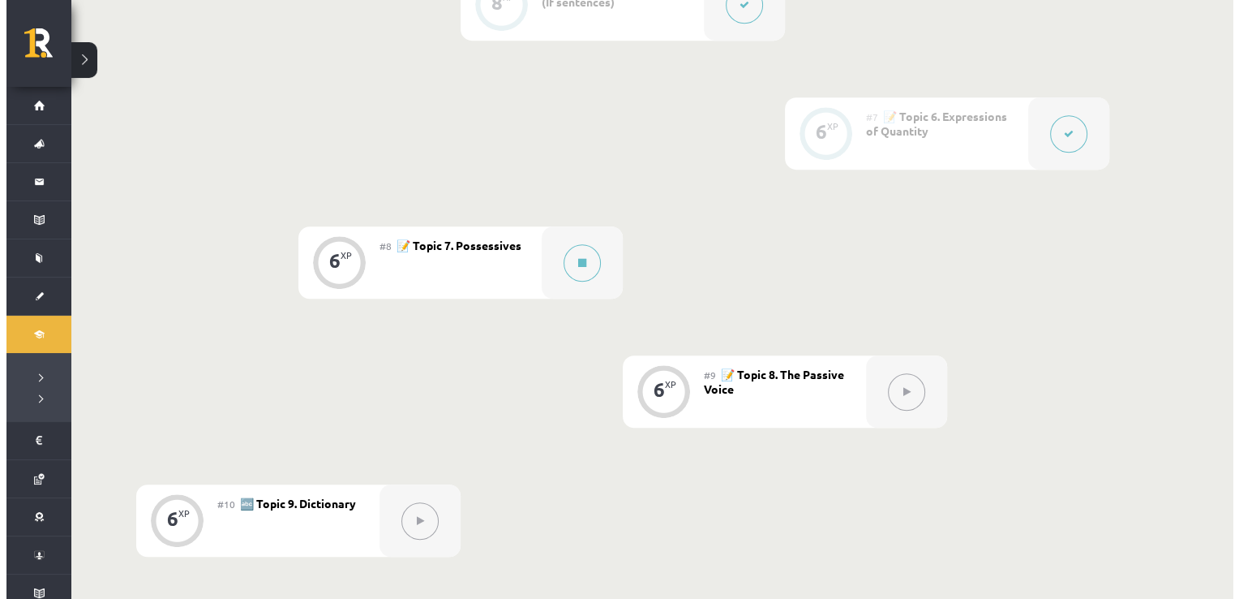
scroll to position [1135, 0]
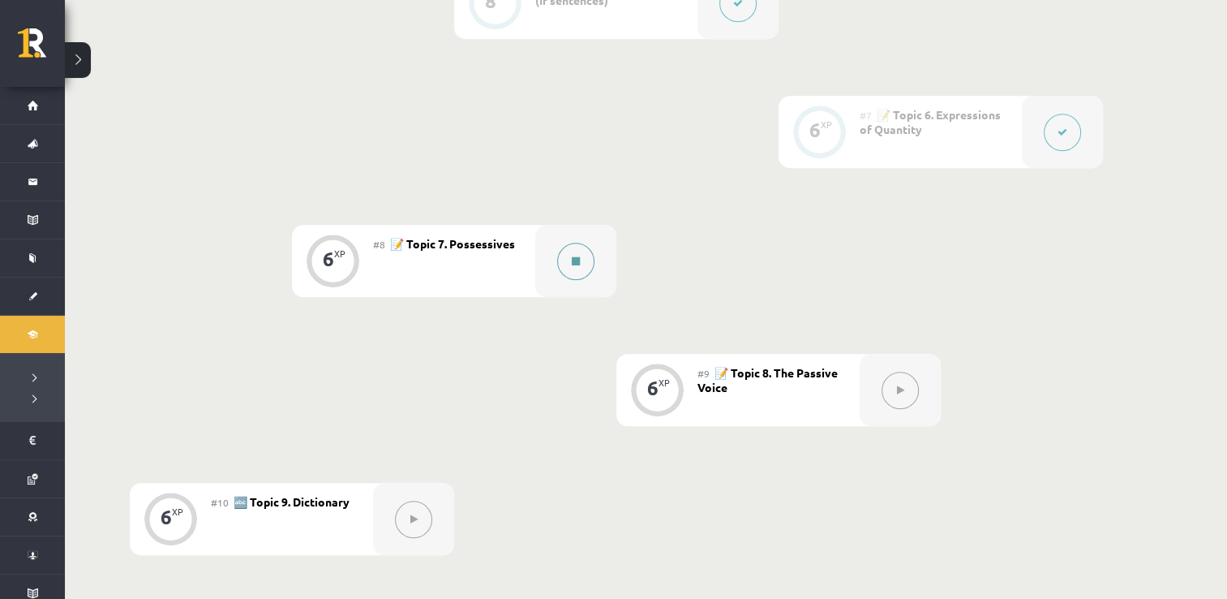
click at [569, 259] on button at bounding box center [575, 260] width 37 height 37
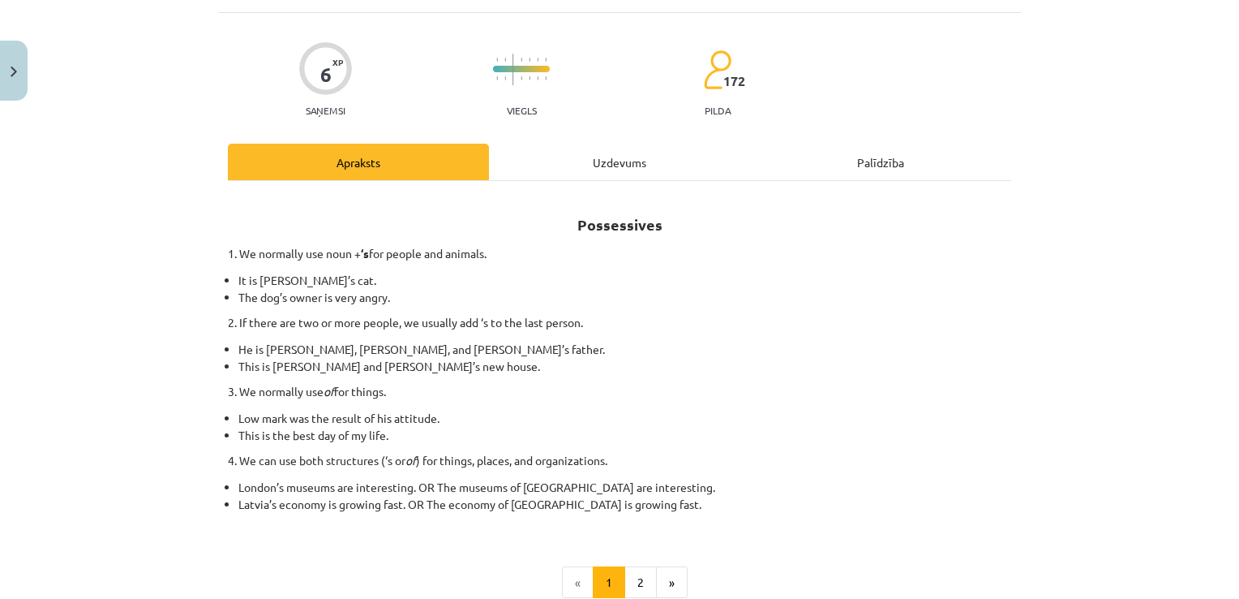
scroll to position [279, 0]
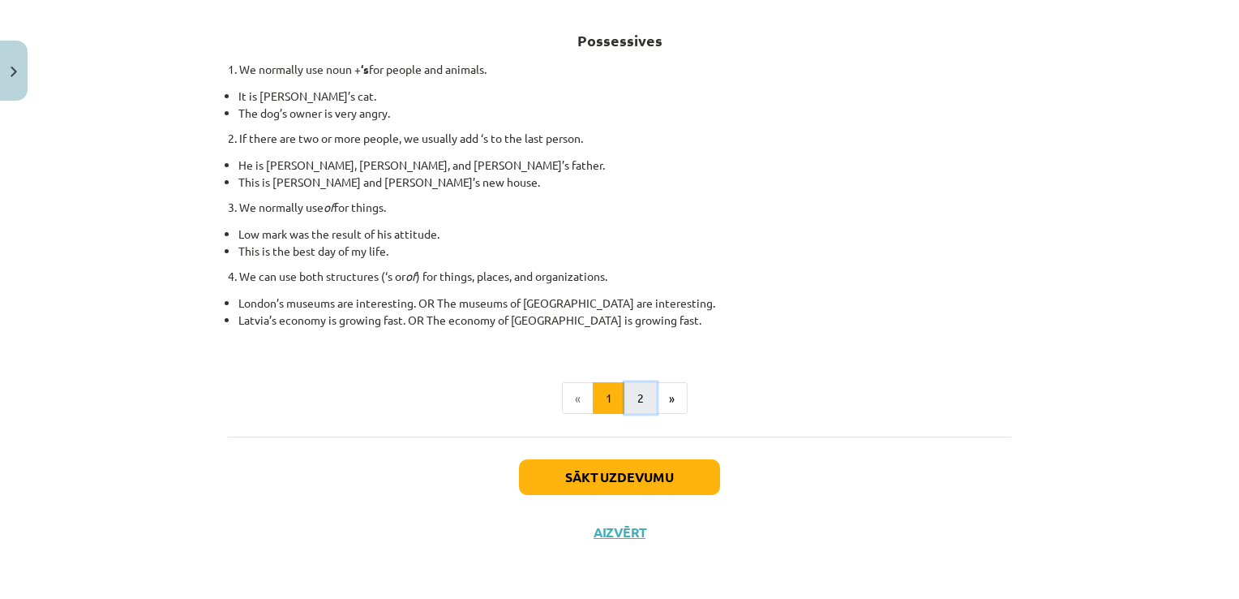
click at [627, 397] on button "2" at bounding box center [640, 398] width 32 height 32
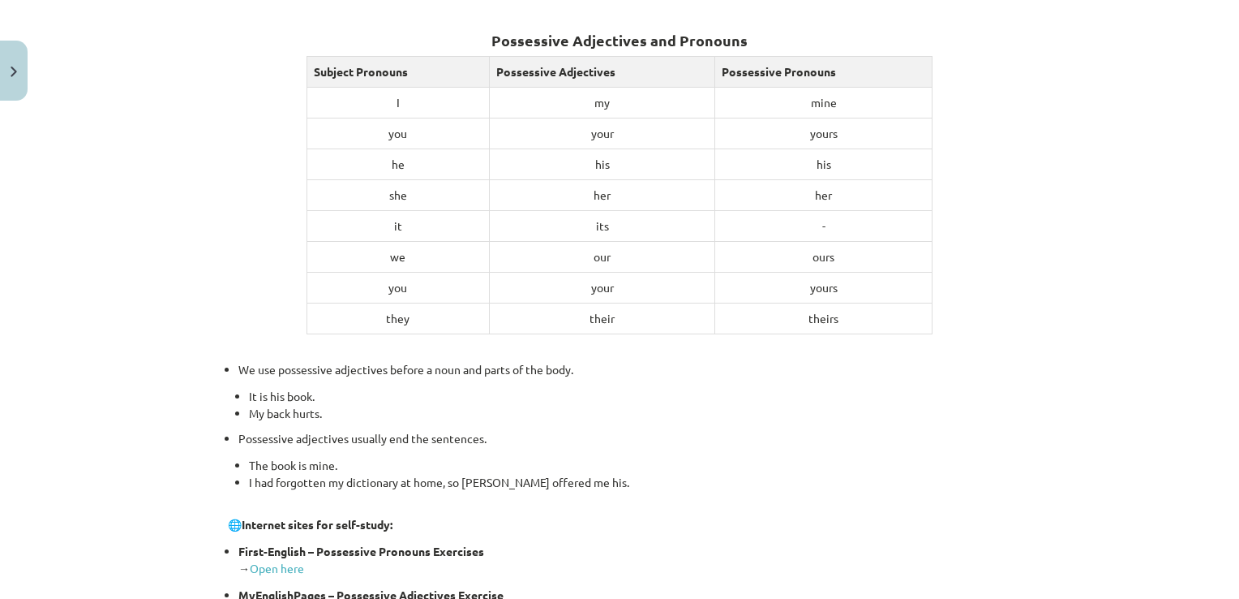
scroll to position [640, 0]
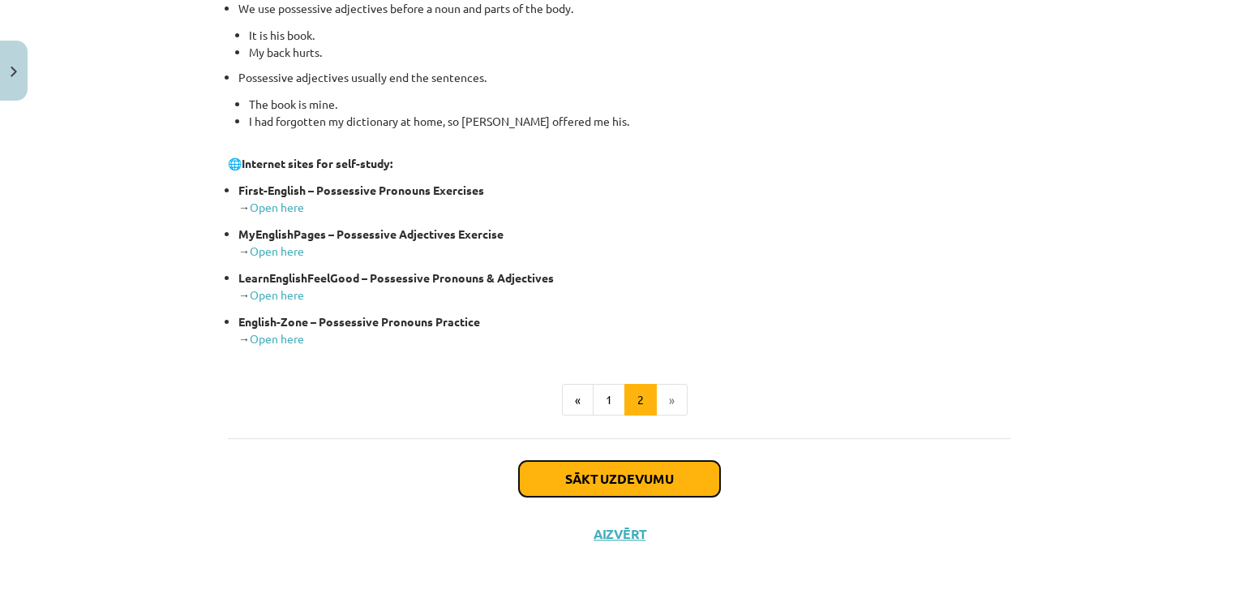
click at [613, 491] on button "Sākt uzdevumu" at bounding box center [619, 479] width 201 height 36
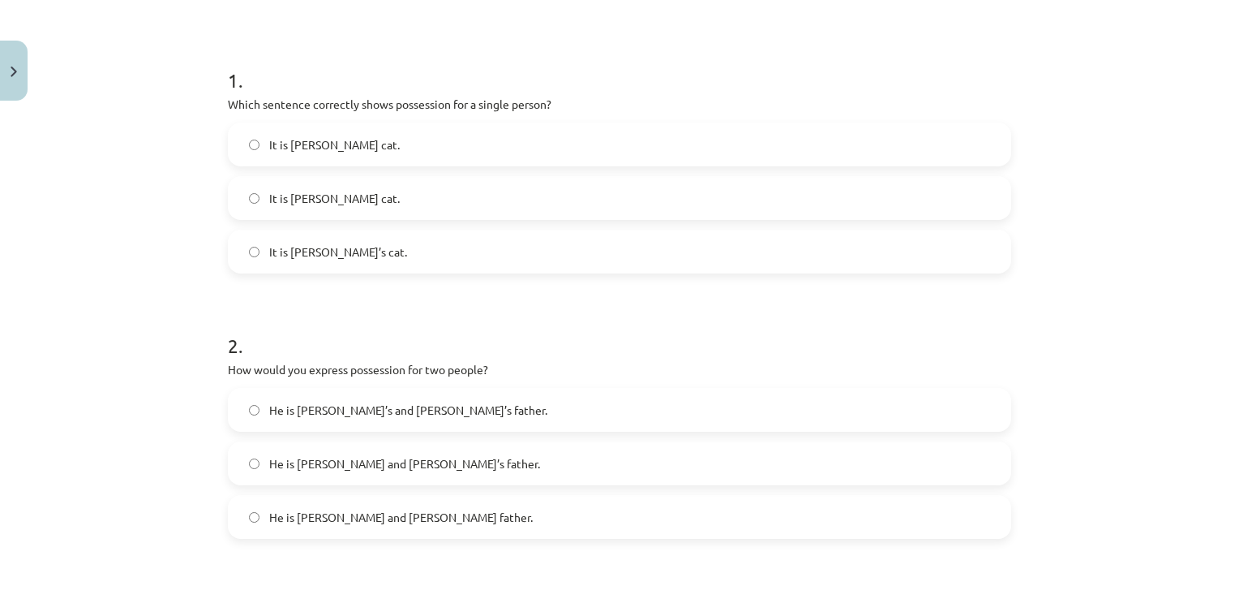
scroll to position [284, 0]
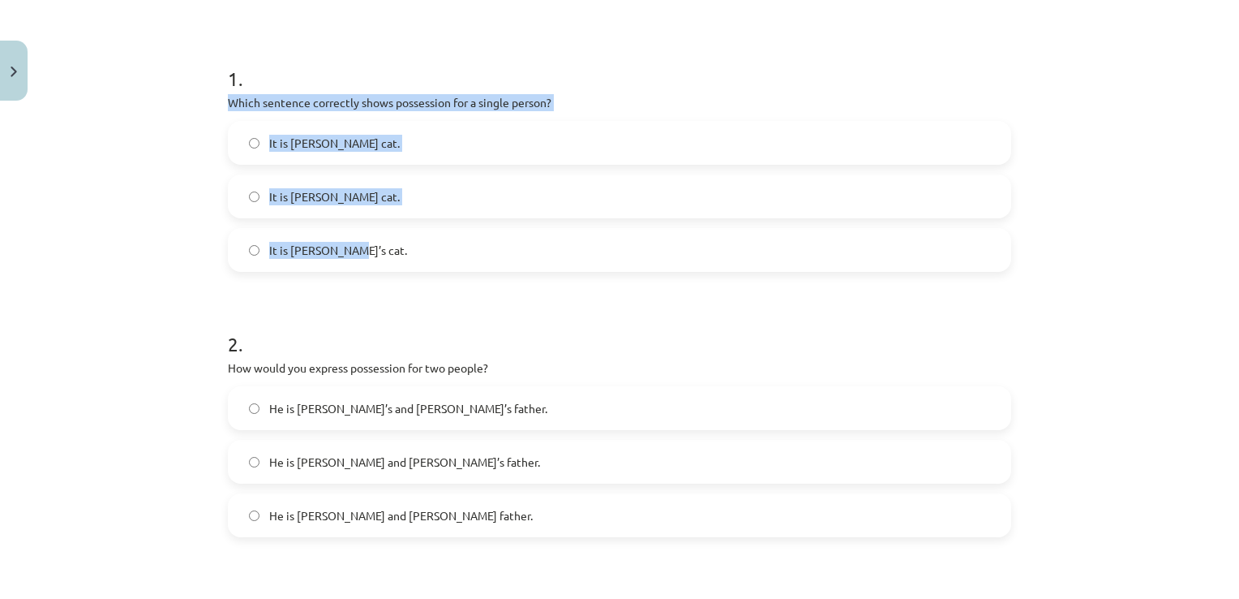
drag, startPoint x: 221, startPoint y: 99, endPoint x: 341, endPoint y: 251, distance: 194.0
click at [341, 251] on div "1 . Which sentence correctly shows possession for a single person? It is [PERSO…" at bounding box center [619, 155] width 783 height 233
drag, startPoint x: 341, startPoint y: 251, endPoint x: 280, endPoint y: 95, distance: 167.9
copy div "Which sentence correctly shows possession for a single person? It is Janes cat.…"
click at [204, 107] on div "Mācību tēma: Angļu valoda i - 10.klase 1.ieskaites mācību materiāls #8 📝 Topic …" at bounding box center [619, 299] width 1239 height 599
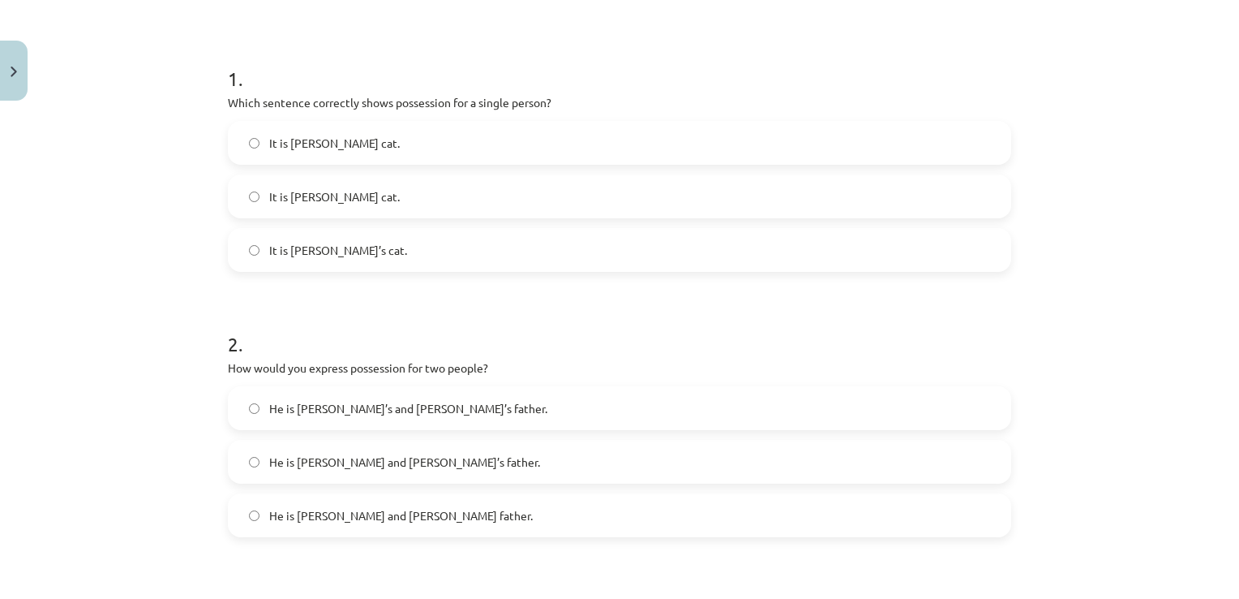
click at [257, 251] on label "It is Jane’s cat." at bounding box center [620, 250] width 780 height 41
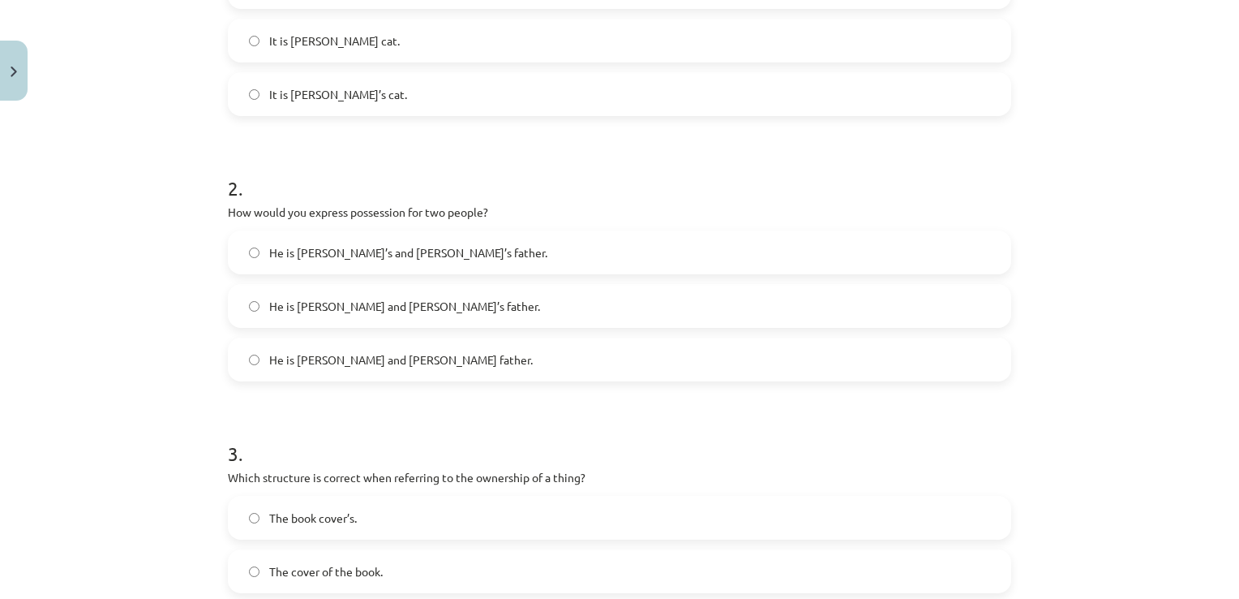
scroll to position [446, 0]
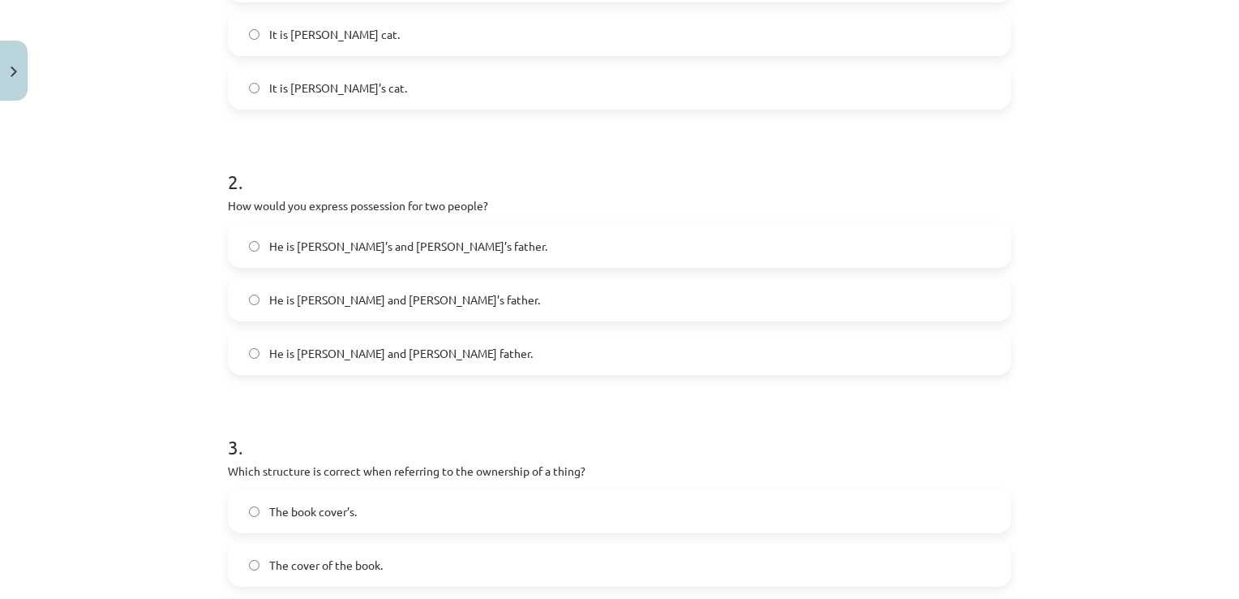
click at [260, 235] on label "He is Alice’s and James’s father." at bounding box center [620, 245] width 780 height 41
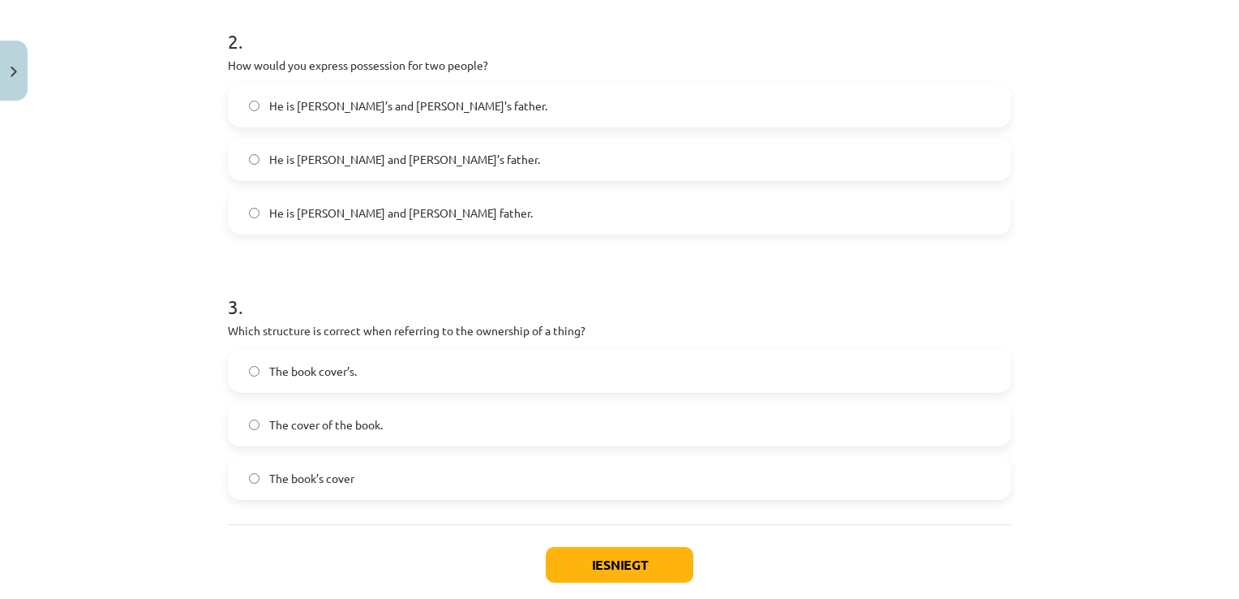
scroll to position [675, 0]
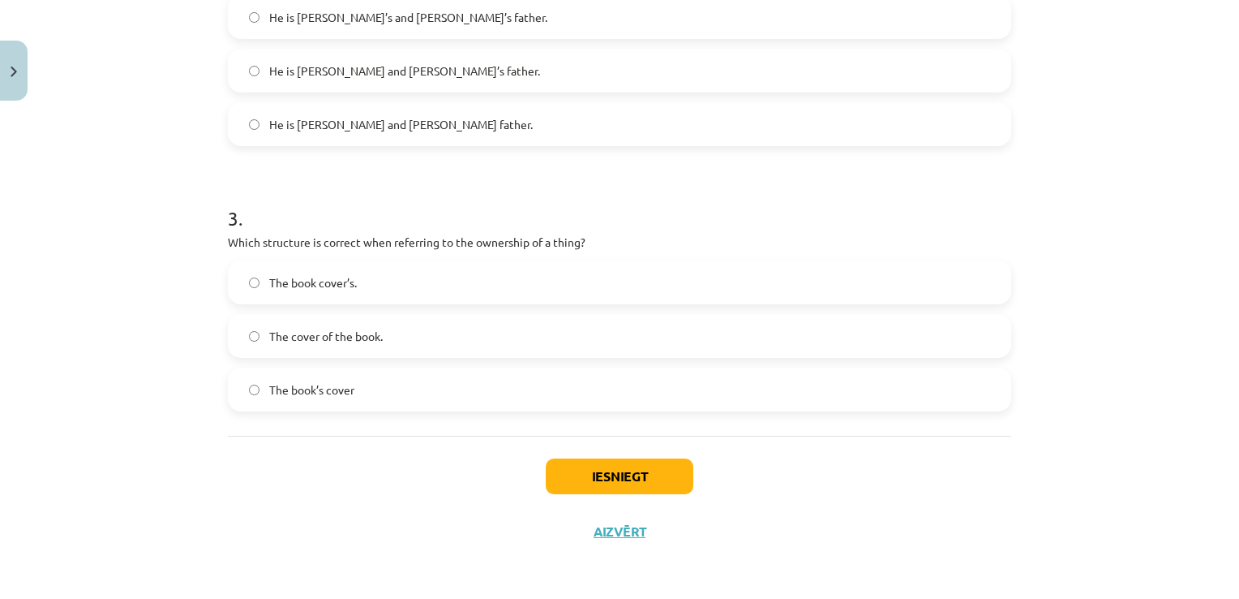
click at [269, 277] on span "The book cover’s." at bounding box center [313, 282] width 88 height 17
click at [259, 389] on label "The book’s cover" at bounding box center [620, 389] width 780 height 41
click at [566, 478] on button "Iesniegt" at bounding box center [620, 476] width 148 height 36
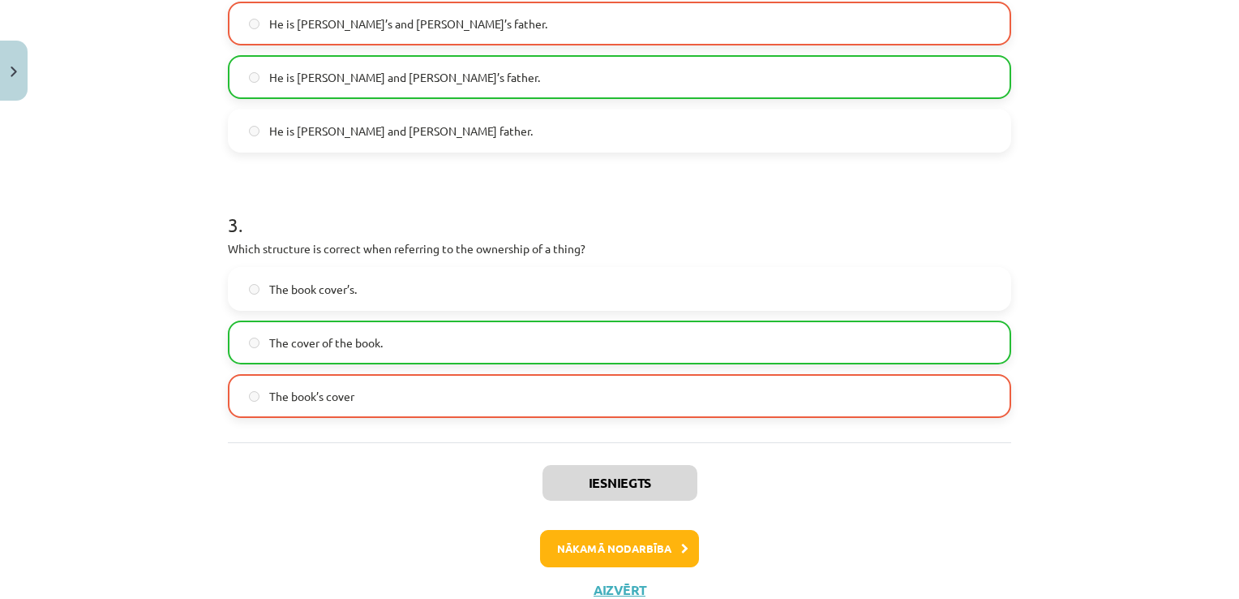
scroll to position [726, 0]
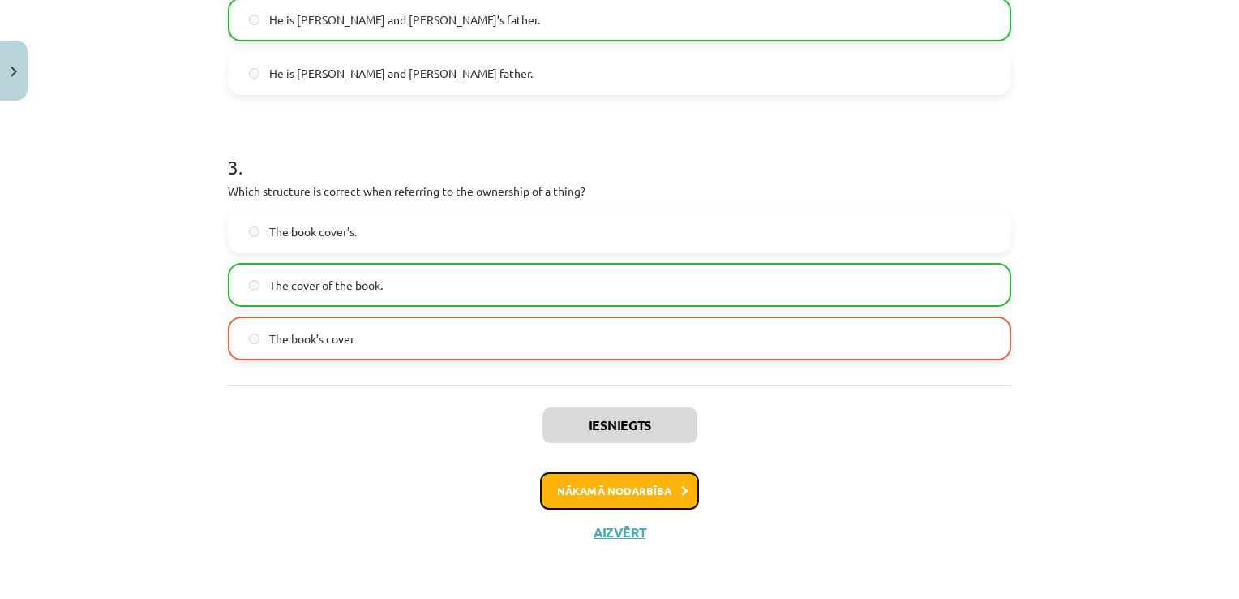
click at [613, 489] on button "Nākamā nodarbība" at bounding box center [619, 490] width 159 height 37
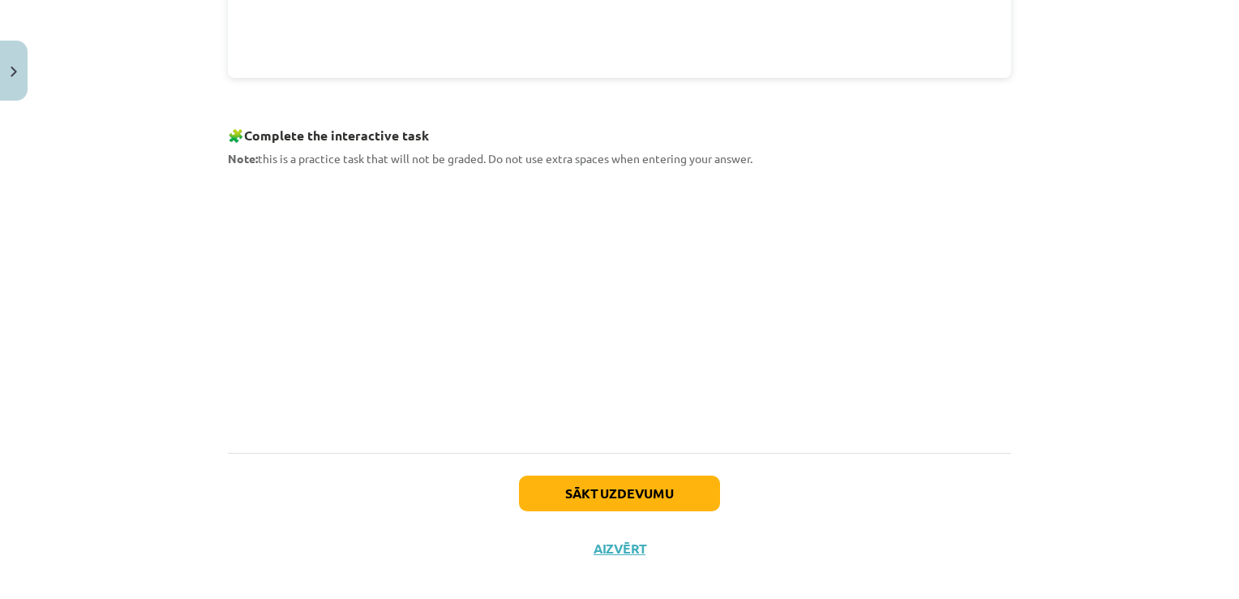
scroll to position [772, 0]
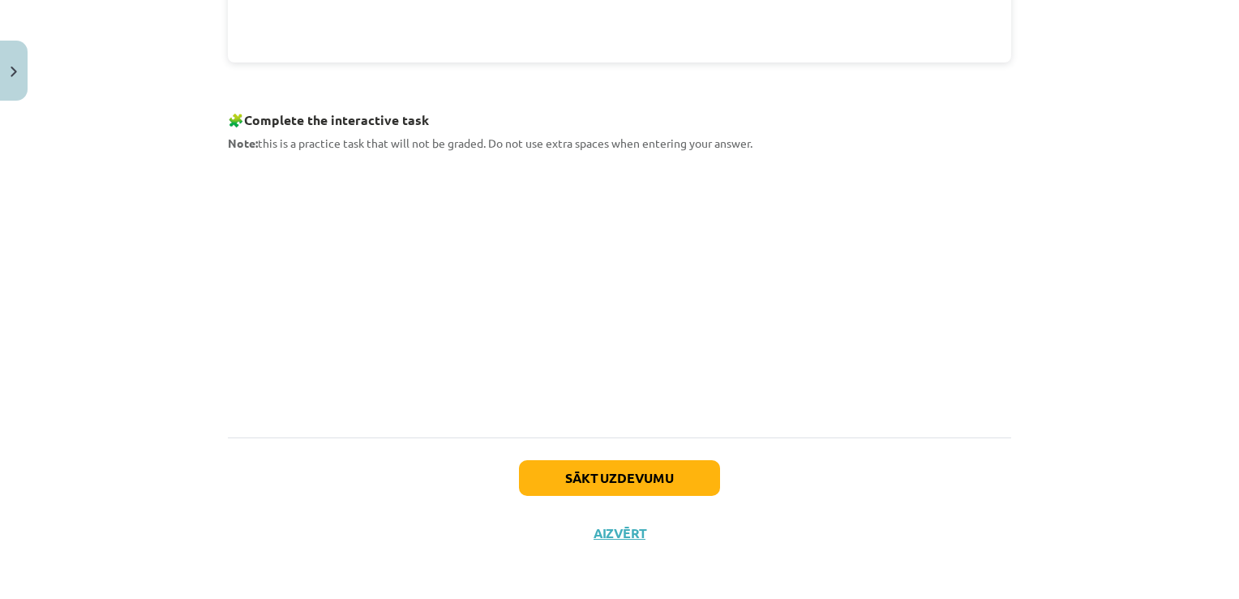
click at [607, 539] on div "Sākt uzdevumu Aizvērt" at bounding box center [619, 494] width 783 height 114
click at [603, 531] on button "Aizvērt" at bounding box center [620, 533] width 62 height 16
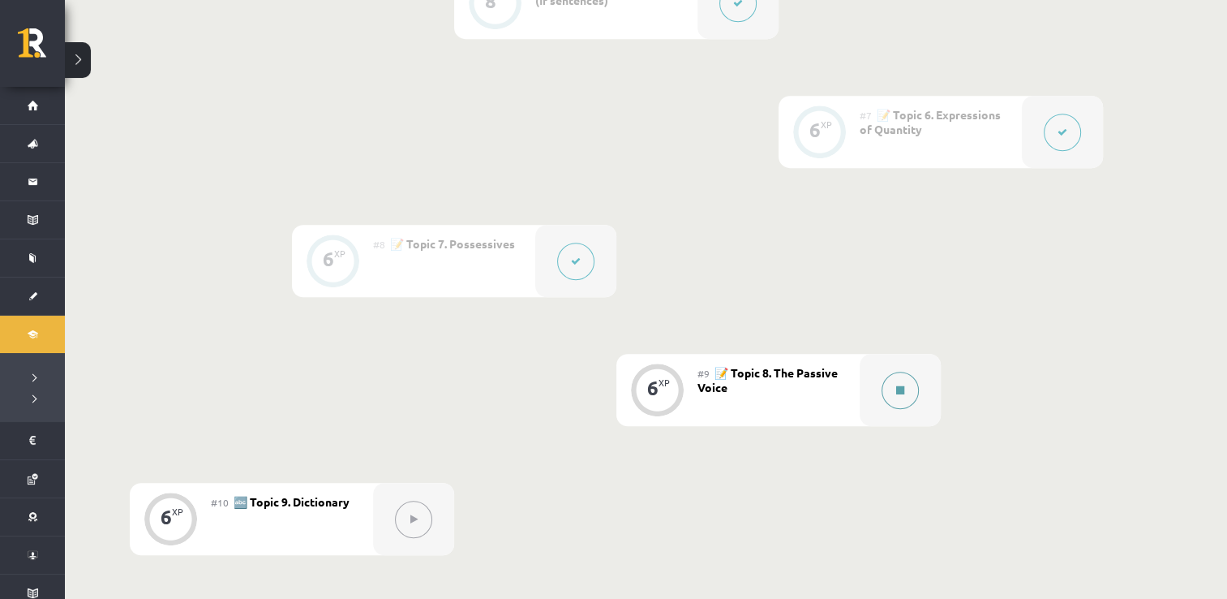
click at [900, 385] on icon at bounding box center [900, 390] width 8 height 10
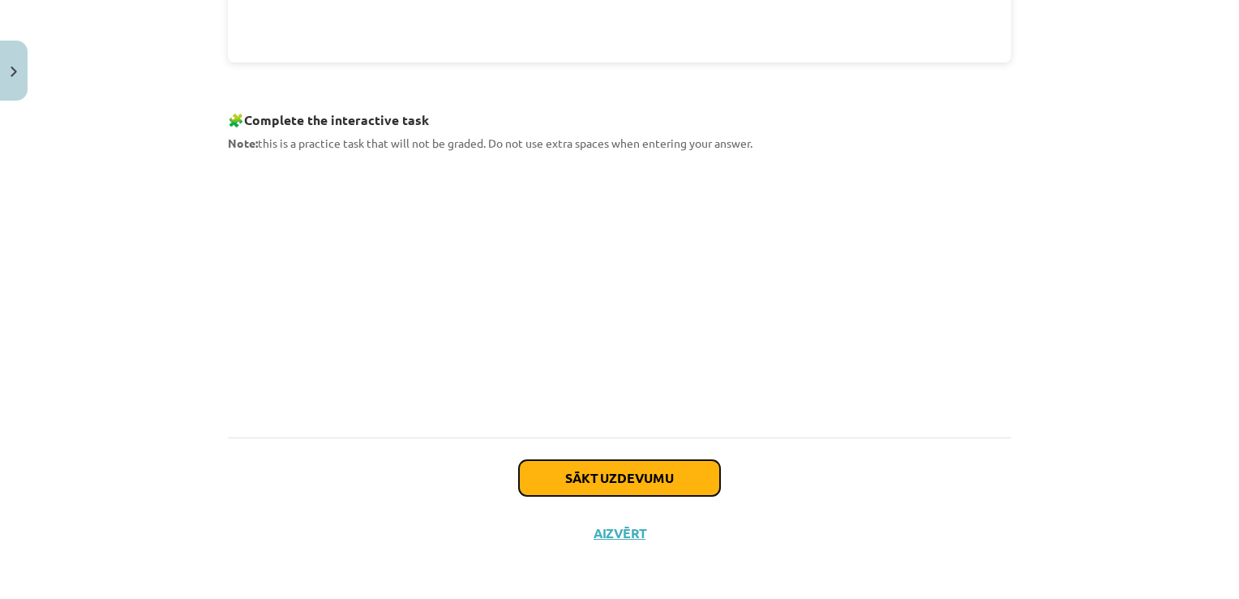
click at [620, 477] on button "Sākt uzdevumu" at bounding box center [619, 478] width 201 height 36
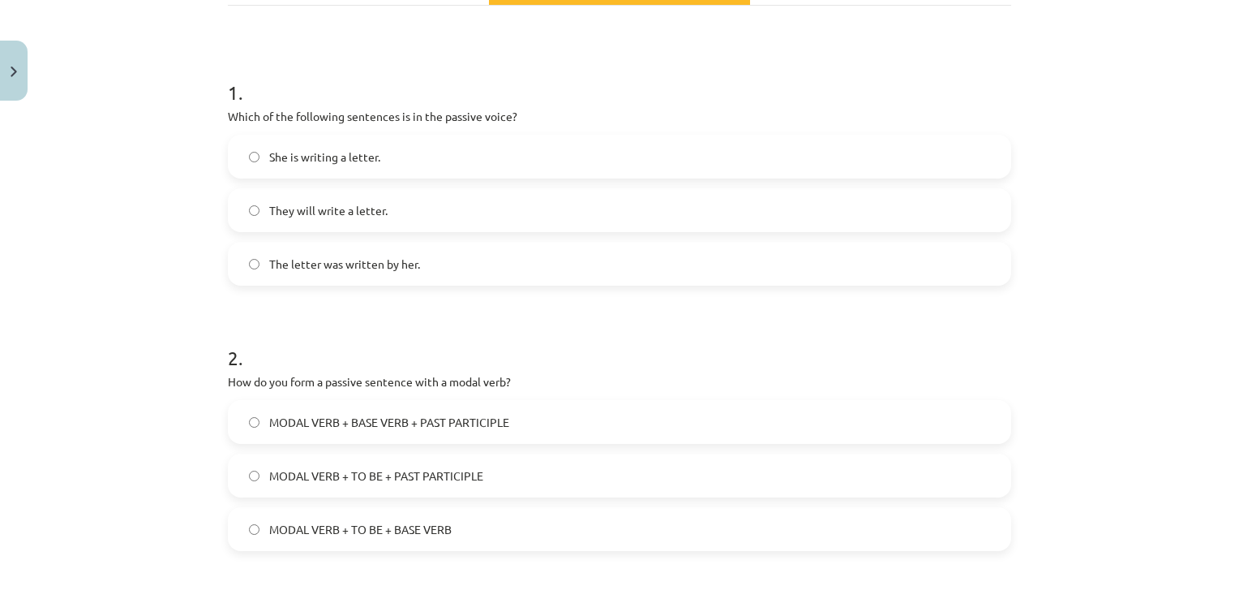
scroll to position [269, 0]
click at [264, 252] on label "The letter was written by her." at bounding box center [620, 264] width 780 height 41
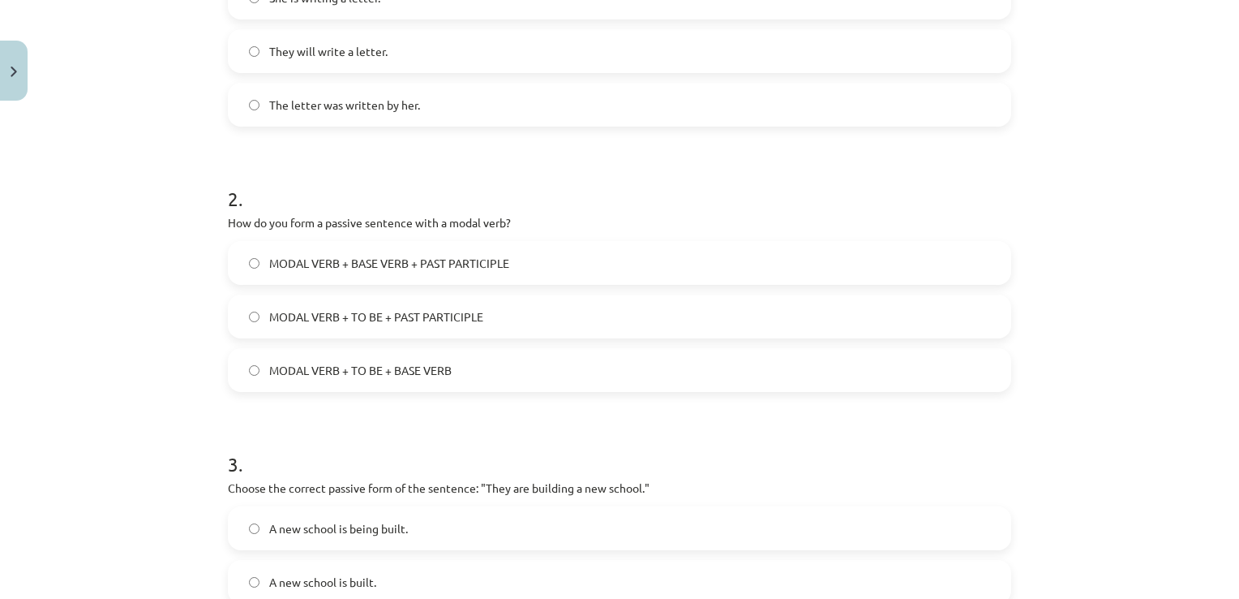
scroll to position [431, 0]
click at [279, 314] on span "MODAL VERB + TO BE + PAST PARTICIPLE" at bounding box center [376, 314] width 214 height 17
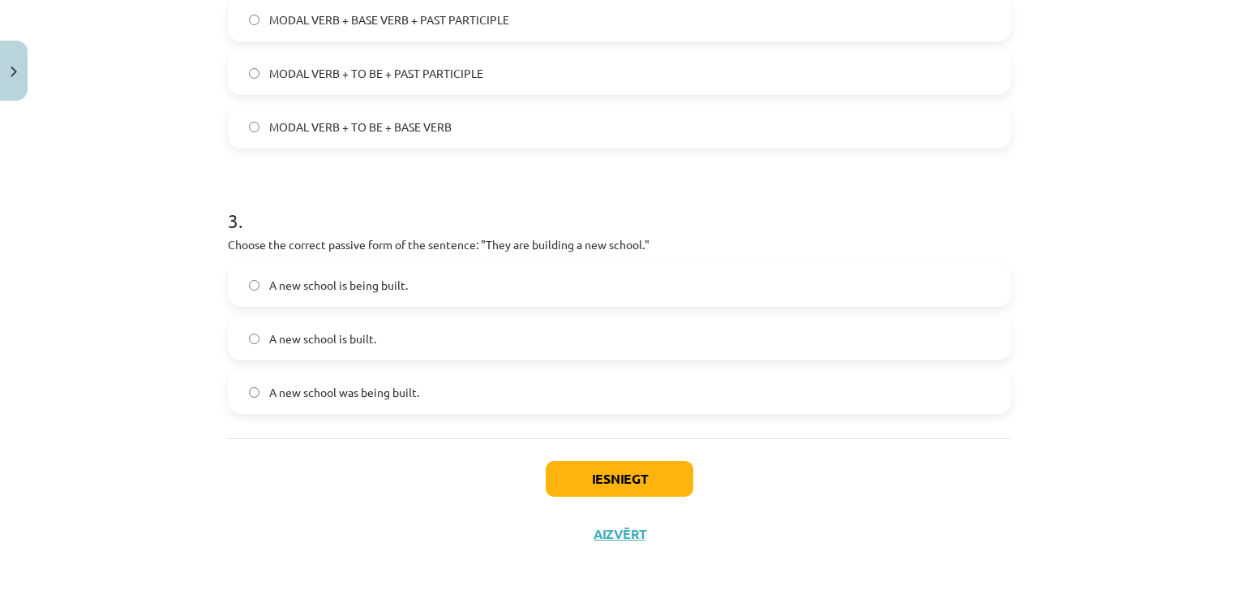
scroll to position [675, 0]
click at [568, 480] on button "Iesniegt" at bounding box center [620, 476] width 148 height 36
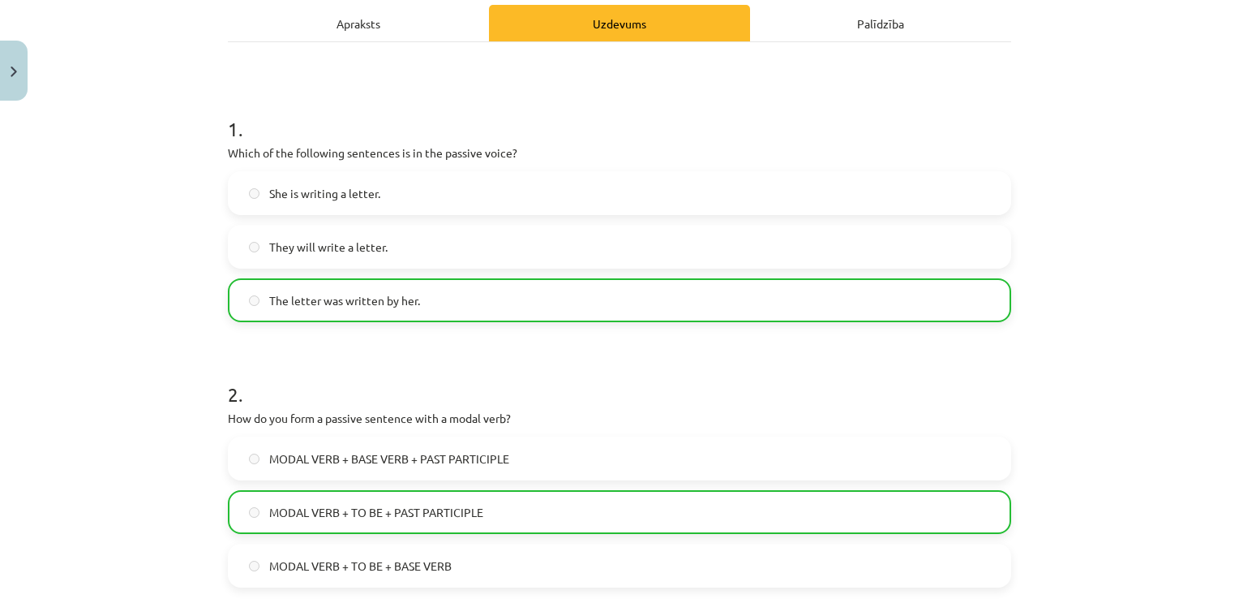
scroll to position [726, 0]
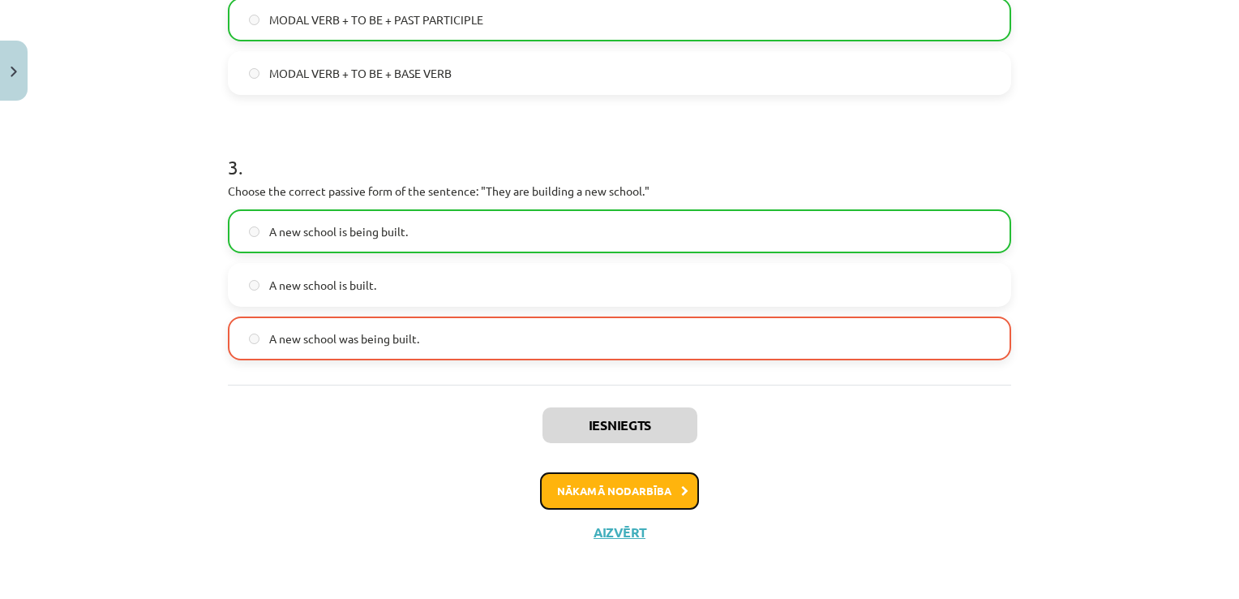
click at [639, 485] on button "Nākamā nodarbība" at bounding box center [619, 490] width 159 height 37
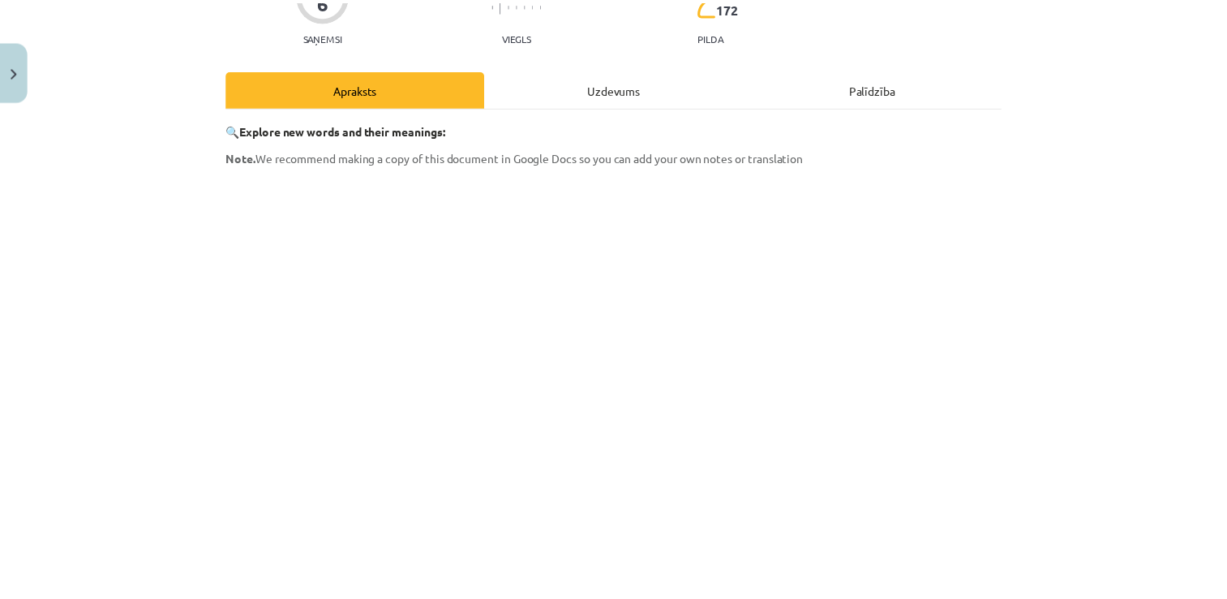
scroll to position [448, 0]
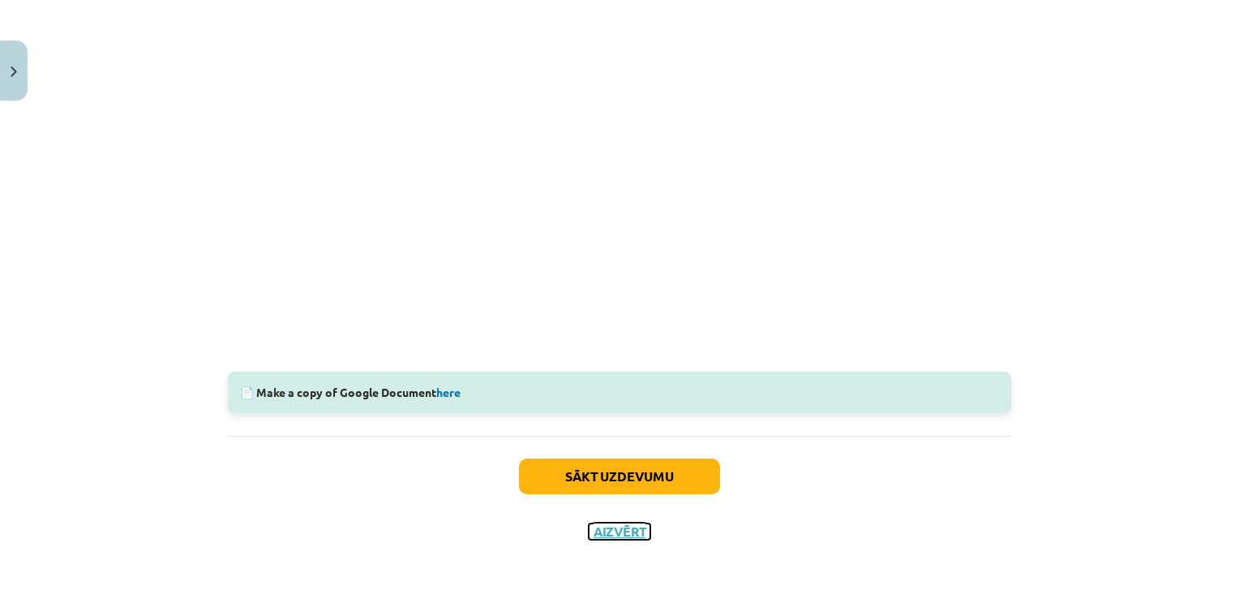
click at [608, 530] on button "Aizvērt" at bounding box center [620, 531] width 62 height 16
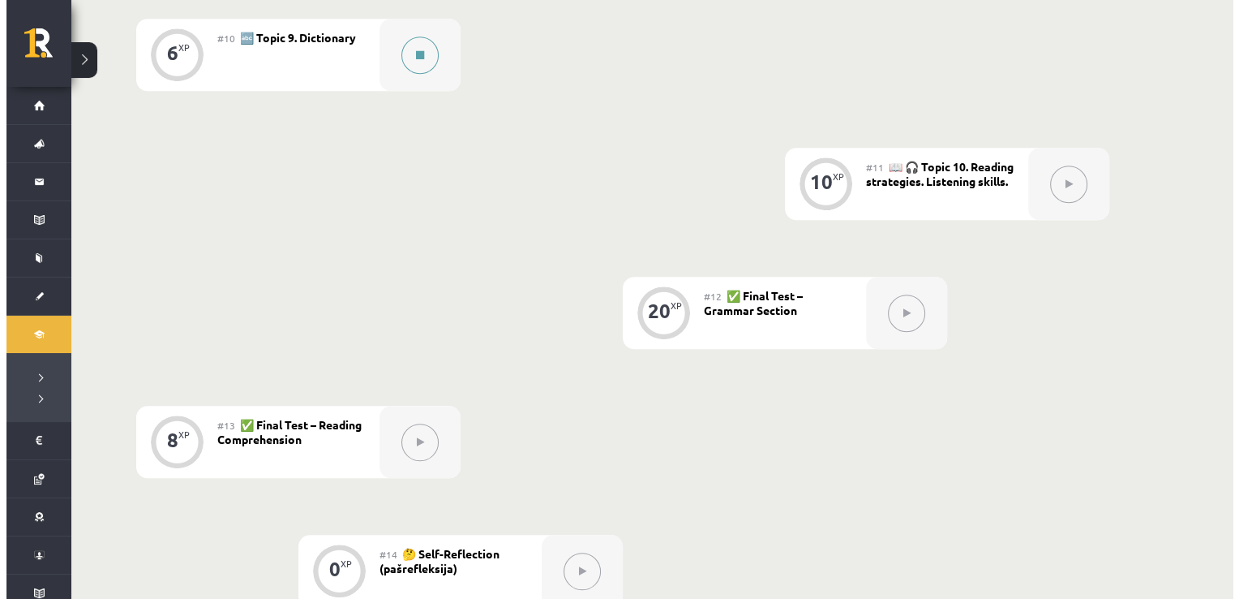
scroll to position [1541, 0]
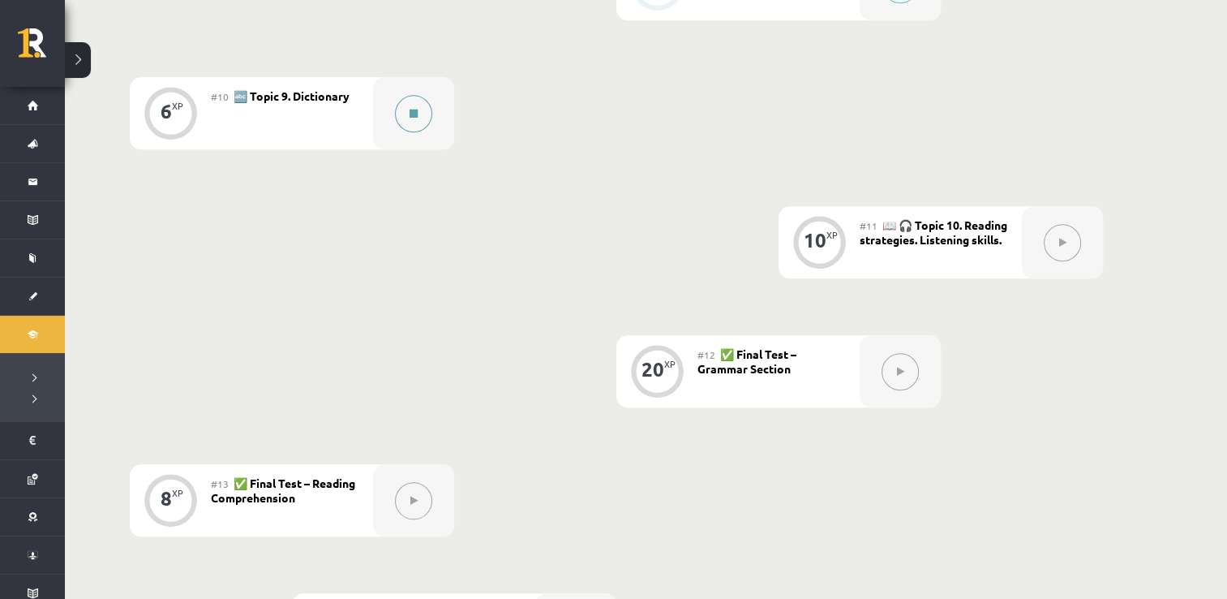
click at [421, 104] on button at bounding box center [413, 113] width 37 height 37
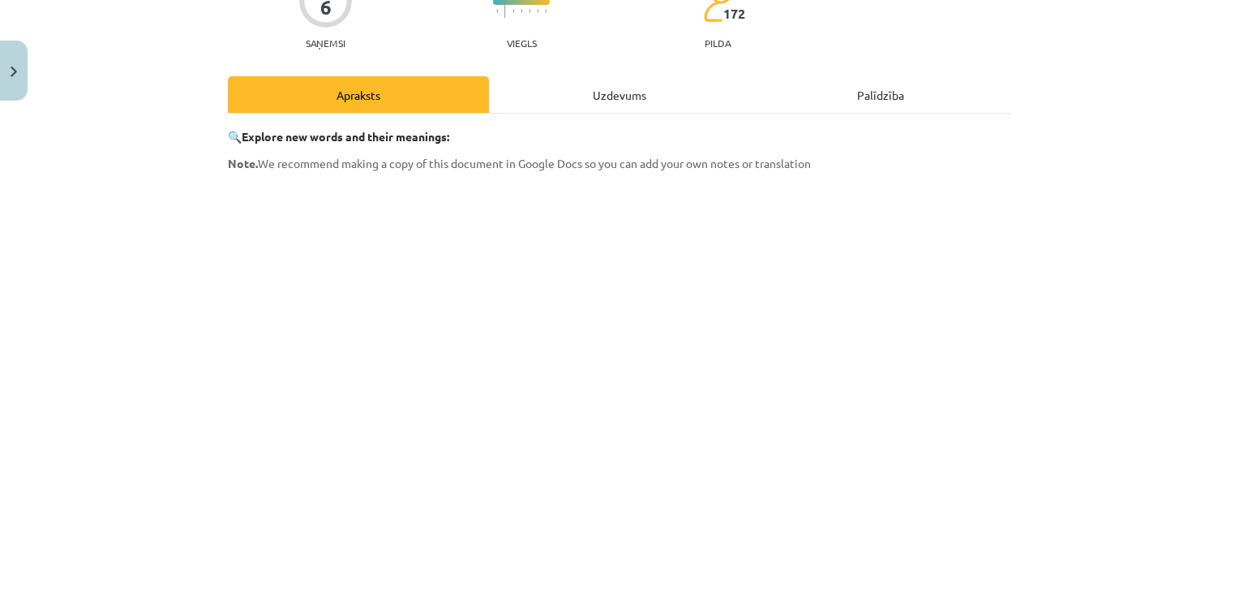
scroll to position [448, 0]
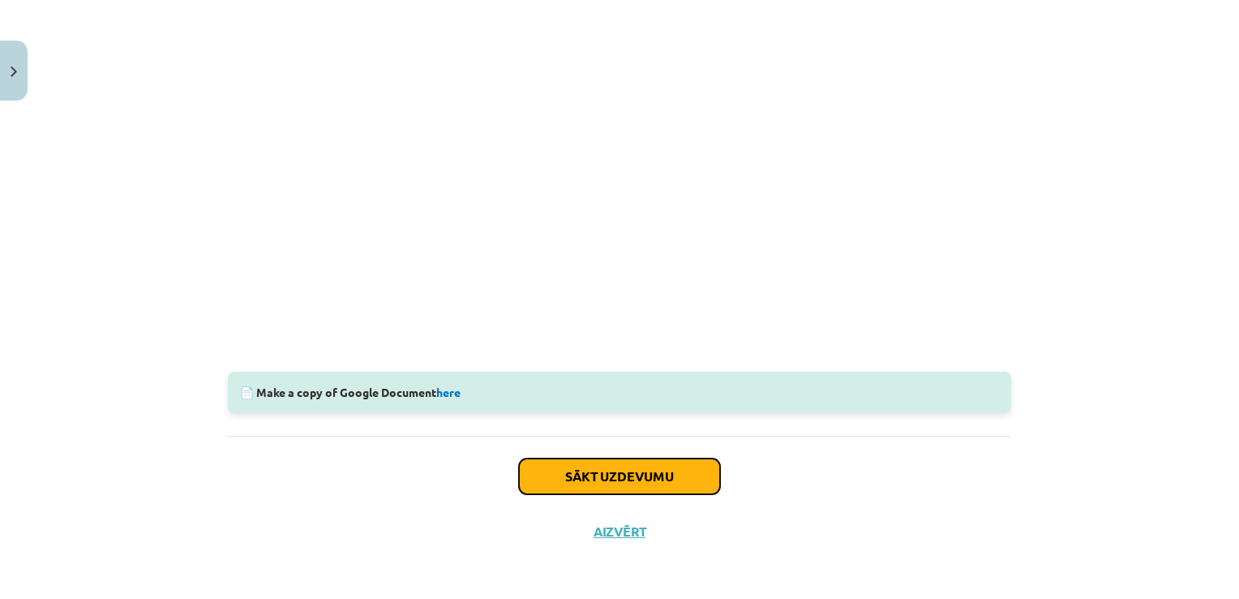
click at [627, 486] on button "Sākt uzdevumu" at bounding box center [619, 476] width 201 height 36
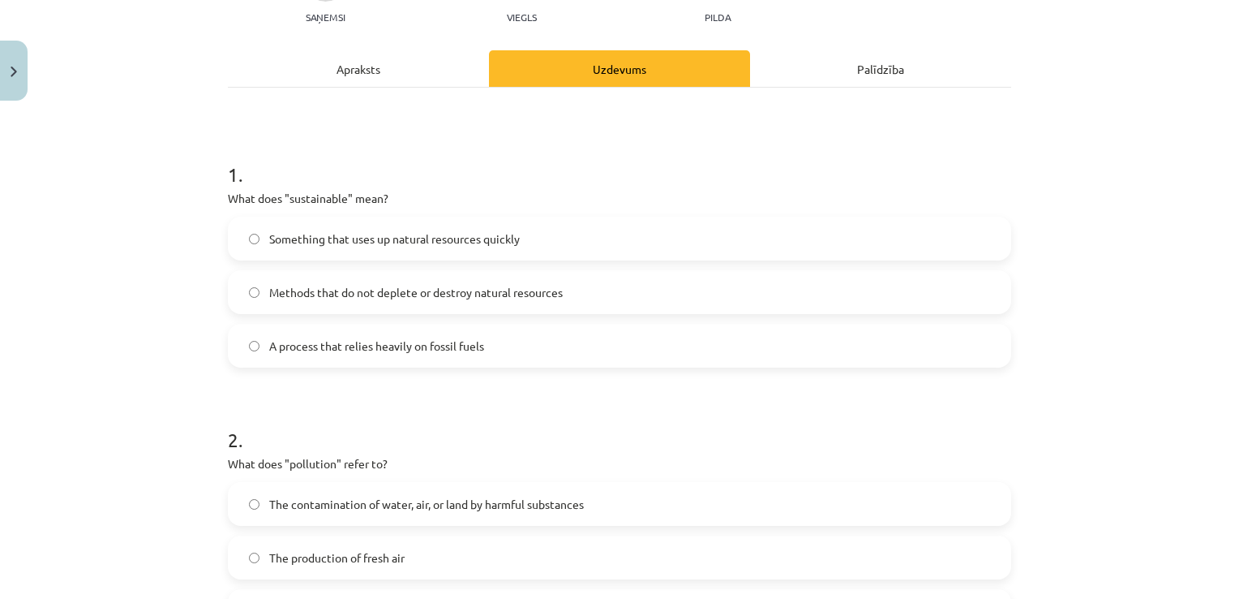
scroll to position [188, 0]
click at [299, 290] on span "Methods that do not deplete or destroy natural resources" at bounding box center [416, 292] width 294 height 17
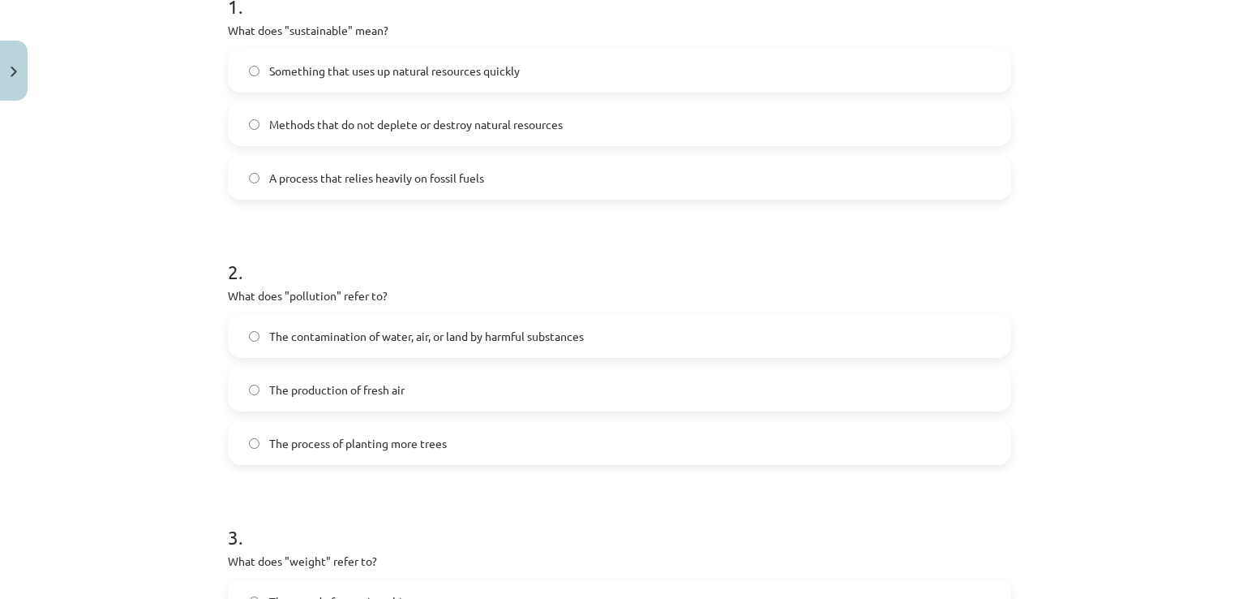
scroll to position [350, 0]
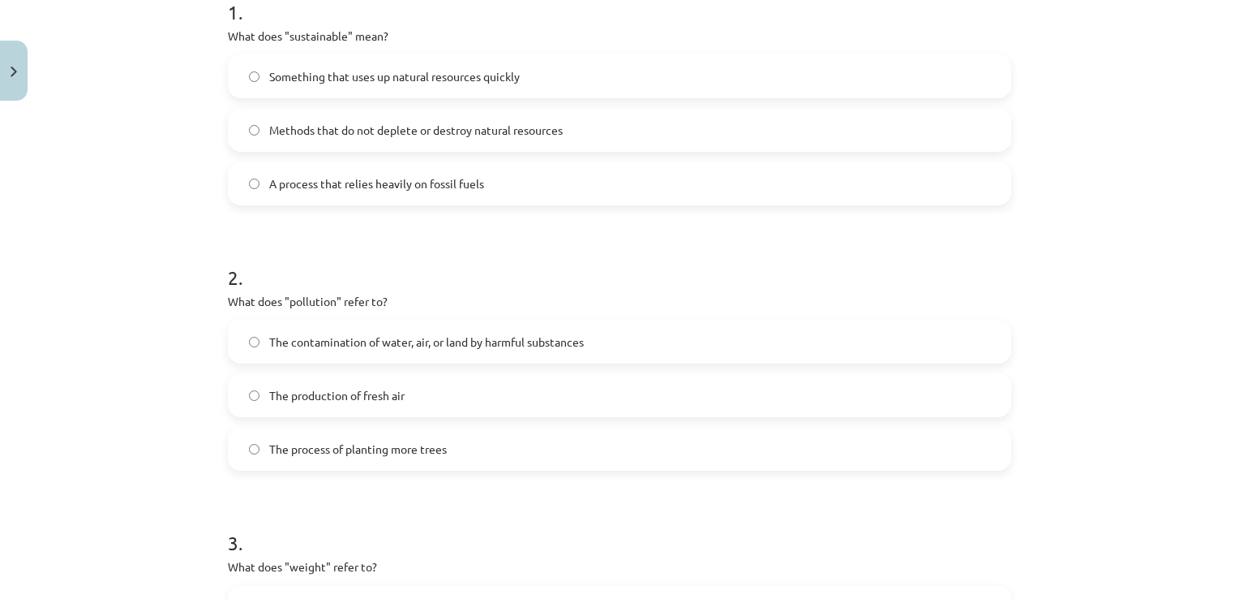
click at [314, 350] on label "The contamination of water, air, or land by harmful substances" at bounding box center [620, 341] width 780 height 41
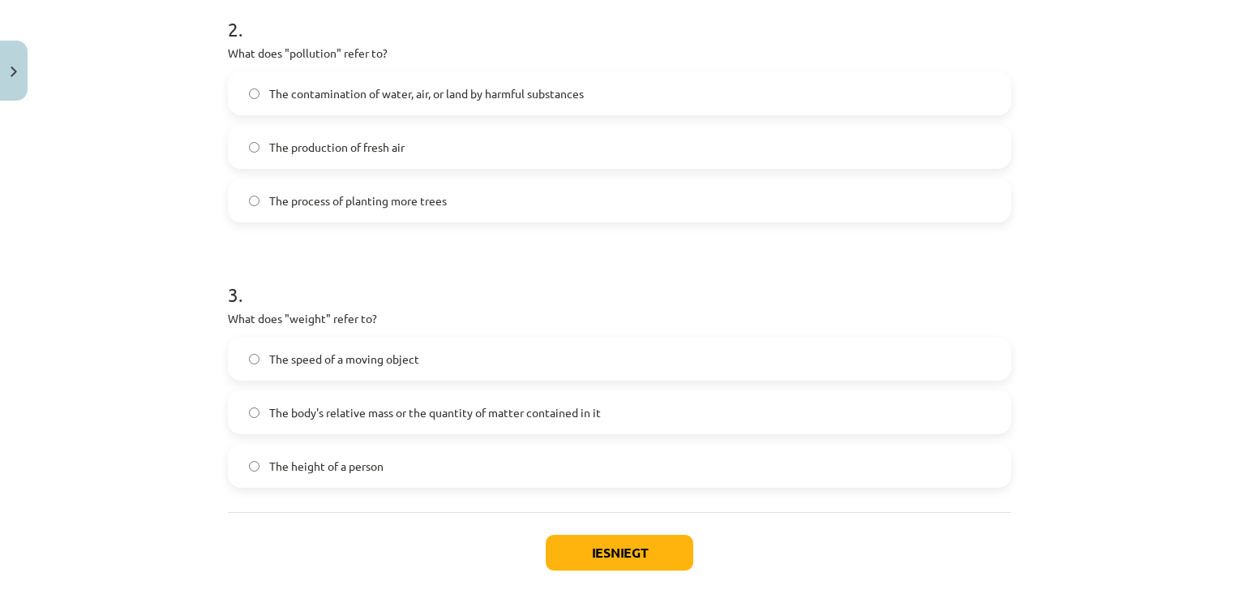
scroll to position [594, 0]
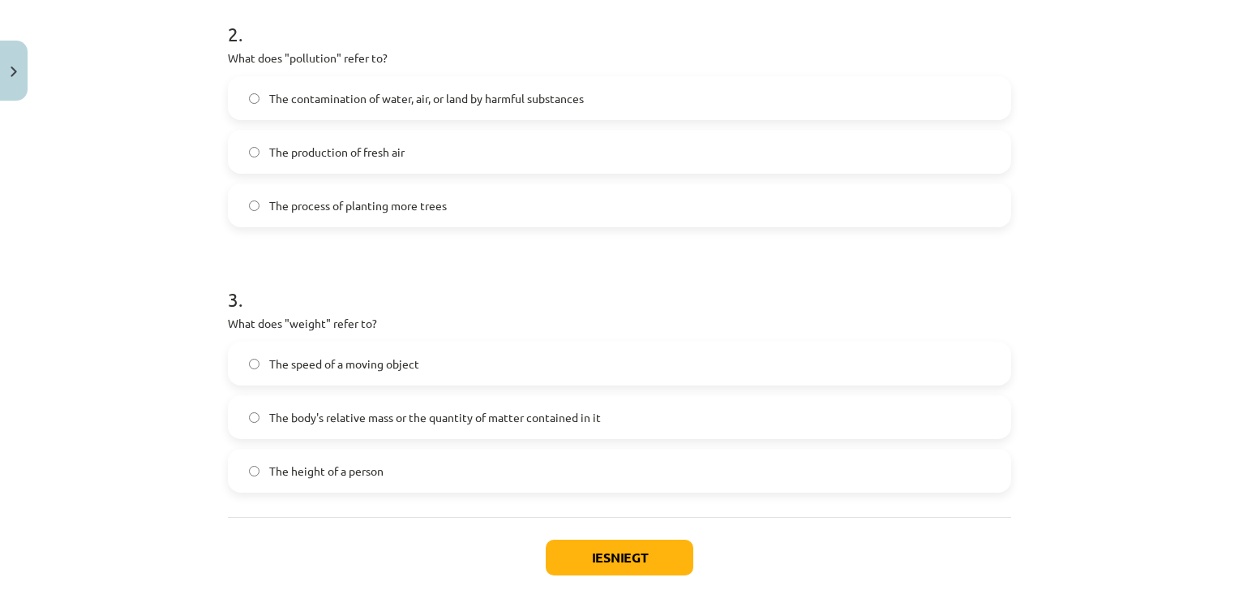
click at [377, 423] on span "The body's relative mass or the quantity of matter contained in it" at bounding box center [435, 417] width 332 height 17
click at [623, 561] on button "Iesniegt" at bounding box center [620, 557] width 148 height 36
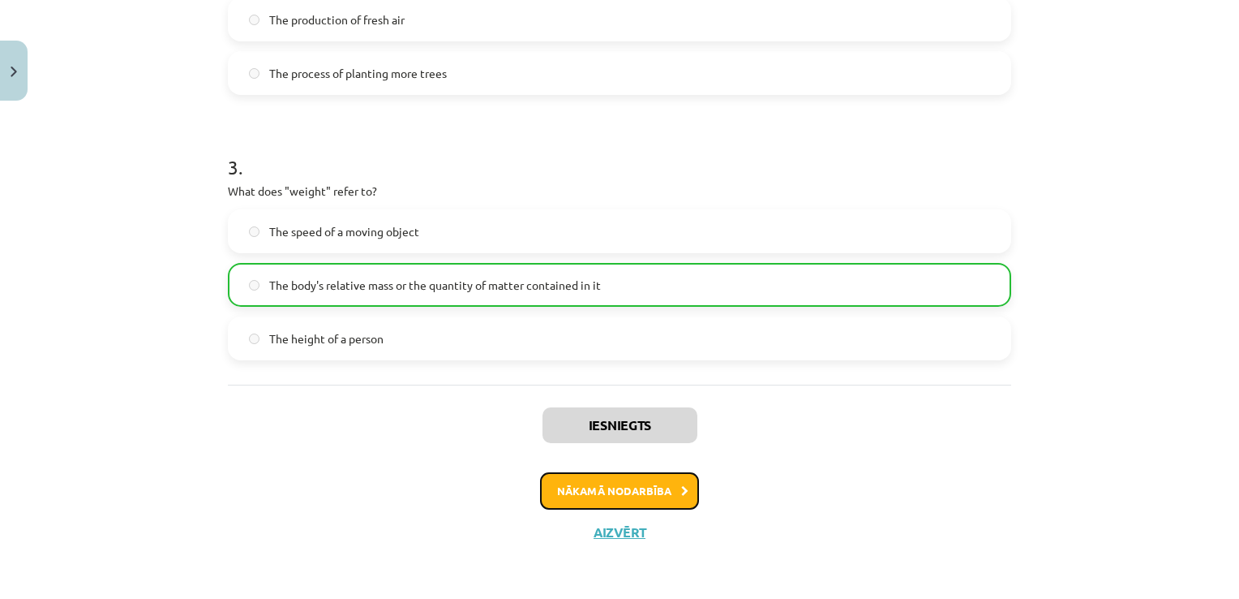
click at [594, 488] on button "Nākamā nodarbība" at bounding box center [619, 490] width 159 height 37
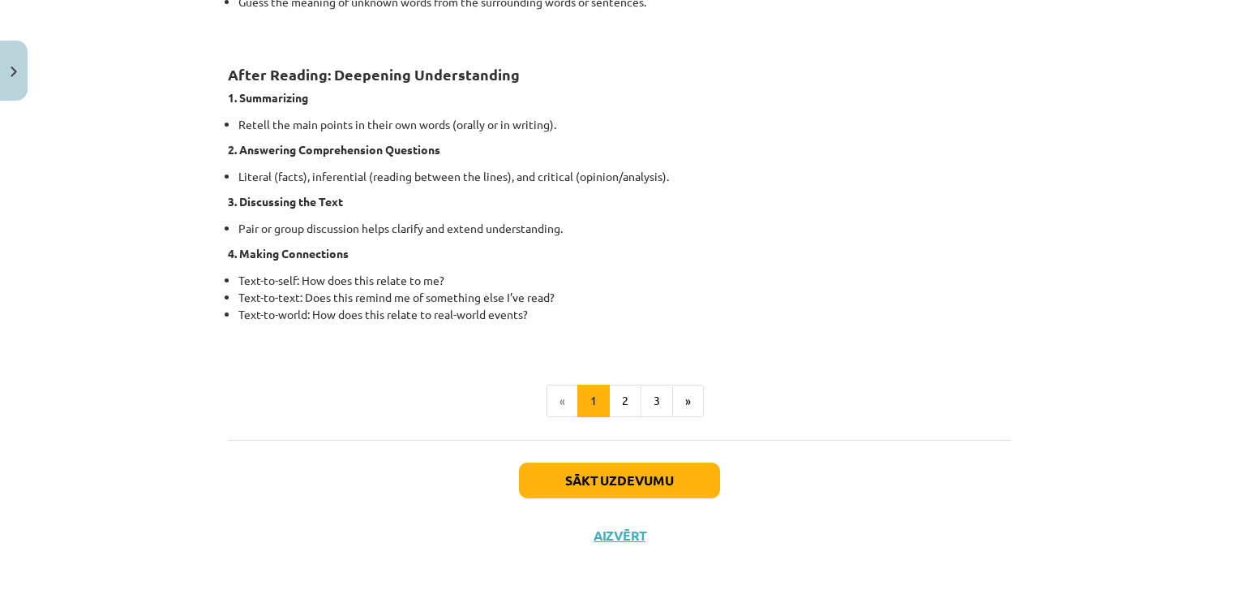
scroll to position [1274, 0]
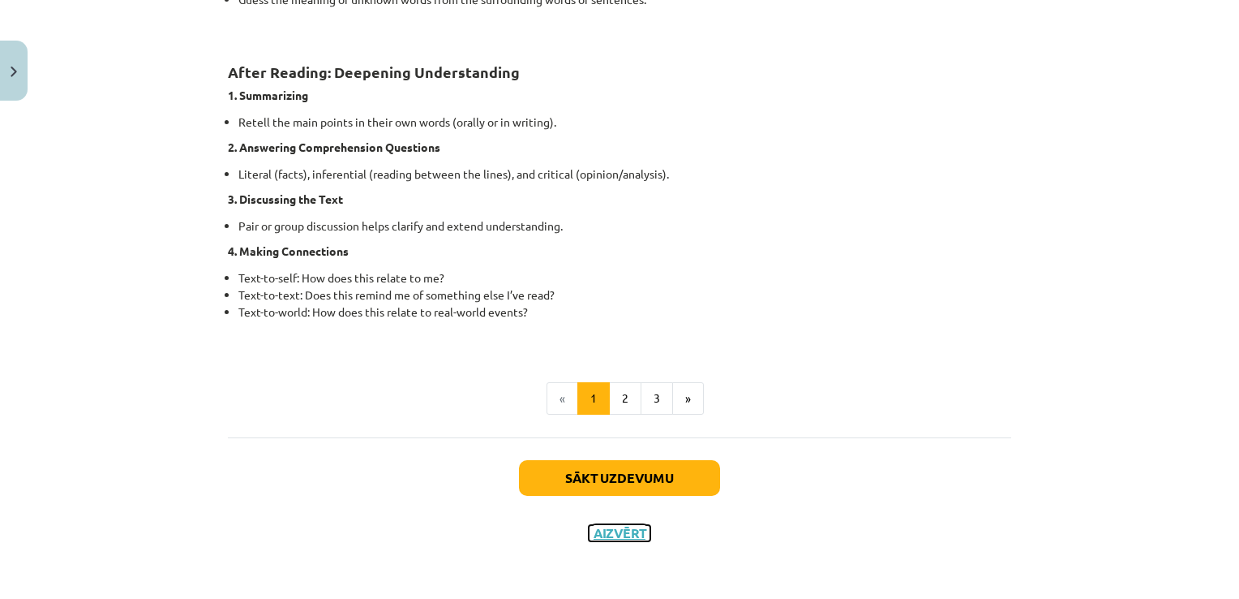
click at [604, 535] on button "Aizvērt" at bounding box center [620, 533] width 62 height 16
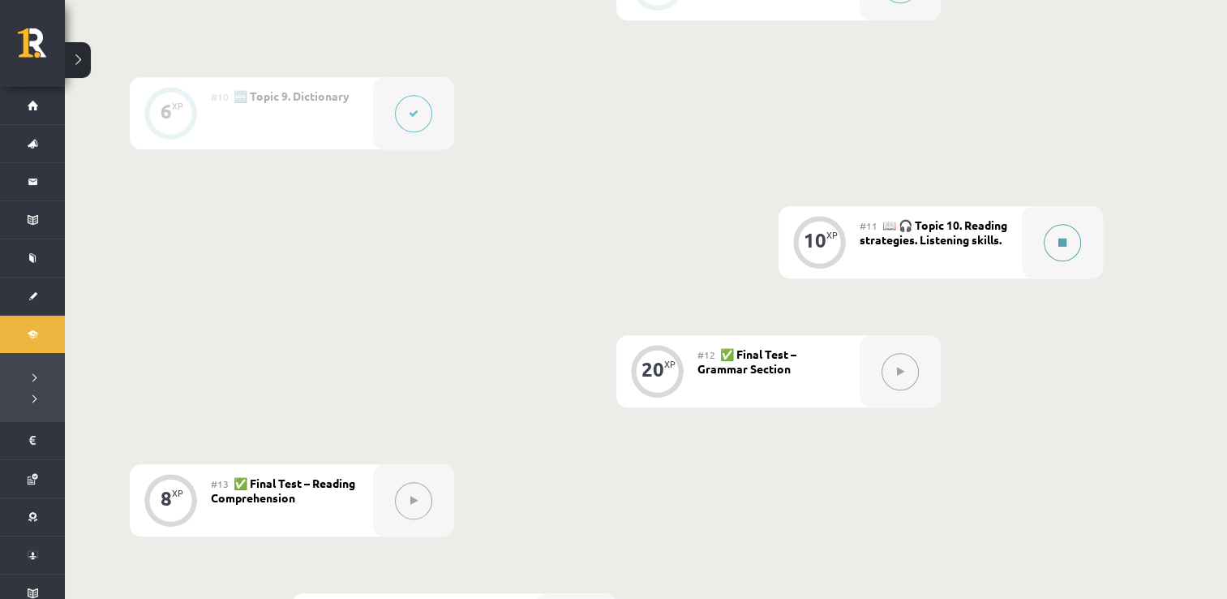
click at [1067, 242] on button at bounding box center [1062, 242] width 37 height 37
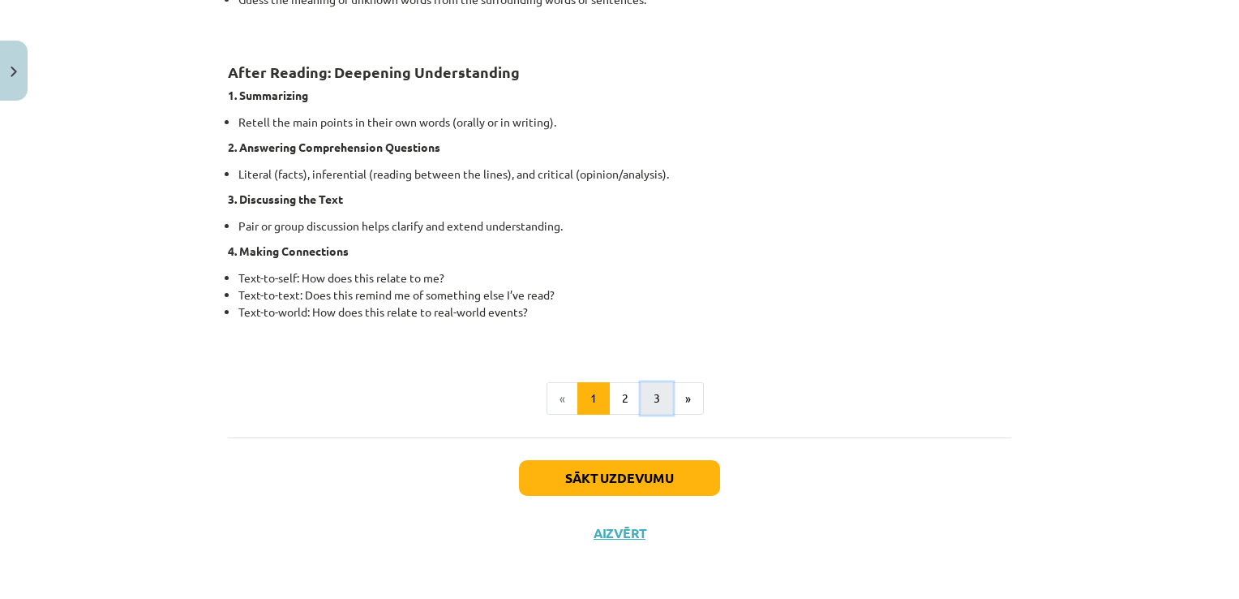
click at [646, 393] on button "3" at bounding box center [657, 398] width 32 height 32
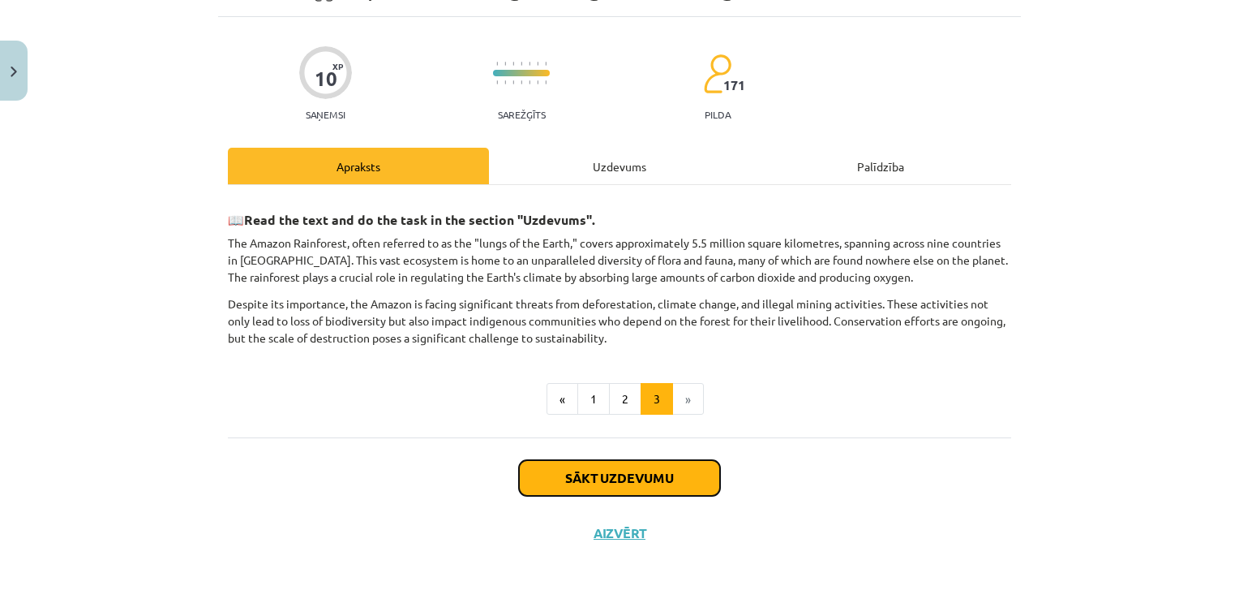
click at [591, 466] on button "Sākt uzdevumu" at bounding box center [619, 478] width 201 height 36
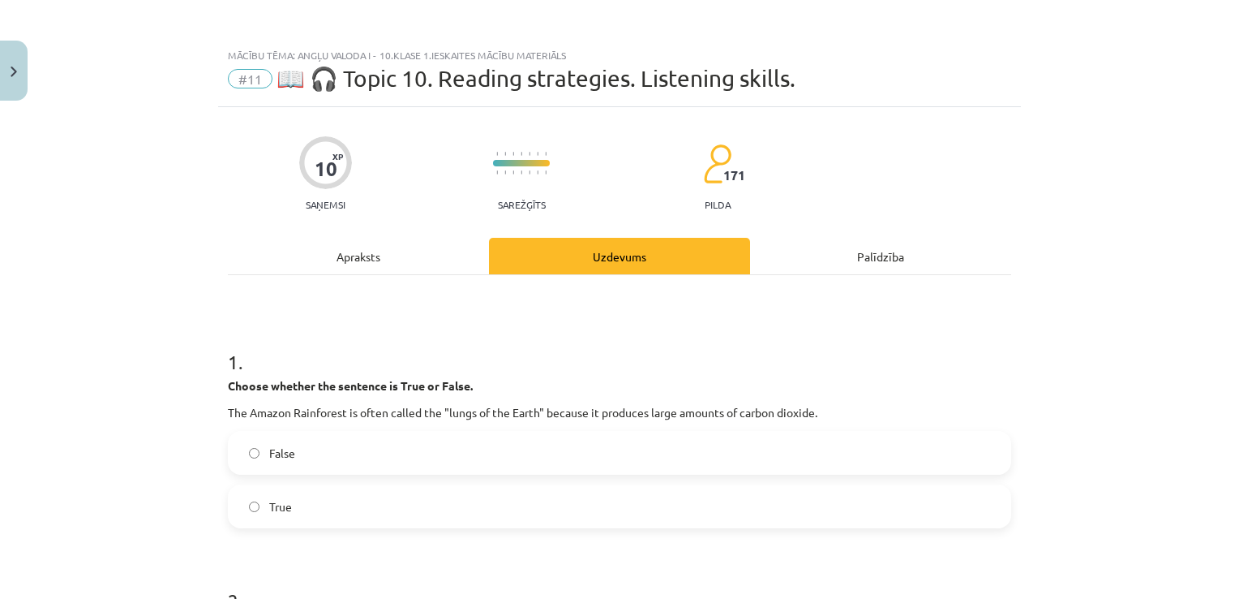
scroll to position [0, 0]
click at [522, 520] on label "True" at bounding box center [620, 507] width 780 height 41
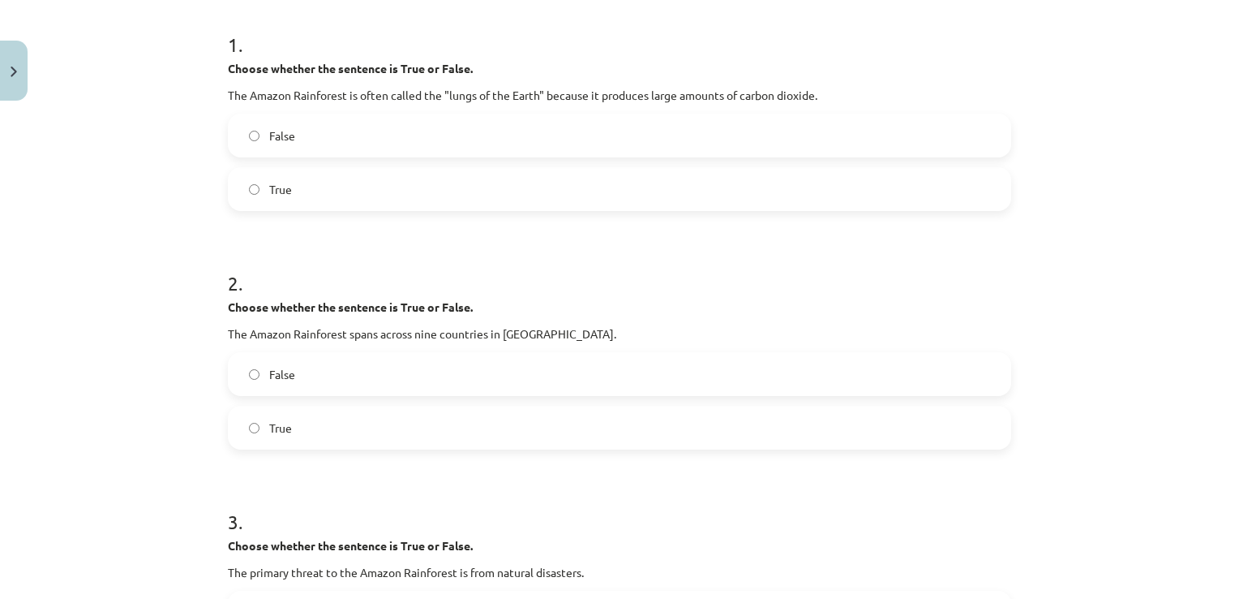
scroll to position [324, 0]
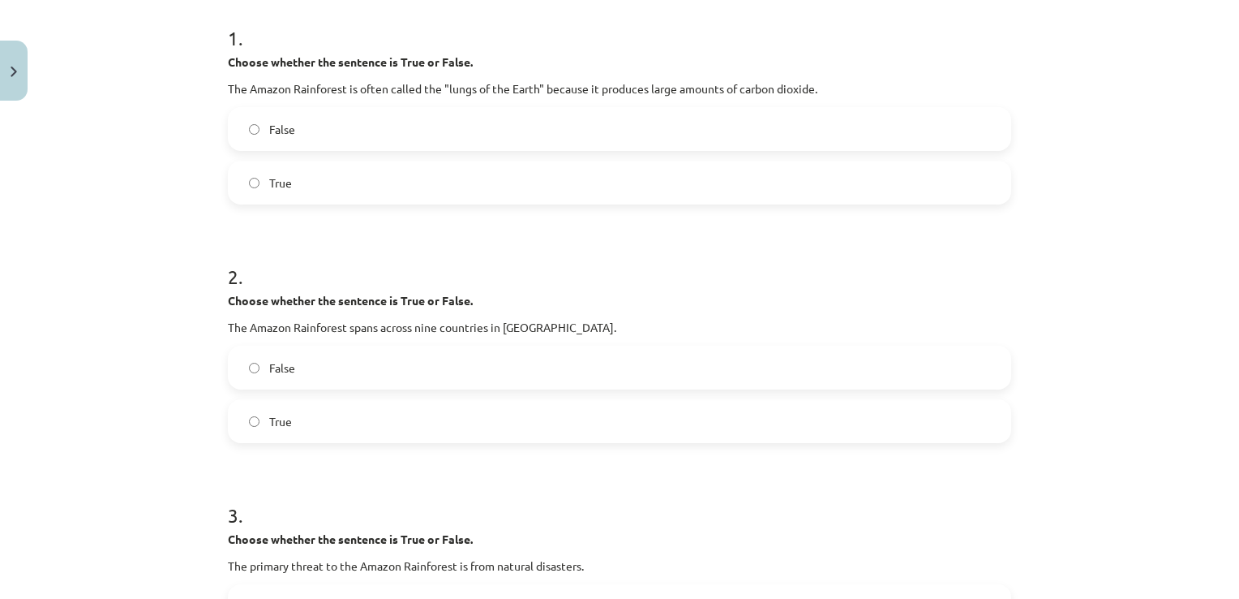
click at [281, 433] on label "True" at bounding box center [620, 421] width 780 height 41
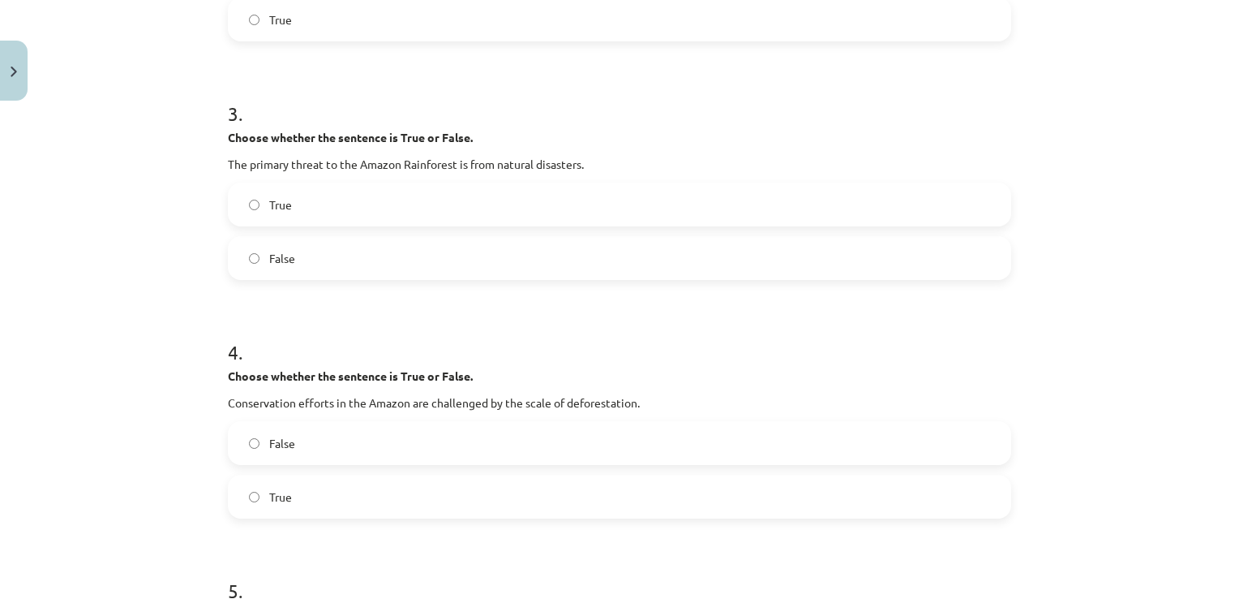
scroll to position [730, 0]
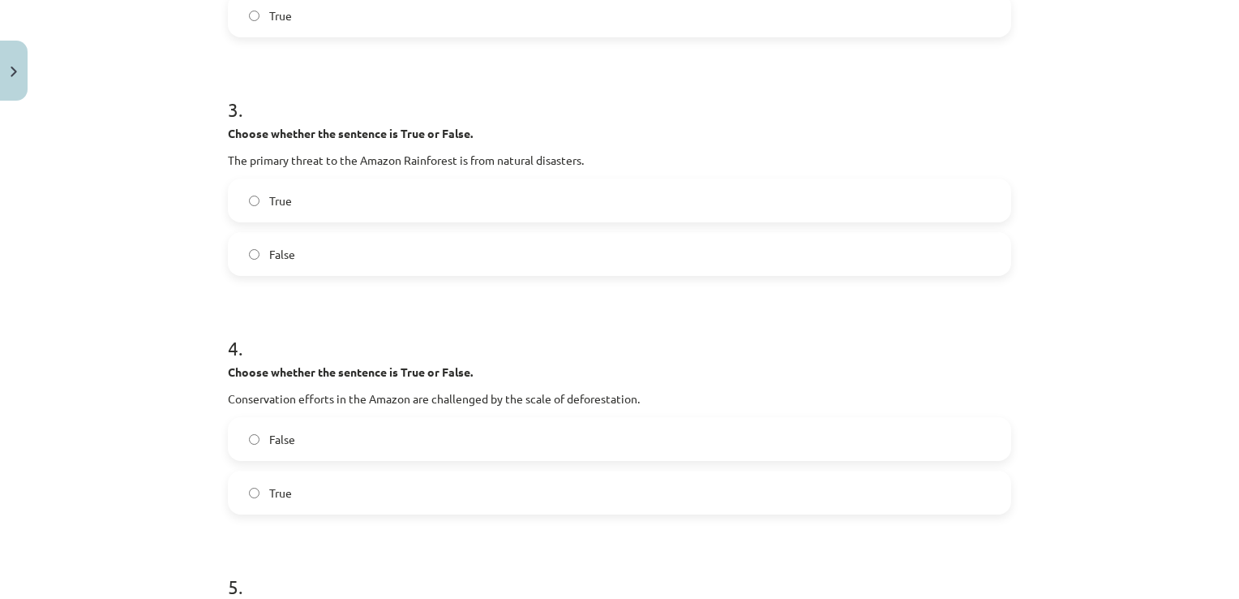
click at [279, 206] on span "True" at bounding box center [280, 200] width 23 height 17
click at [281, 260] on span "False" at bounding box center [282, 254] width 26 height 17
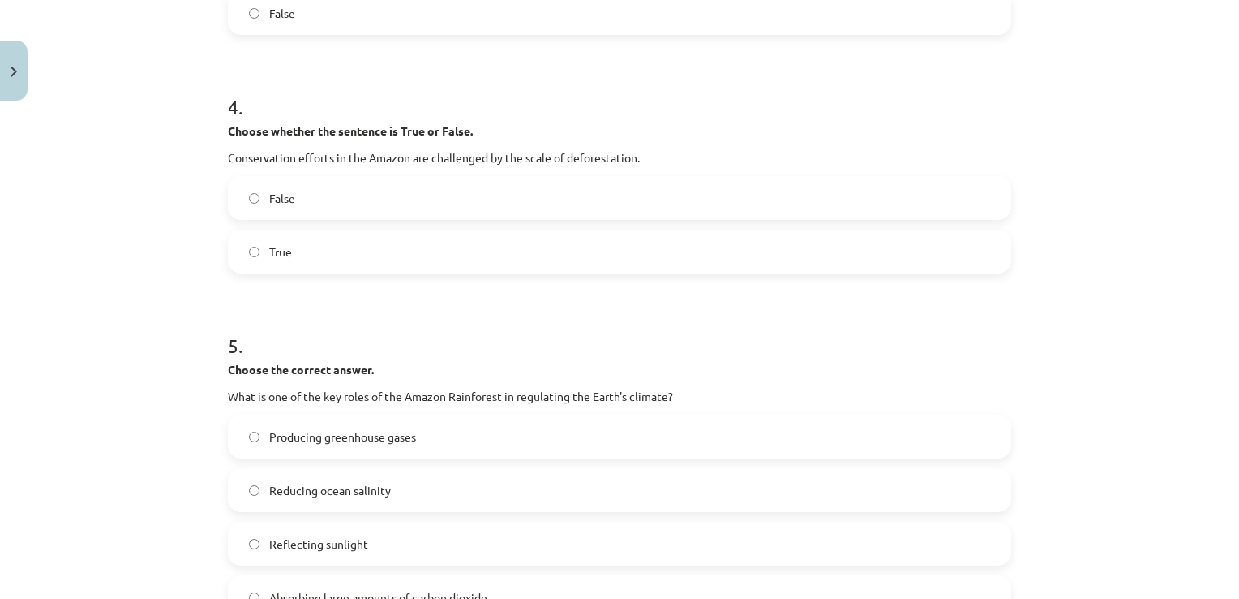
scroll to position [973, 0]
click at [269, 196] on span "False" at bounding box center [282, 195] width 26 height 17
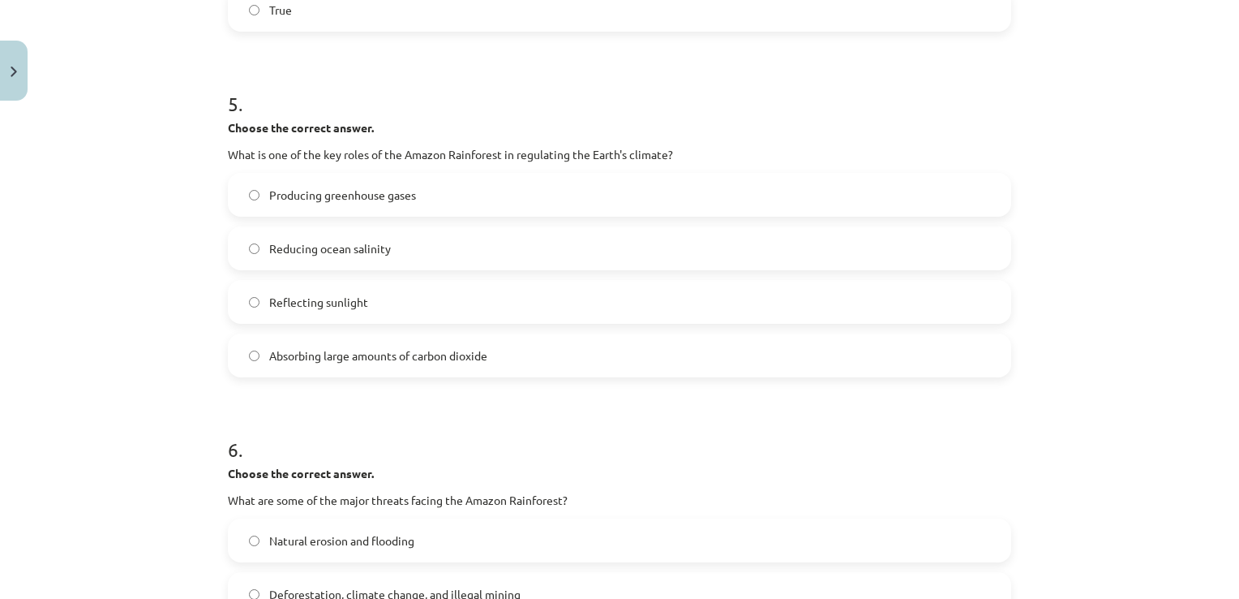
scroll to position [1217, 0]
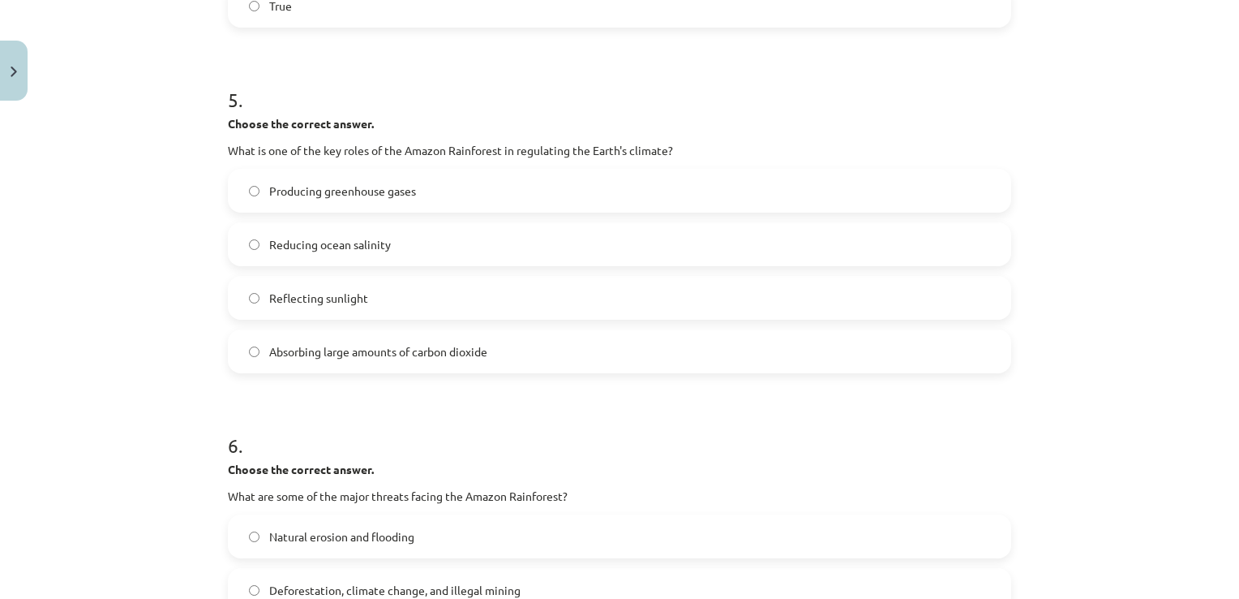
click at [281, 199] on label "Producing greenhouse gases" at bounding box center [620, 190] width 780 height 41
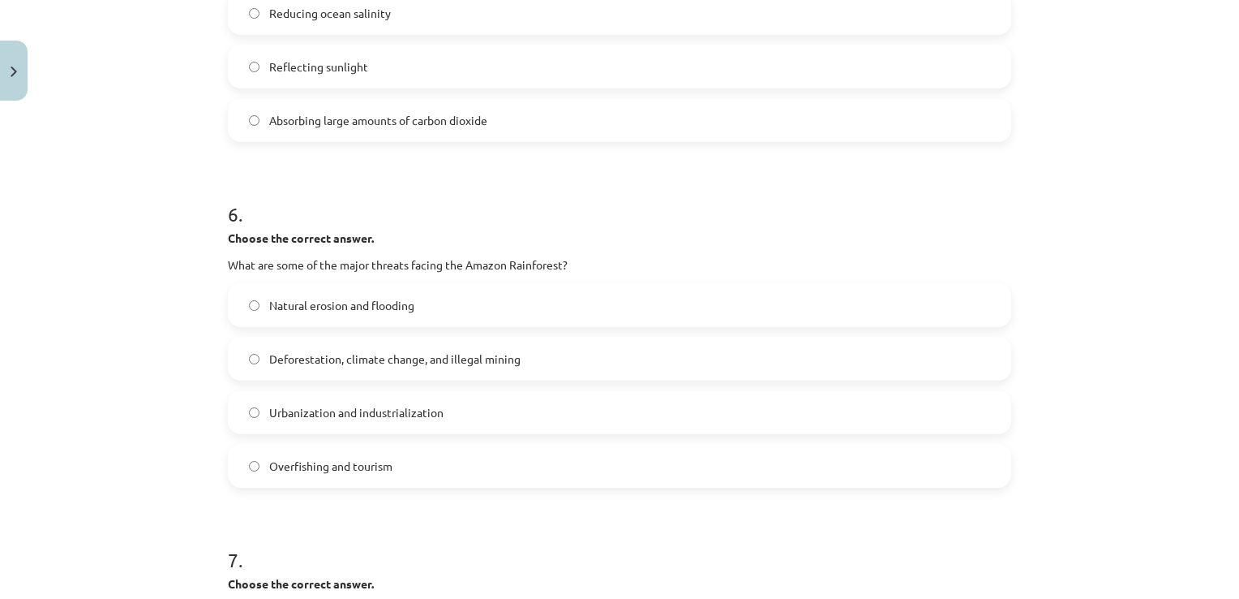
scroll to position [1460, 0]
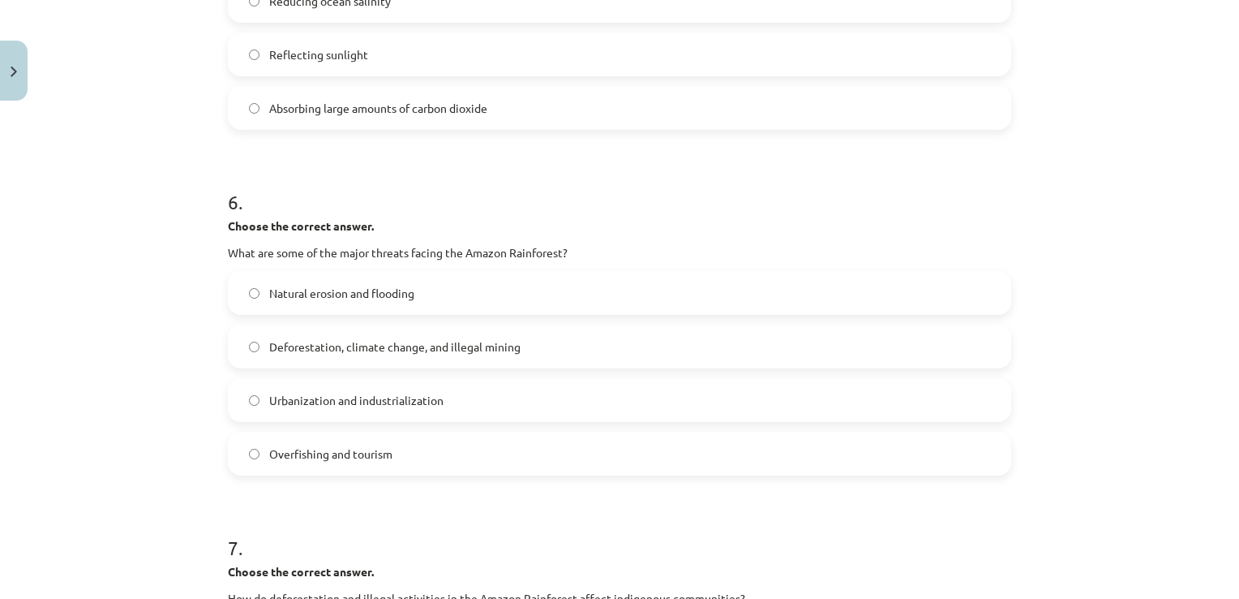
click at [300, 352] on span "Deforestation, climate change, and illegal mining" at bounding box center [394, 346] width 251 height 17
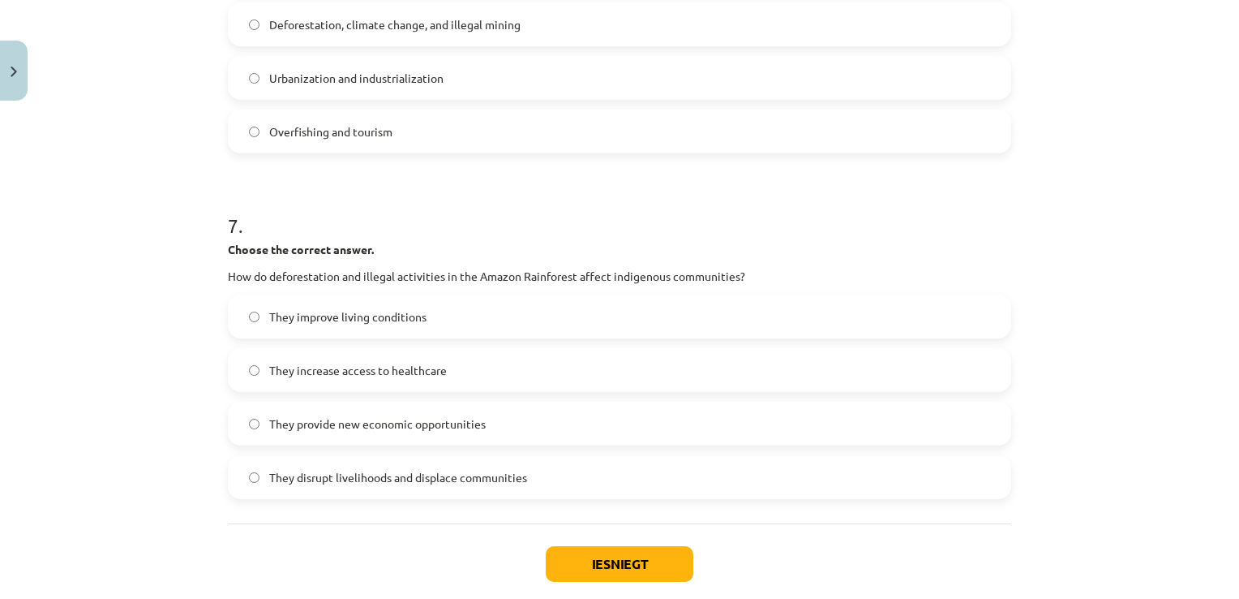
scroll to position [1784, 0]
click at [279, 429] on label "They provide new economic opportunities" at bounding box center [620, 421] width 780 height 41
click at [629, 567] on button "Iesniegt" at bounding box center [620, 561] width 148 height 36
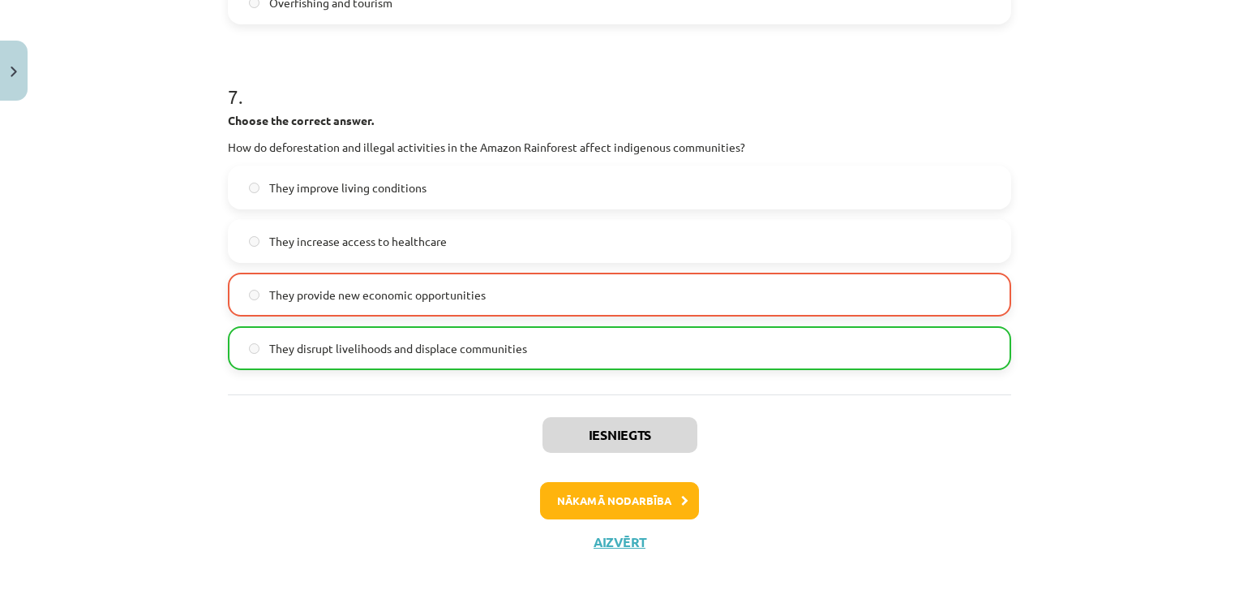
scroll to position [1920, 0]
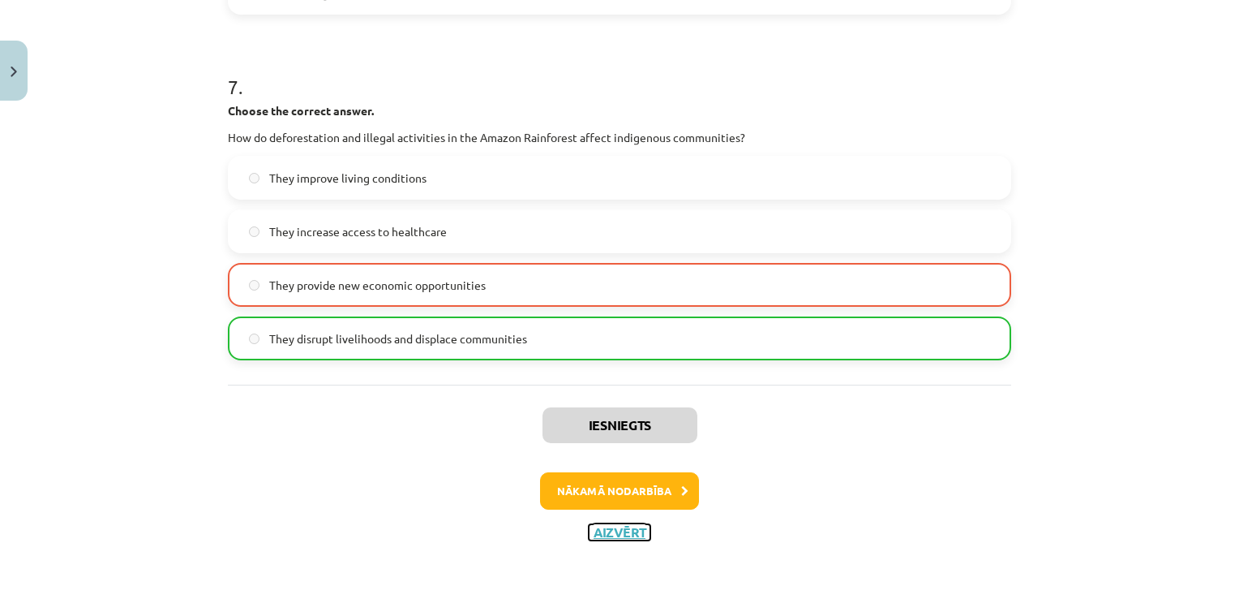
click at [603, 526] on button "Aizvērt" at bounding box center [620, 532] width 62 height 16
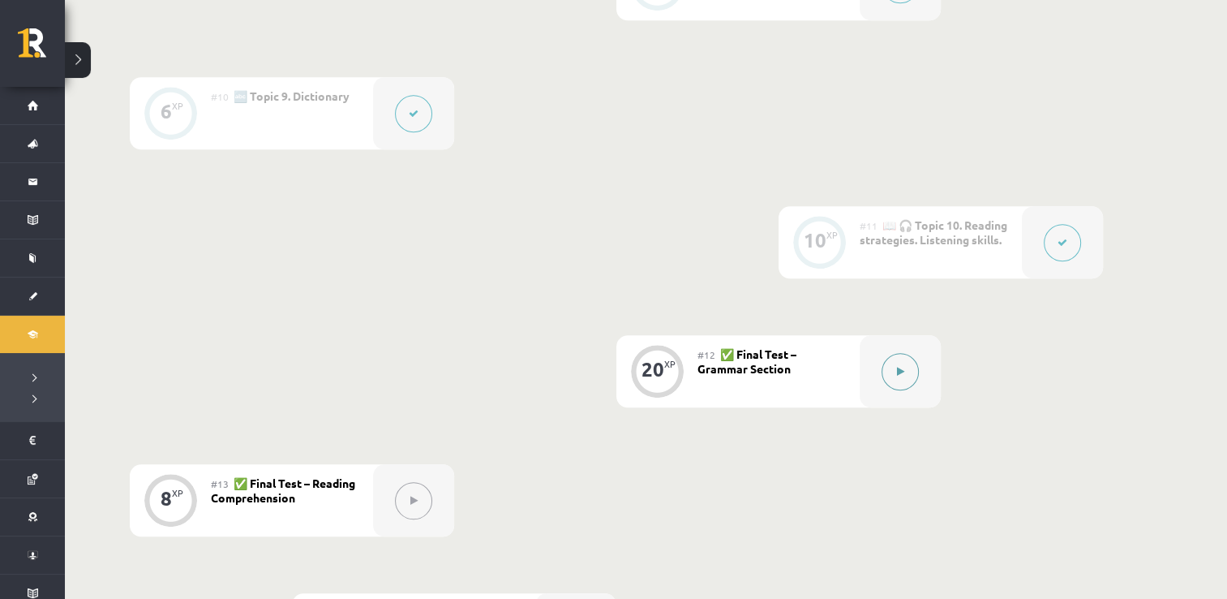
click at [902, 367] on icon at bounding box center [900, 372] width 7 height 10
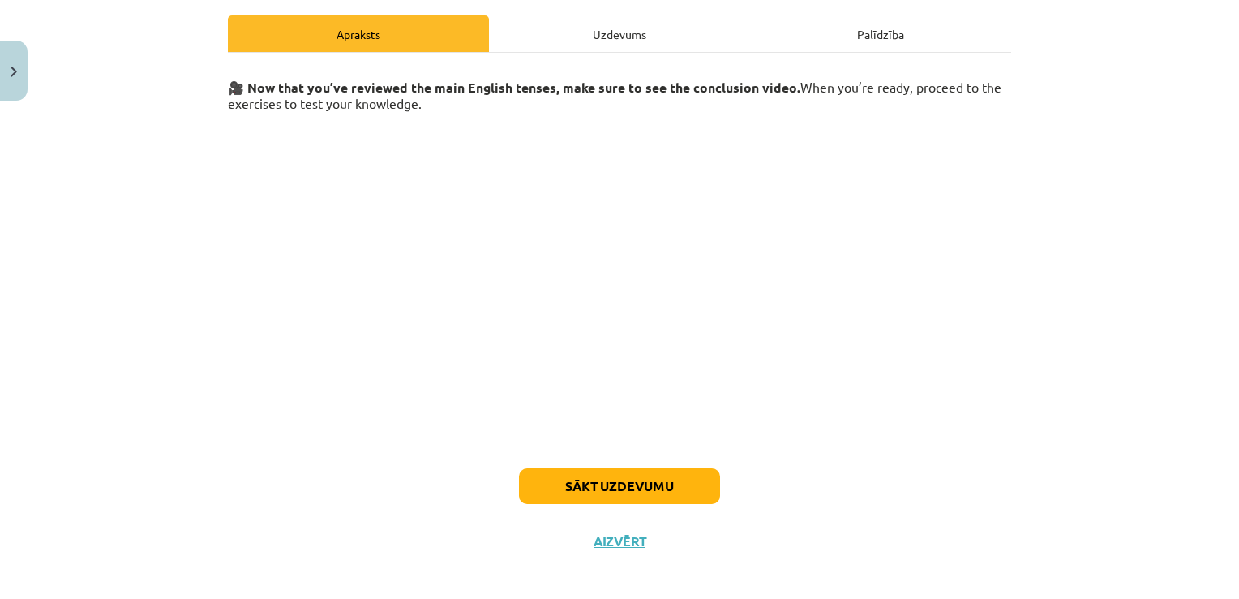
scroll to position [233, 0]
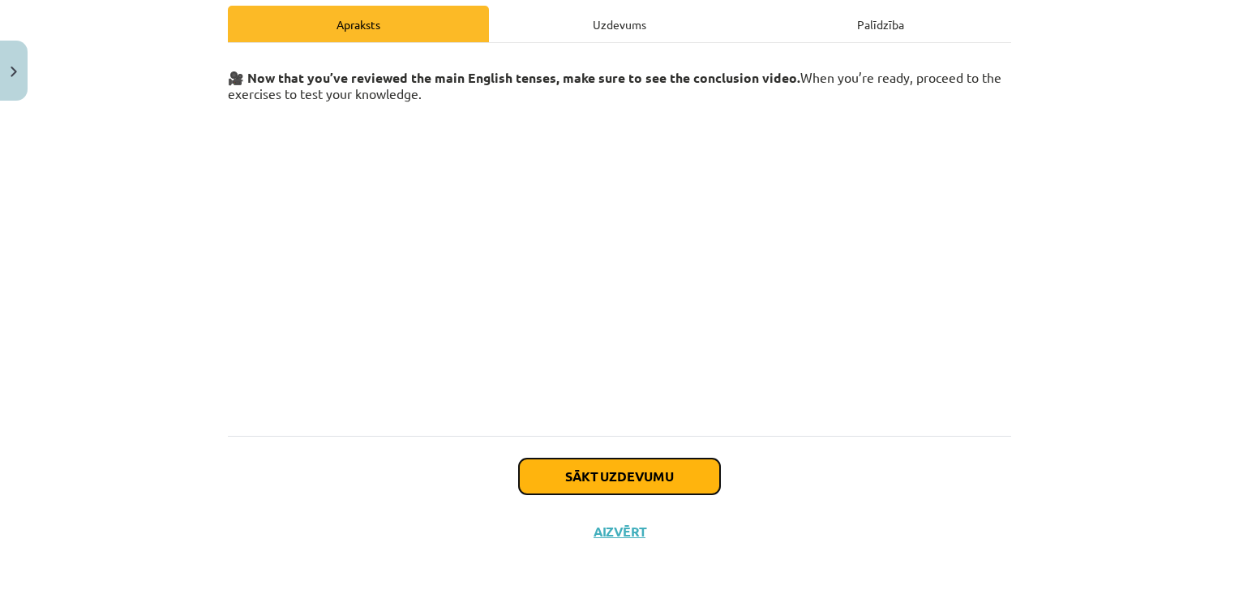
drag, startPoint x: 648, startPoint y: 478, endPoint x: 376, endPoint y: 321, distance: 314.0
click at [149, 285] on div "Mācību tēma: Angļu valoda i - 10.klase 1.ieskaites mācību materiāls #12 ✅ Final…" at bounding box center [619, 299] width 1239 height 599
click at [649, 470] on button "Sākt uzdevumu" at bounding box center [619, 476] width 201 height 36
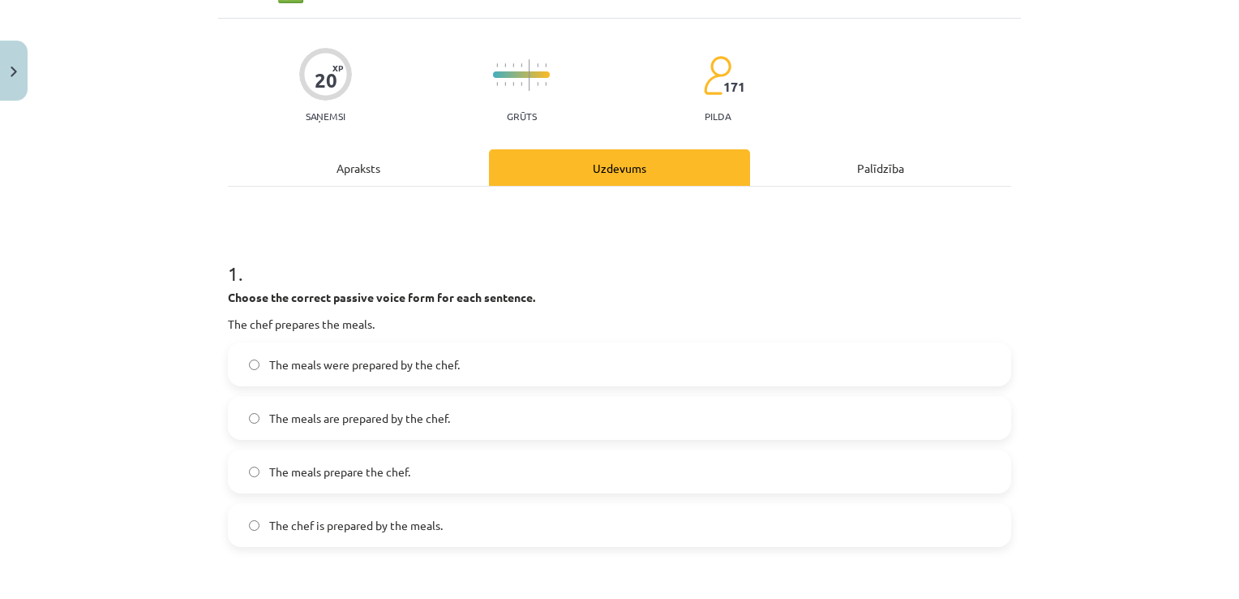
scroll to position [162, 0]
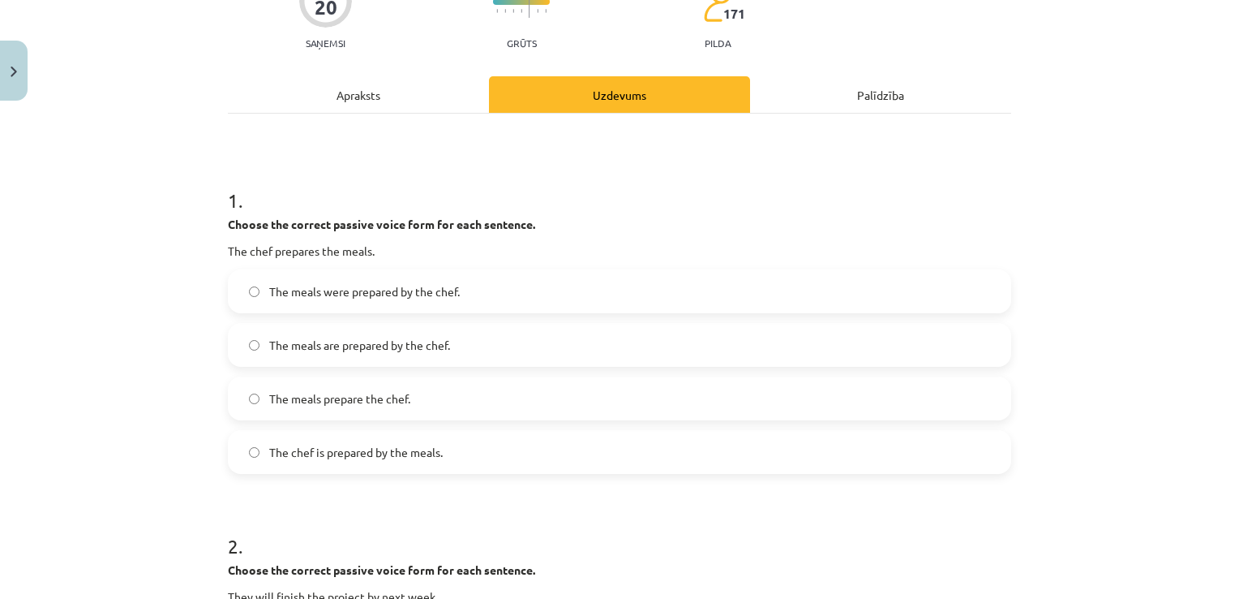
click at [324, 401] on span "The meals prepare the chef." at bounding box center [339, 398] width 141 height 17
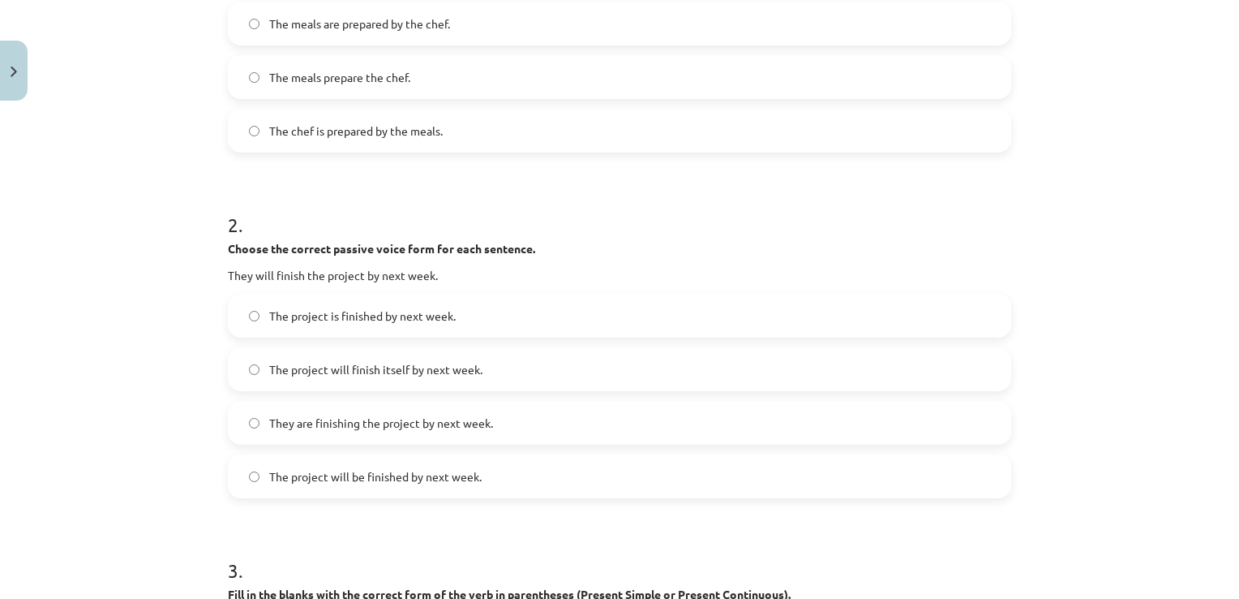
scroll to position [487, 0]
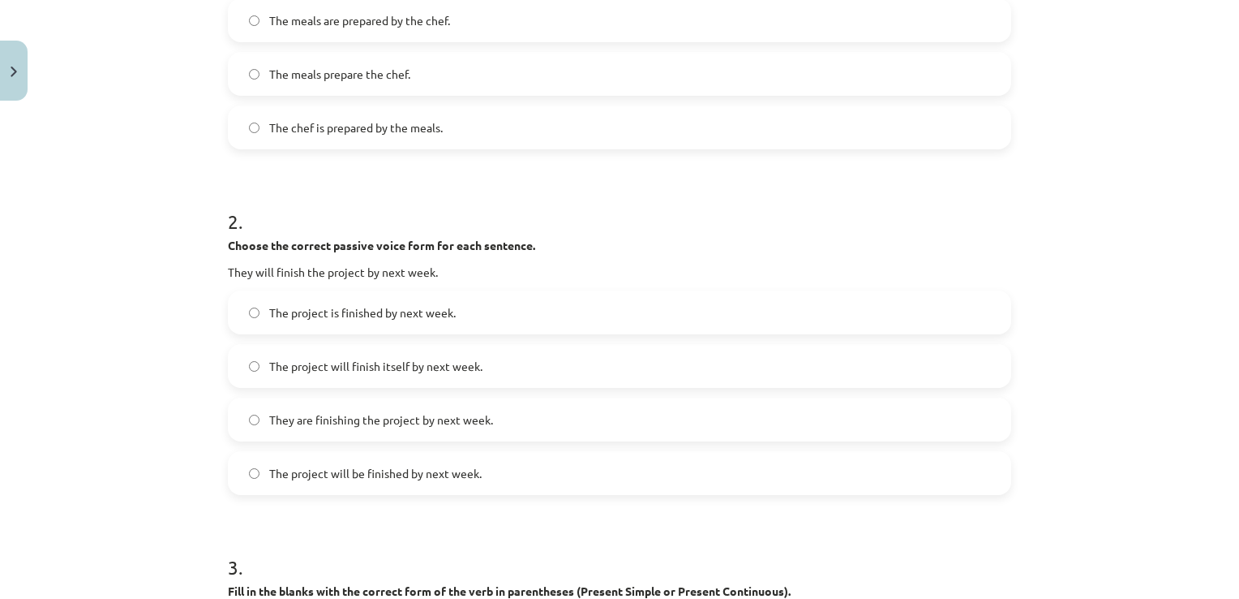
click at [301, 431] on label "They are finishing the project by next week." at bounding box center [620, 419] width 780 height 41
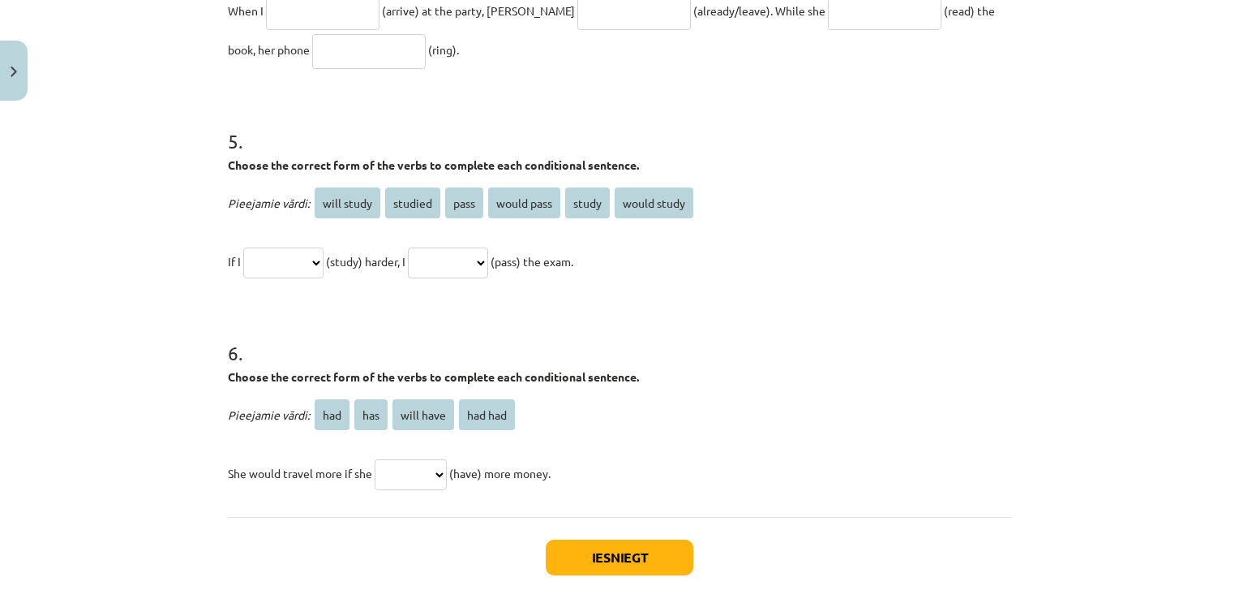
scroll to position [1311, 0]
click at [320, 261] on select "**********" at bounding box center [283, 263] width 80 height 31
click at [317, 264] on select "**********" at bounding box center [283, 263] width 80 height 31
select select "**********"
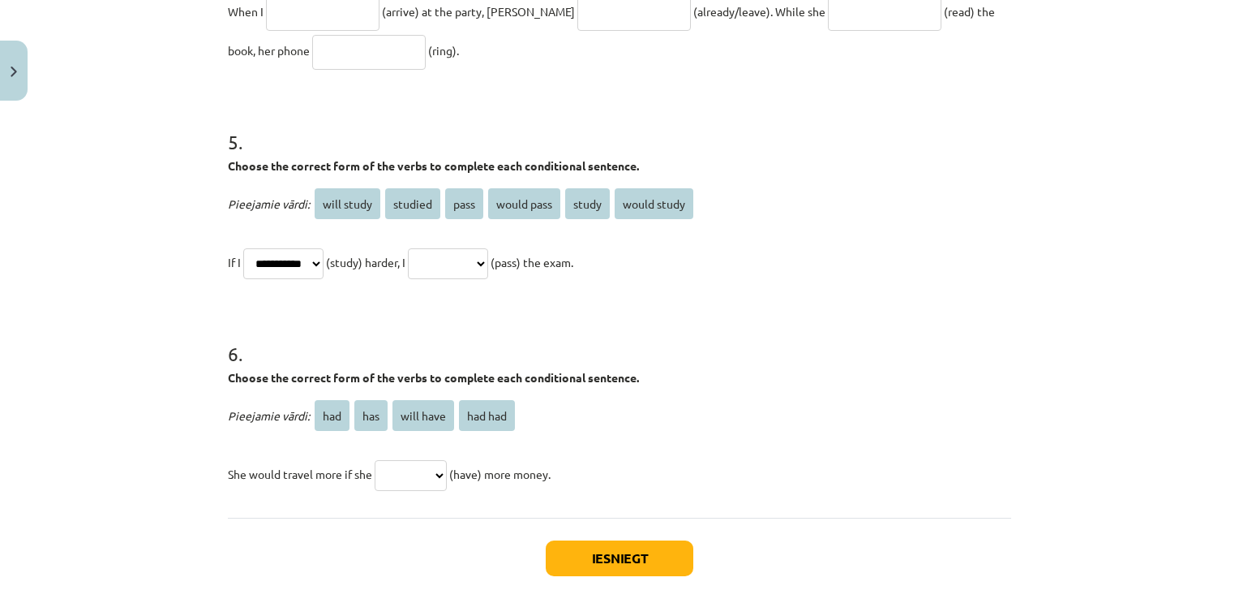
click at [243, 248] on select "**********" at bounding box center [283, 263] width 80 height 31
click at [484, 261] on select "**********" at bounding box center [448, 263] width 80 height 31
select select "****"
click at [427, 248] on select "**********" at bounding box center [448, 263] width 80 height 31
click at [277, 262] on select "**********" at bounding box center [283, 263] width 80 height 31
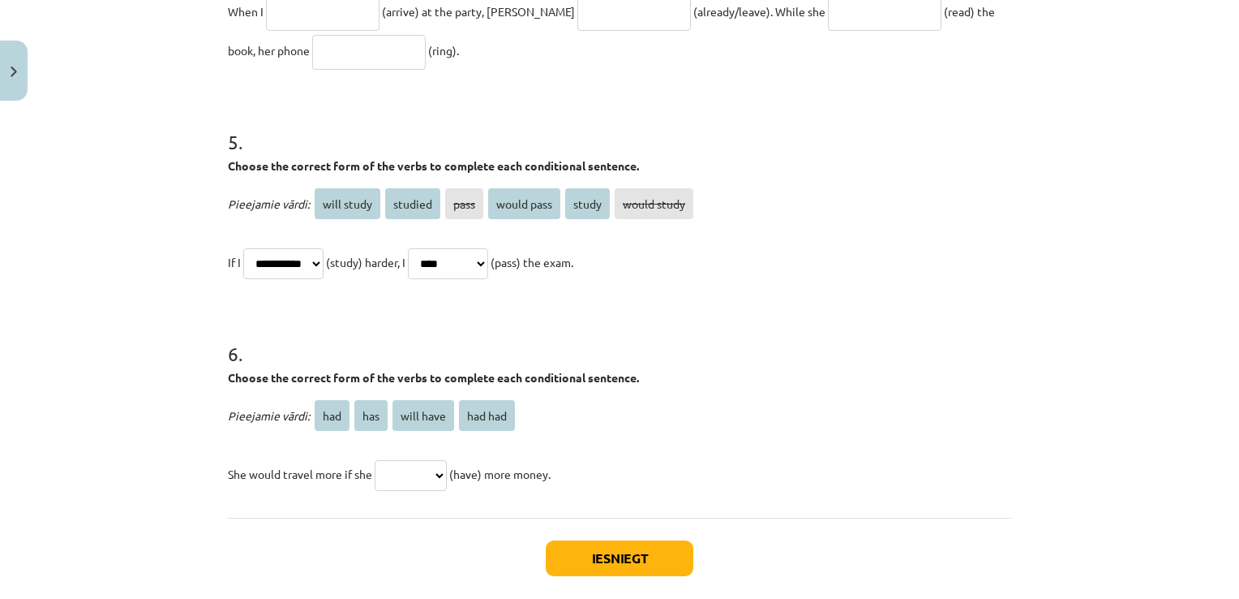
click at [422, 323] on h1 "6 ." at bounding box center [619, 339] width 783 height 50
click at [415, 470] on select "*** *** ********* *******" at bounding box center [411, 475] width 72 height 31
select select "***"
click at [375, 460] on select "*** *** ********* *******" at bounding box center [411, 475] width 72 height 31
click at [586, 538] on div "Iesniegt Aizvērt" at bounding box center [619, 574] width 783 height 114
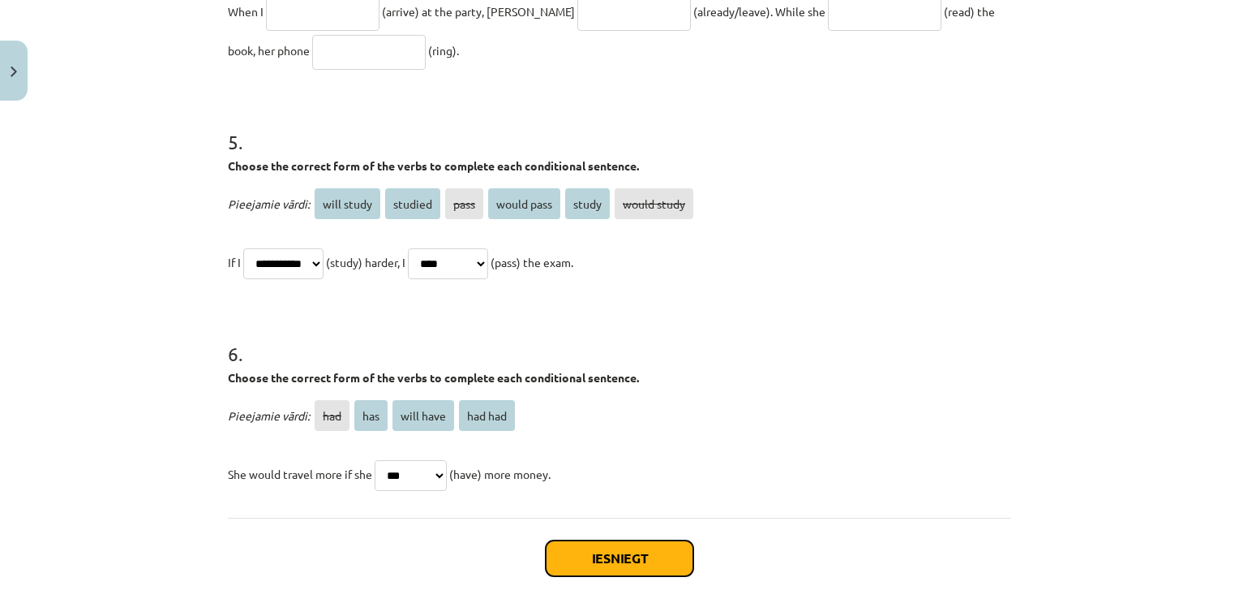
click at [586, 550] on button "Iesniegt" at bounding box center [620, 558] width 148 height 36
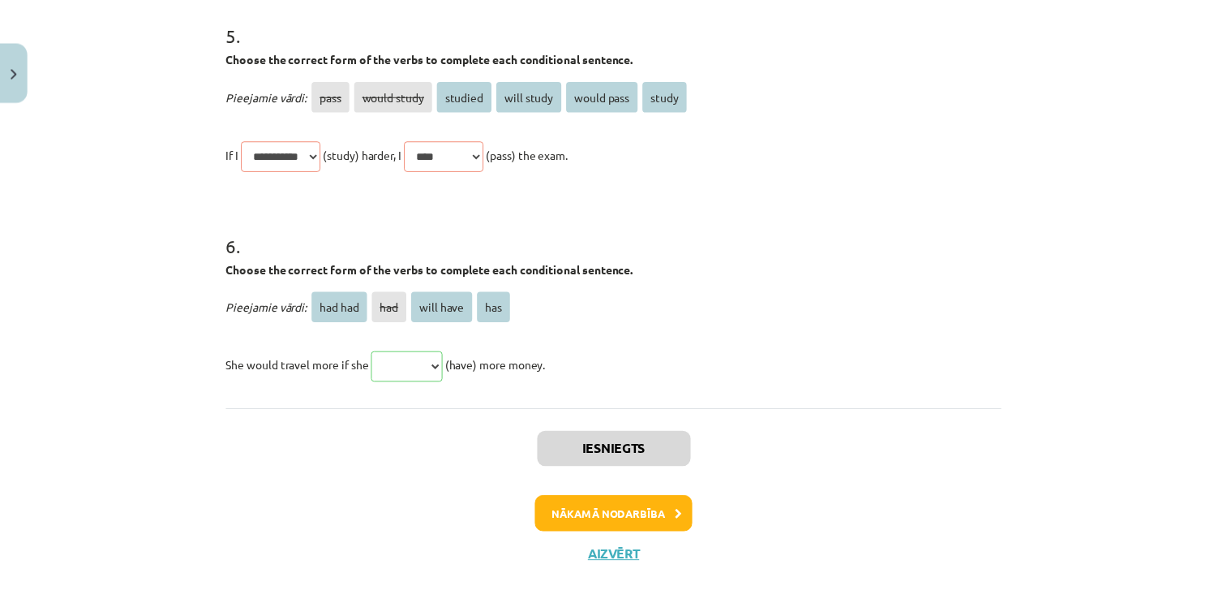
scroll to position [1681, 0]
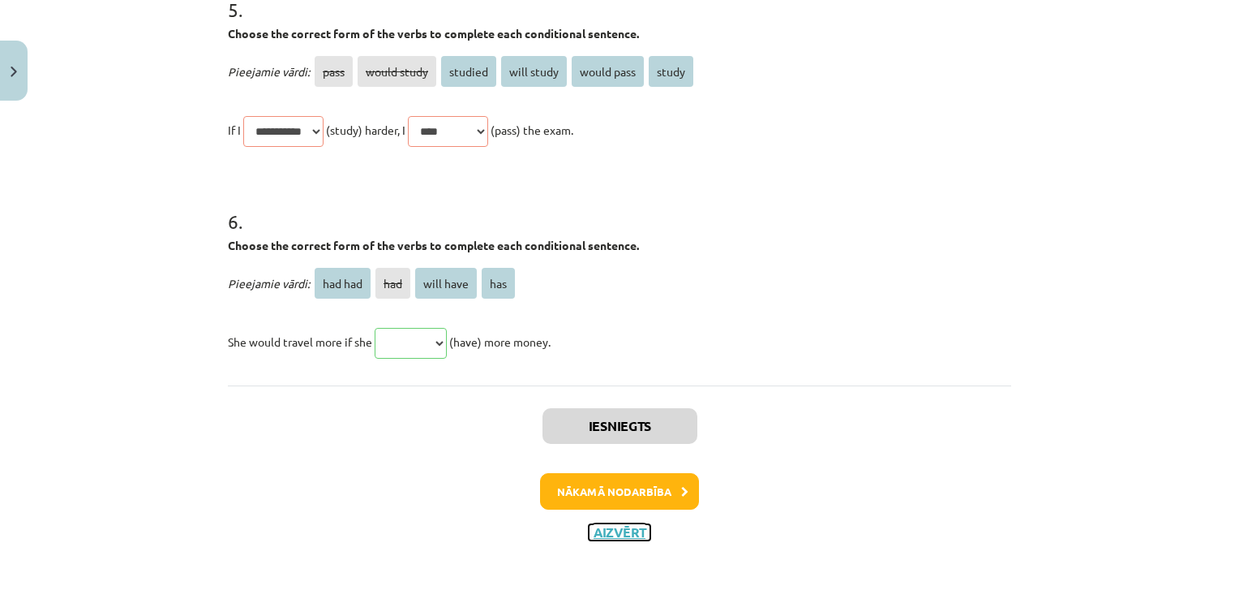
click at [595, 539] on button "Aizvērt" at bounding box center [620, 532] width 62 height 16
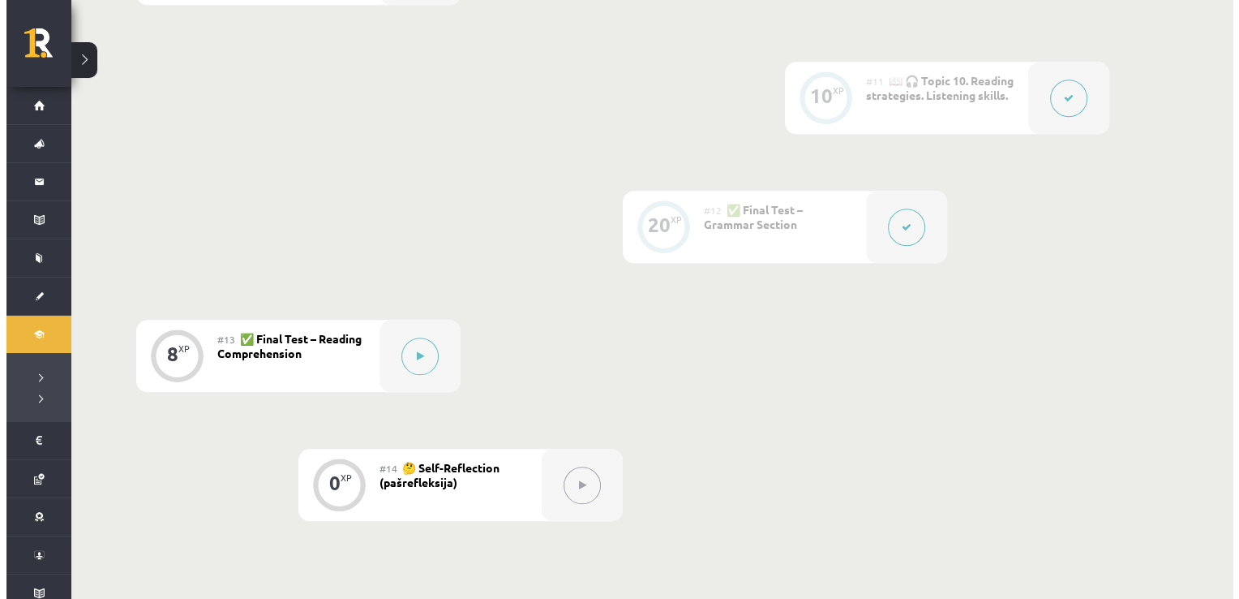
scroll to position [1784, 0]
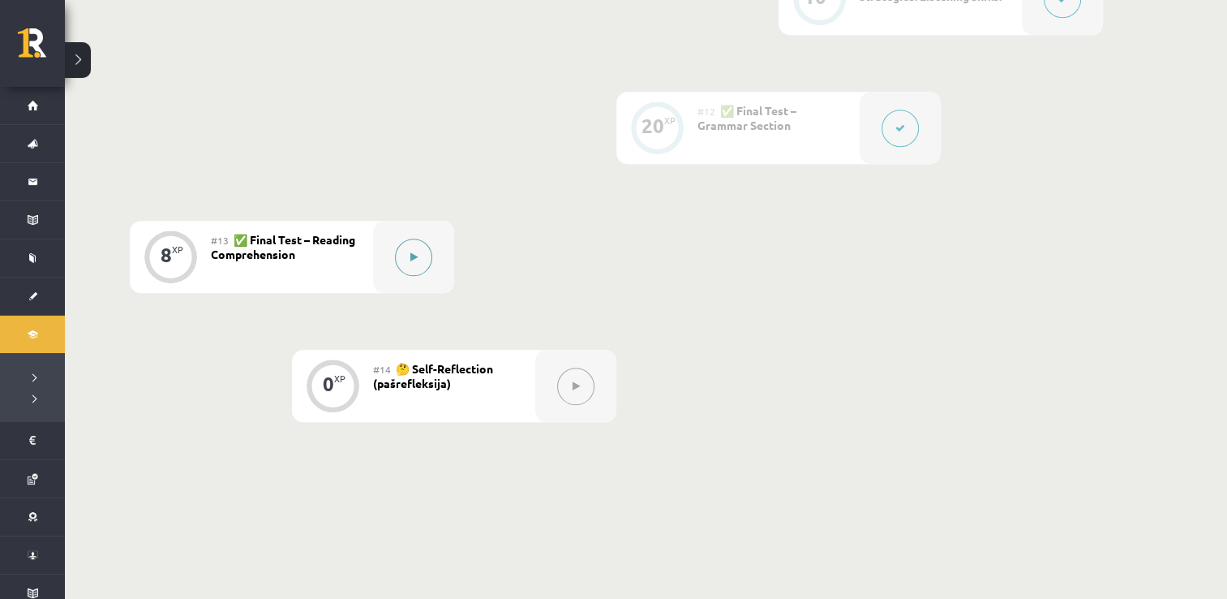
click at [402, 251] on button at bounding box center [413, 256] width 37 height 37
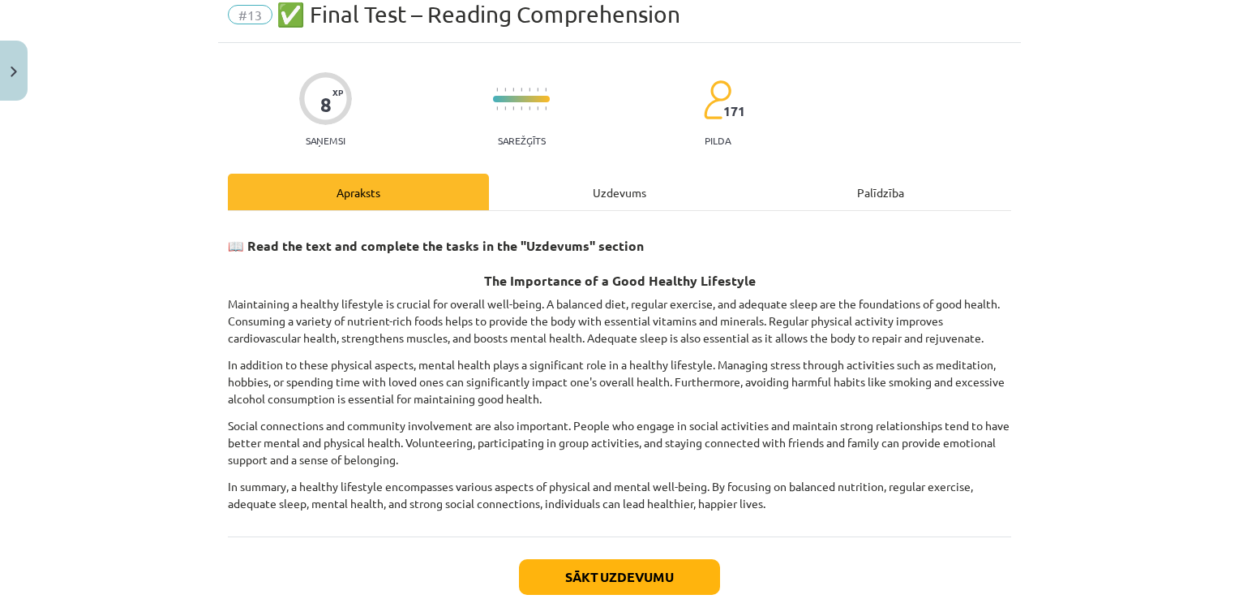
scroll to position [163, 0]
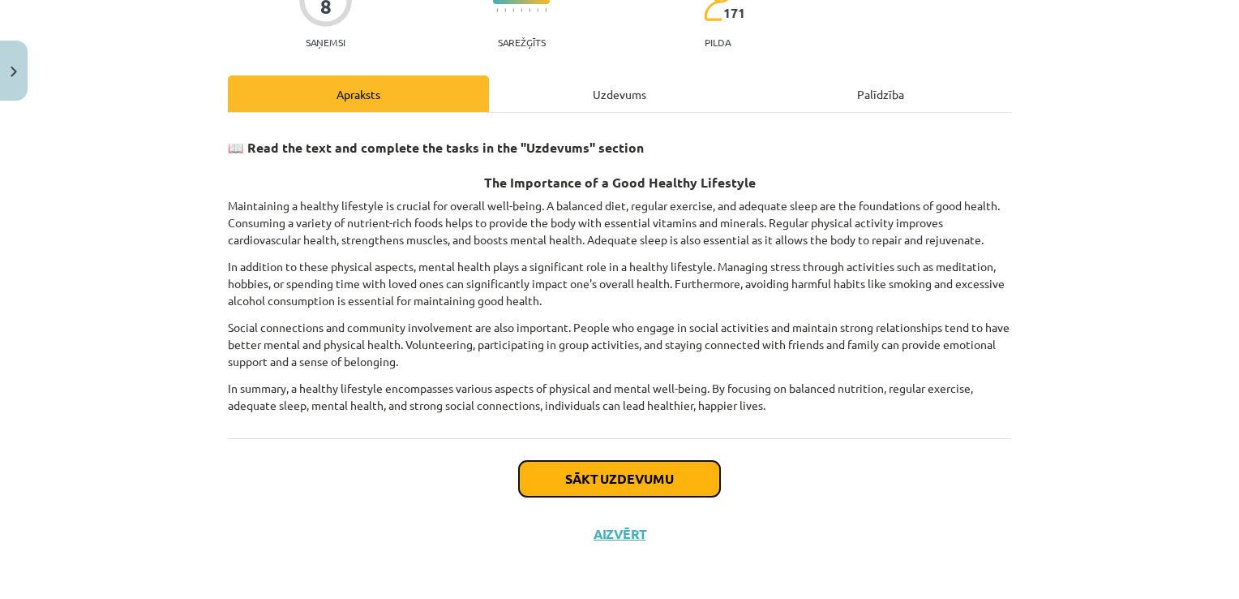
click at [650, 470] on button "Sākt uzdevumu" at bounding box center [619, 479] width 201 height 36
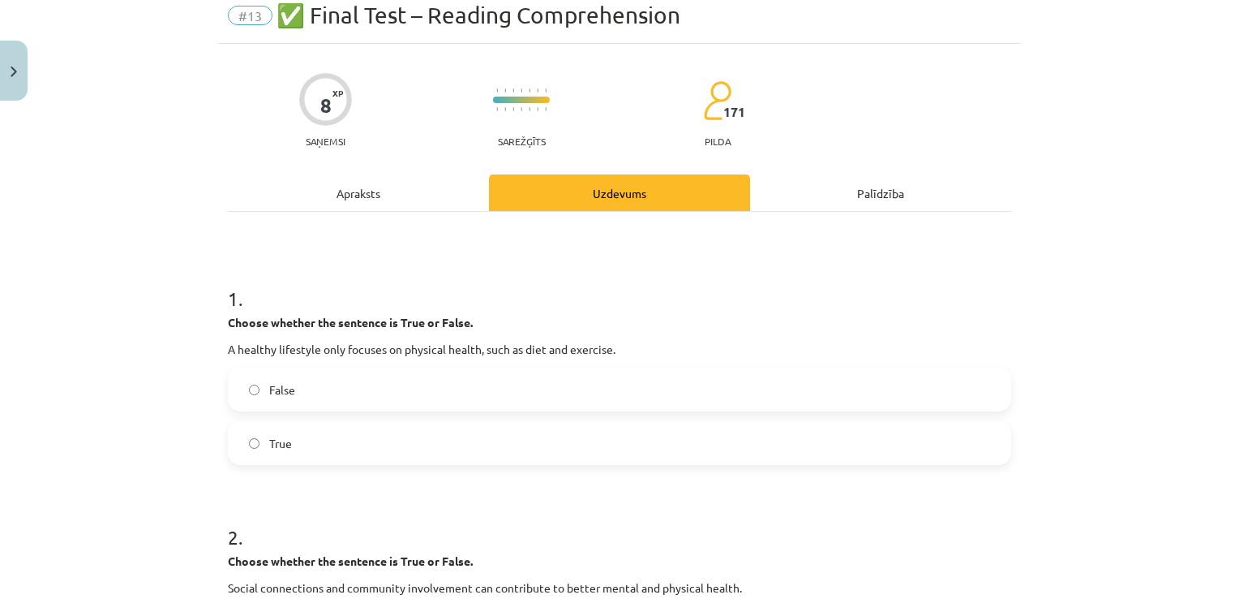
scroll to position [41, 0]
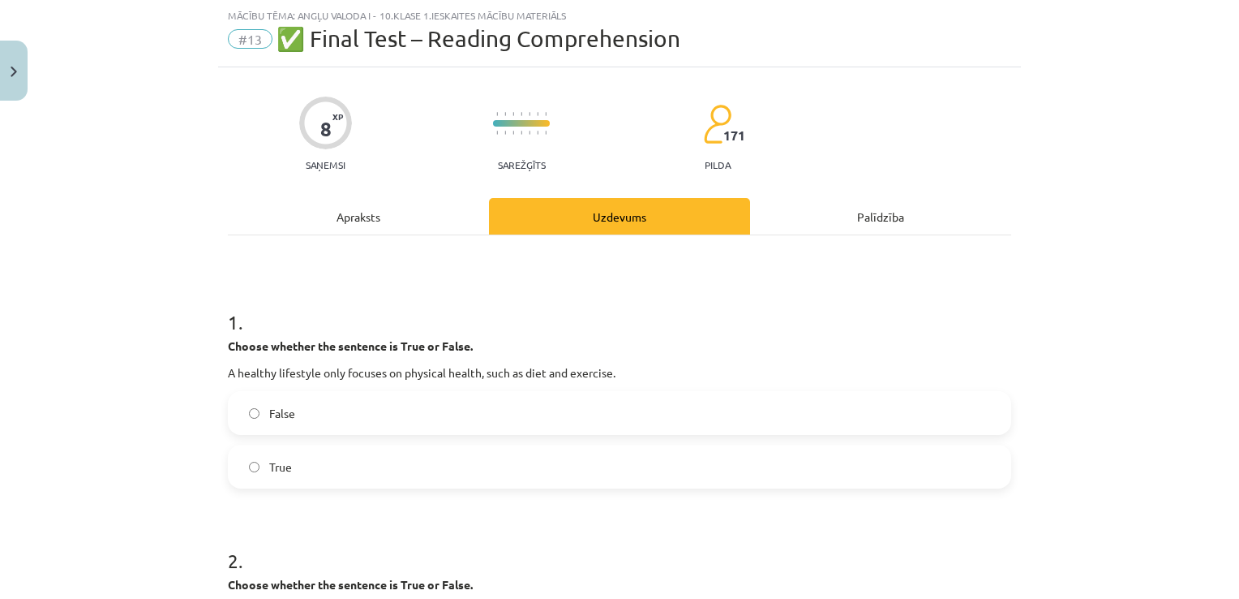
click at [275, 405] on span "False" at bounding box center [282, 413] width 26 height 17
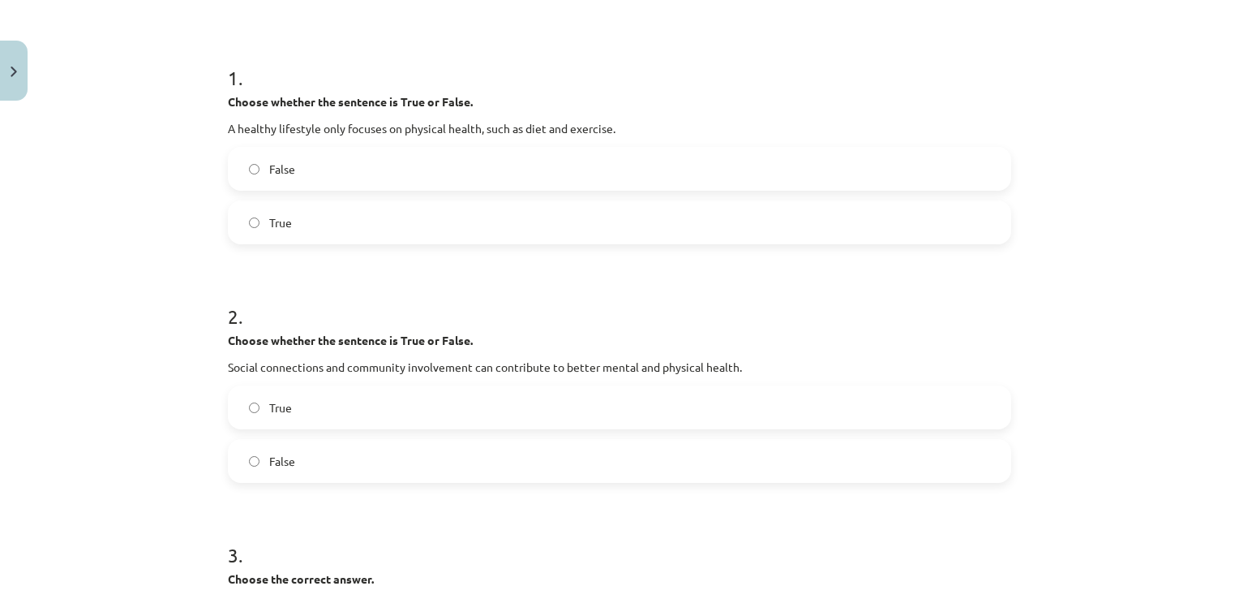
scroll to position [365, 0]
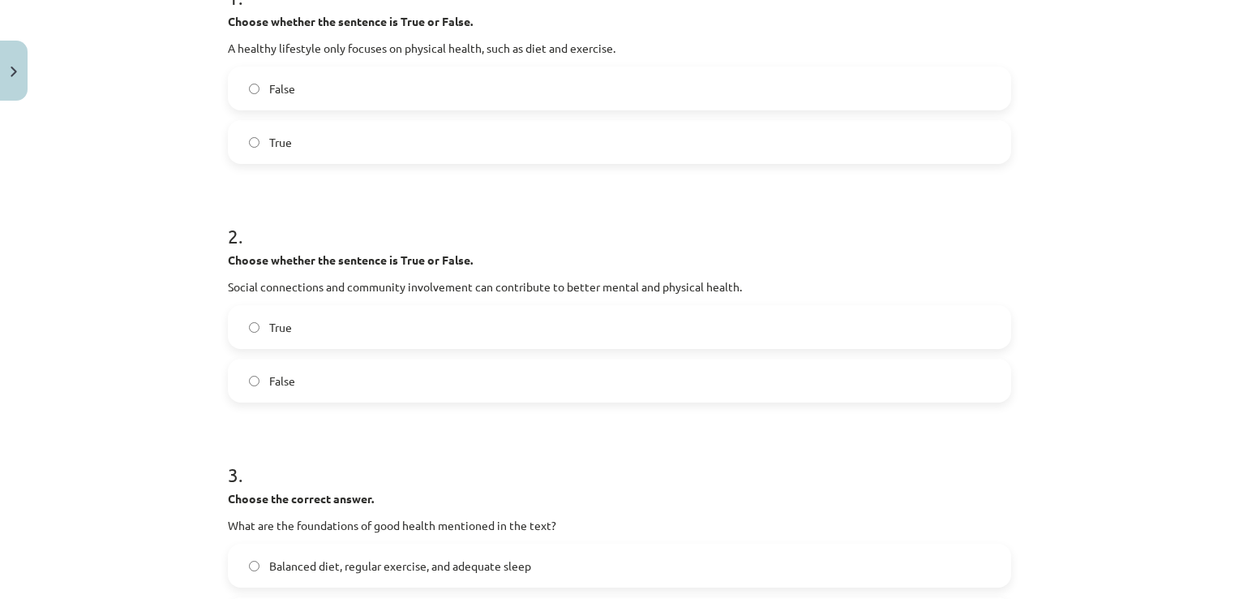
click at [257, 331] on label "True" at bounding box center [620, 327] width 780 height 41
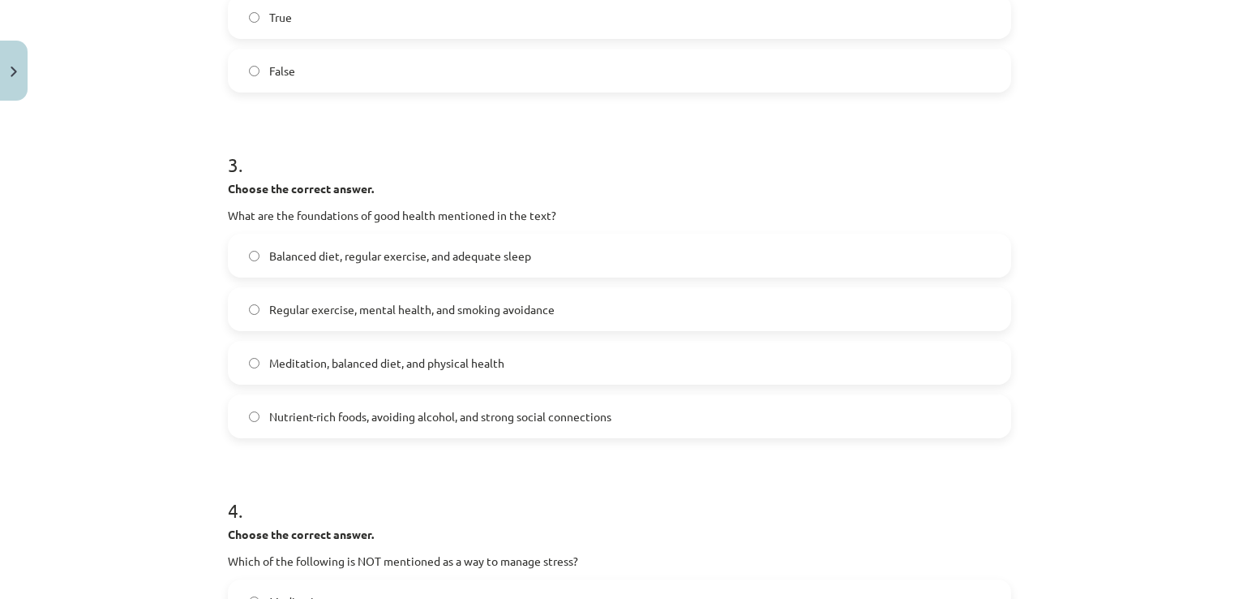
scroll to position [608, 0]
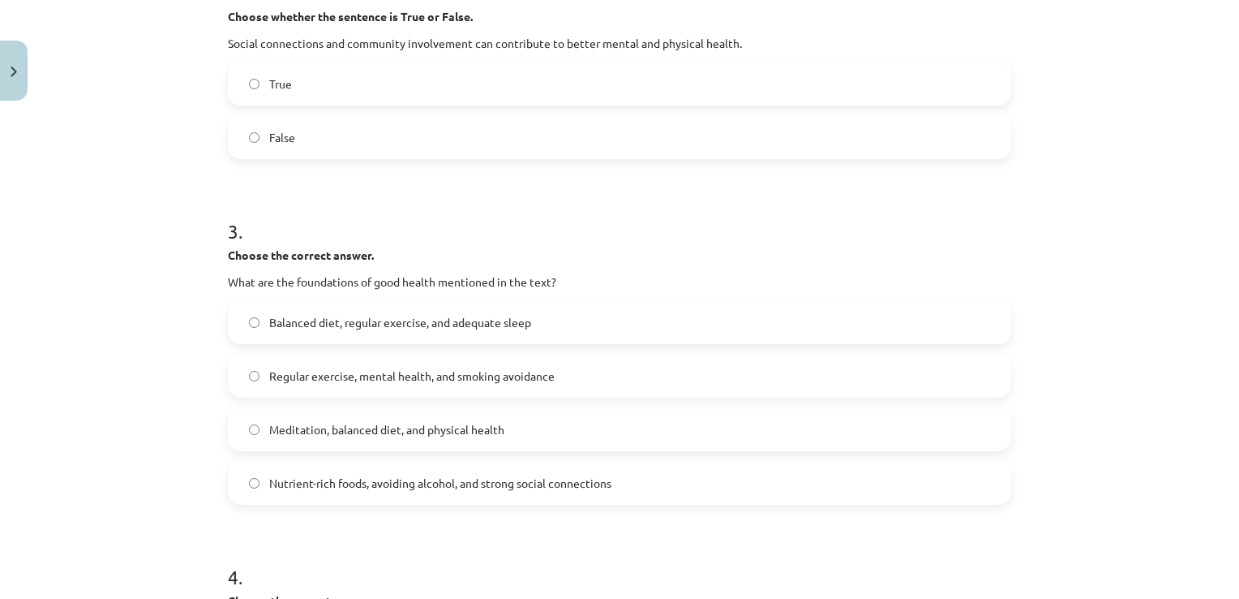
click at [360, 322] on span "Balanced diet, regular exercise, and adequate sleep" at bounding box center [400, 322] width 262 height 17
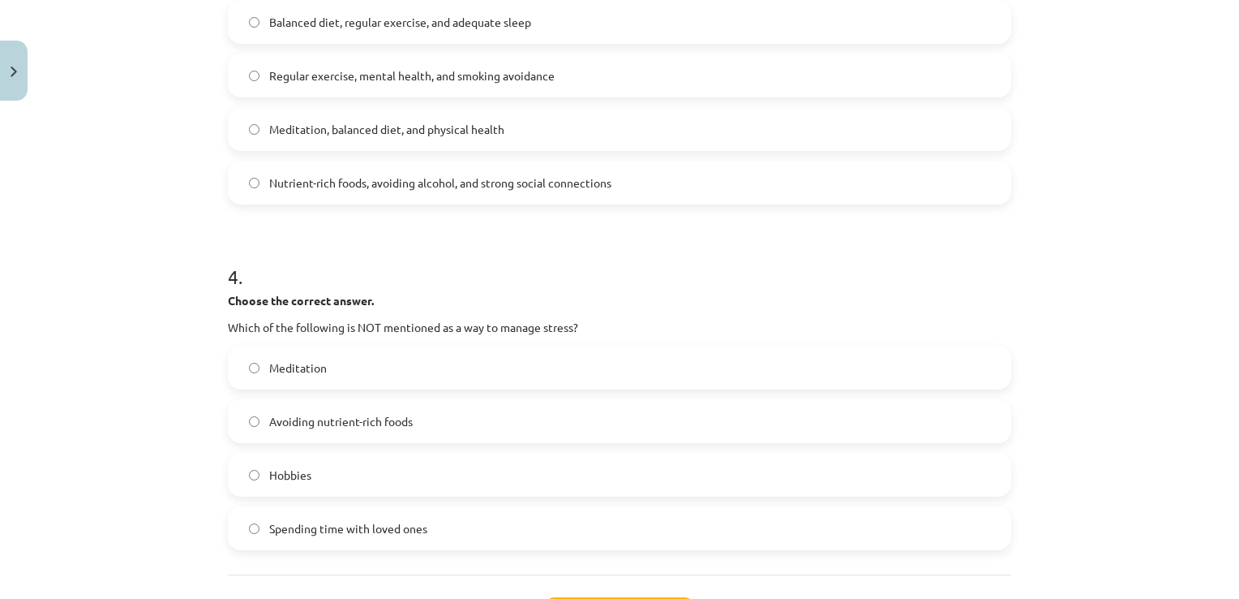
scroll to position [933, 0]
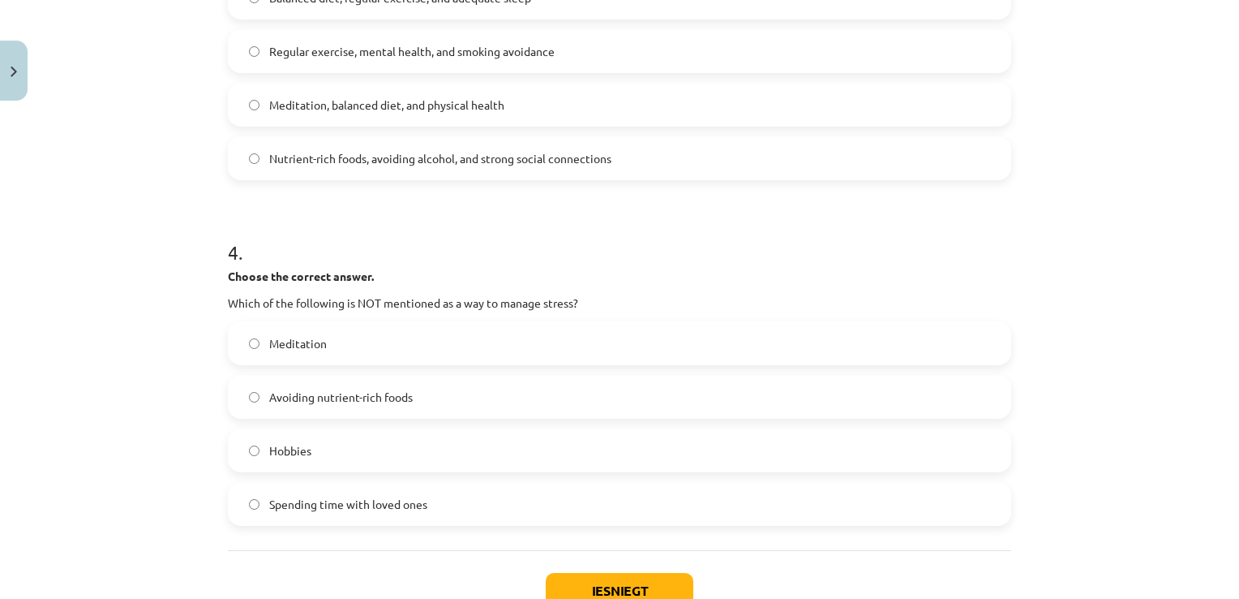
click at [277, 335] on span "Meditation" at bounding box center [298, 343] width 58 height 17
click at [590, 595] on button "Iesniegt" at bounding box center [620, 591] width 148 height 36
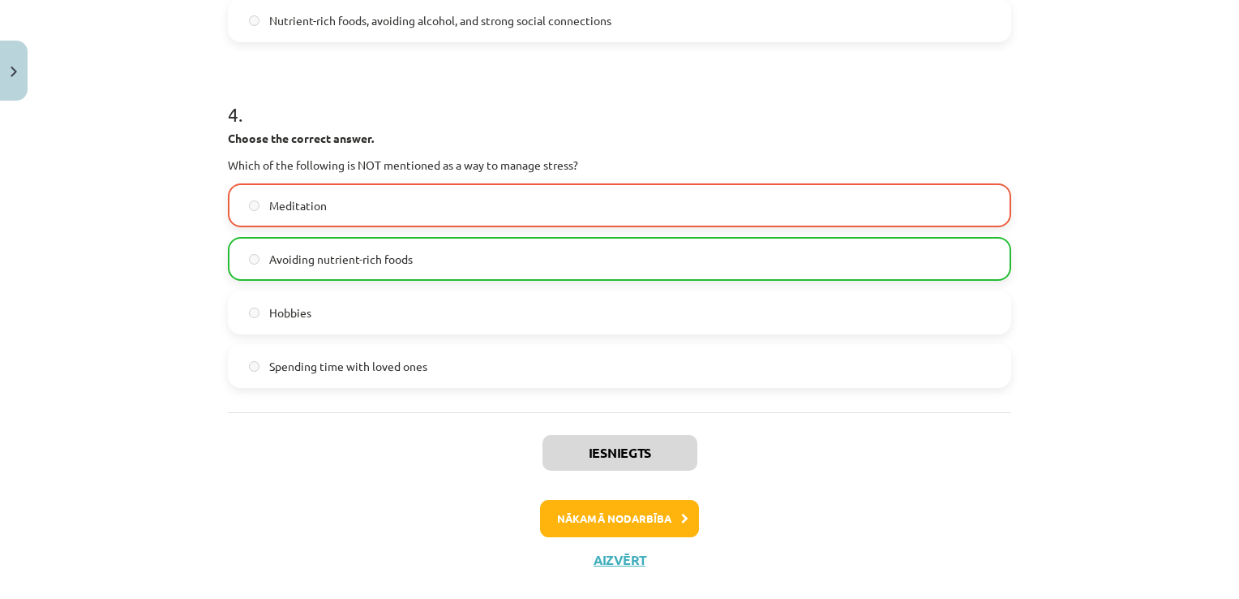
scroll to position [1098, 0]
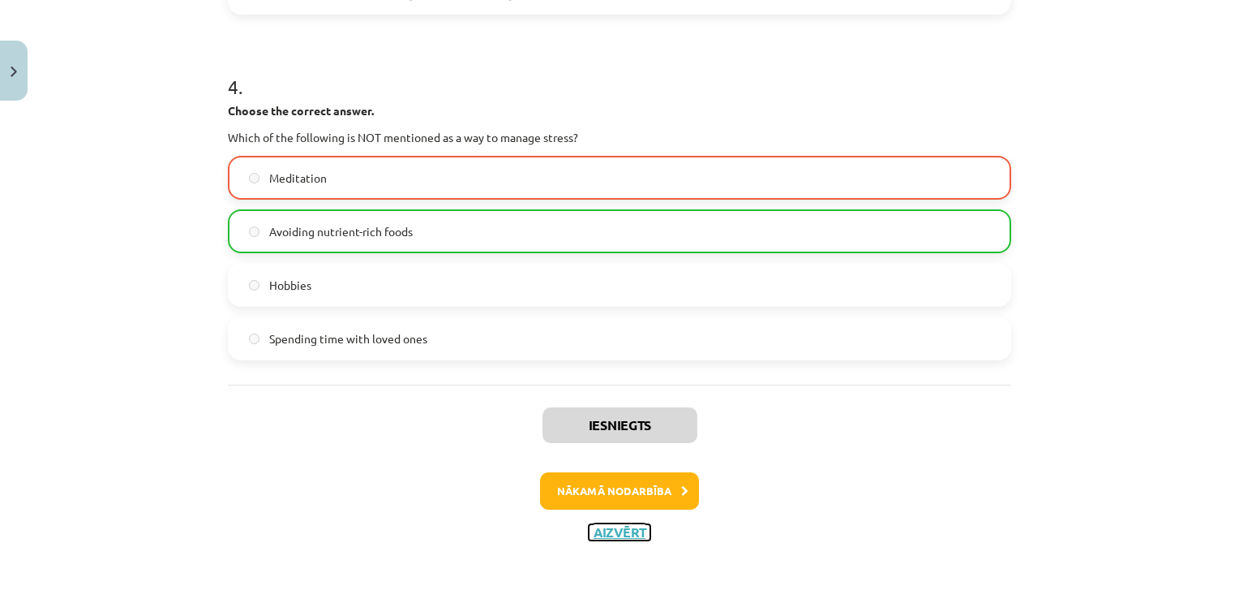
click at [621, 530] on button "Aizvērt" at bounding box center [620, 532] width 62 height 16
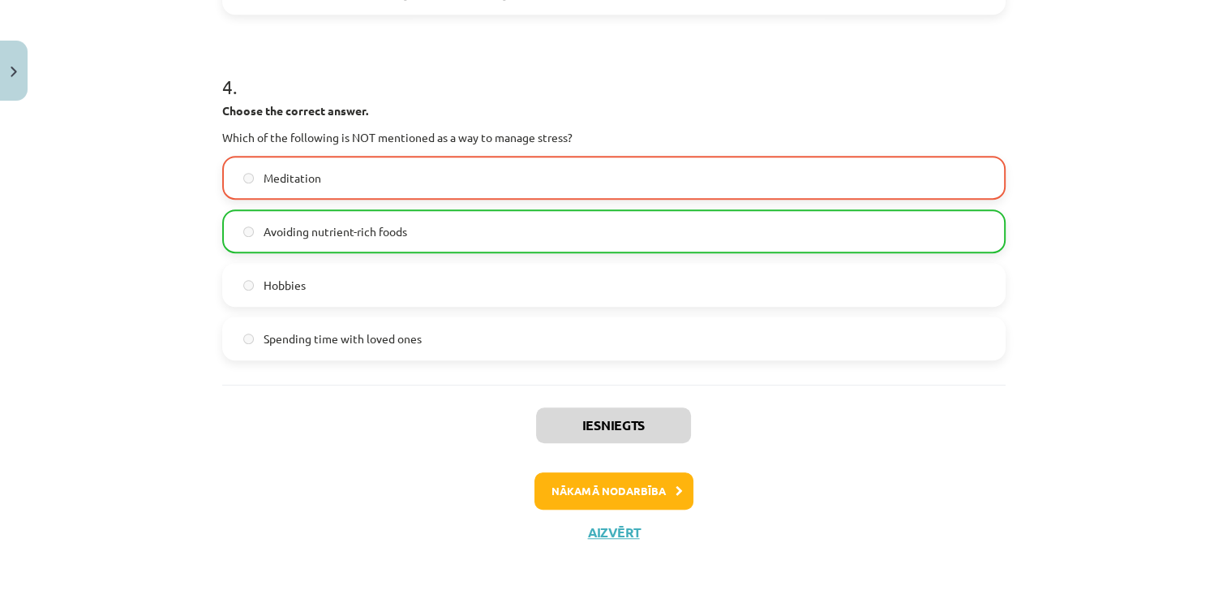
click at [581, 383] on button at bounding box center [575, 385] width 37 height 37
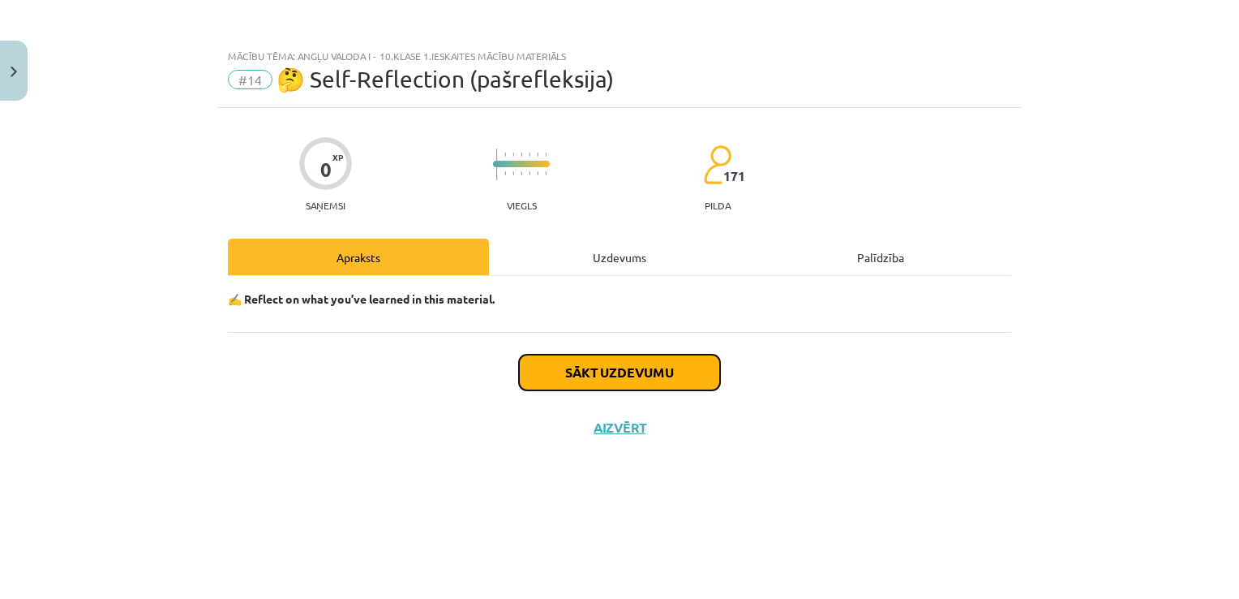
click at [583, 362] on button "Sākt uzdevumu" at bounding box center [619, 372] width 201 height 36
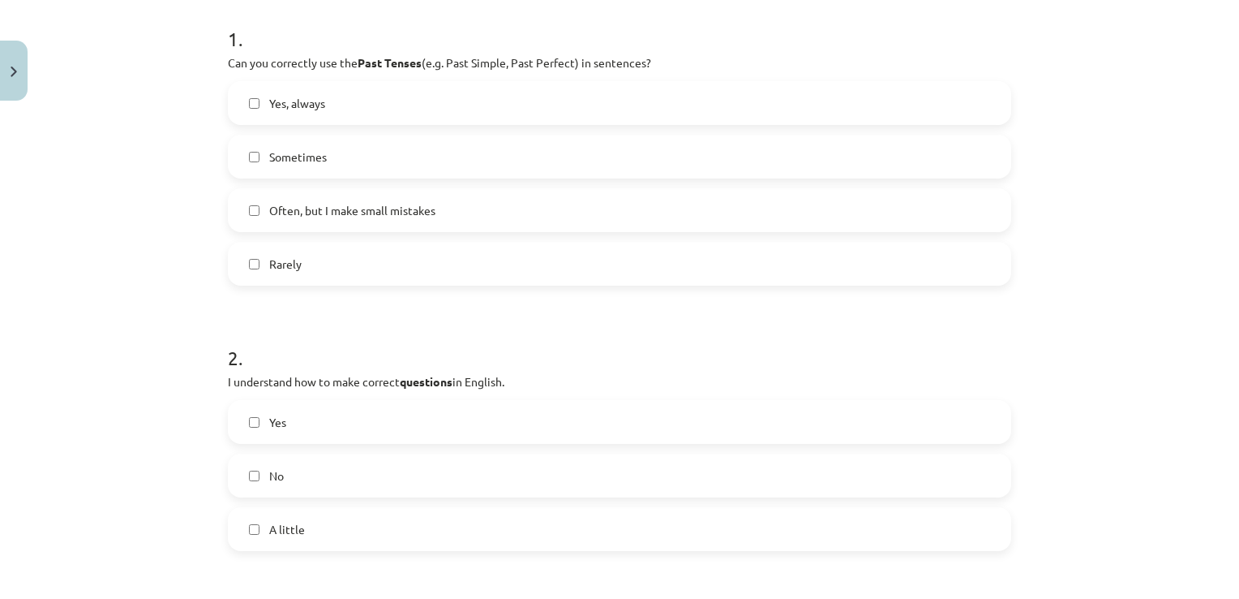
scroll to position [324, 0]
click at [285, 157] on span "Sometimes" at bounding box center [298, 156] width 58 height 17
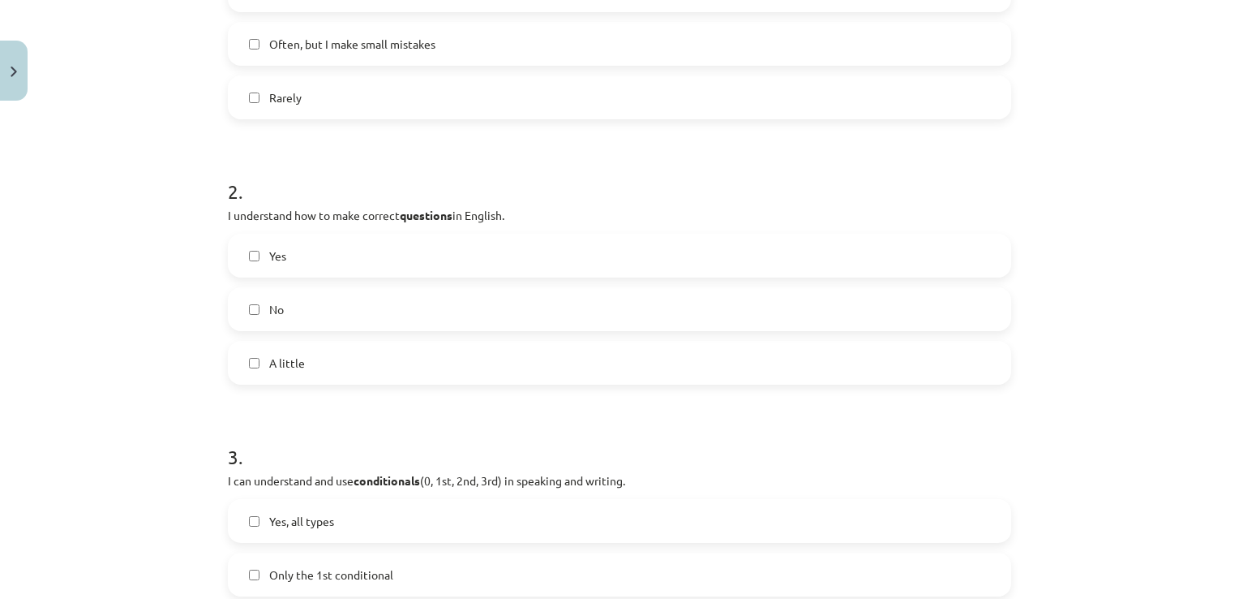
scroll to position [487, 0]
click at [295, 381] on label "A little" at bounding box center [620, 365] width 780 height 41
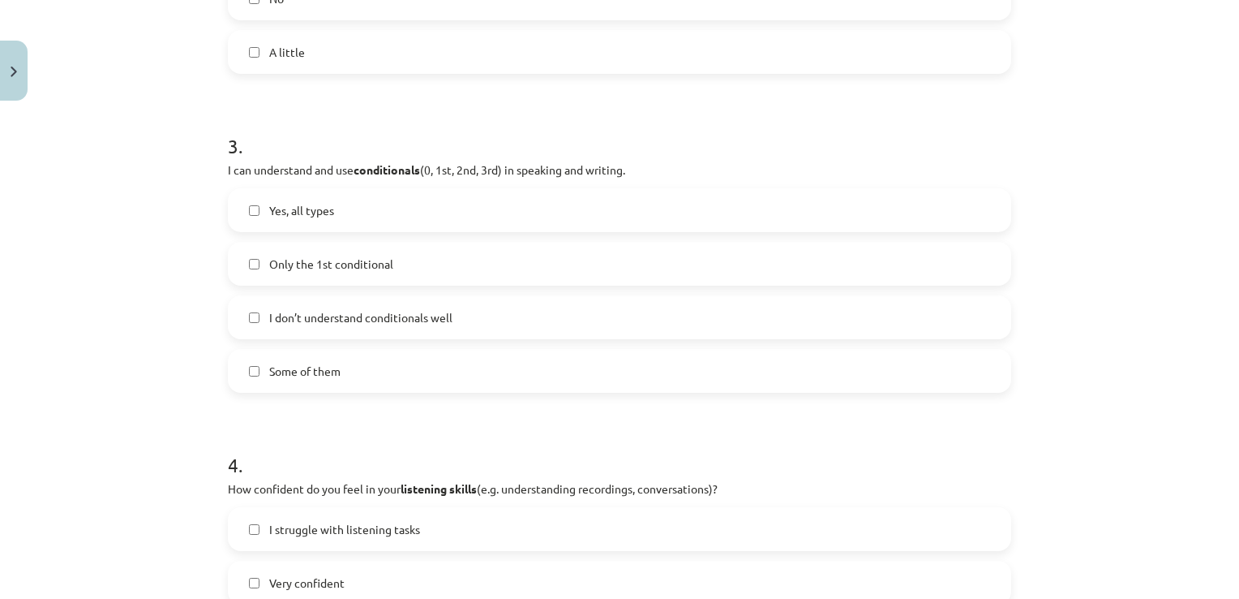
scroll to position [811, 0]
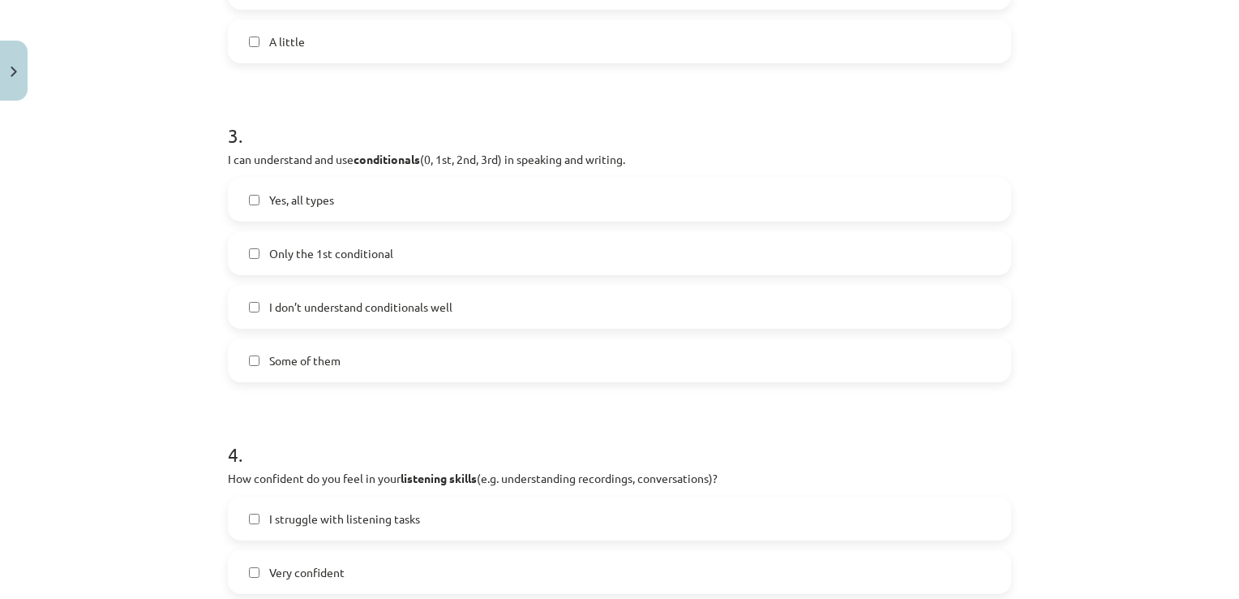
click at [291, 368] on span "Some of them" at bounding box center [304, 360] width 71 height 17
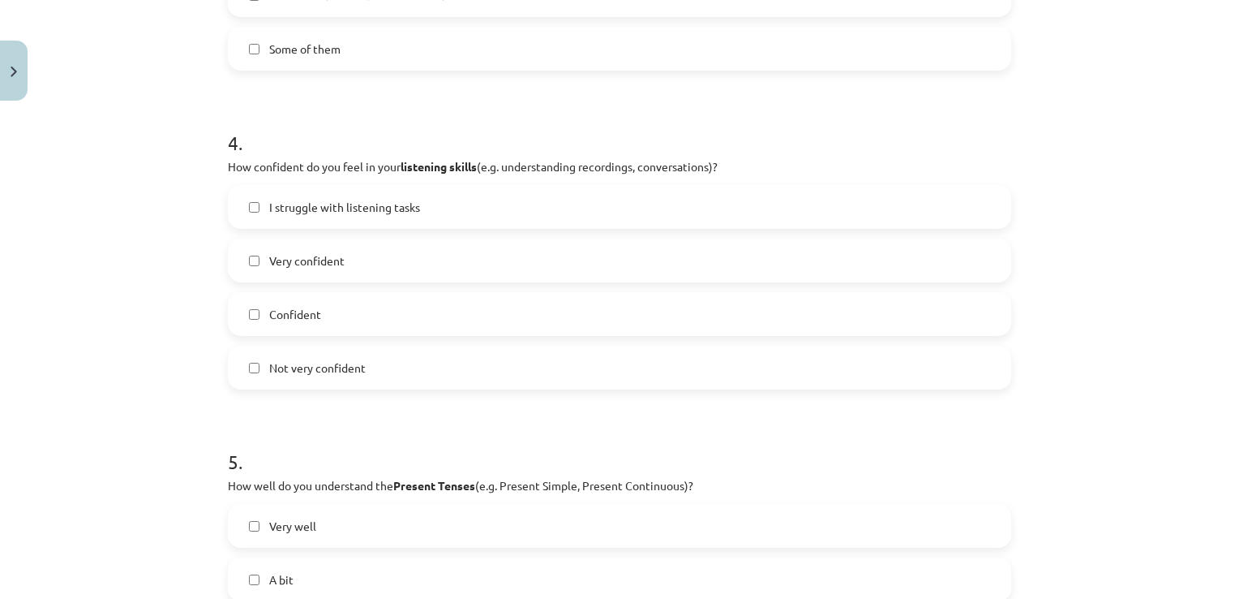
scroll to position [1135, 0]
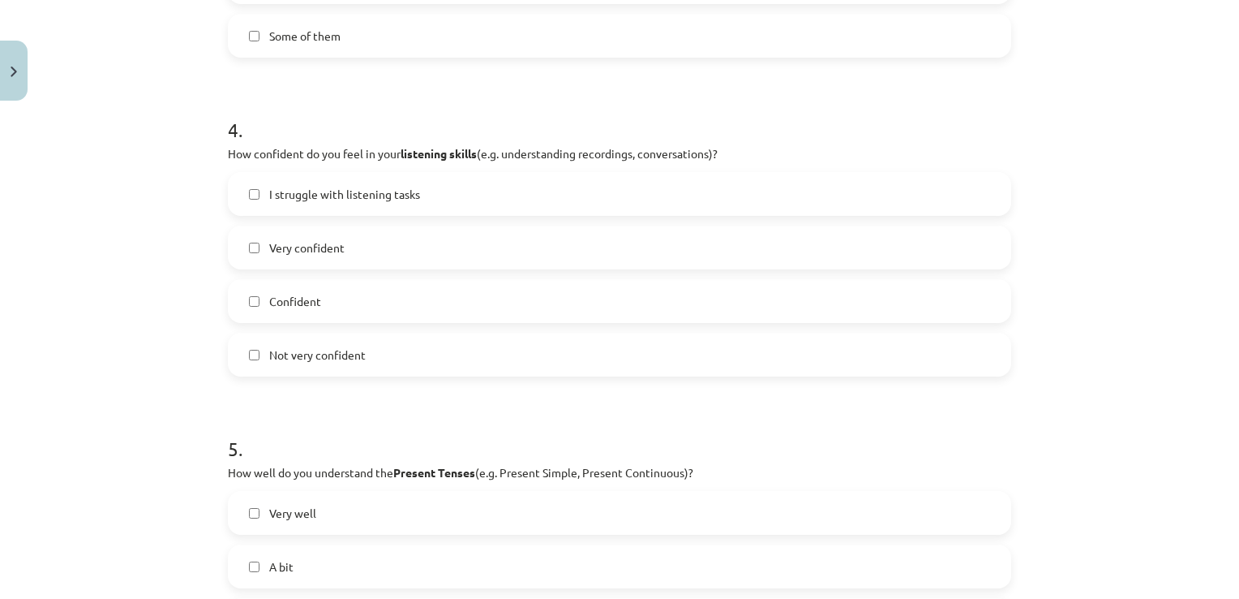
click at [321, 363] on label "Not very confident" at bounding box center [620, 354] width 780 height 41
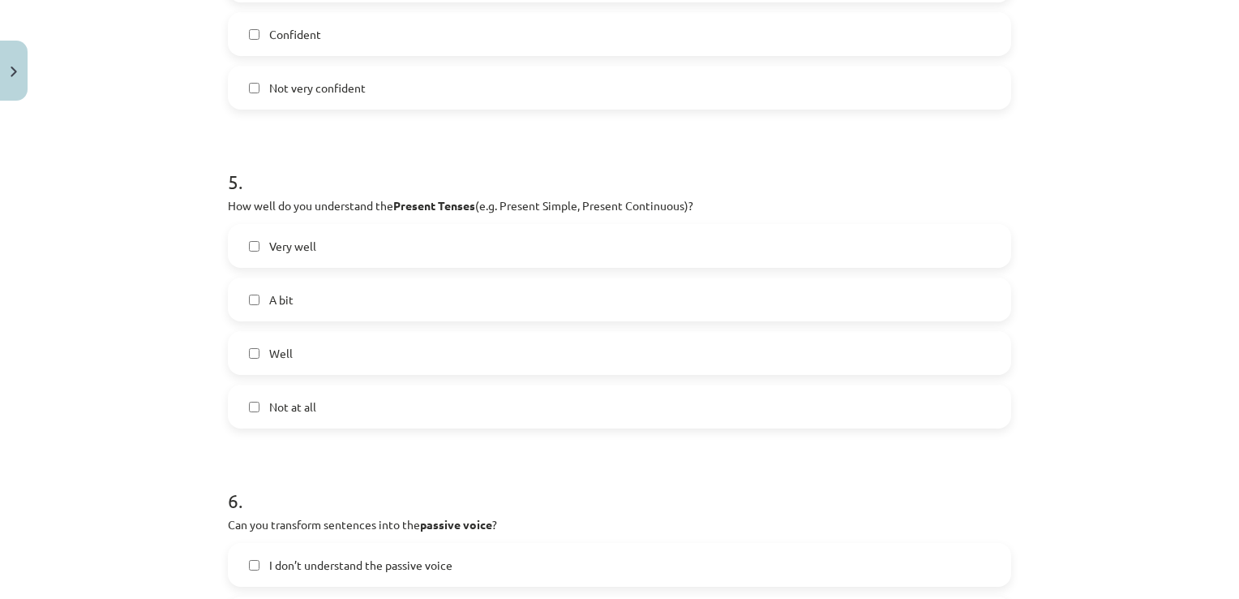
scroll to position [1460, 0]
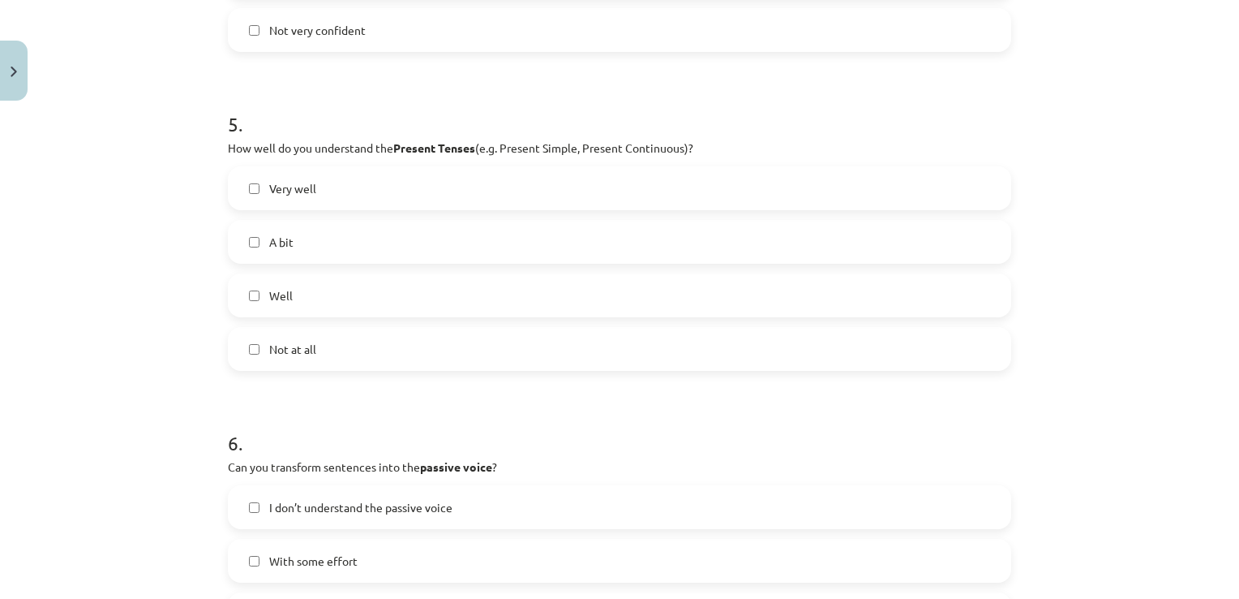
click at [310, 249] on label "A bit" at bounding box center [620, 241] width 780 height 41
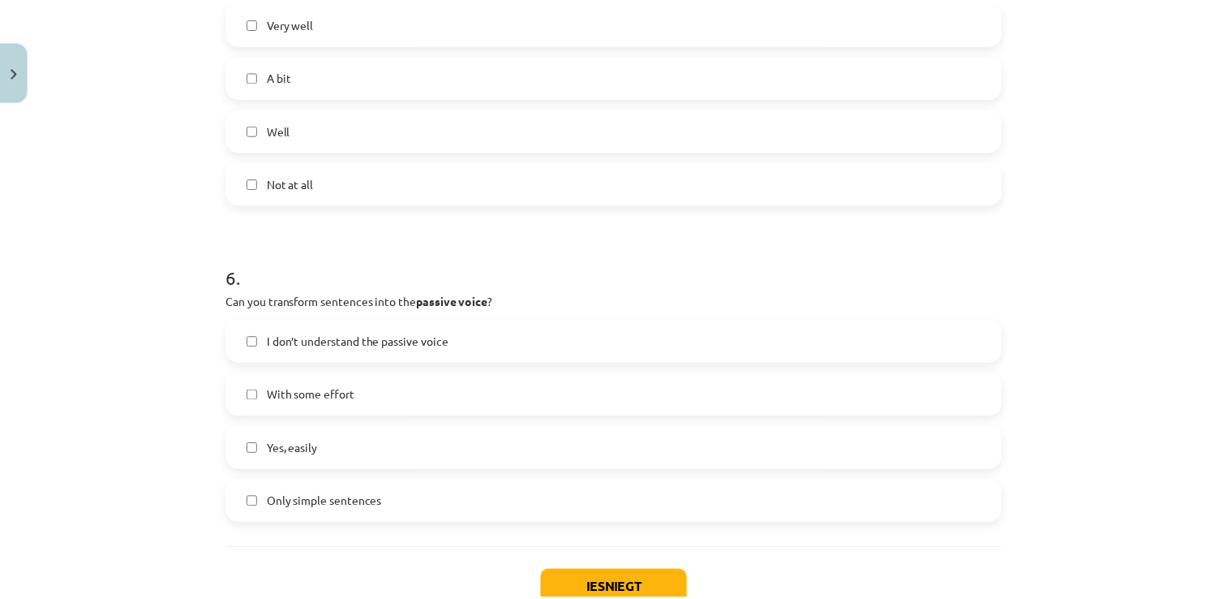
scroll to position [1738, 0]
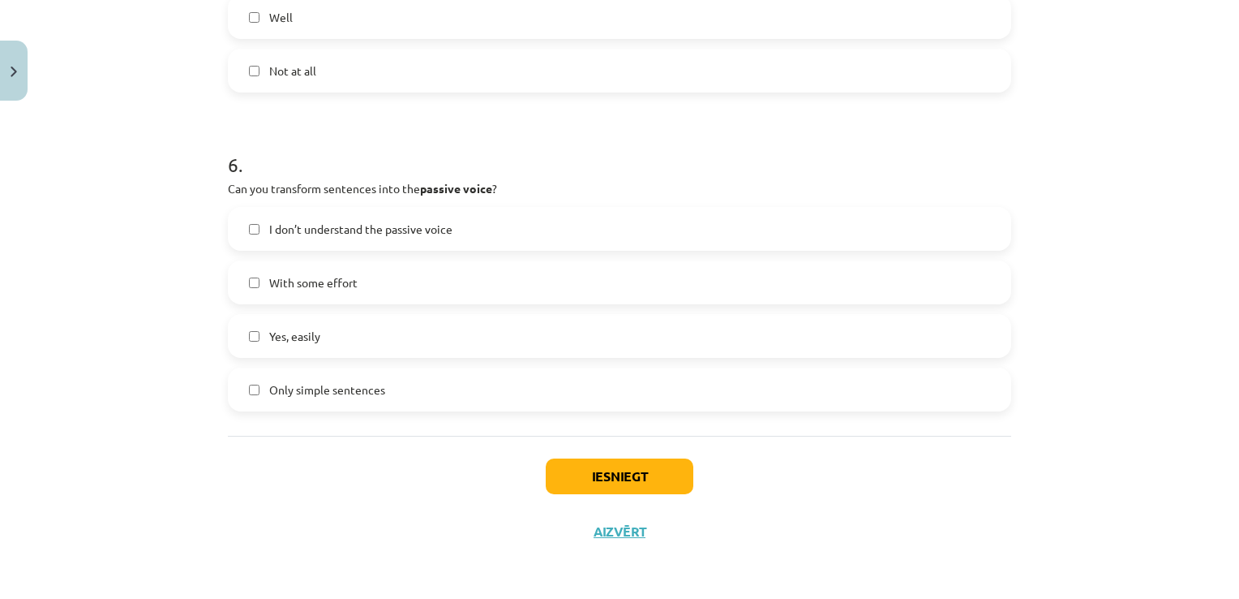
click at [331, 287] on span "With some effort" at bounding box center [313, 282] width 88 height 17
click at [405, 406] on label "Only simple sentences" at bounding box center [620, 389] width 780 height 41
click at [585, 472] on button "Iesniegt" at bounding box center [620, 476] width 148 height 36
click at [375, 287] on label "With some effort" at bounding box center [620, 282] width 780 height 41
click at [569, 477] on button "Iesniegt" at bounding box center [620, 476] width 148 height 36
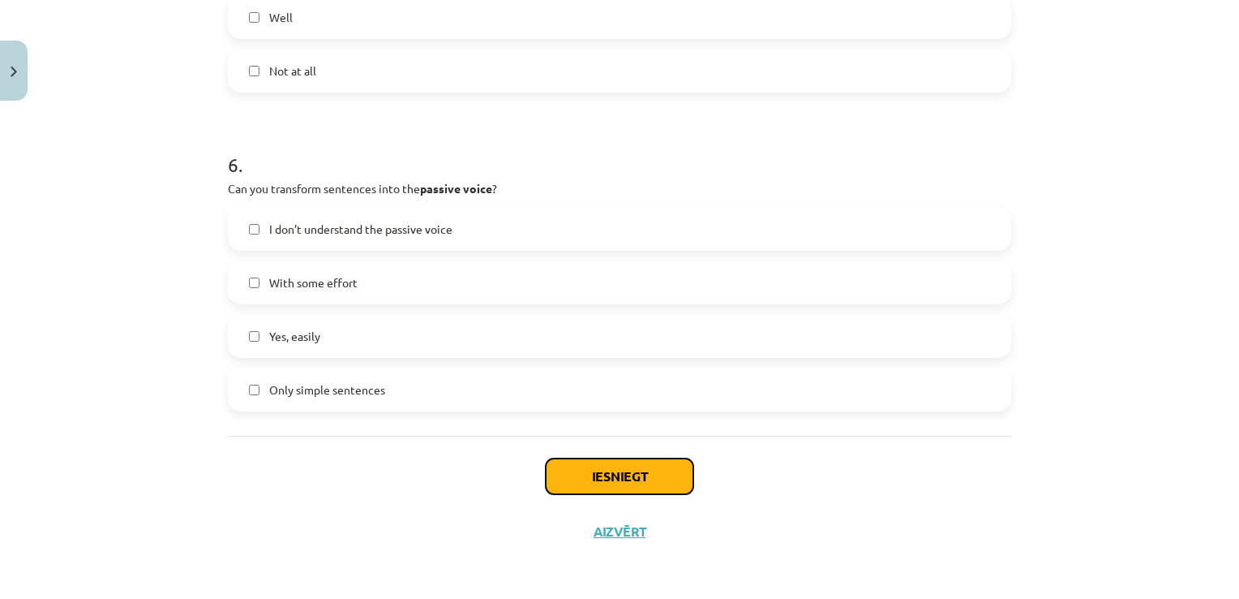
click at [597, 485] on button "Iesniegt" at bounding box center [620, 476] width 148 height 36
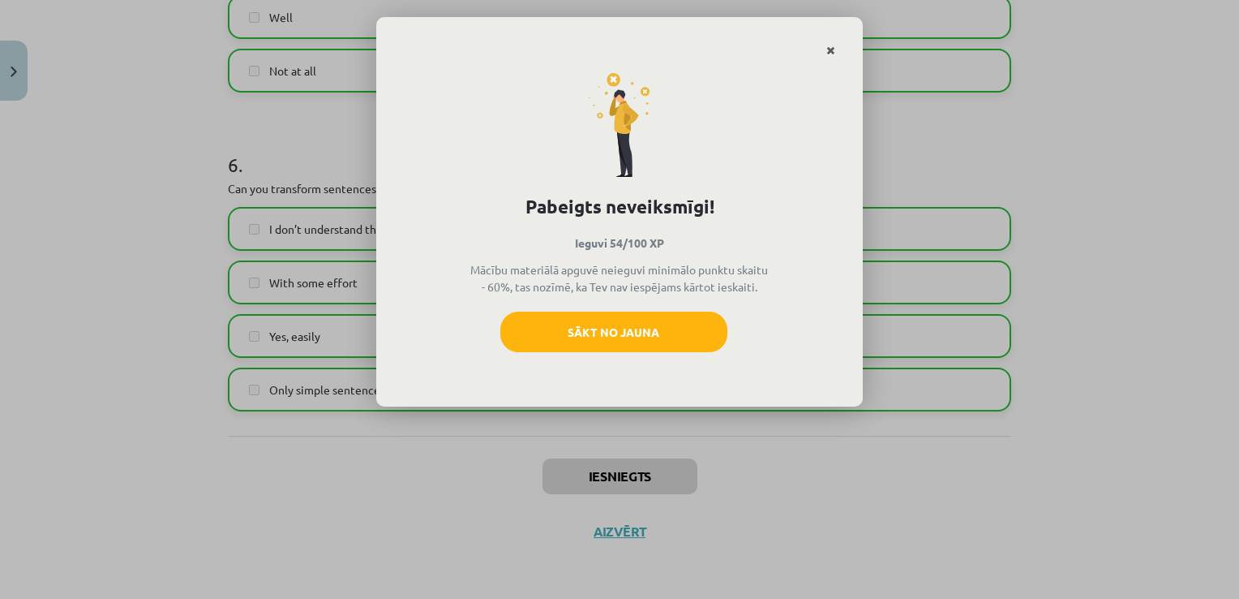
click at [832, 54] on icon "Close" at bounding box center [830, 50] width 9 height 11
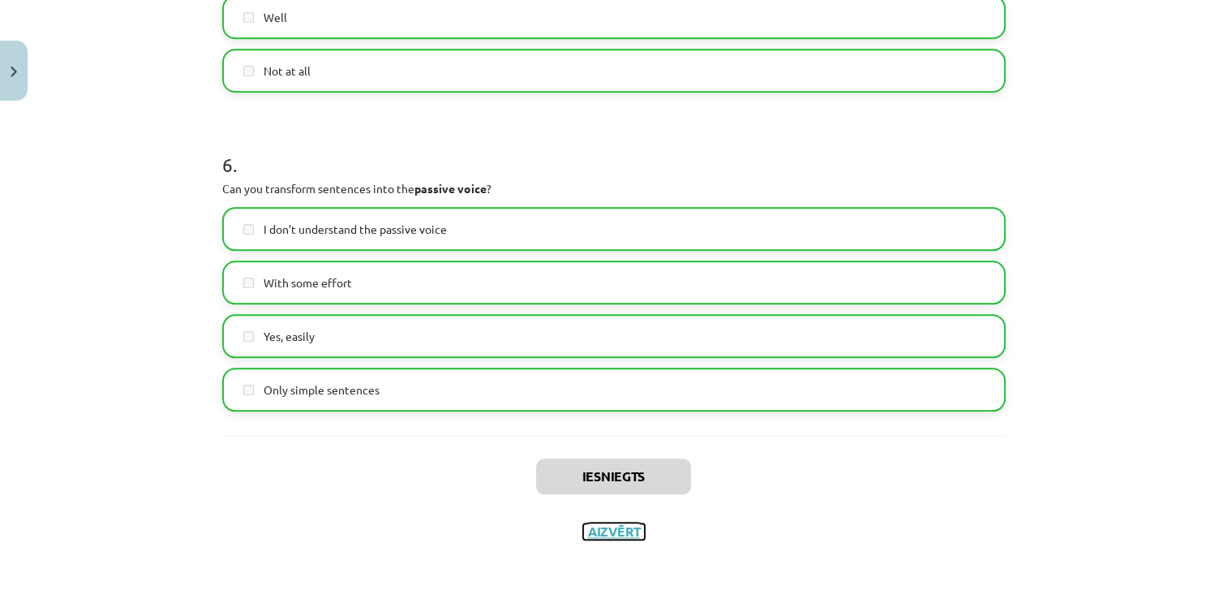
click at [620, 530] on button "Aizvērt" at bounding box center [614, 531] width 62 height 16
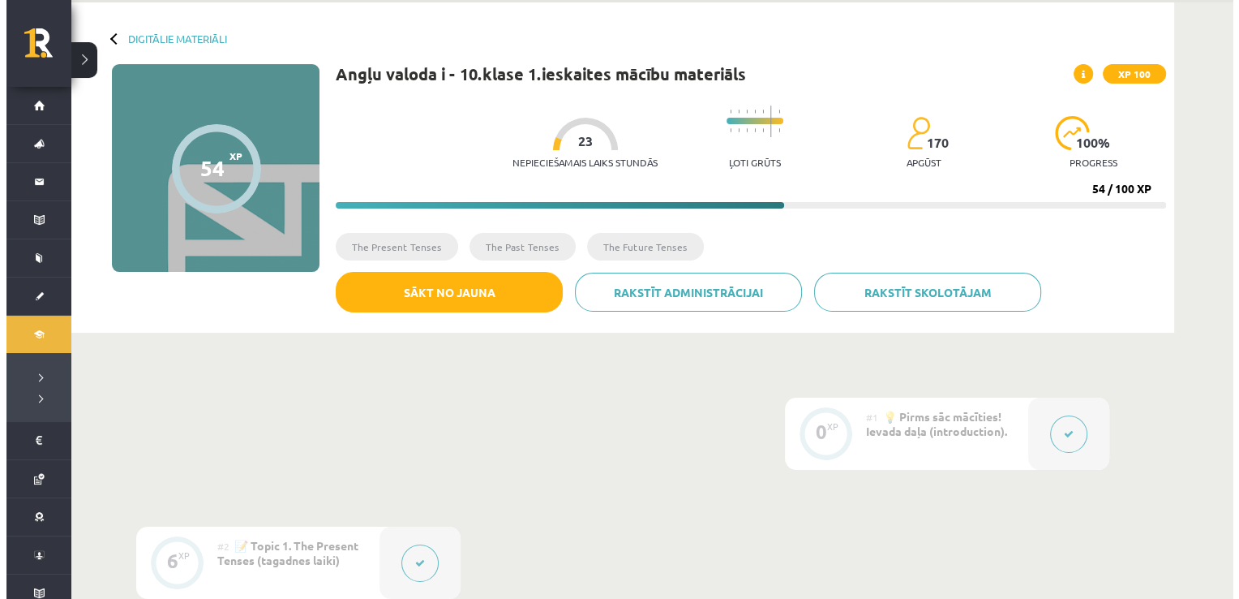
scroll to position [0, 0]
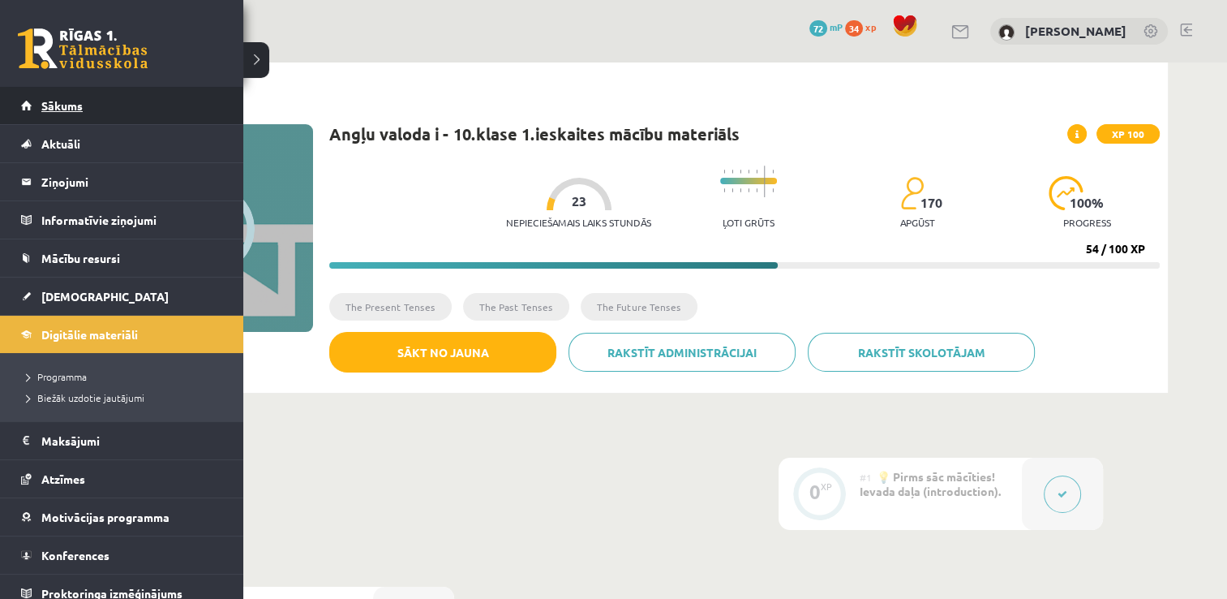
click at [24, 115] on link "Sākums" at bounding box center [122, 105] width 202 height 37
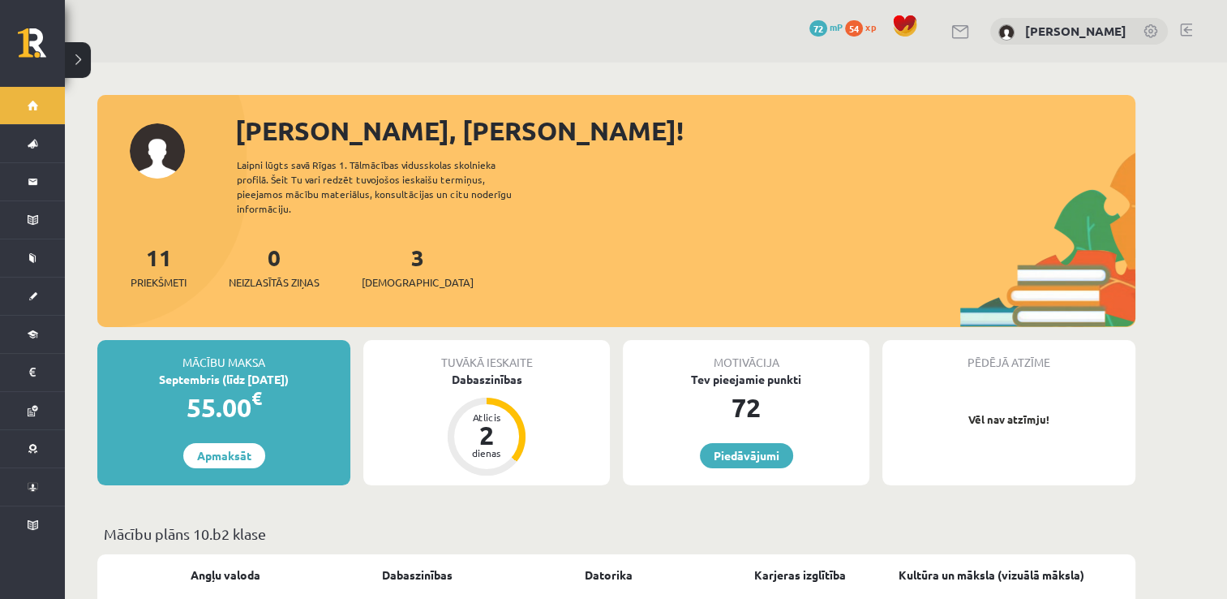
click at [28, 108] on link "Sākums" at bounding box center [32, 105] width 65 height 37
click at [406, 274] on span "[DEMOGRAPHIC_DATA]" at bounding box center [418, 282] width 112 height 16
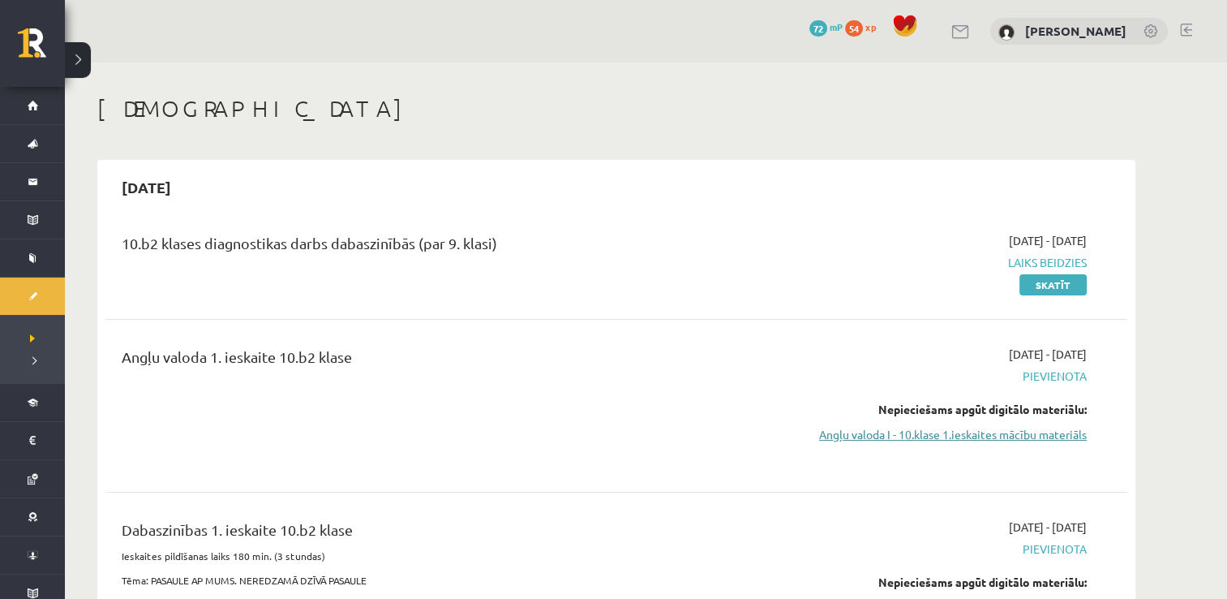
click at [964, 436] on link "Angļu valoda I - 10.klase 1.ieskaites mācību materiāls" at bounding box center [934, 434] width 306 height 17
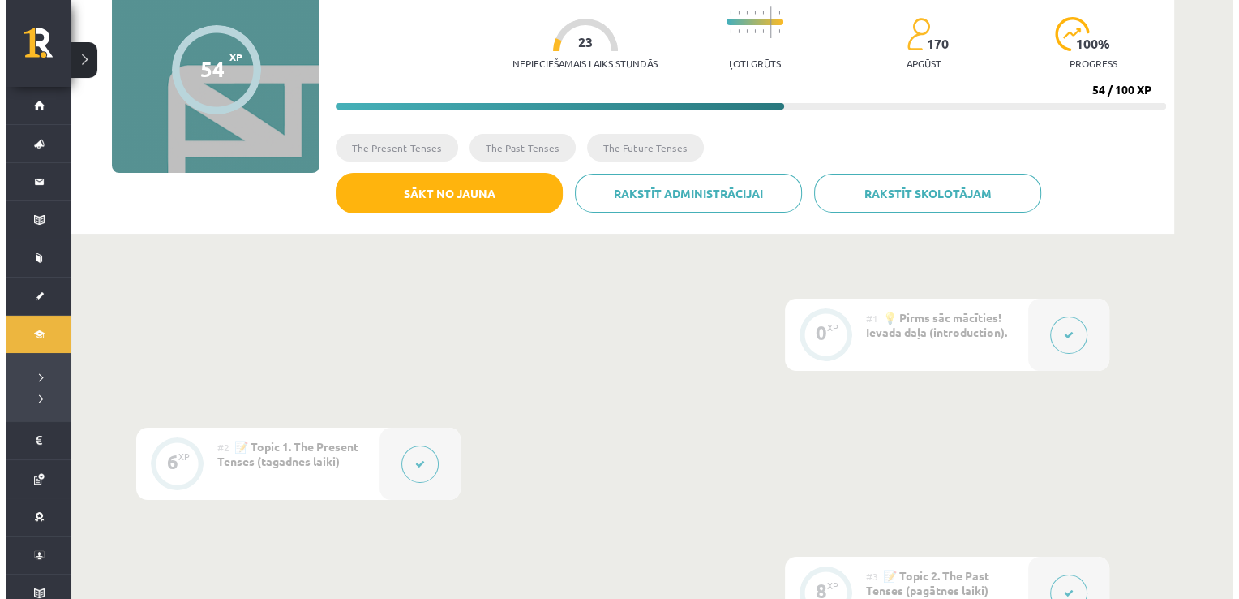
scroll to position [162, 0]
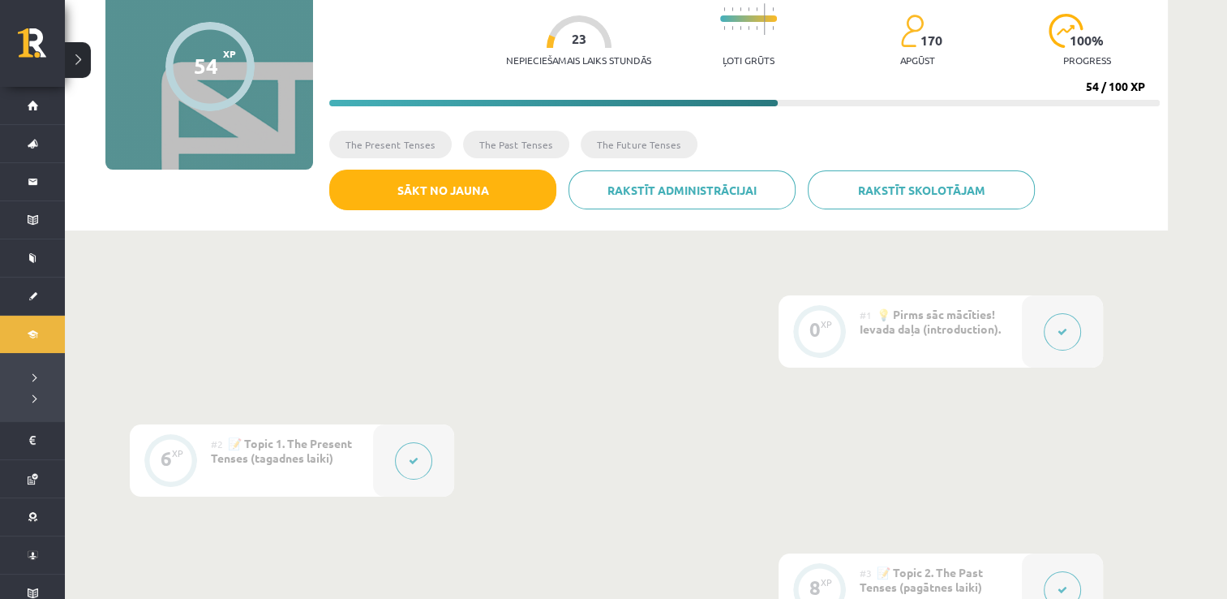
click at [1093, 336] on div at bounding box center [1062, 331] width 81 height 72
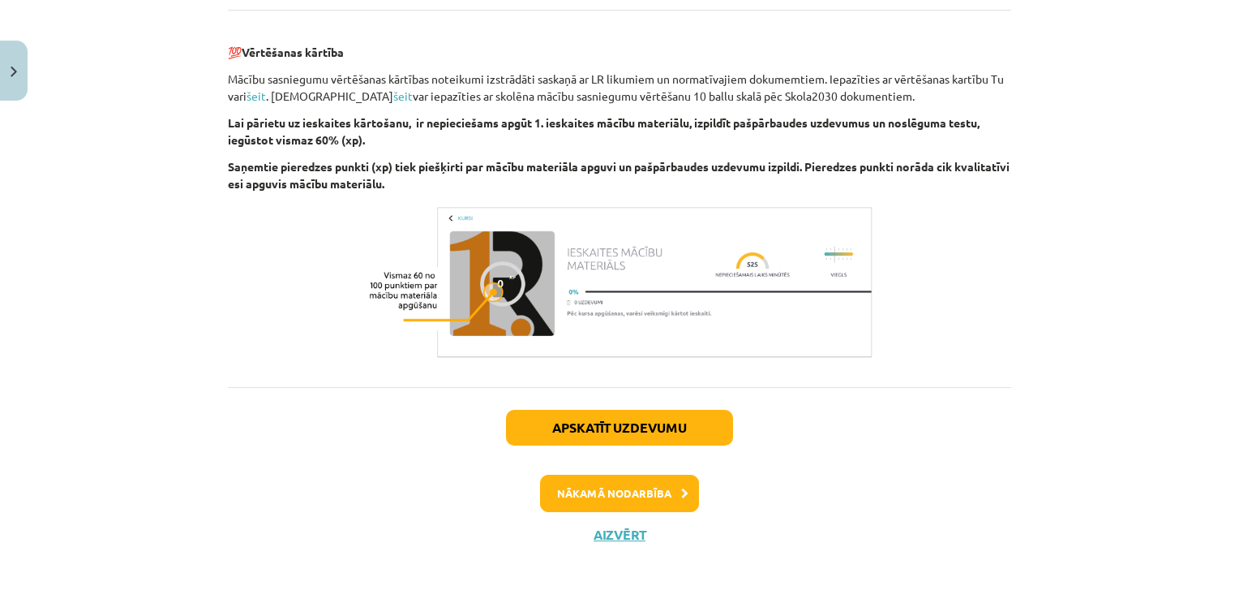
scroll to position [1890, 0]
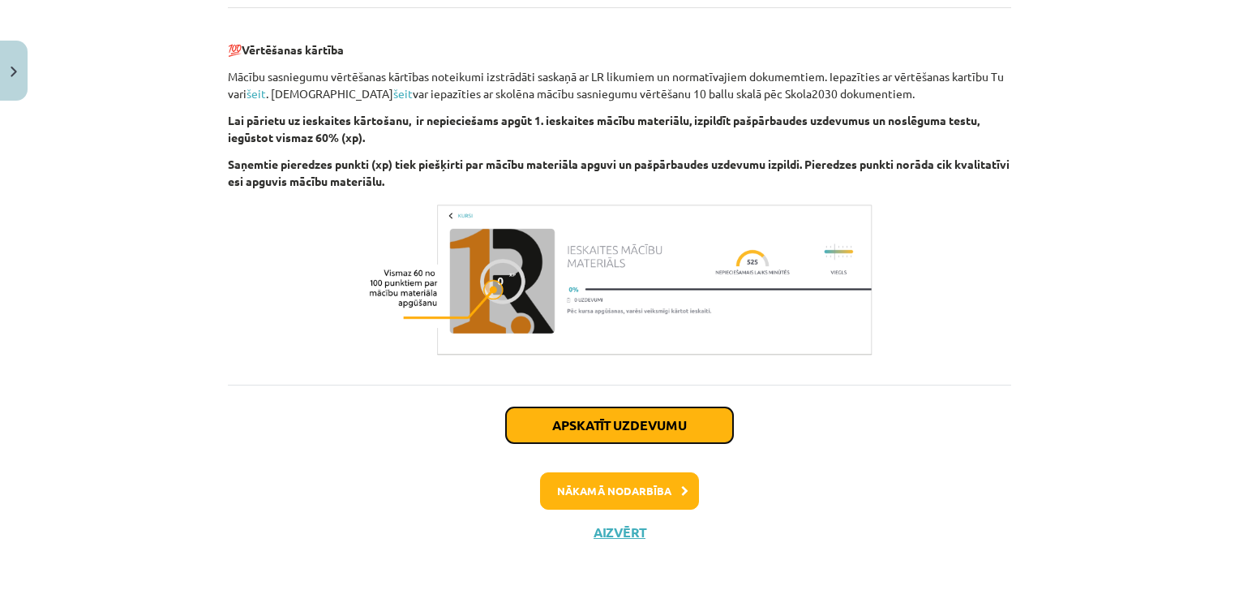
click at [625, 425] on button "Apskatīt uzdevumu" at bounding box center [619, 425] width 227 height 36
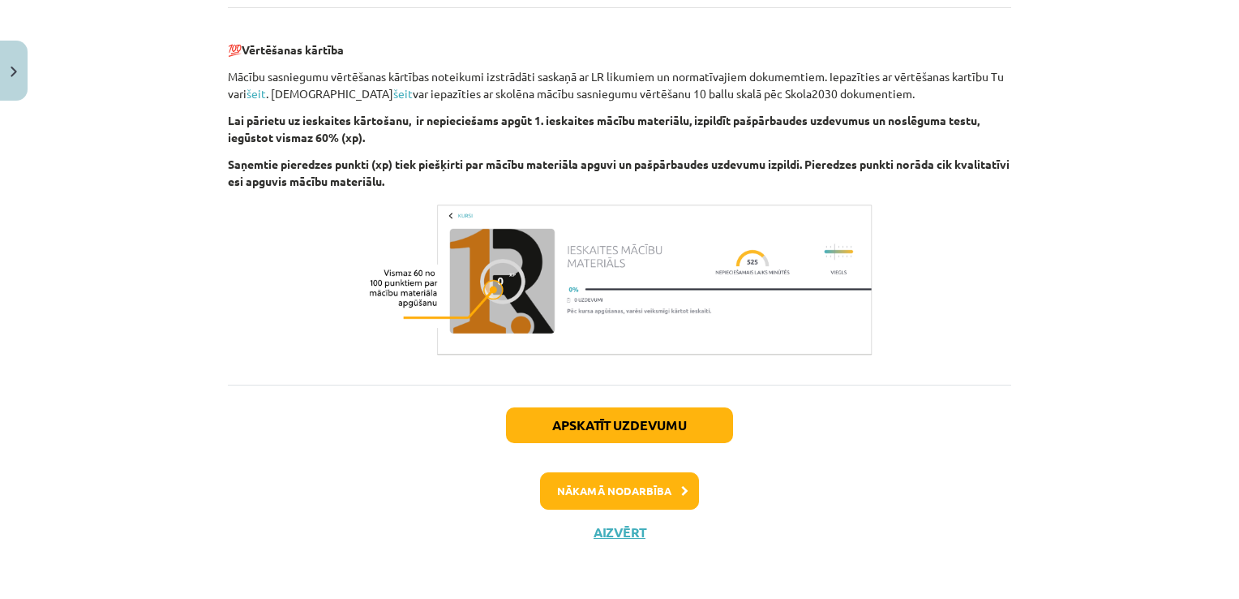
scroll to position [41, 0]
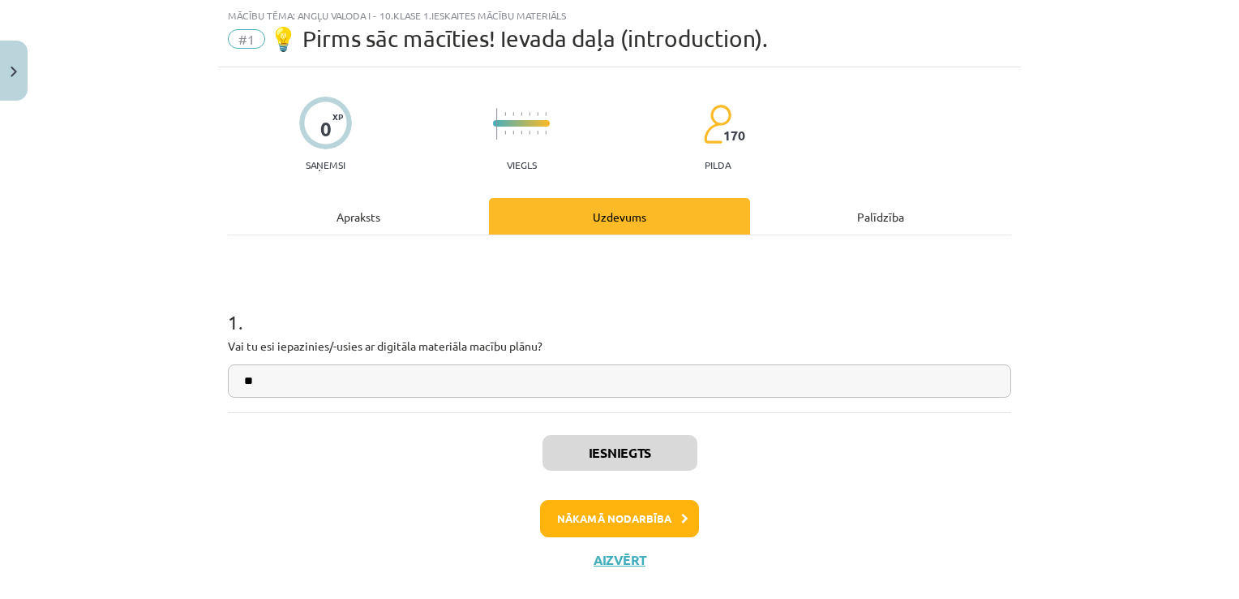
click at [603, 573] on div "Iesniegts Nākamā nodarbība Aizvērt" at bounding box center [619, 494] width 783 height 165
drag, startPoint x: 606, startPoint y: 563, endPoint x: 600, endPoint y: 536, distance: 27.4
click at [607, 563] on button "Aizvērt" at bounding box center [620, 559] width 62 height 16
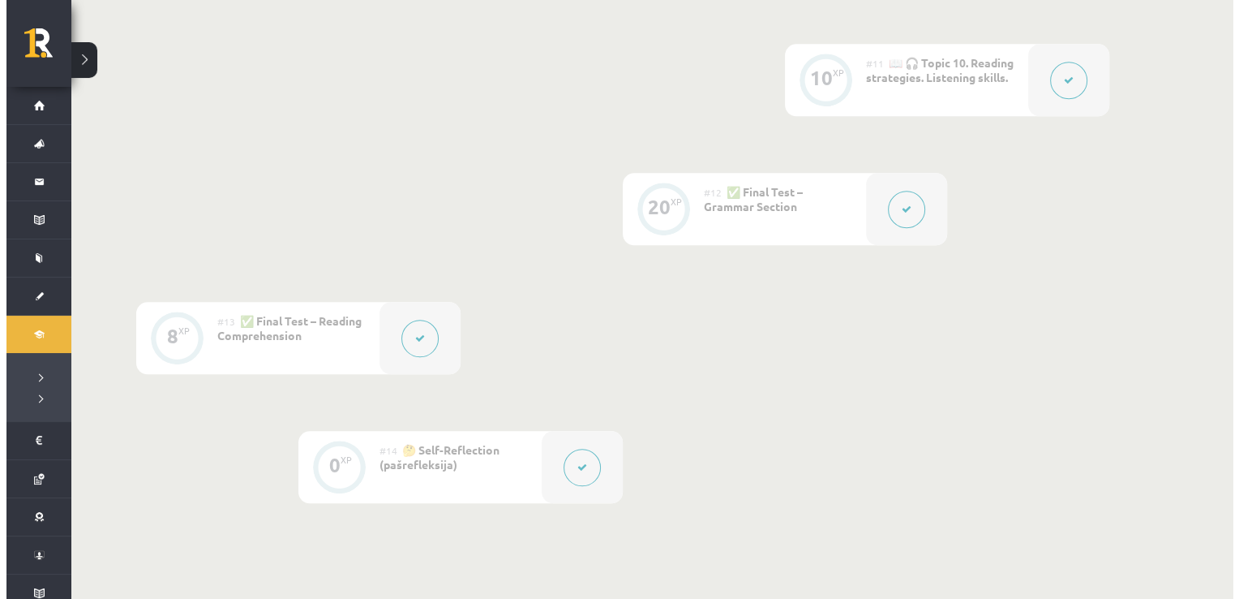
scroll to position [1784, 0]
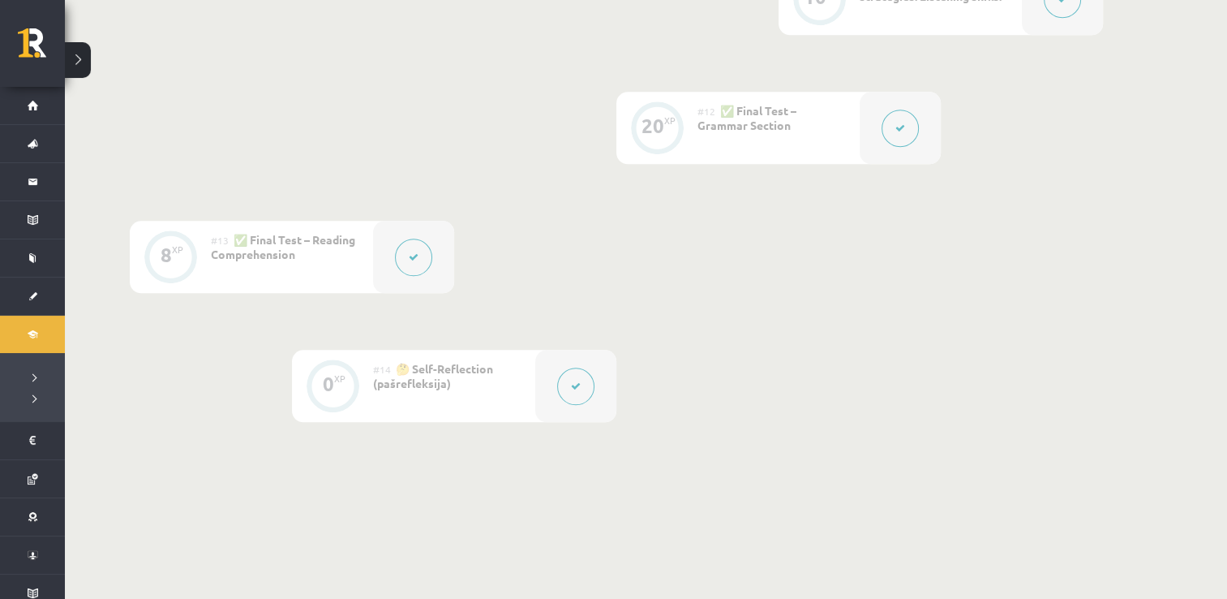
click at [904, 135] on button at bounding box center [900, 127] width 37 height 37
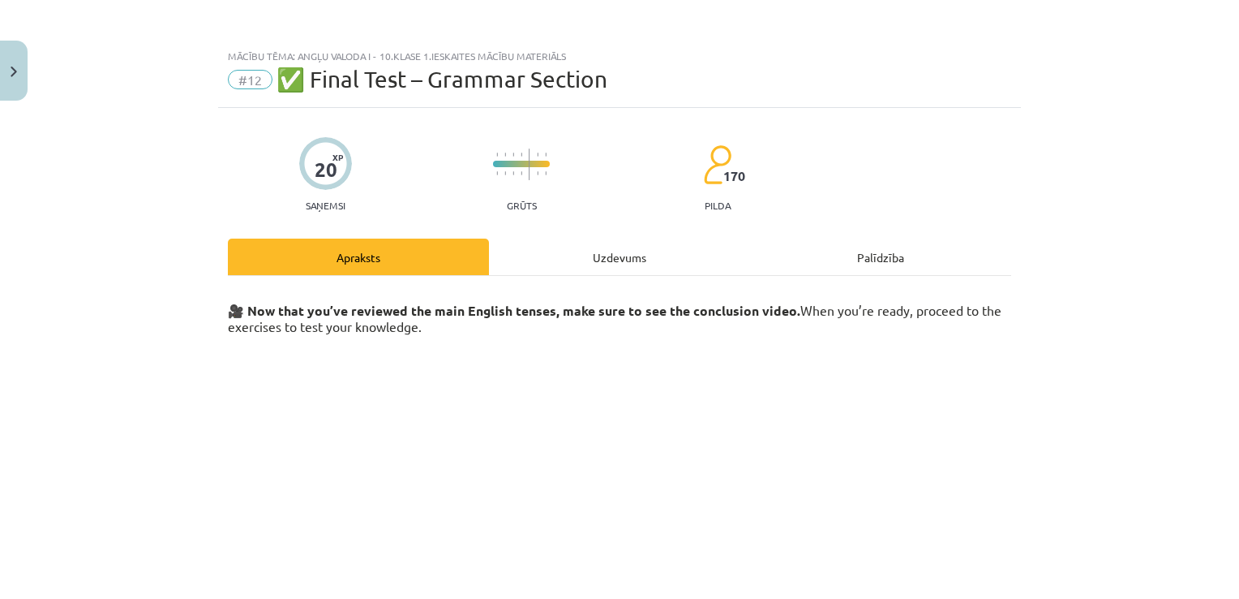
scroll to position [284, 0]
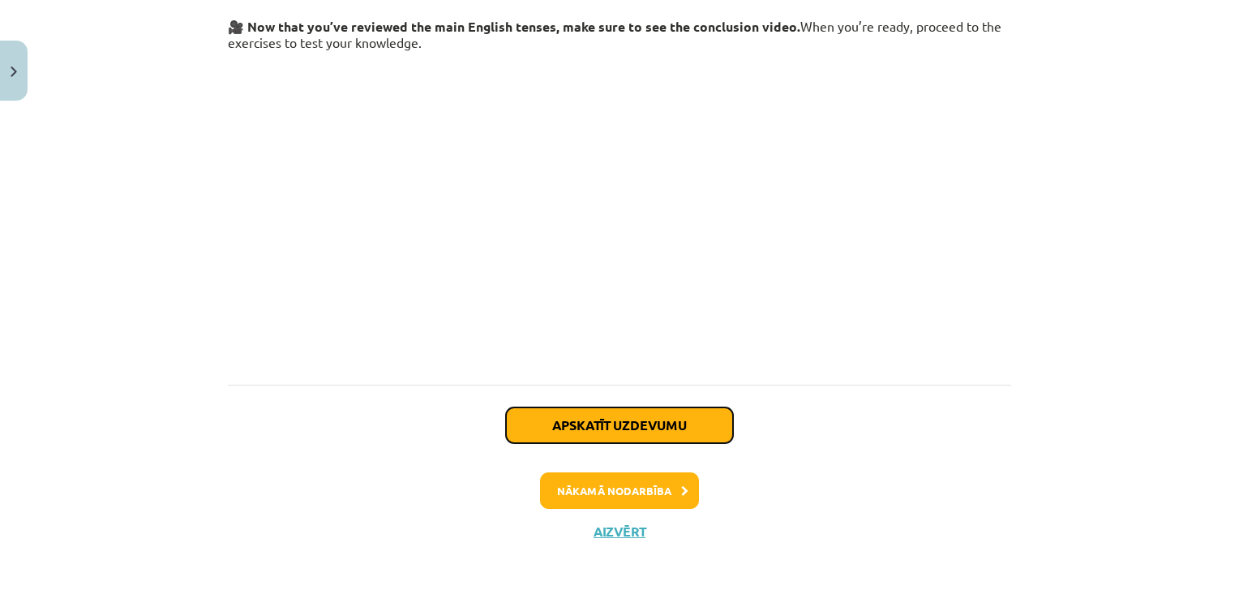
click at [600, 423] on button "Apskatīt uzdevumu" at bounding box center [619, 425] width 227 height 36
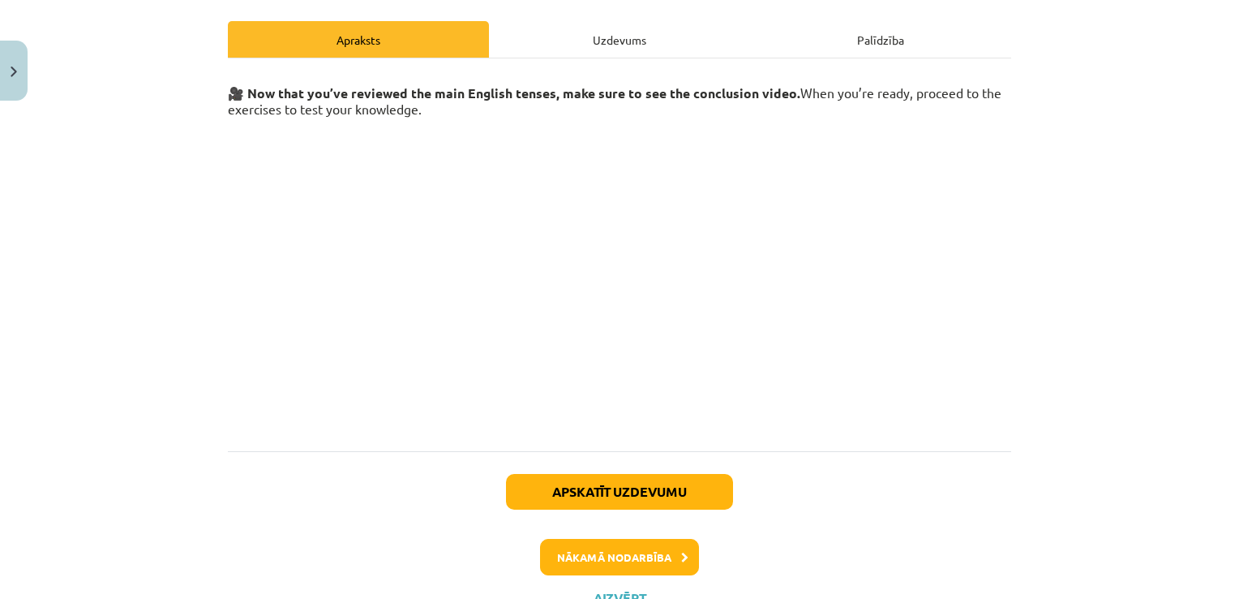
select select "**********"
select select "****"
select select "***"
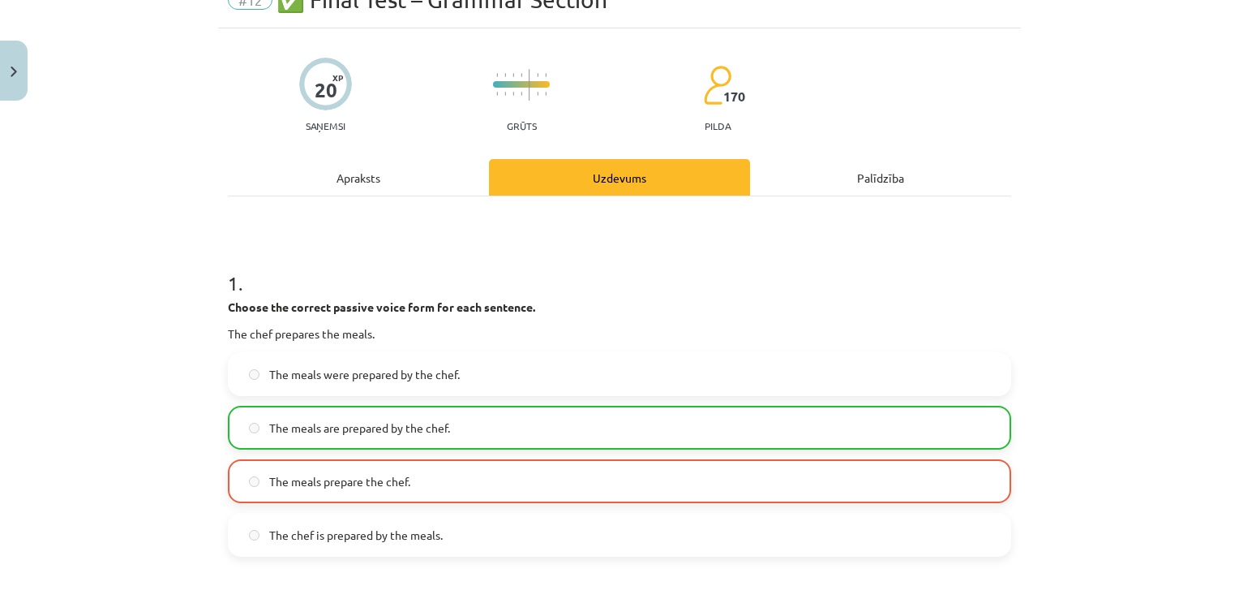
scroll to position [41, 0]
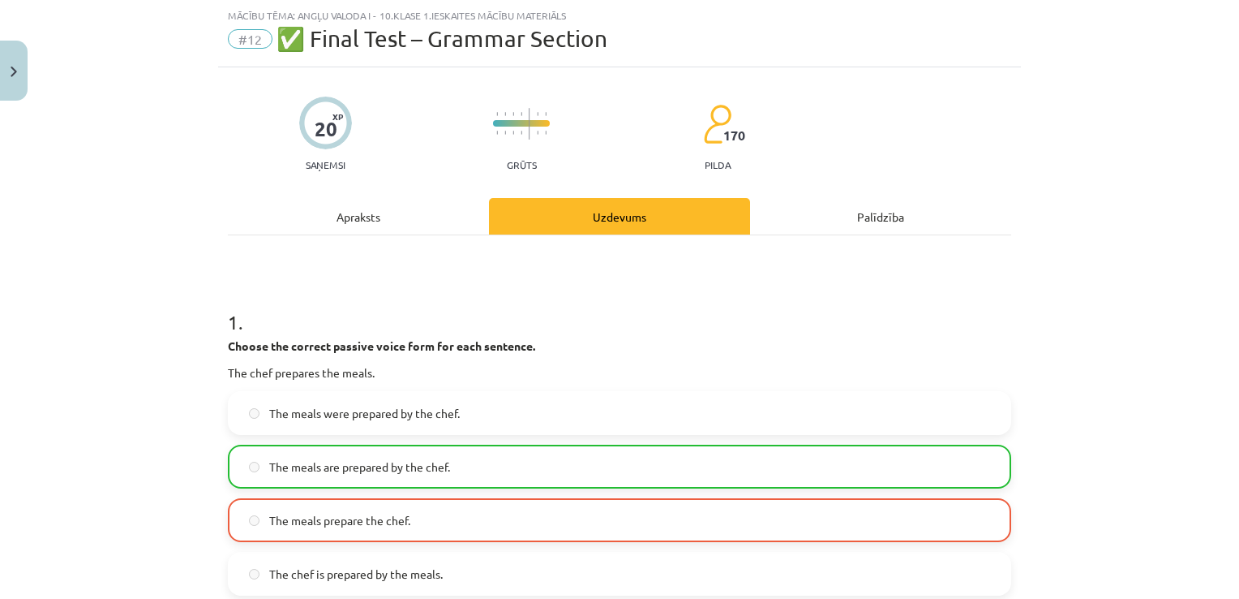
click at [301, 412] on span "The meals were prepared by the chef." at bounding box center [364, 413] width 191 height 17
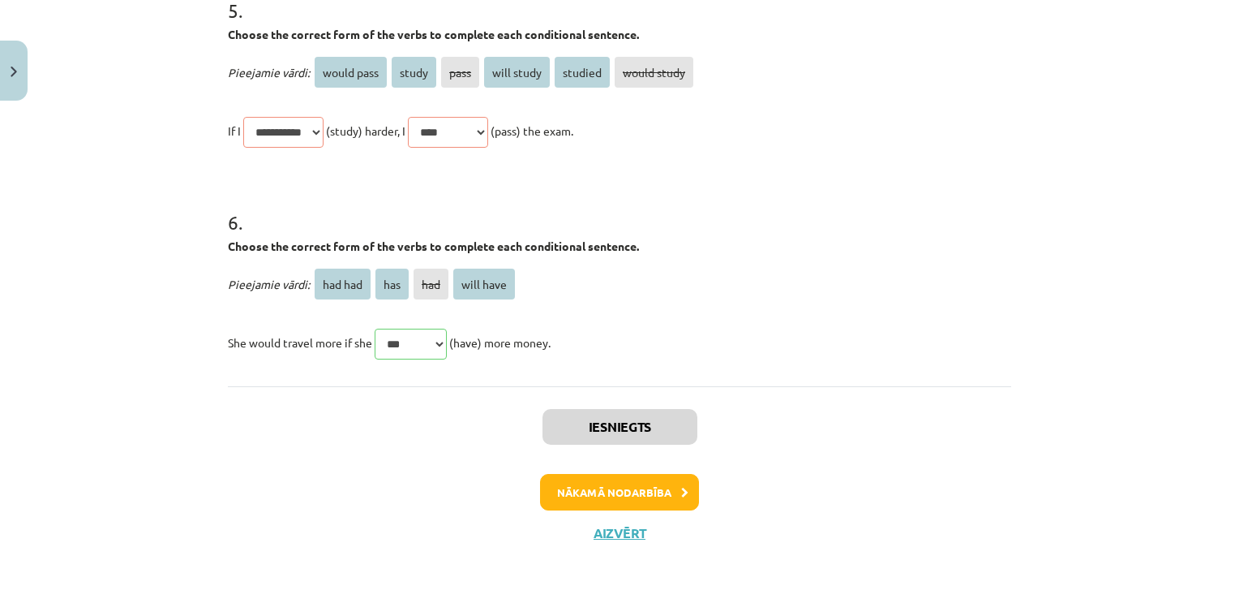
scroll to position [1681, 0]
click at [603, 500] on button "Nākamā nodarbība" at bounding box center [619, 491] width 159 height 37
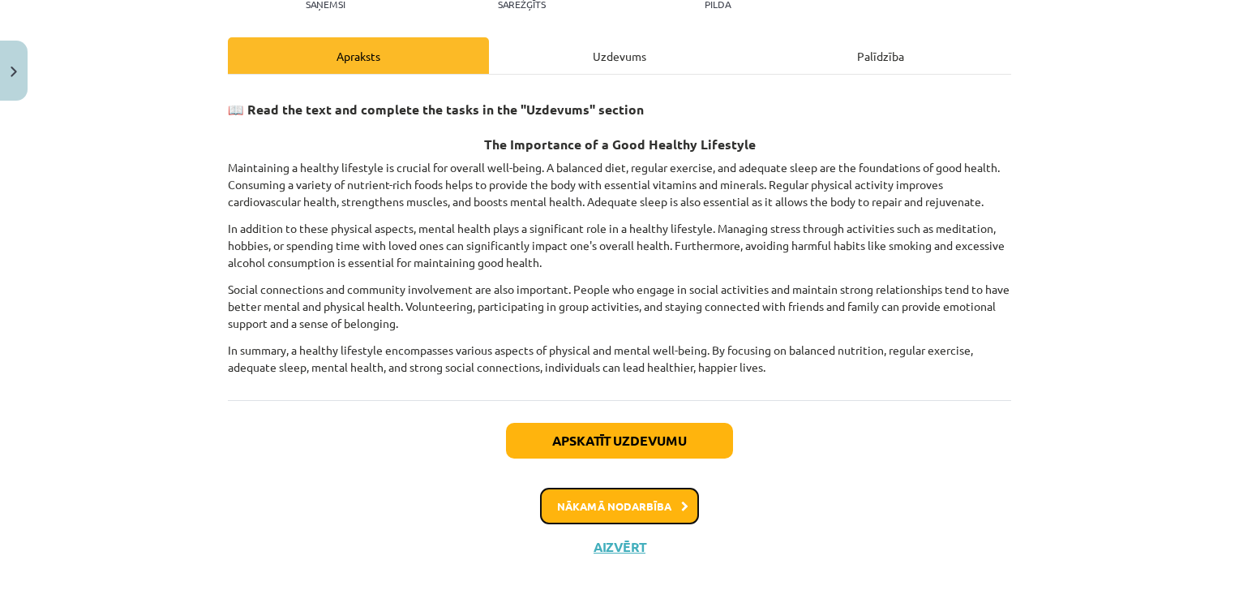
scroll to position [203, 0]
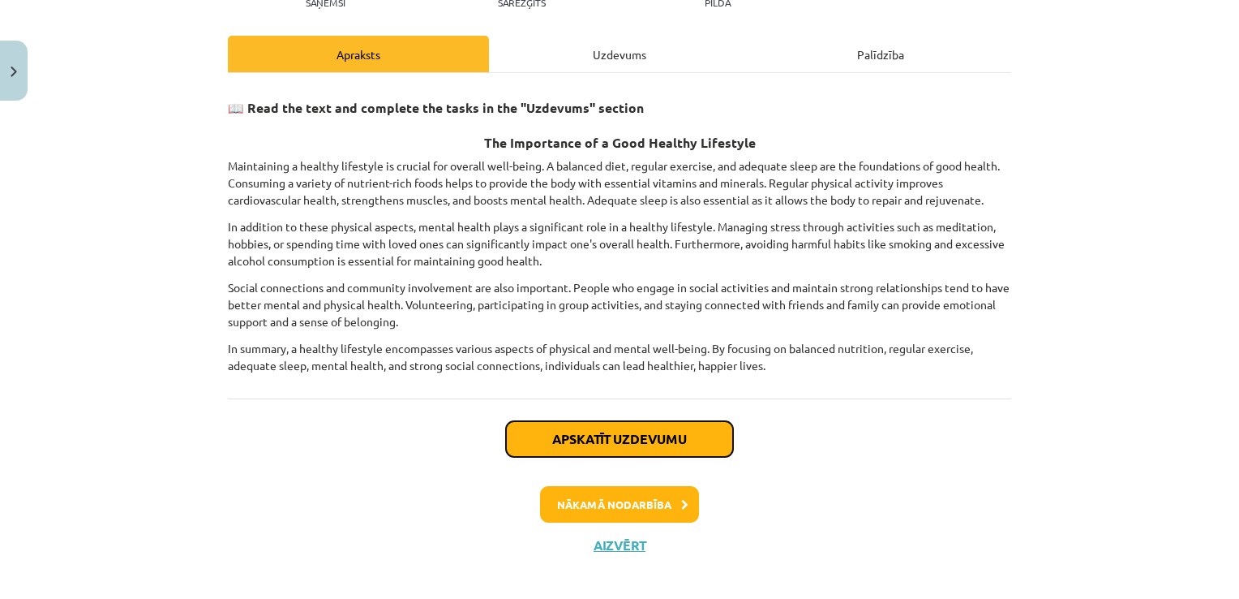
click at [594, 442] on button "Apskatīt uzdevumu" at bounding box center [619, 439] width 227 height 36
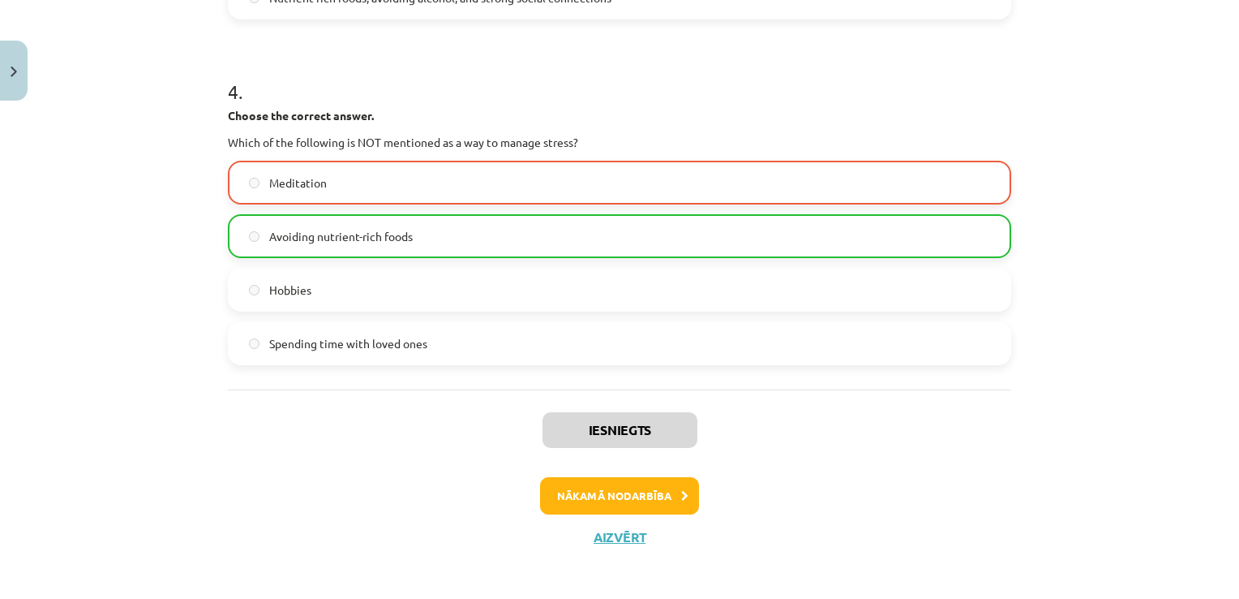
scroll to position [1098, 0]
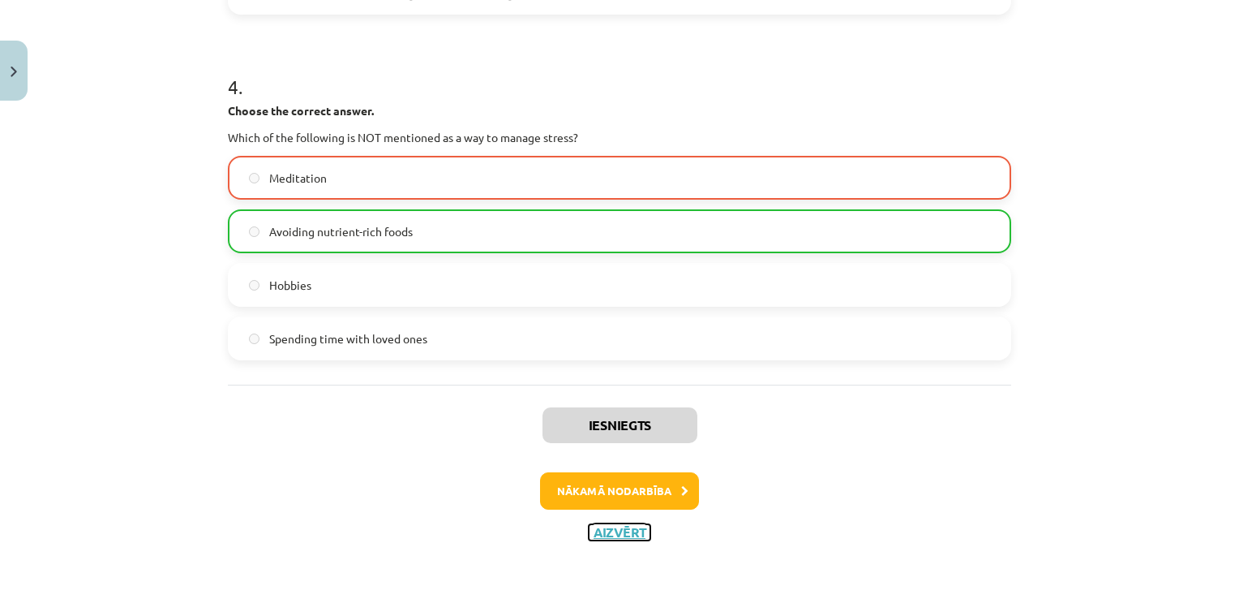
click at [599, 529] on button "Aizvērt" at bounding box center [620, 532] width 62 height 16
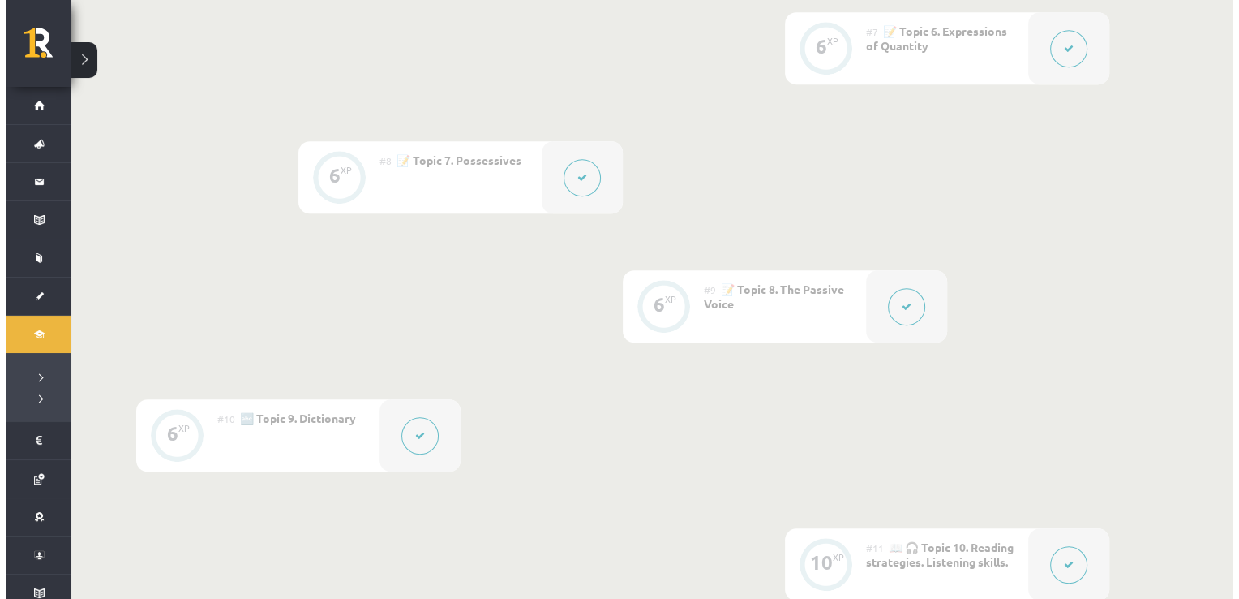
scroll to position [811, 0]
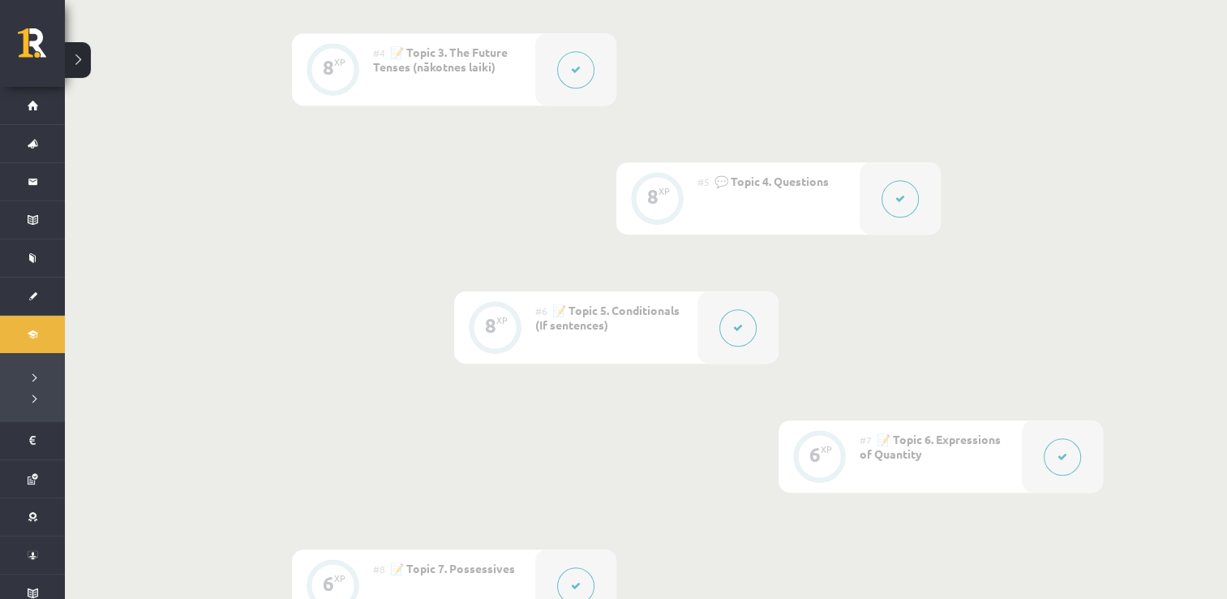
click at [743, 336] on button at bounding box center [737, 327] width 37 height 37
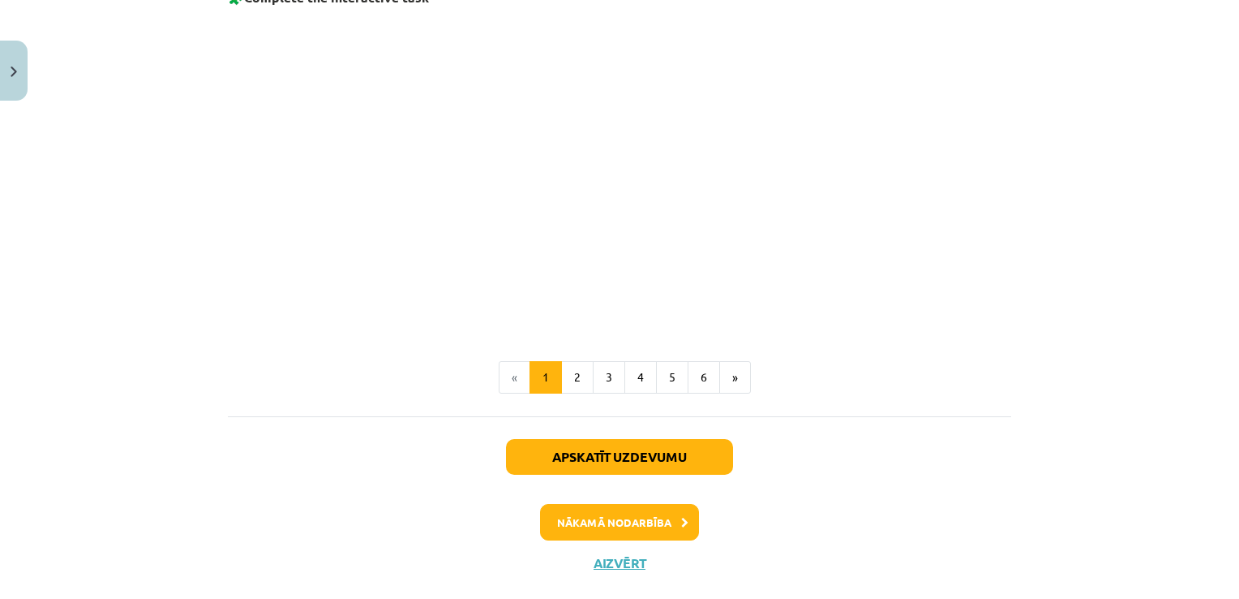
scroll to position [1148, 0]
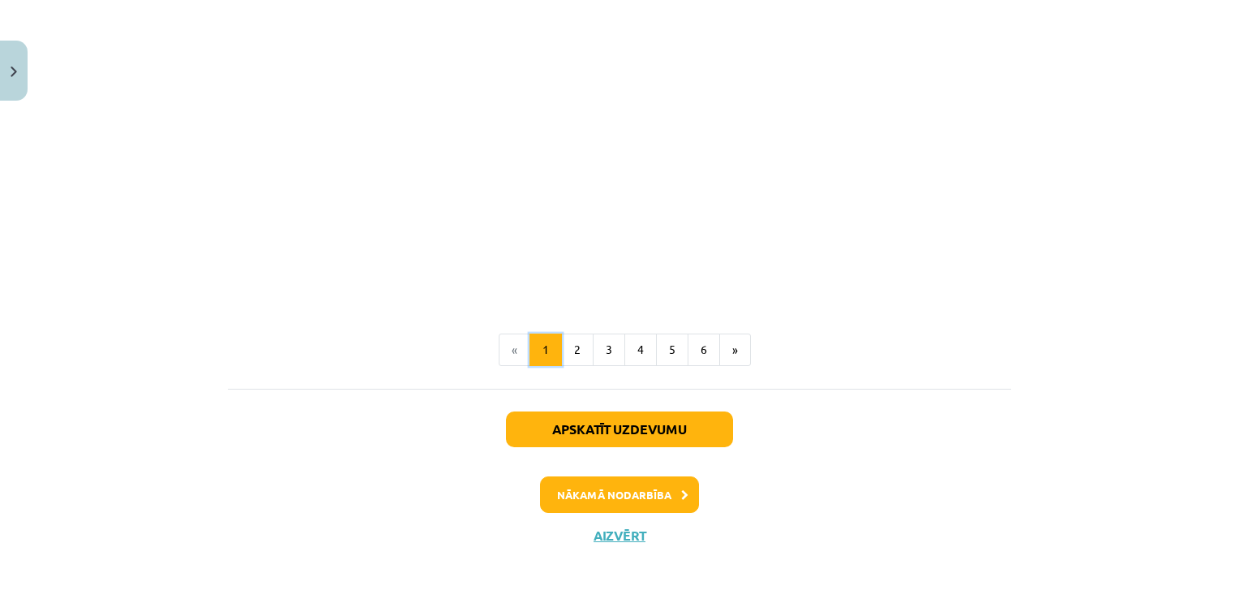
click at [548, 349] on button "1" at bounding box center [546, 349] width 32 height 32
click at [616, 338] on button "3" at bounding box center [609, 349] width 32 height 32
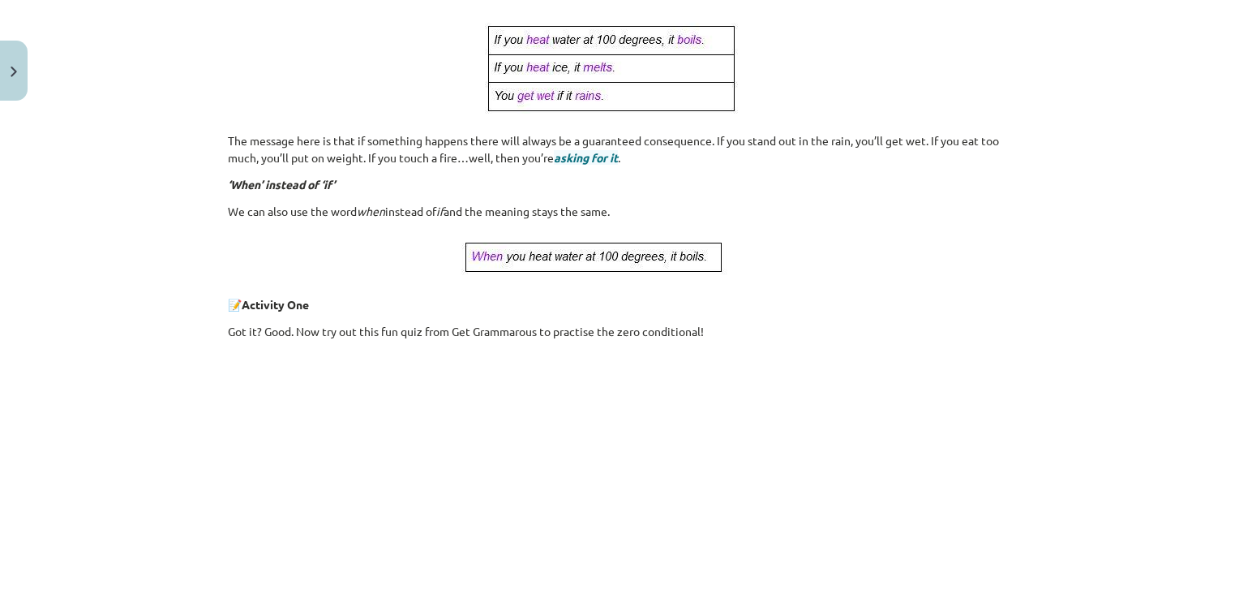
scroll to position [775, 0]
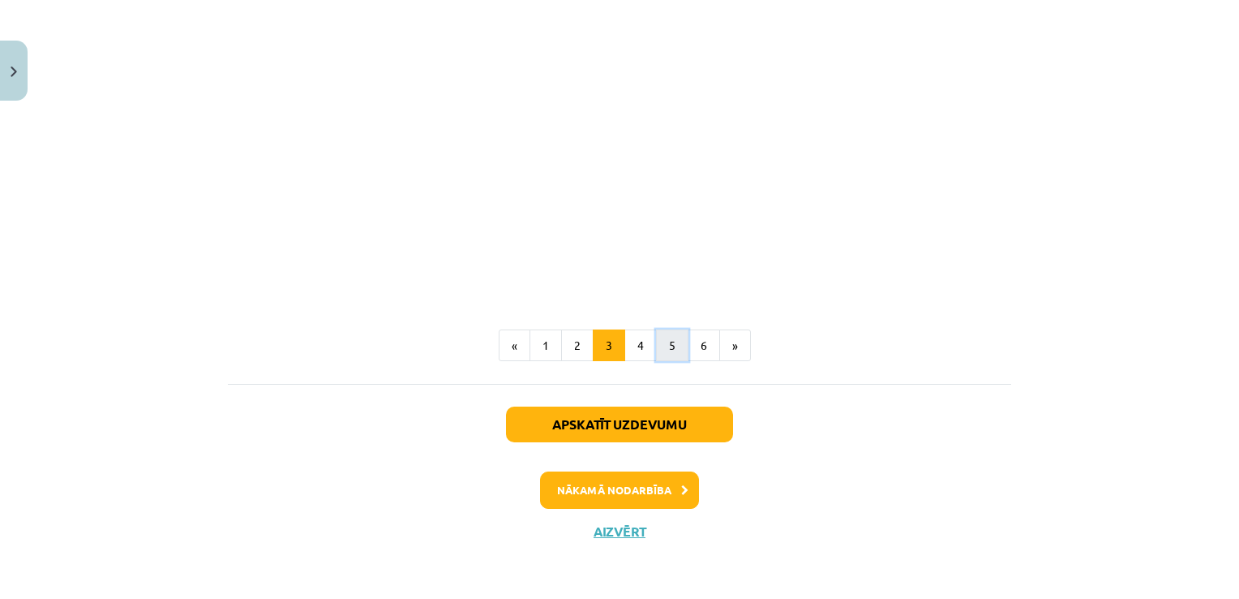
click at [658, 342] on button "5" at bounding box center [672, 345] width 32 height 32
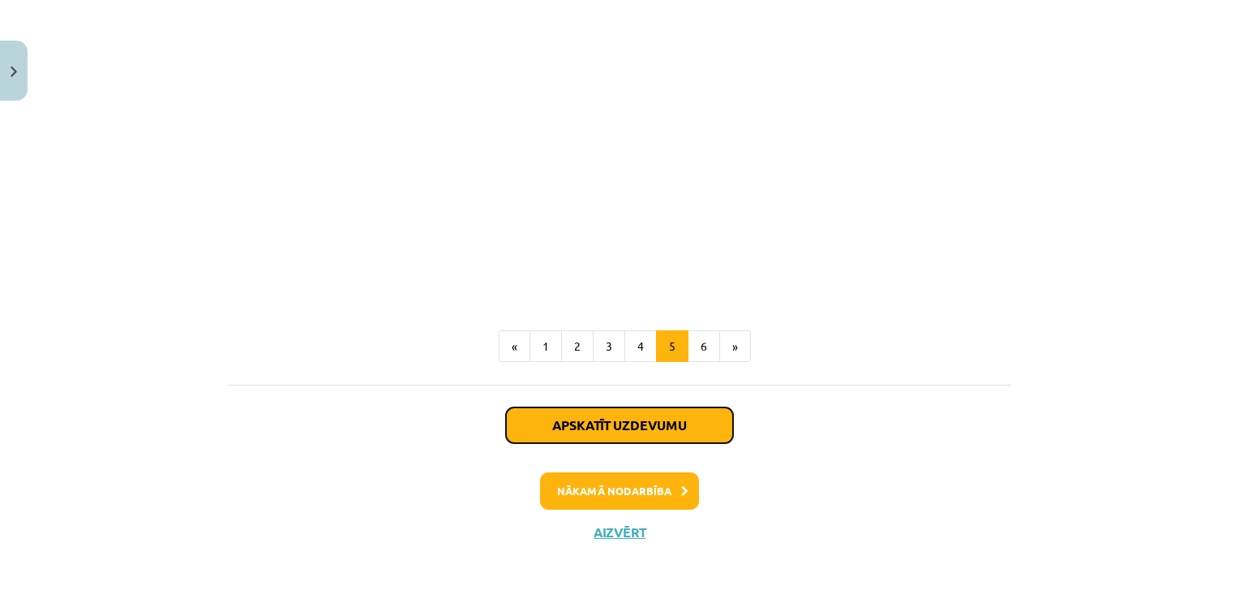
click at [594, 420] on button "Apskatīt uzdevumu" at bounding box center [619, 425] width 227 height 36
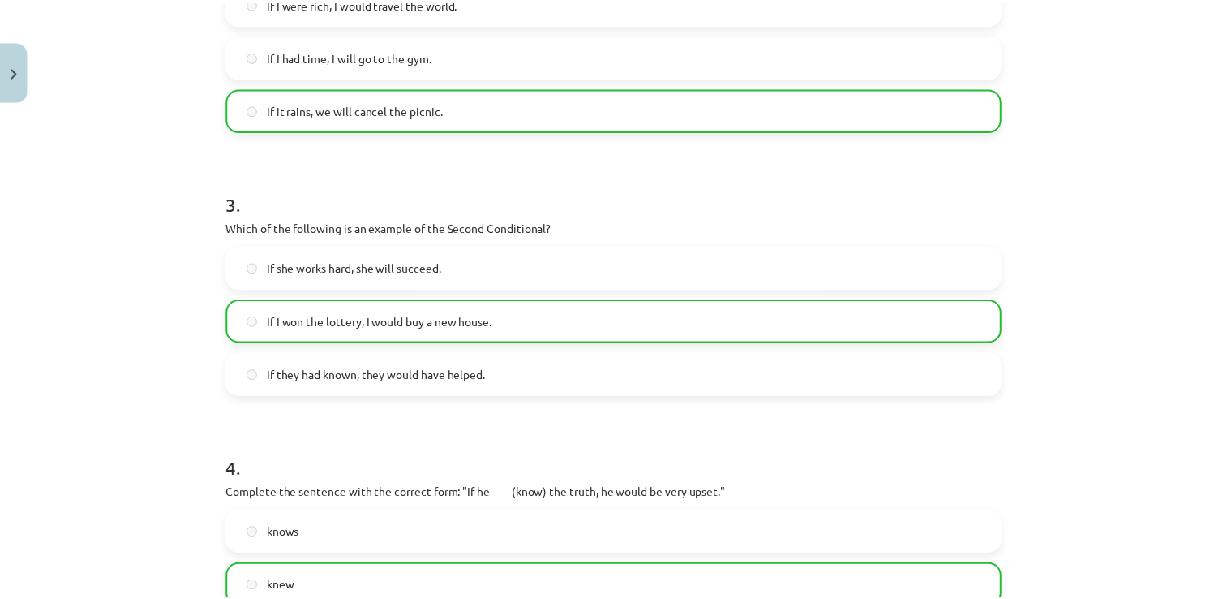
scroll to position [991, 0]
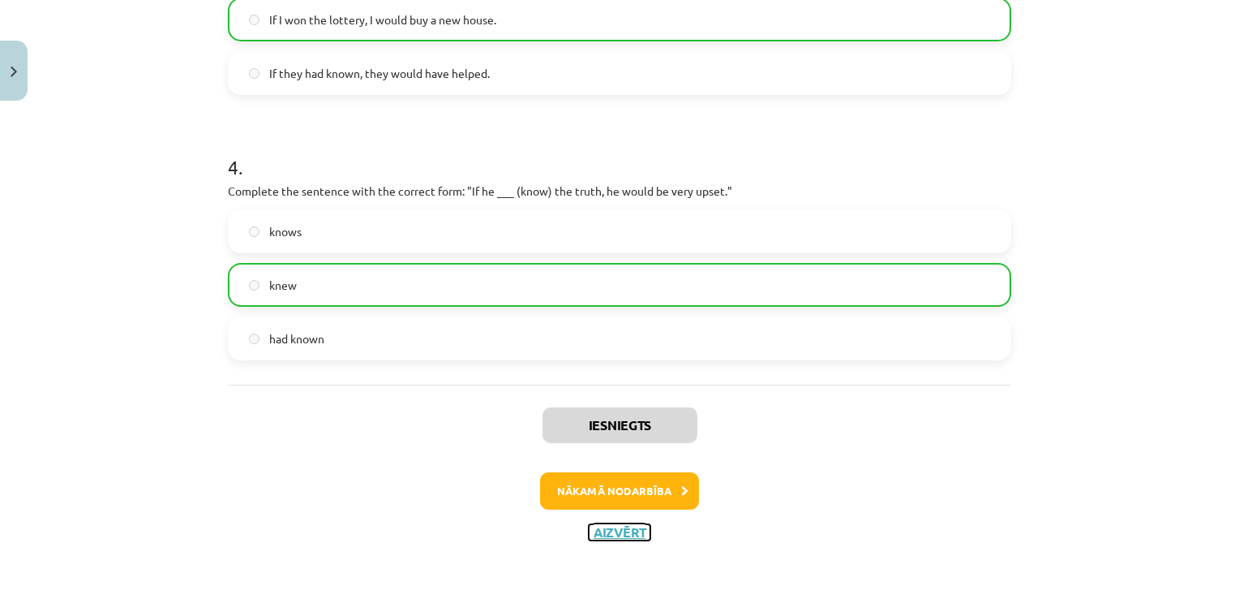
click at [605, 530] on button "Aizvērt" at bounding box center [620, 532] width 62 height 16
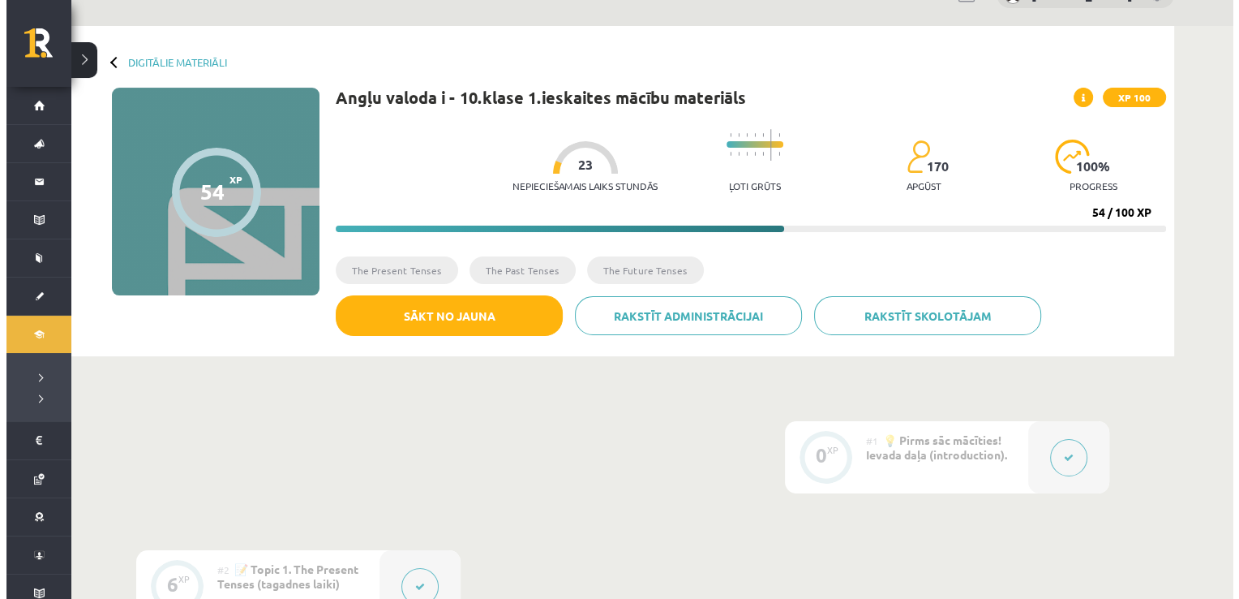
scroll to position [0, 0]
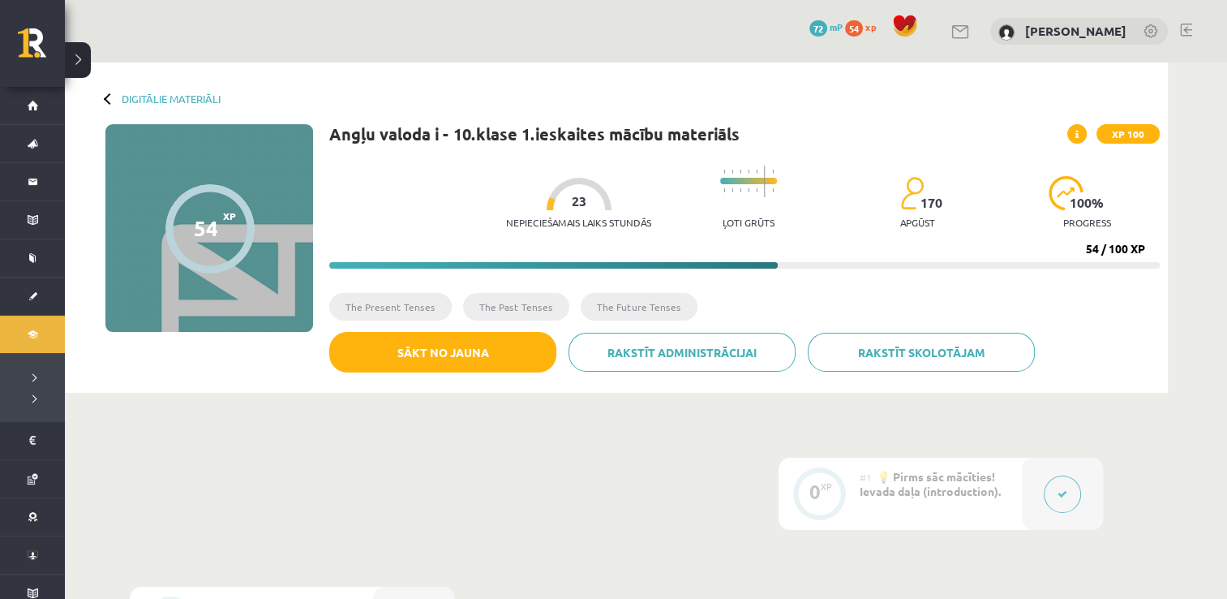
drag, startPoint x: 185, startPoint y: 244, endPoint x: 247, endPoint y: 229, distance: 64.3
click at [247, 229] on div at bounding box center [209, 228] width 89 height 89
click at [152, 204] on div "54 XP XP 100" at bounding box center [209, 228] width 208 height 208
click at [555, 220] on p "Nepieciešamais laiks stundās" at bounding box center [578, 222] width 145 height 11
drag, startPoint x: 642, startPoint y: 222, endPoint x: 486, endPoint y: 216, distance: 156.7
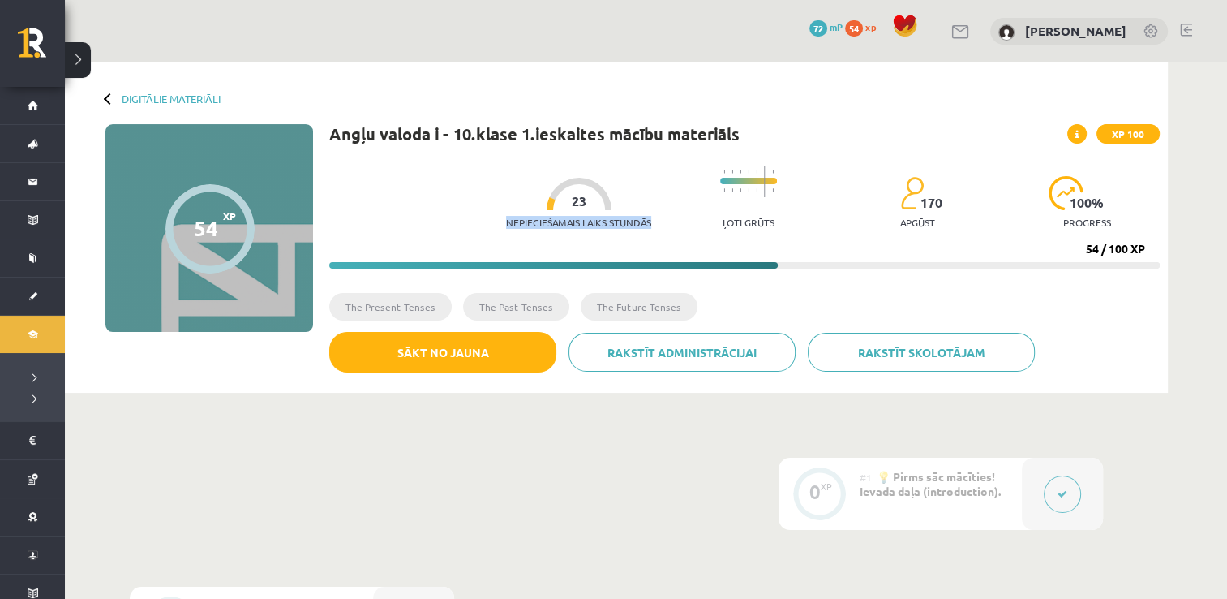
click at [486, 216] on div "Nepieciešamais laiks stundās 23 Ļoti grūts 170 apgūst 100 % progress 54 / 100 XP" at bounding box center [744, 212] width 830 height 111
drag, startPoint x: 486, startPoint y: 216, endPoint x: 477, endPoint y: 196, distance: 21.4
click at [477, 196] on div "Nepieciešamais laiks stundās 23 Ļoti grūts 170 apgūst 100 % progress 54 / 100 XP" at bounding box center [744, 212] width 830 height 111
click at [485, 301] on li "The Past Tenses" at bounding box center [516, 307] width 106 height 28
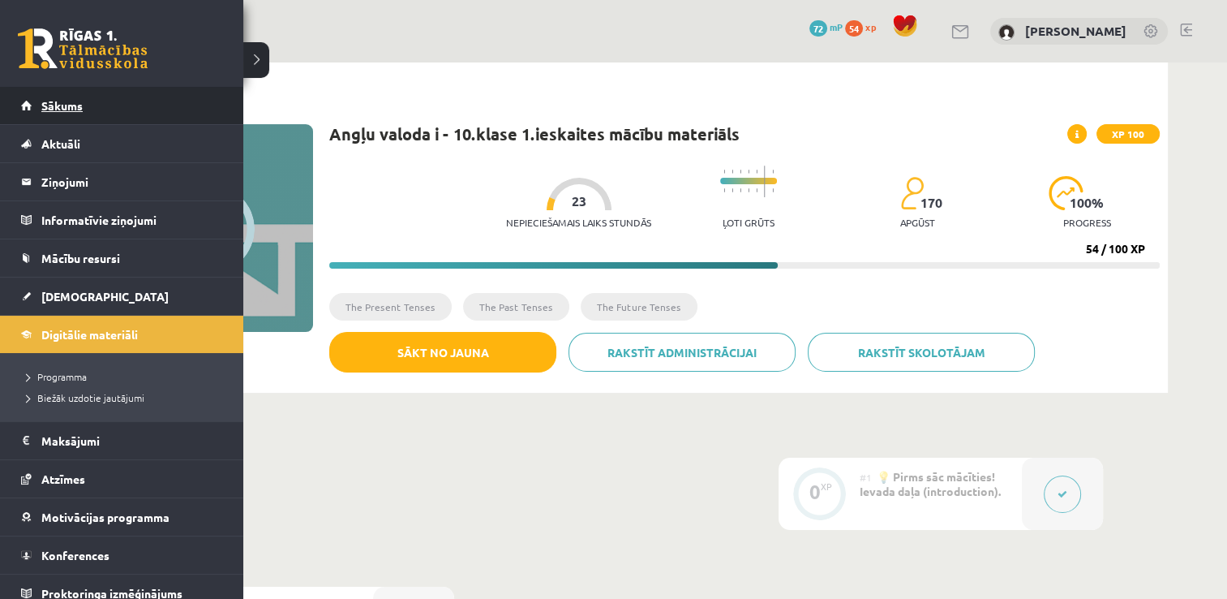
click at [24, 99] on link "Sākums" at bounding box center [122, 105] width 202 height 37
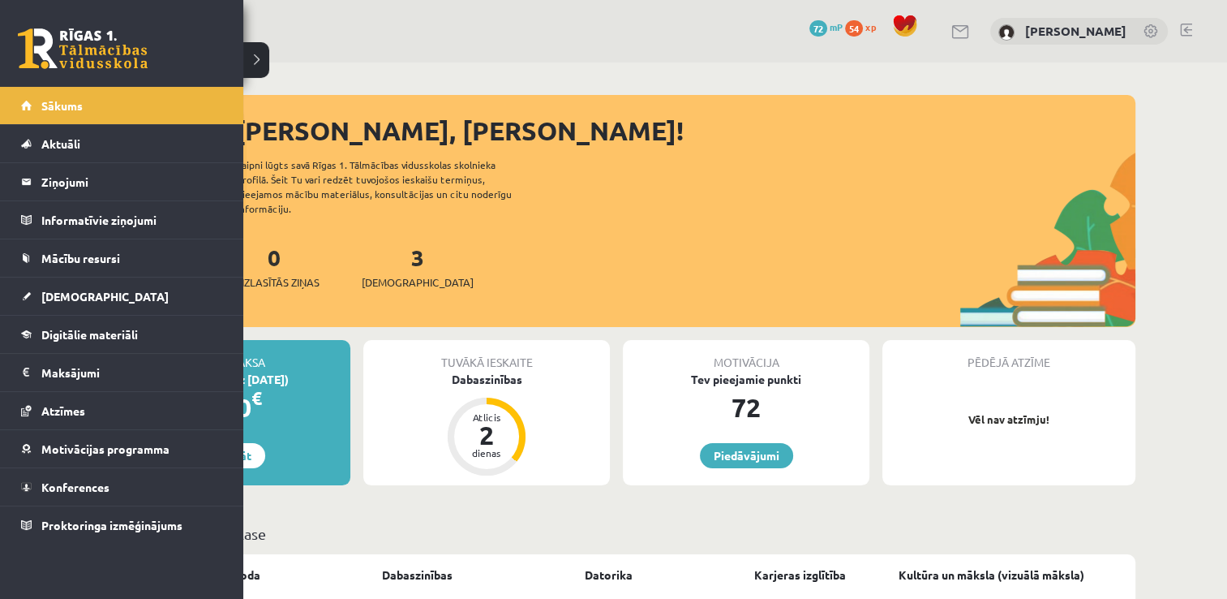
click at [12, 99] on li "Sākums" at bounding box center [121, 105] width 243 height 37
click at [30, 99] on link "Sākums" at bounding box center [122, 105] width 202 height 37
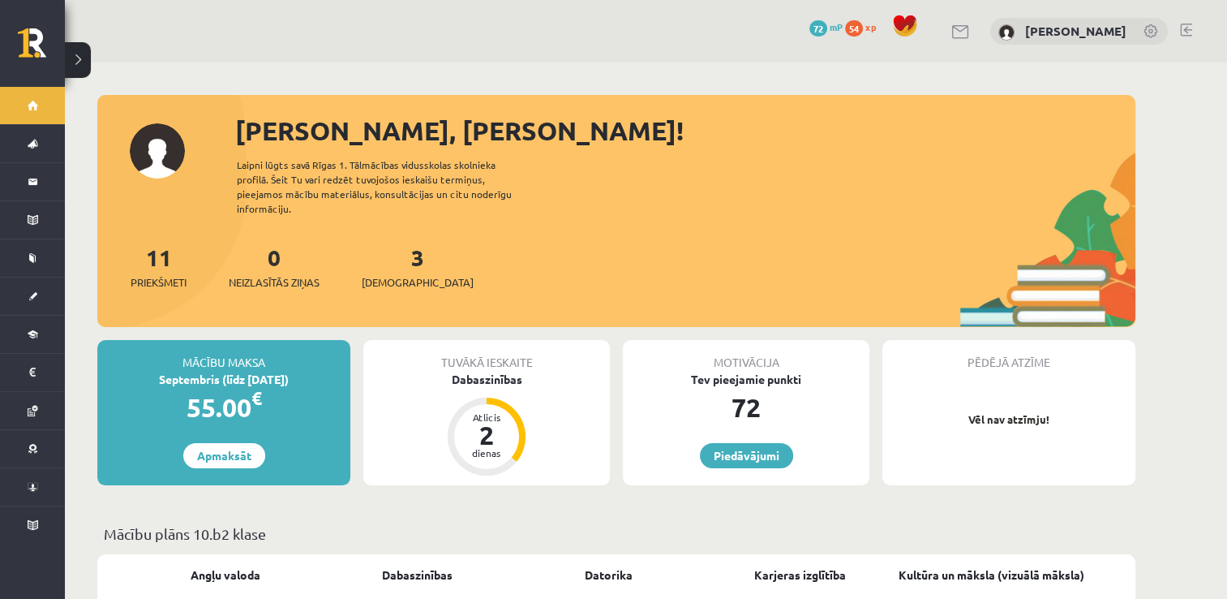
click at [474, 412] on div "Atlicis" at bounding box center [486, 417] width 49 height 10
click at [158, 274] on span "Priekšmeti" at bounding box center [159, 282] width 56 height 16
click at [395, 274] on span "[DEMOGRAPHIC_DATA]" at bounding box center [418, 282] width 112 height 16
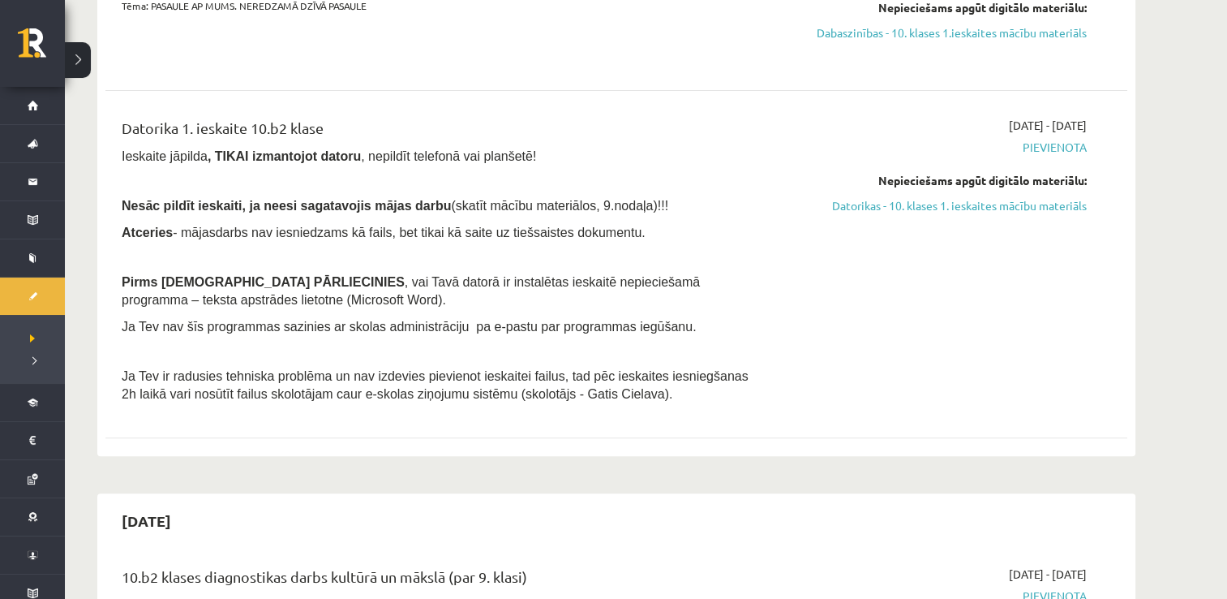
scroll to position [649, 0]
